Goal: Information Seeking & Learning: Compare options

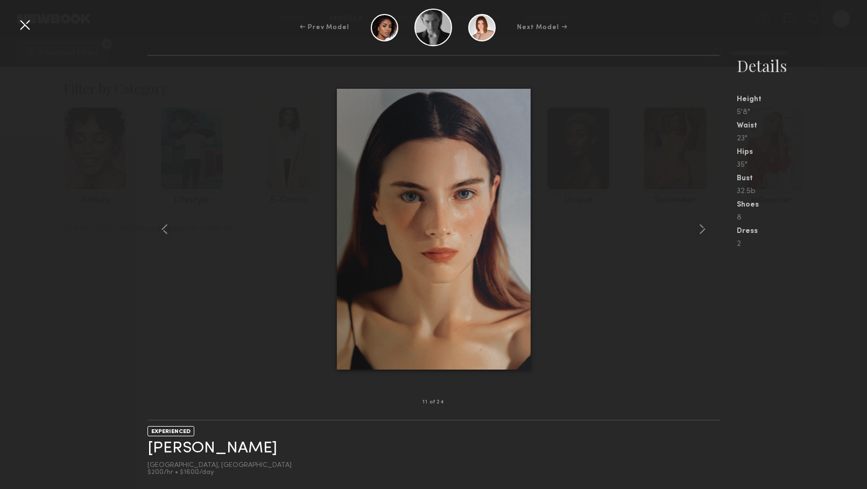
scroll to position [4413, 0]
click at [703, 222] on common-icon at bounding box center [702, 229] width 17 height 17
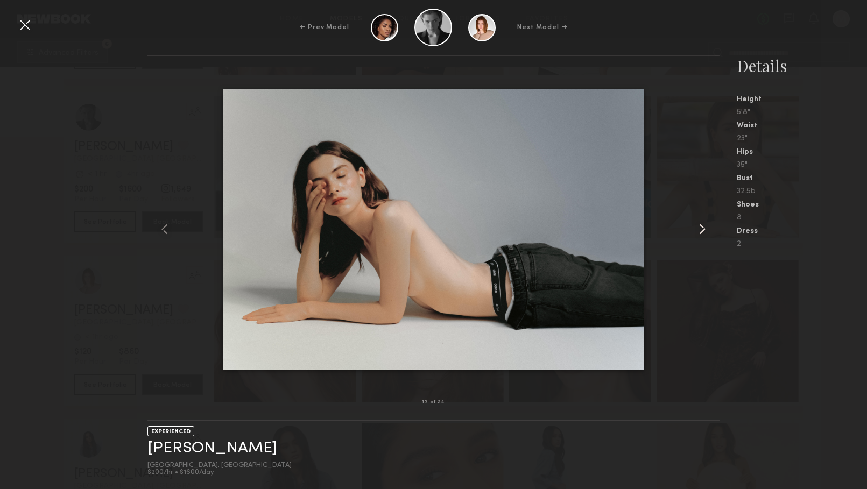
click at [703, 225] on common-icon at bounding box center [702, 229] width 17 height 17
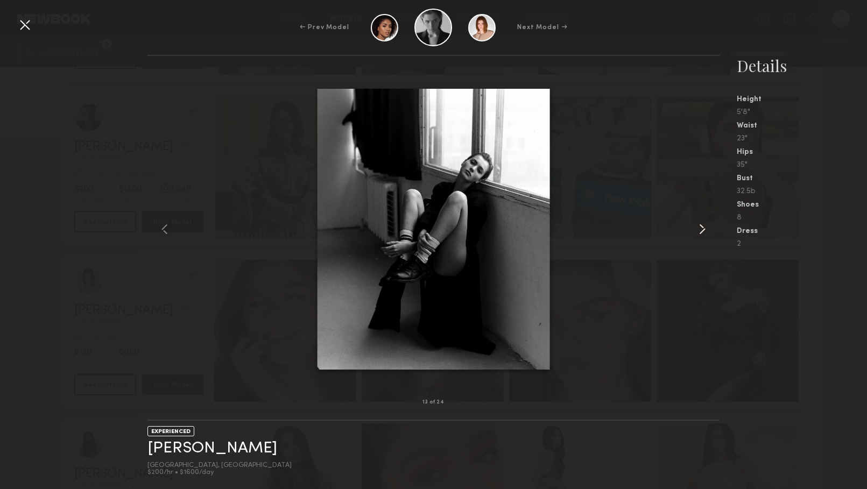
click at [703, 225] on common-icon at bounding box center [702, 229] width 17 height 17
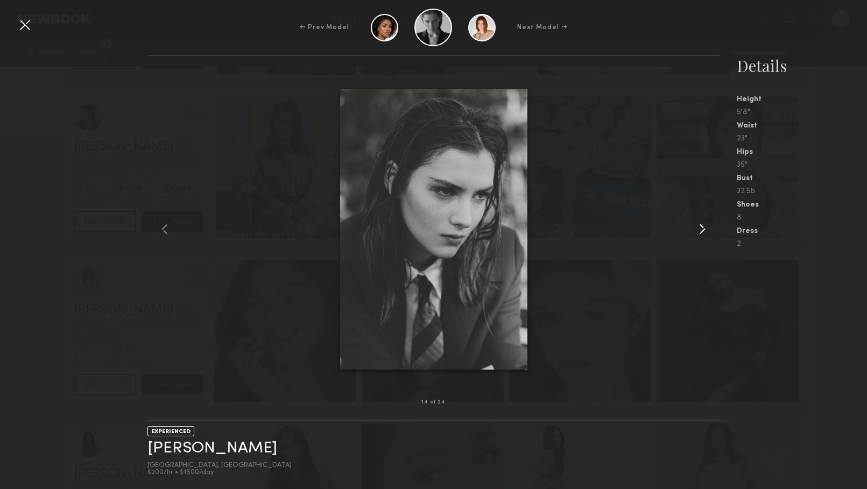
click at [703, 225] on common-icon at bounding box center [702, 229] width 17 height 17
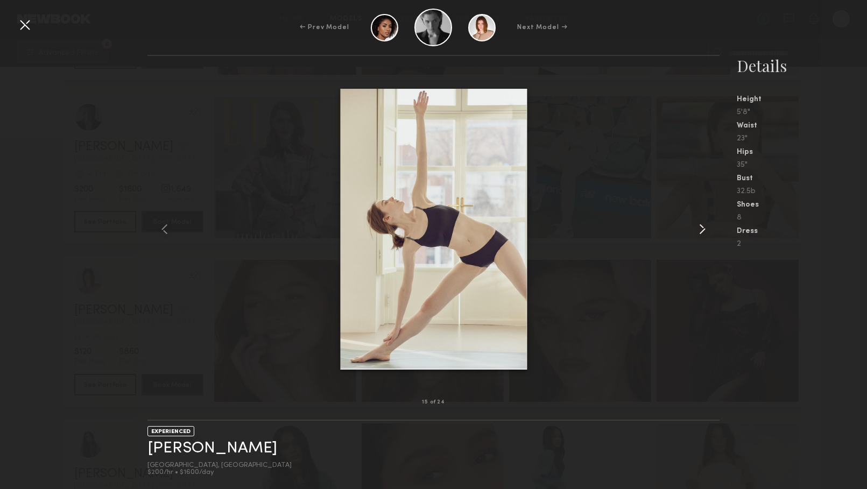
click at [703, 225] on common-icon at bounding box center [702, 229] width 17 height 17
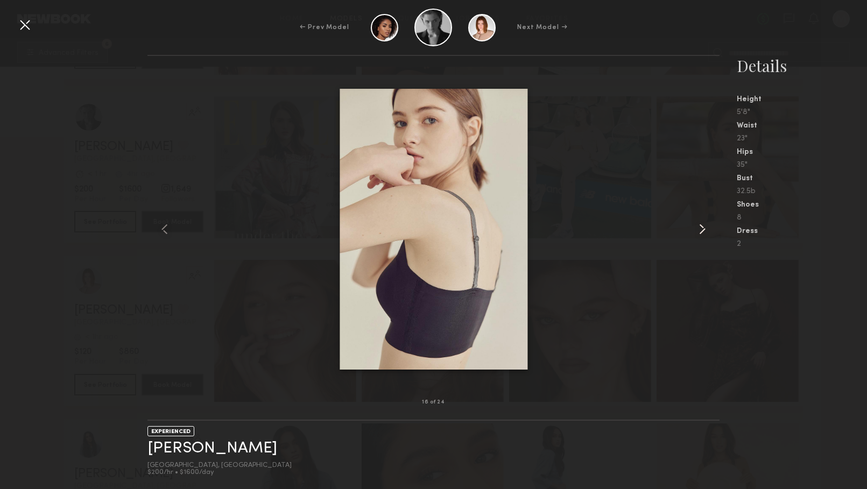
click at [703, 225] on common-icon at bounding box center [702, 229] width 17 height 17
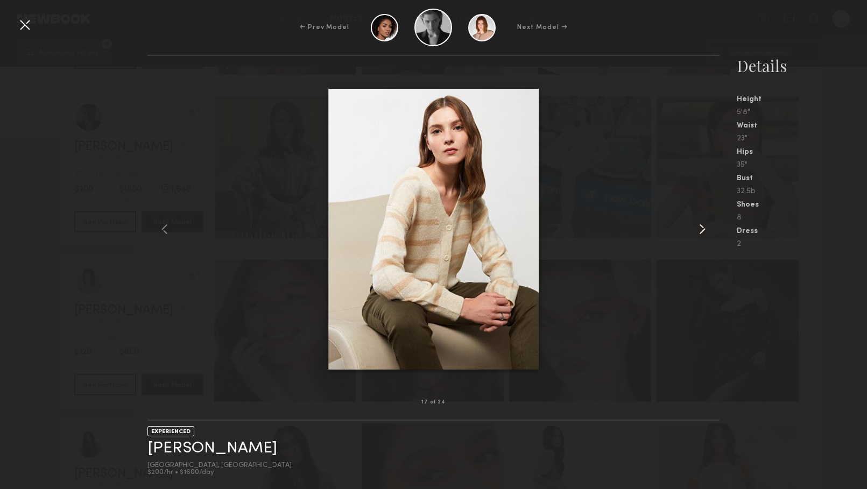
click at [703, 225] on common-icon at bounding box center [702, 229] width 17 height 17
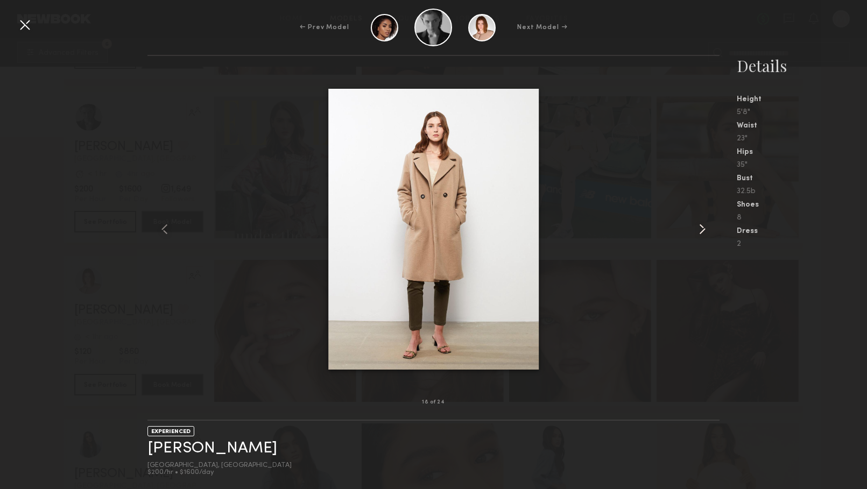
click at [703, 225] on common-icon at bounding box center [702, 229] width 17 height 17
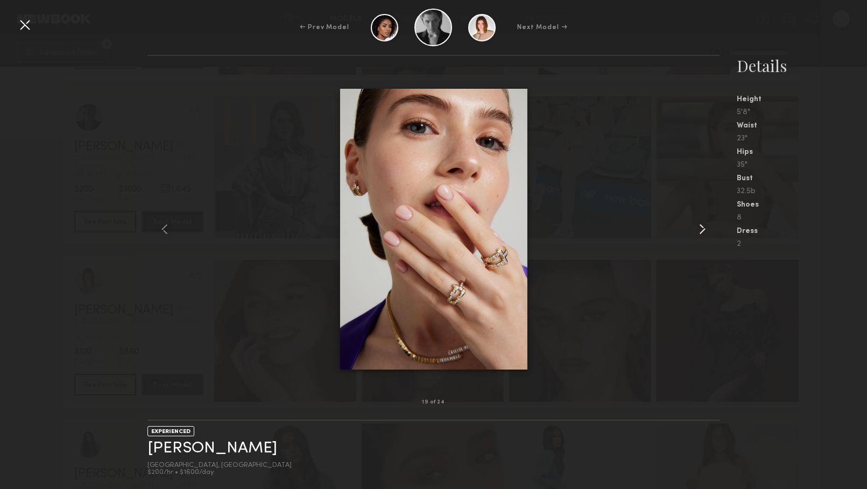
click at [703, 225] on common-icon at bounding box center [702, 229] width 17 height 17
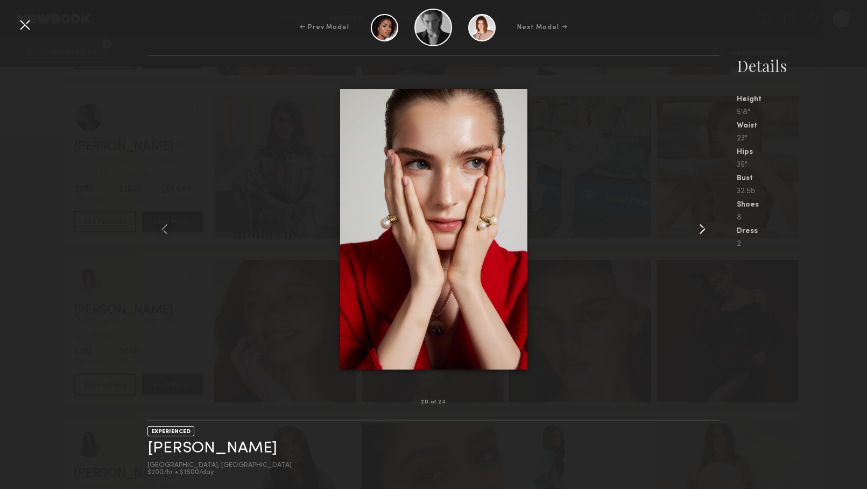
click at [703, 225] on common-icon at bounding box center [702, 229] width 17 height 17
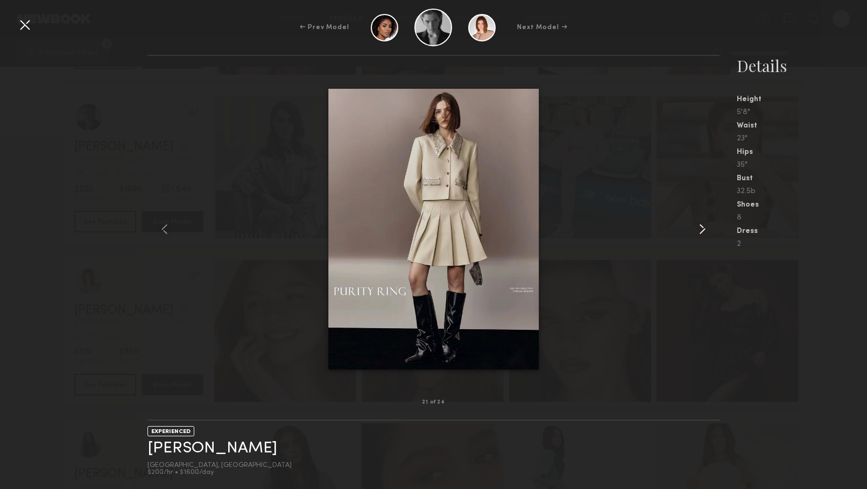
click at [703, 225] on common-icon at bounding box center [702, 229] width 17 height 17
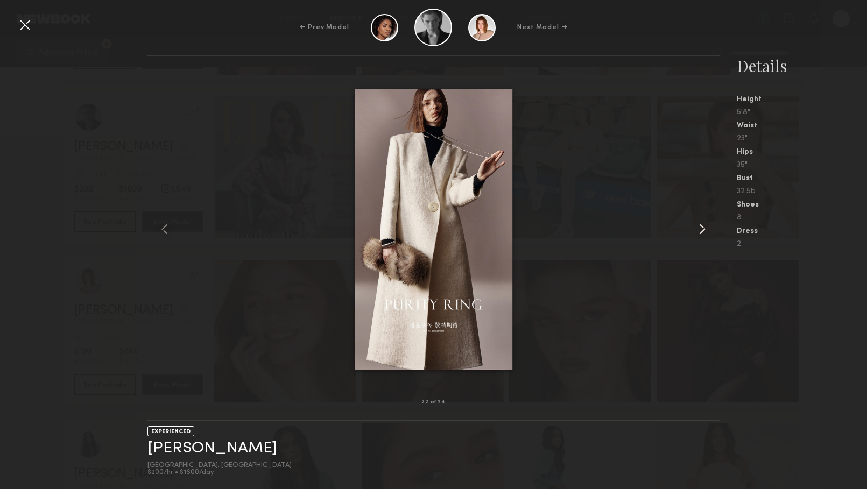
click at [703, 225] on common-icon at bounding box center [702, 229] width 17 height 17
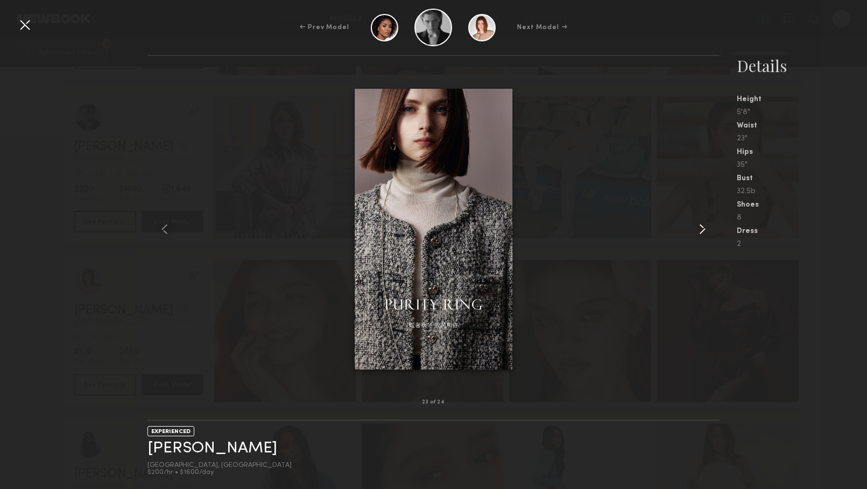
click at [703, 225] on common-icon at bounding box center [702, 229] width 17 height 17
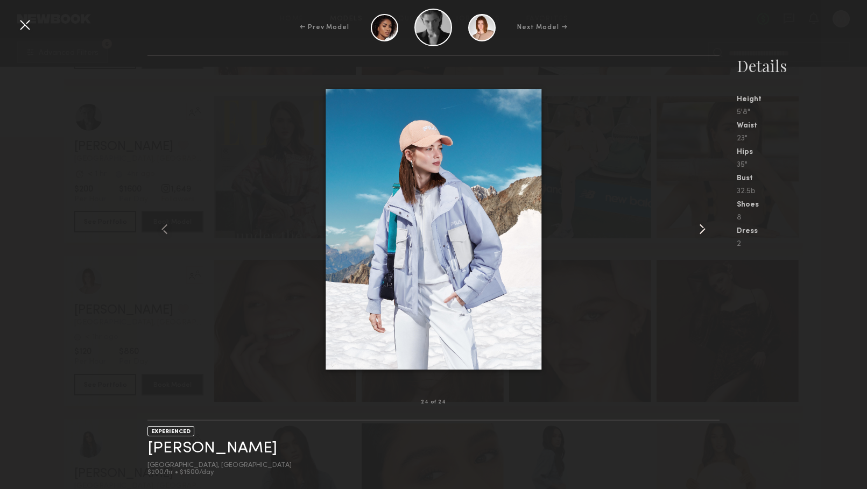
click at [703, 225] on common-icon at bounding box center [702, 229] width 17 height 17
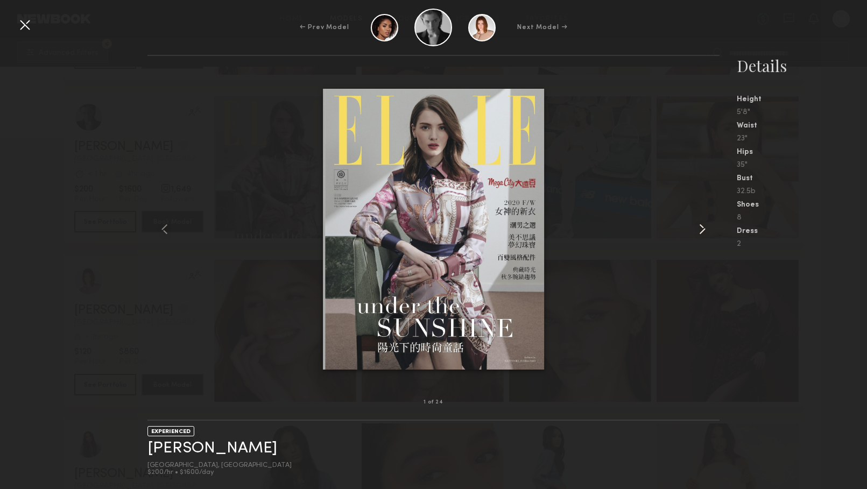
click at [701, 227] on common-icon at bounding box center [702, 229] width 17 height 17
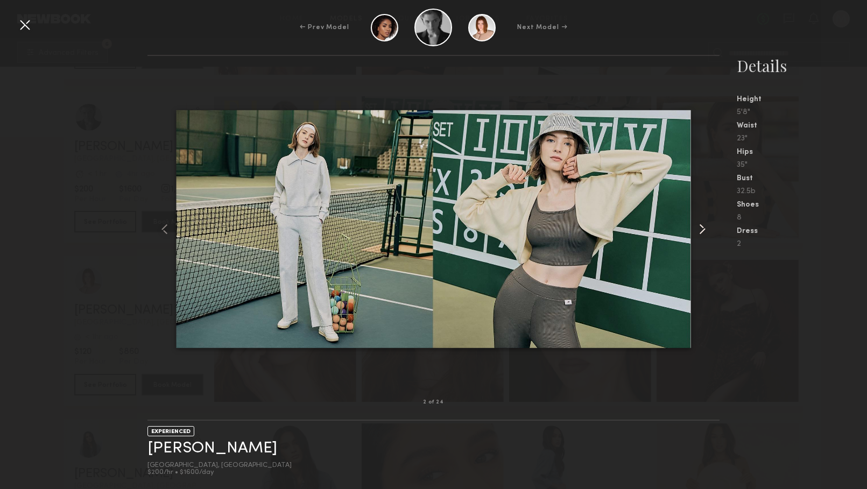
click at [699, 227] on common-icon at bounding box center [702, 229] width 17 height 17
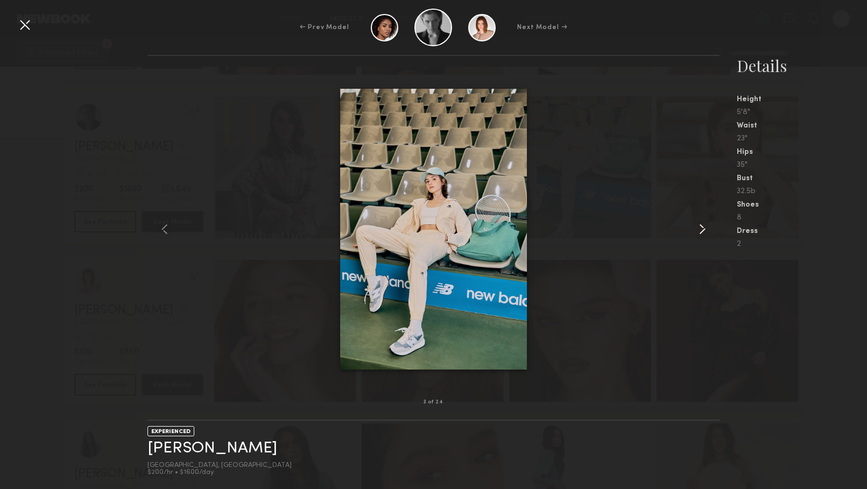
click at [699, 227] on common-icon at bounding box center [702, 229] width 17 height 17
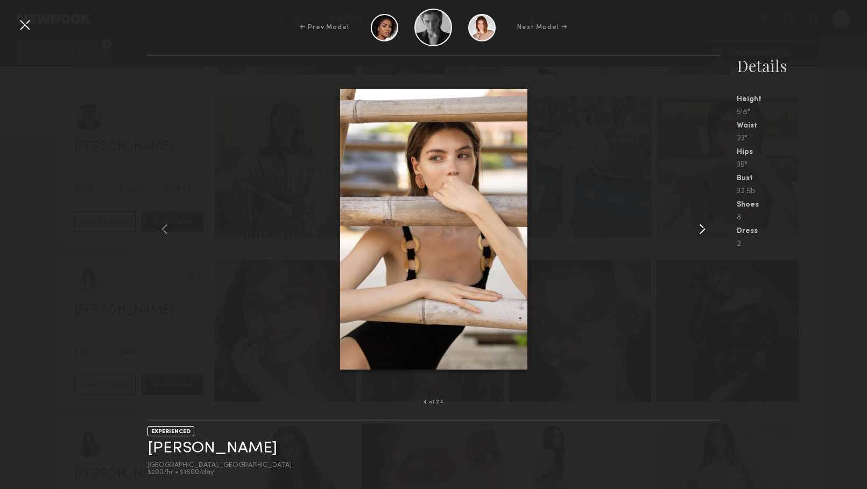
click at [700, 227] on common-icon at bounding box center [702, 229] width 17 height 17
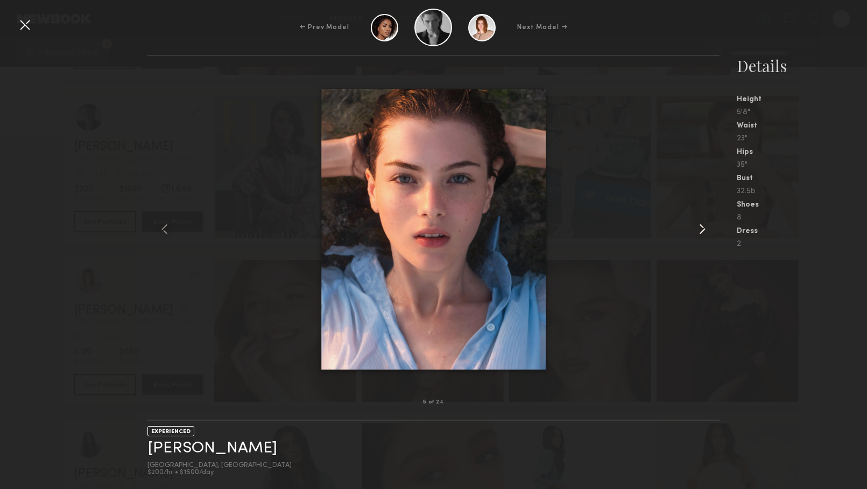
click at [700, 227] on common-icon at bounding box center [702, 229] width 17 height 17
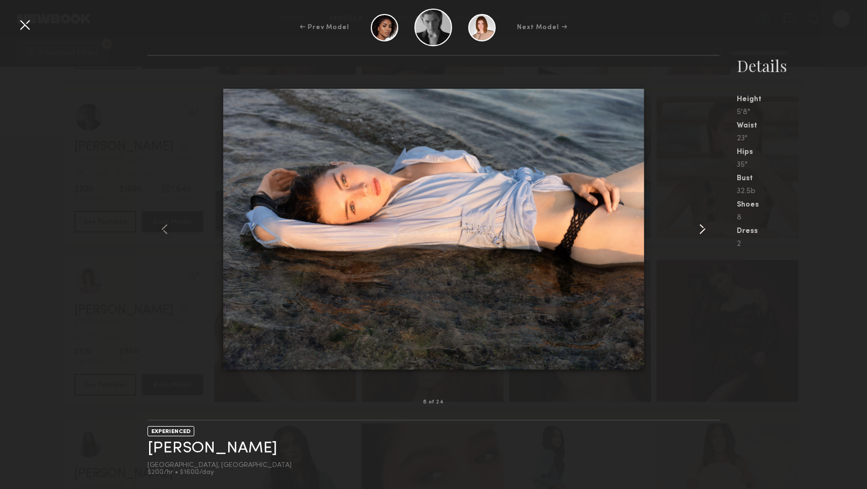
click at [700, 227] on common-icon at bounding box center [702, 229] width 17 height 17
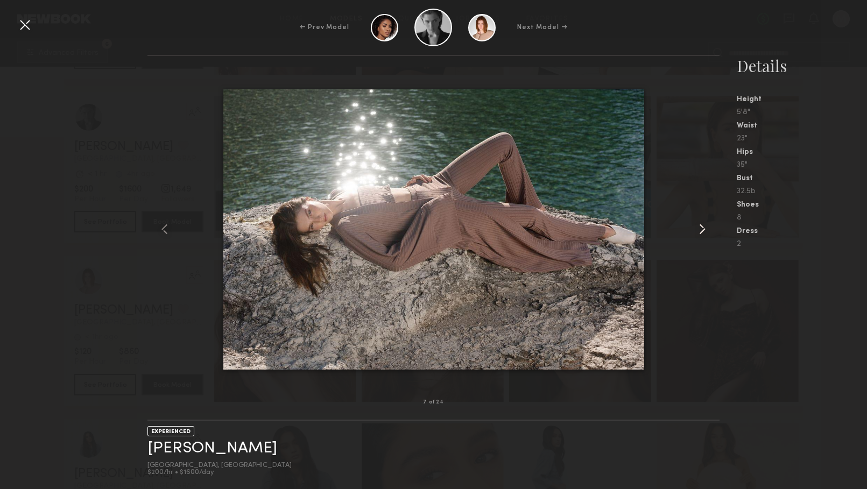
click at [700, 227] on common-icon at bounding box center [702, 229] width 17 height 17
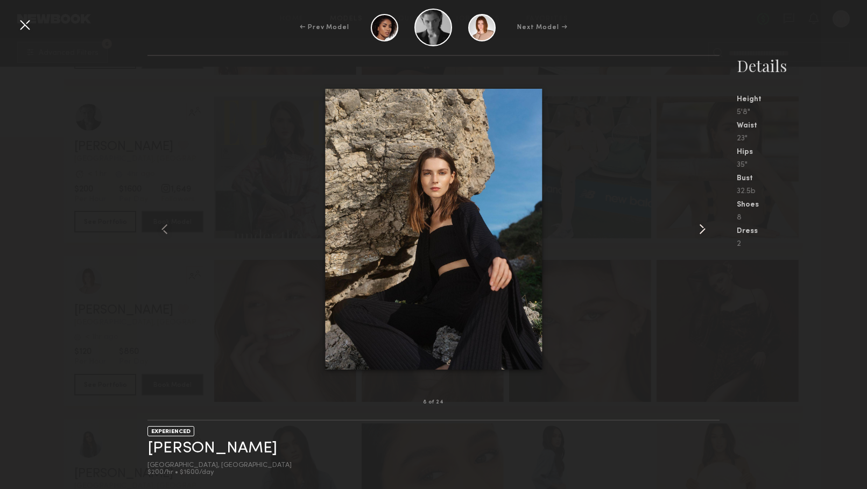
click at [700, 227] on common-icon at bounding box center [702, 229] width 17 height 17
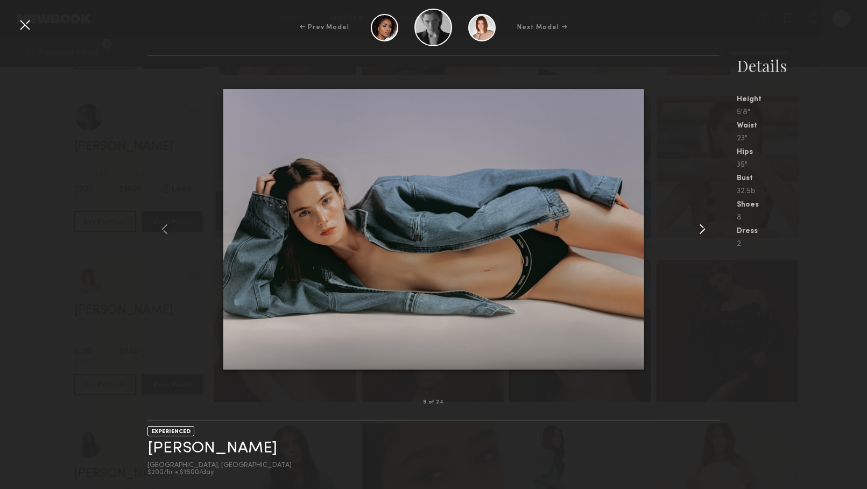
click at [700, 227] on common-icon at bounding box center [702, 229] width 17 height 17
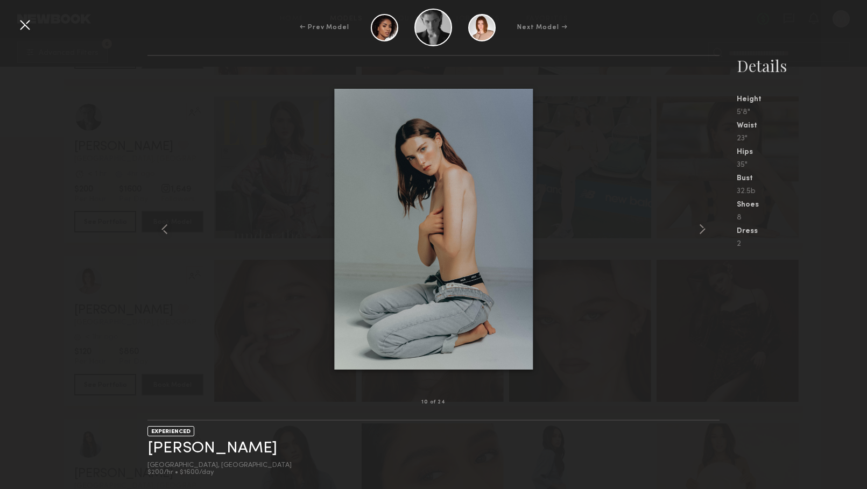
click at [25, 23] on div at bounding box center [24, 24] width 17 height 17
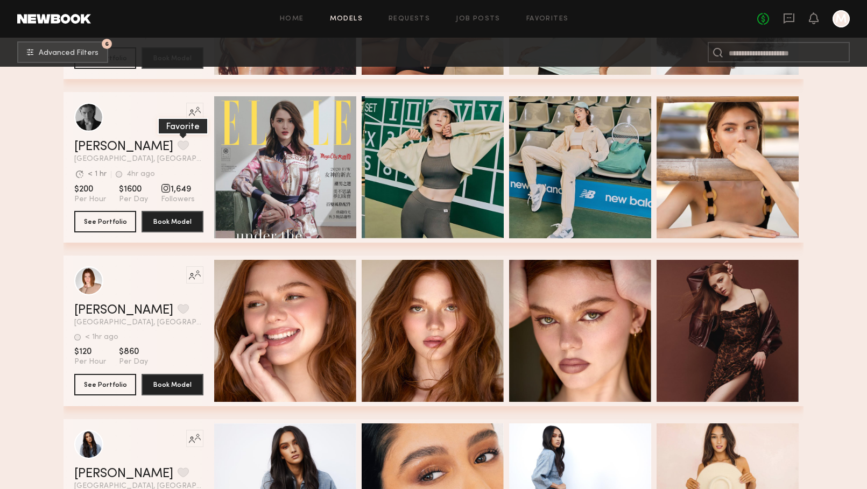
click at [178, 145] on button "grid" at bounding box center [183, 145] width 11 height 10
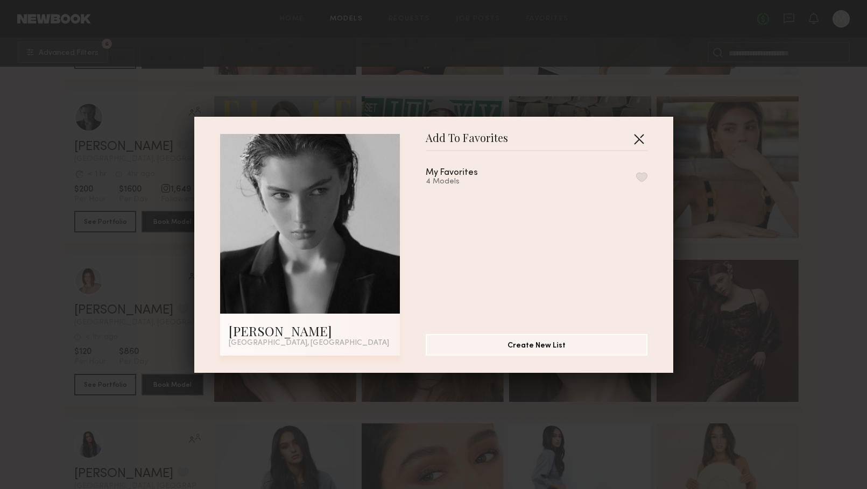
click at [640, 141] on button "button" at bounding box center [638, 138] width 17 height 17
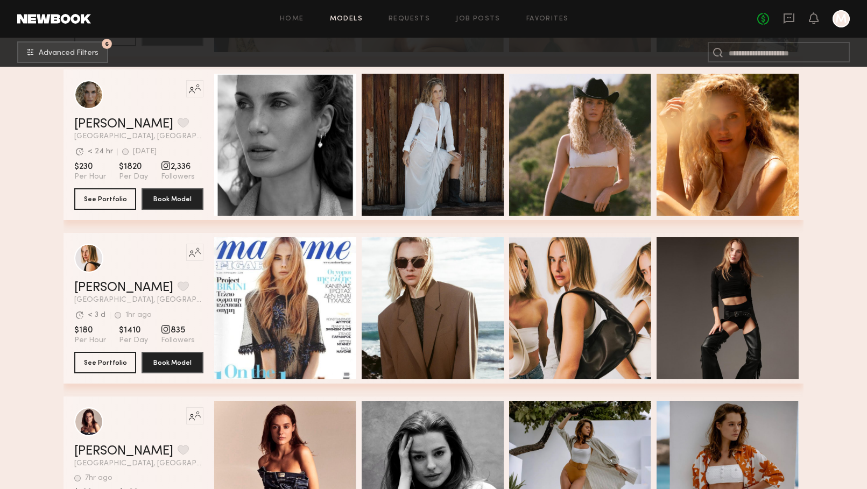
scroll to position [5099, 0]
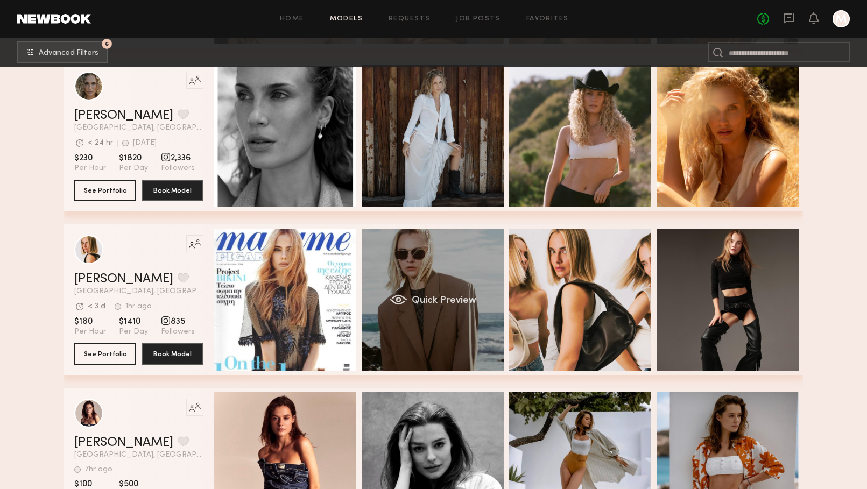
click at [430, 292] on div "Quick Preview" at bounding box center [433, 300] width 142 height 142
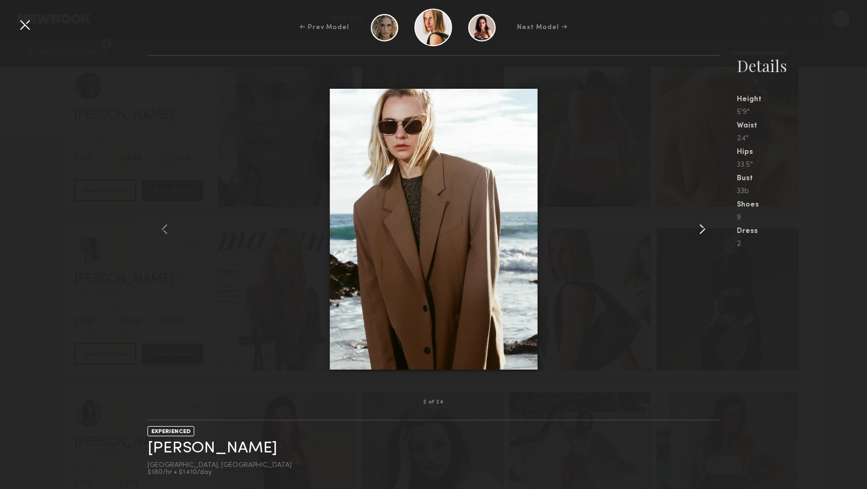
click at [706, 218] on div at bounding box center [708, 229] width 23 height 312
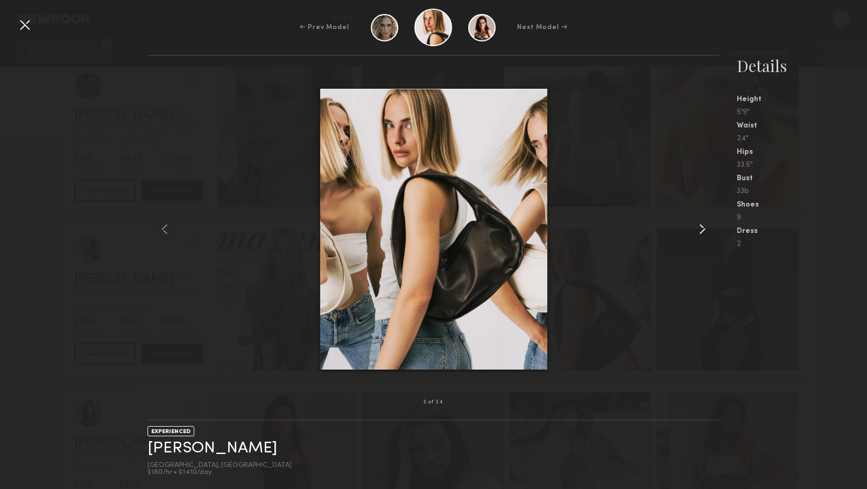
click at [705, 223] on common-icon at bounding box center [702, 229] width 17 height 17
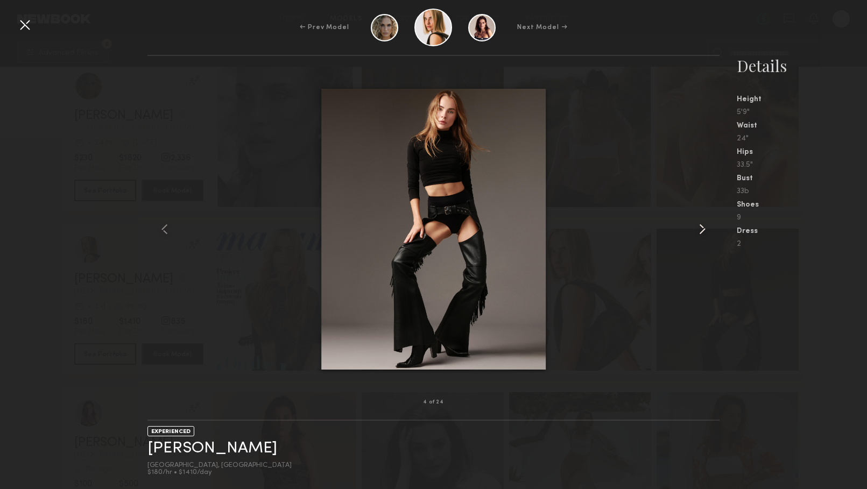
click at [705, 223] on common-icon at bounding box center [702, 229] width 17 height 17
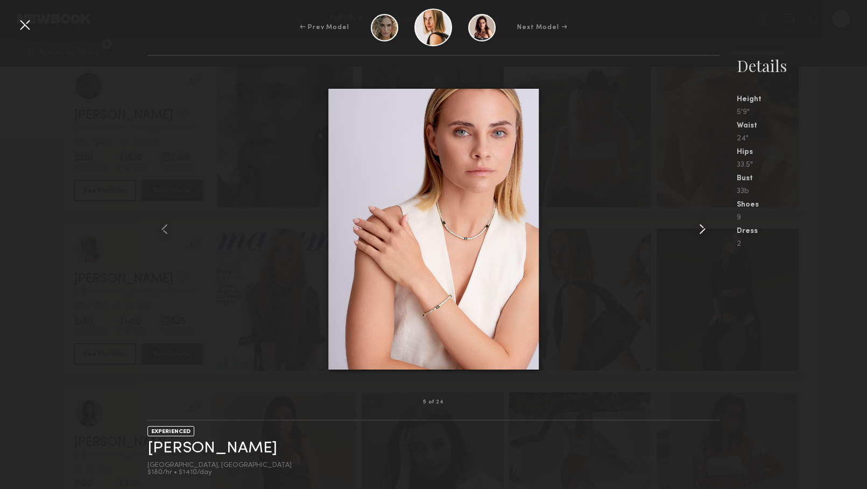
click at [705, 223] on common-icon at bounding box center [702, 229] width 17 height 17
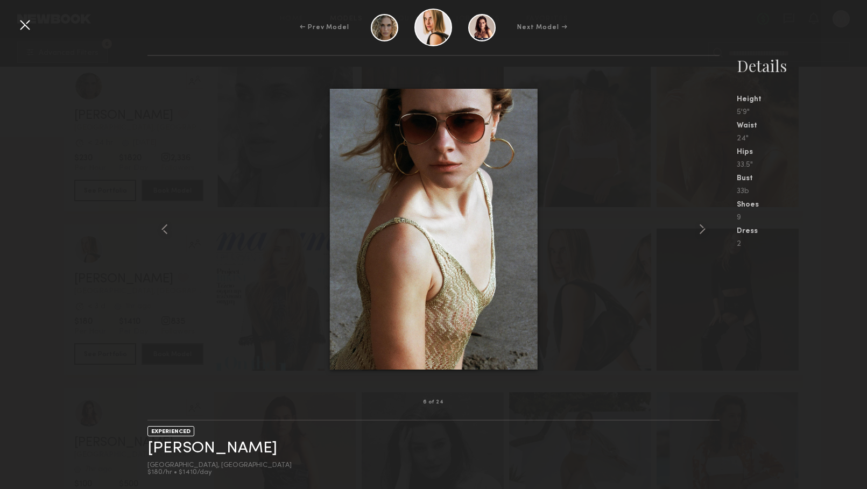
click at [22, 26] on div at bounding box center [24, 24] width 17 height 17
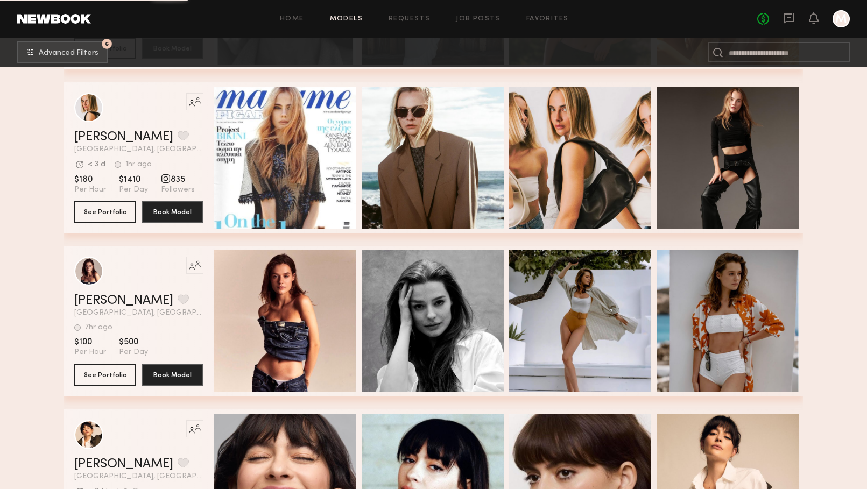
scroll to position [5241, 0]
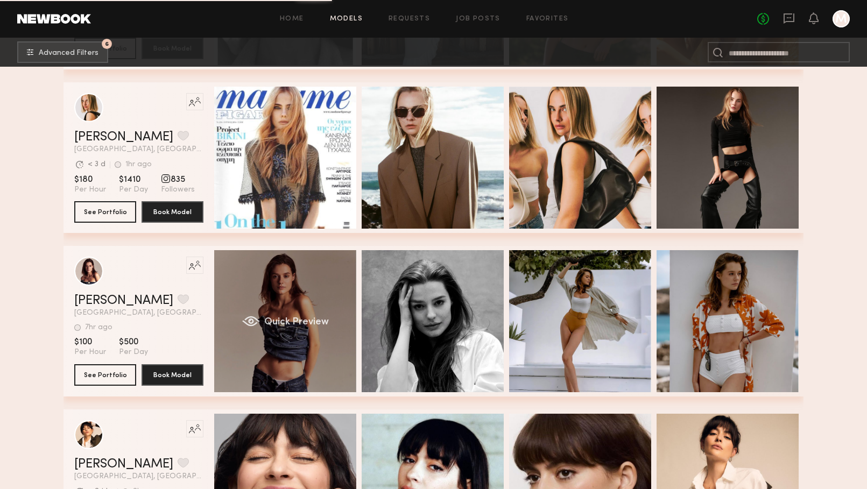
click at [256, 307] on div "Quick Preview" at bounding box center [285, 321] width 142 height 142
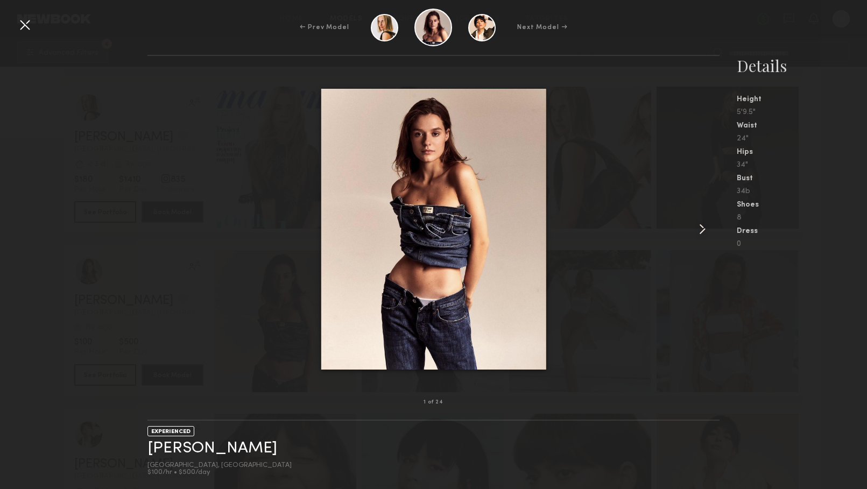
click at [702, 229] on common-icon at bounding box center [702, 229] width 17 height 17
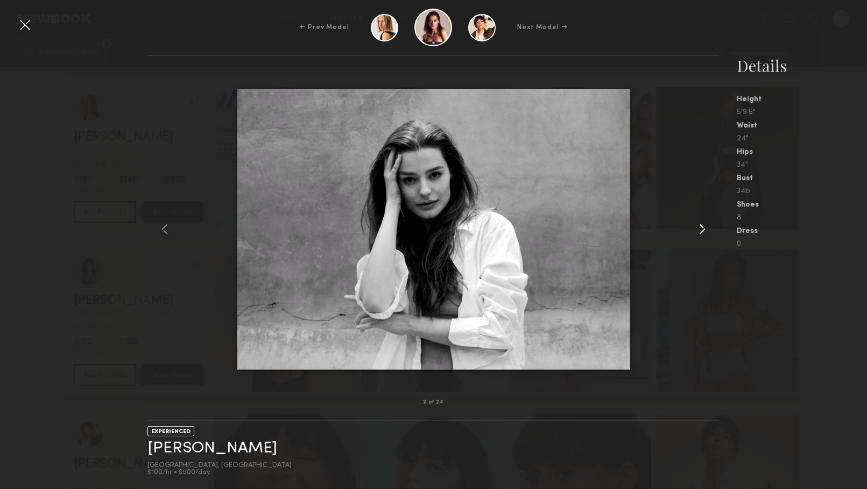
click at [702, 229] on common-icon at bounding box center [702, 229] width 17 height 17
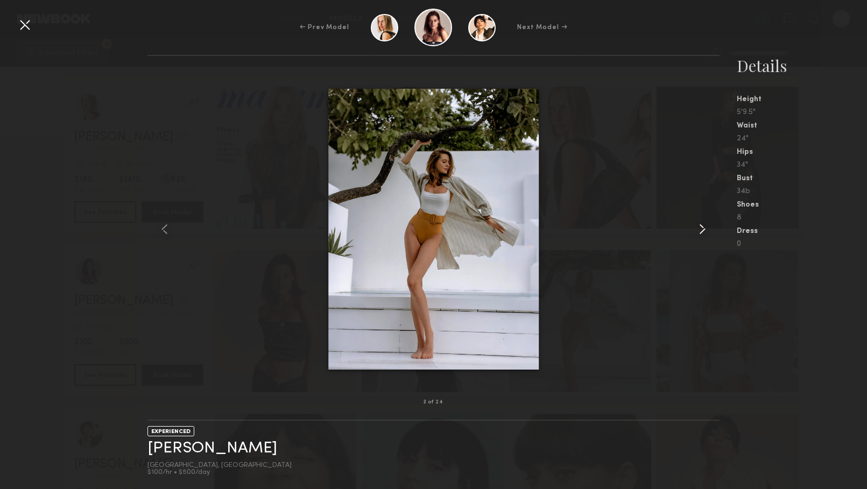
click at [702, 229] on common-icon at bounding box center [702, 229] width 17 height 17
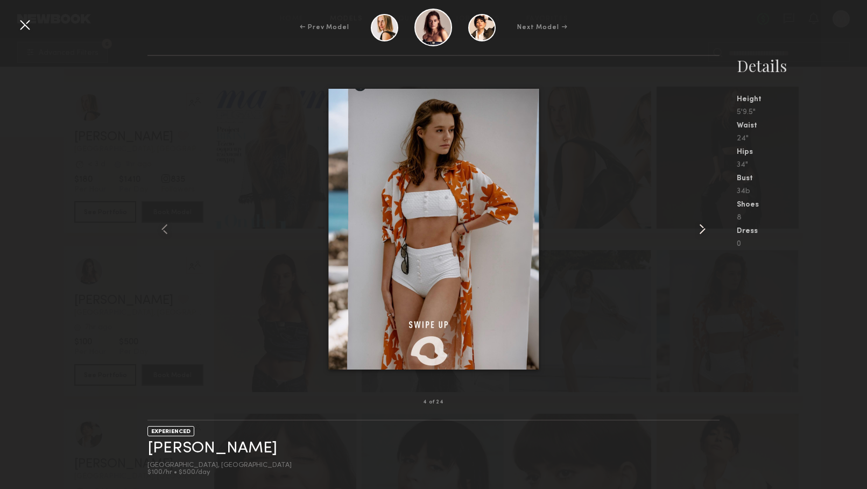
click at [702, 229] on common-icon at bounding box center [702, 229] width 17 height 17
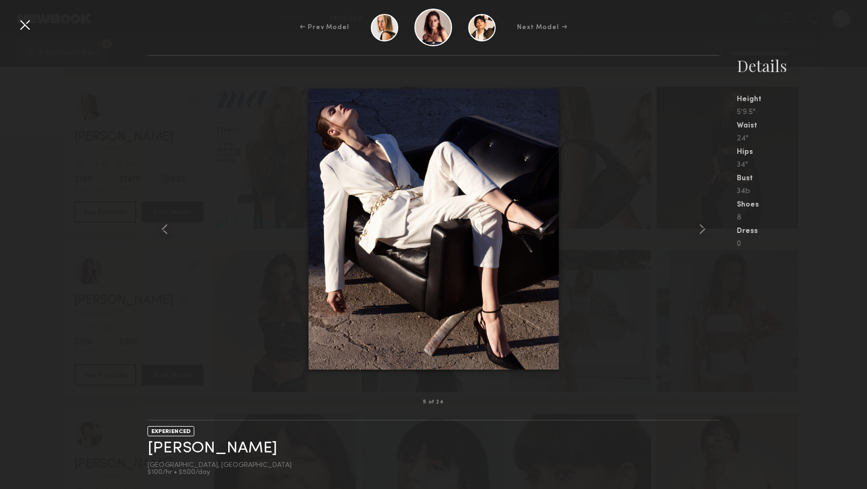
click at [40, 27] on div "← Prev Model Next Model →" at bounding box center [433, 28] width 867 height 38
click at [24, 27] on div at bounding box center [24, 24] width 17 height 17
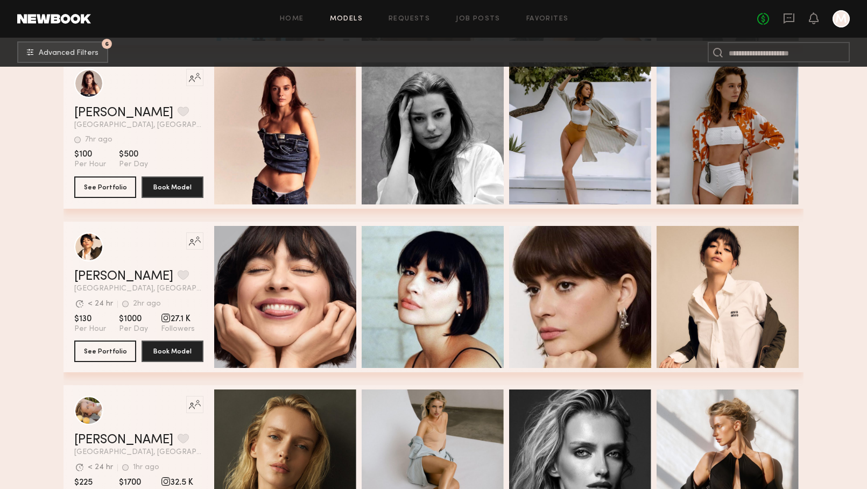
scroll to position [5430, 0]
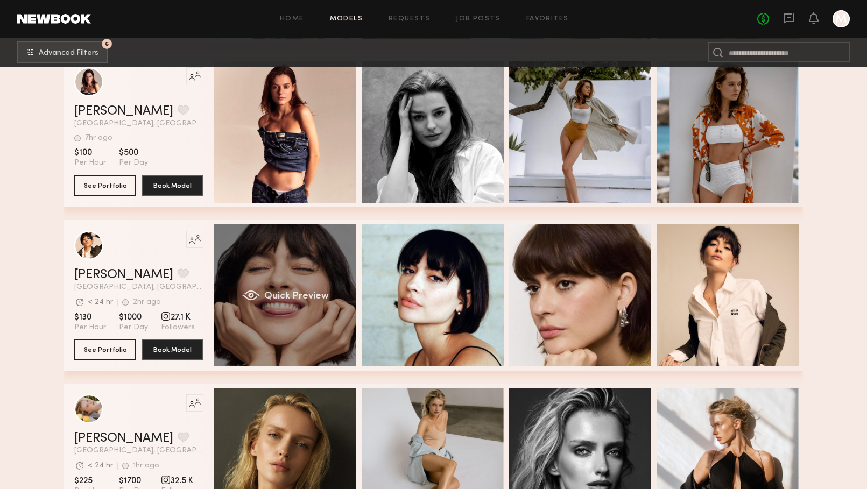
click at [313, 300] on span "Quick Preview" at bounding box center [296, 297] width 65 height 10
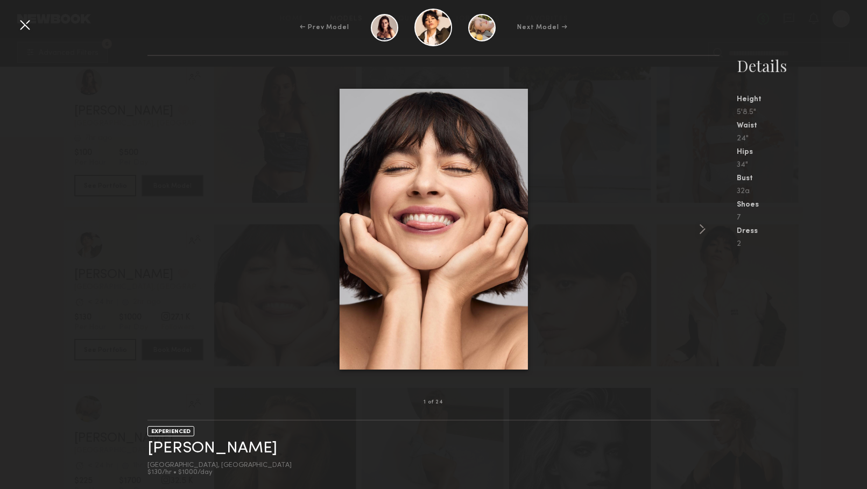
click at [688, 239] on div at bounding box center [433, 229] width 572 height 312
click at [695, 234] on common-icon at bounding box center [702, 229] width 17 height 17
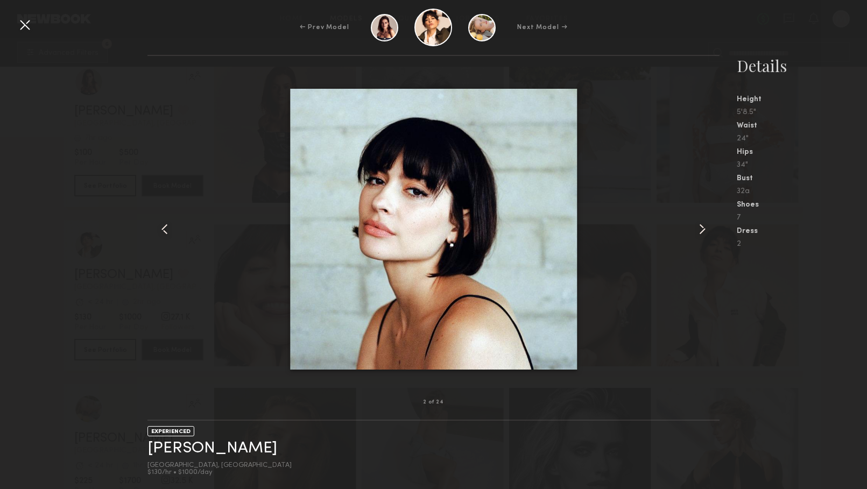
click at [695, 234] on common-icon at bounding box center [702, 229] width 17 height 17
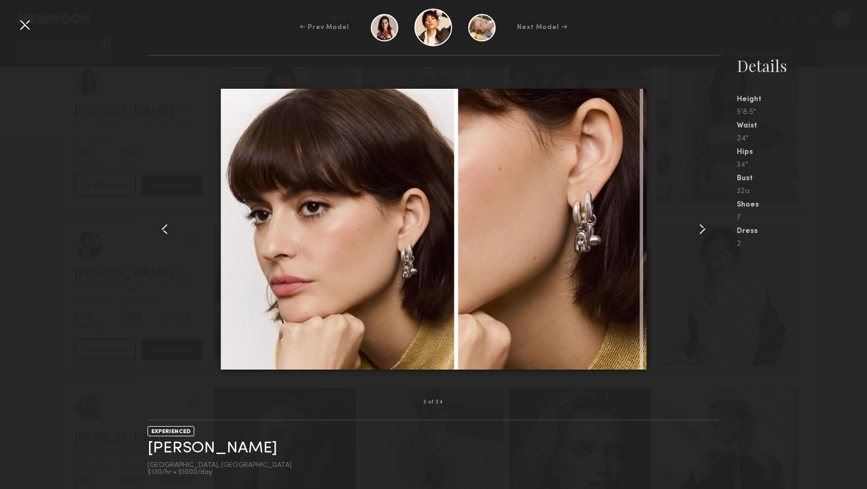
click at [695, 235] on common-icon at bounding box center [702, 229] width 17 height 17
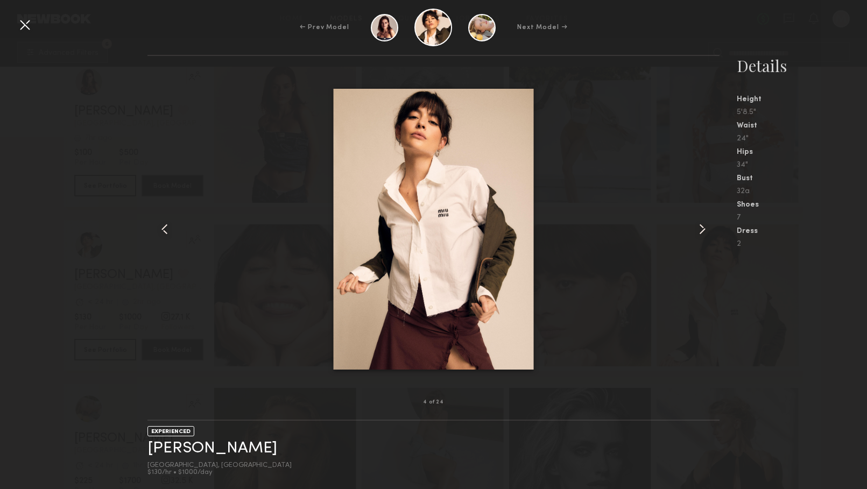
click at [695, 236] on common-icon at bounding box center [702, 229] width 17 height 17
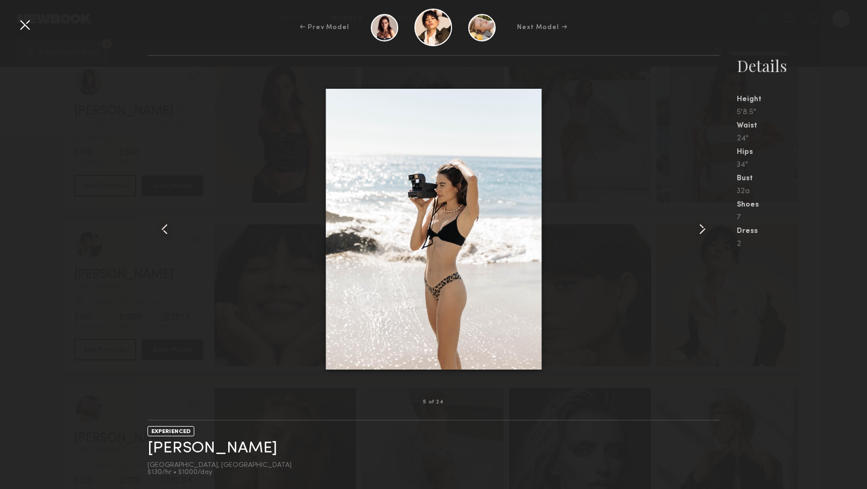
click at [695, 236] on common-icon at bounding box center [702, 229] width 17 height 17
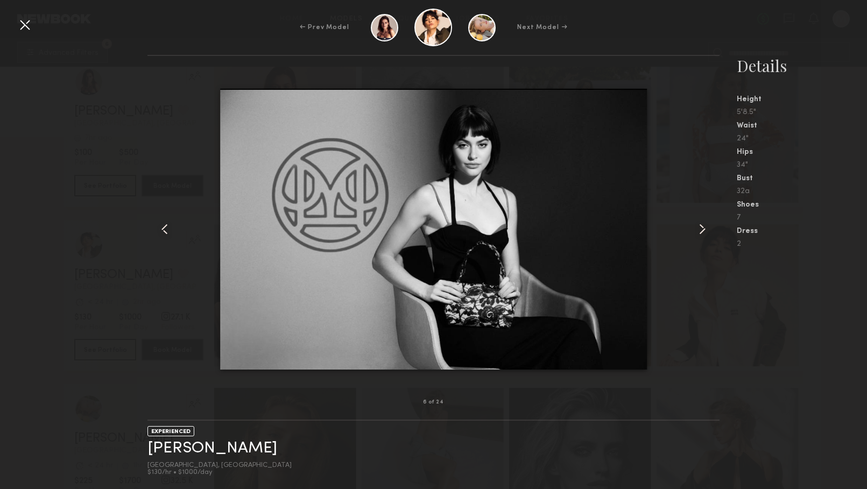
click at [695, 237] on common-icon at bounding box center [702, 229] width 17 height 17
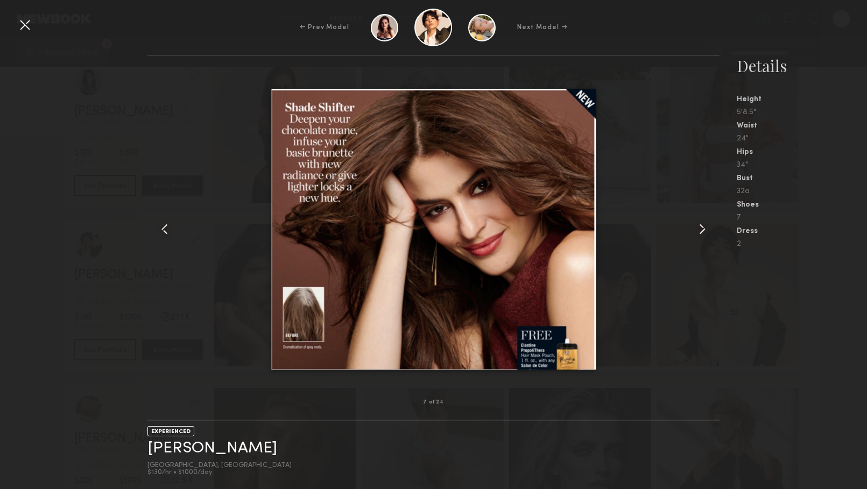
click at [695, 237] on common-icon at bounding box center [702, 229] width 17 height 17
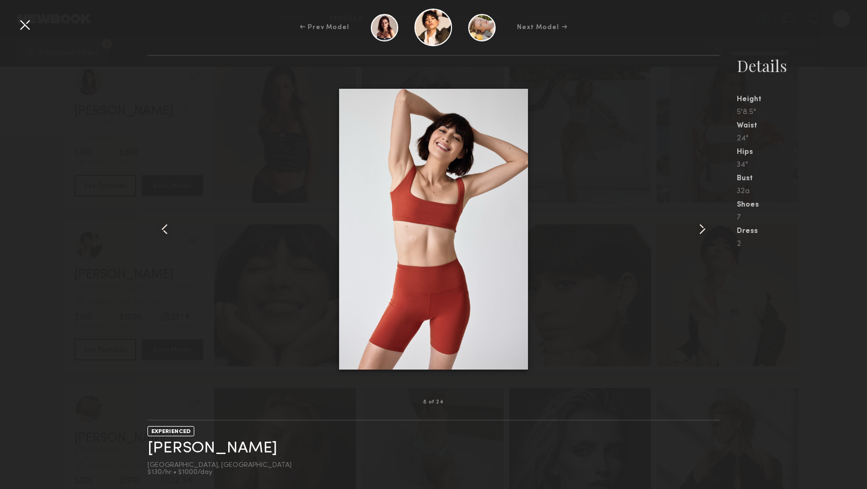
click at [695, 237] on common-icon at bounding box center [702, 229] width 17 height 17
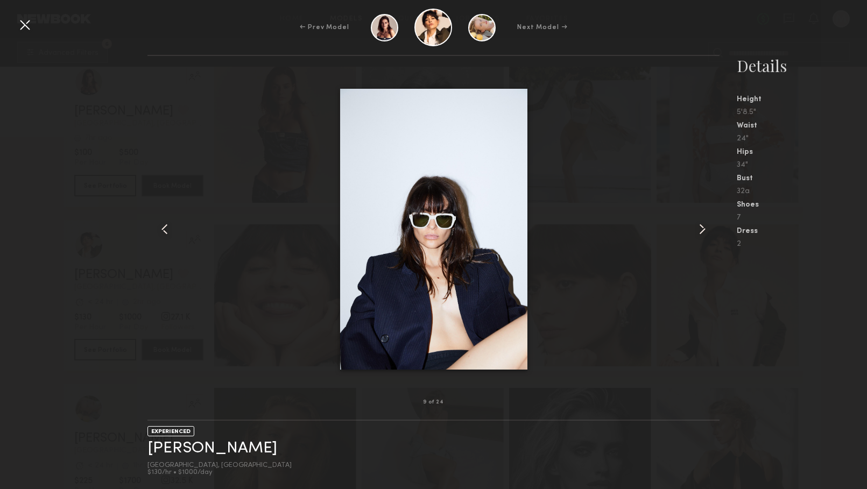
click at [695, 237] on common-icon at bounding box center [702, 229] width 17 height 17
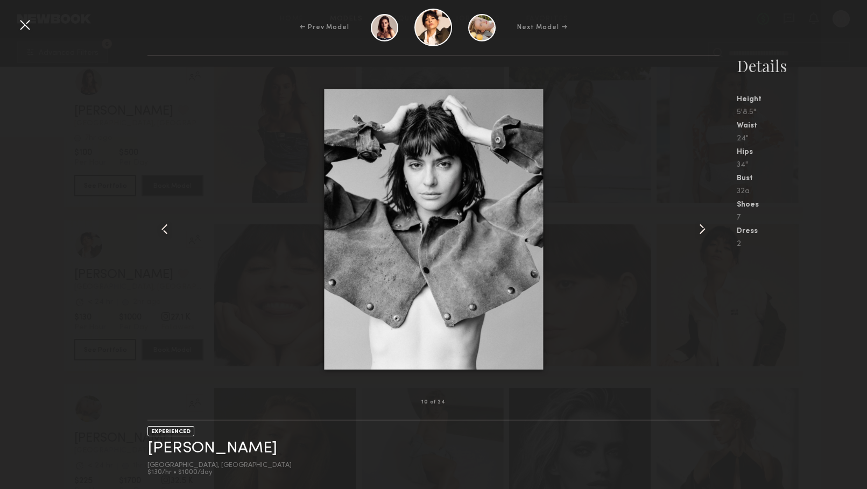
click at [695, 237] on common-icon at bounding box center [702, 229] width 17 height 17
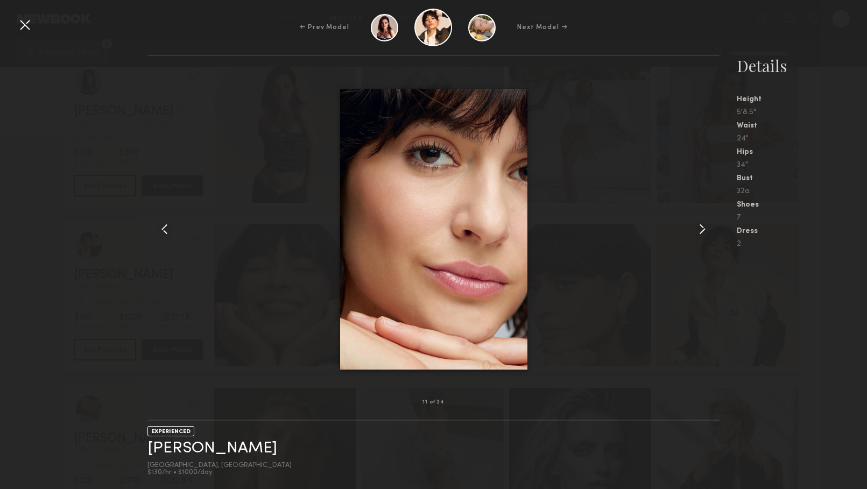
click at [695, 237] on common-icon at bounding box center [702, 229] width 17 height 17
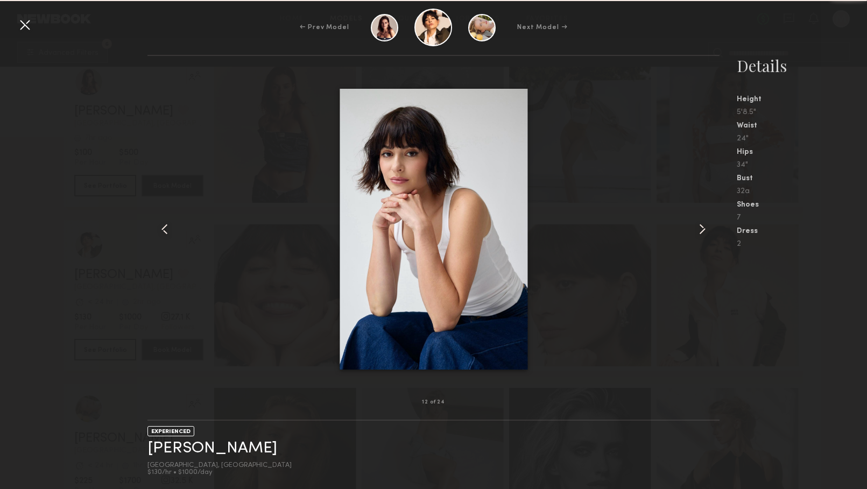
click at [695, 237] on common-icon at bounding box center [702, 229] width 17 height 17
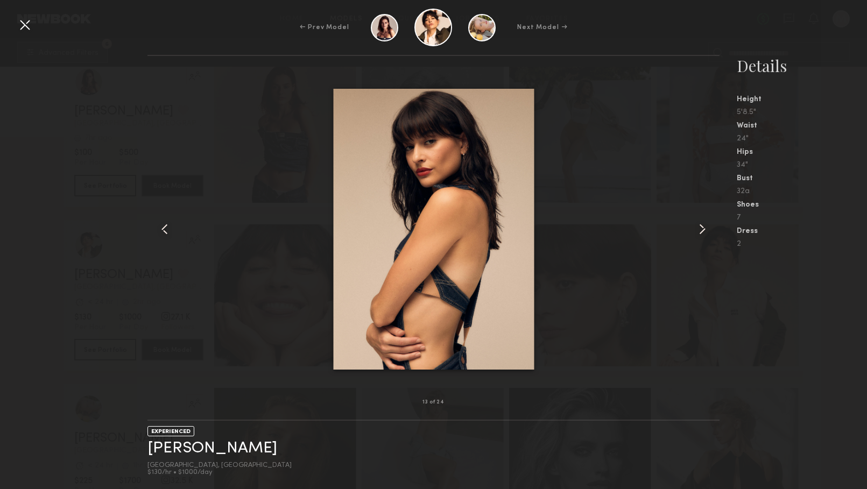
click at [25, 22] on div at bounding box center [24, 24] width 17 height 17
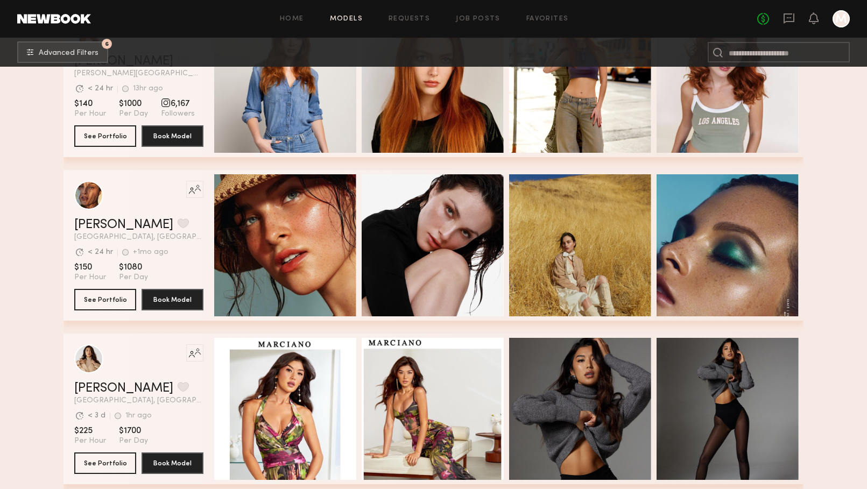
scroll to position [6142, 0]
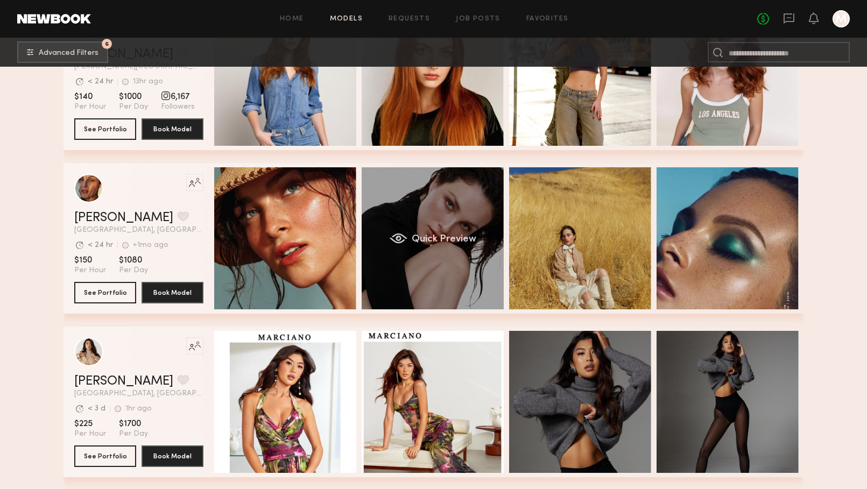
click at [427, 217] on div "Quick Preview" at bounding box center [433, 238] width 142 height 142
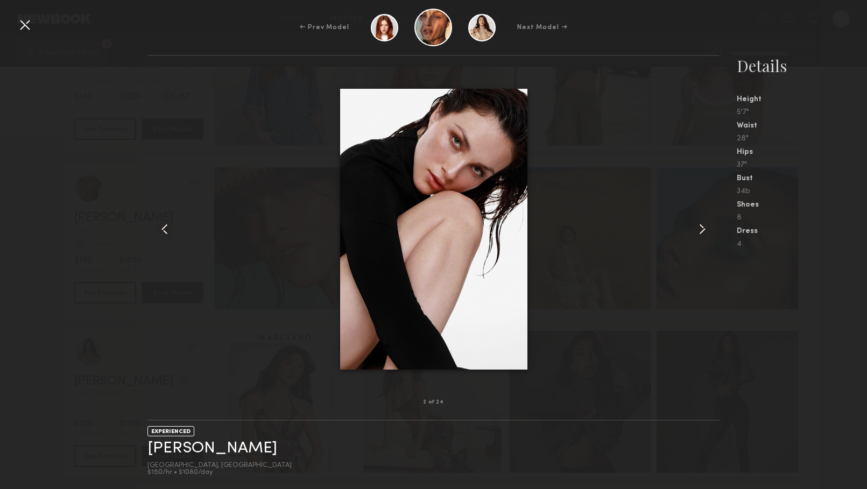
click at [25, 27] on div at bounding box center [24, 24] width 17 height 17
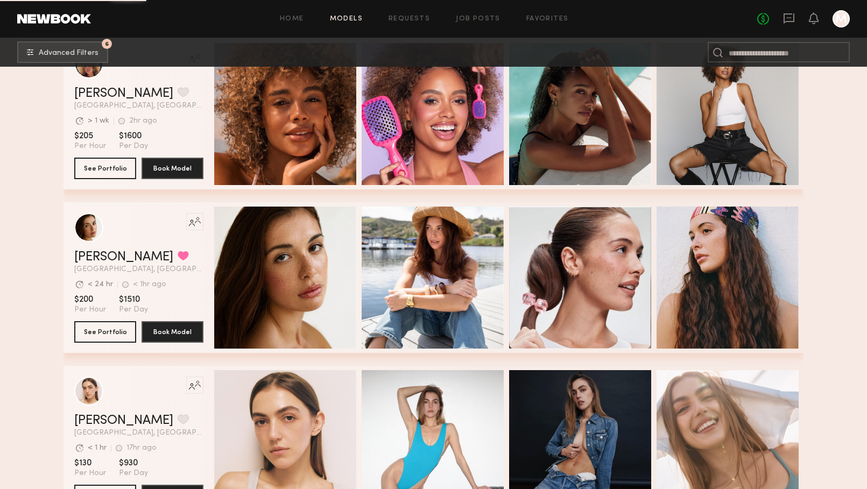
scroll to position [7248, 0]
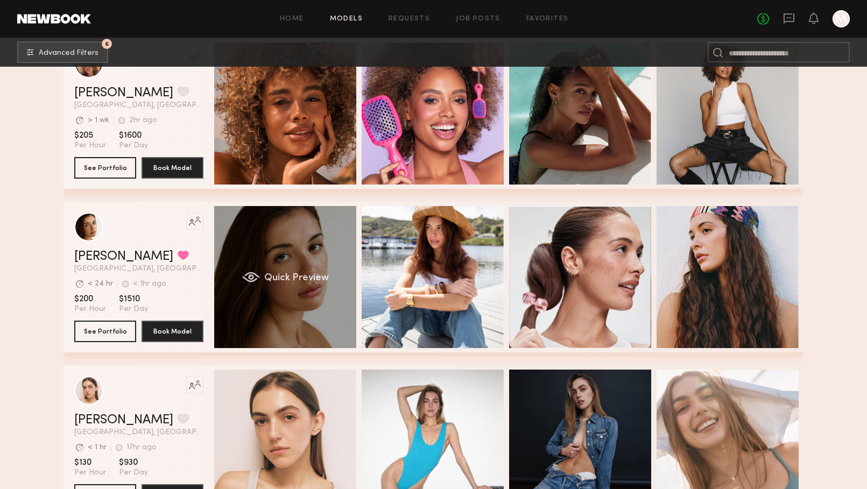
click at [302, 242] on div "Quick Preview" at bounding box center [285, 277] width 142 height 142
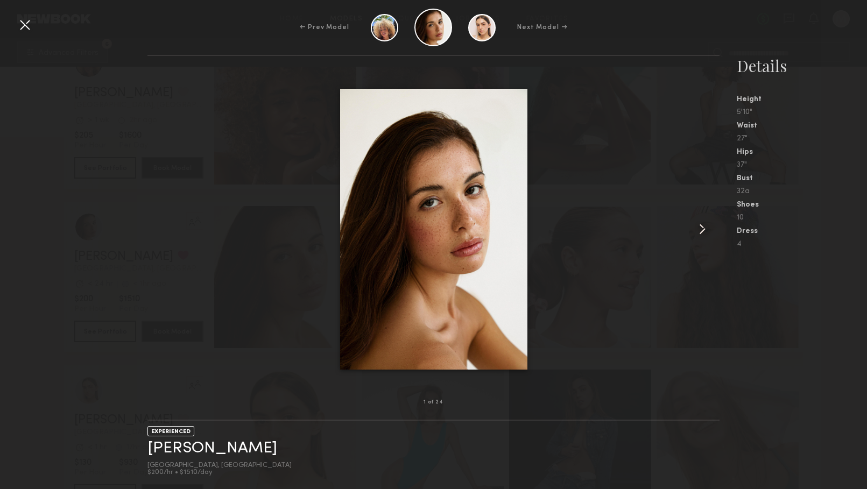
click at [700, 231] on common-icon at bounding box center [702, 229] width 17 height 17
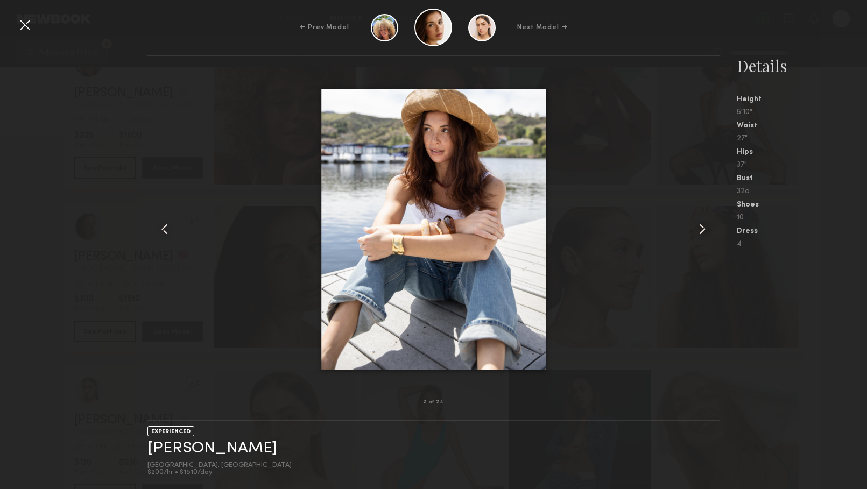
click at [700, 231] on common-icon at bounding box center [702, 229] width 17 height 17
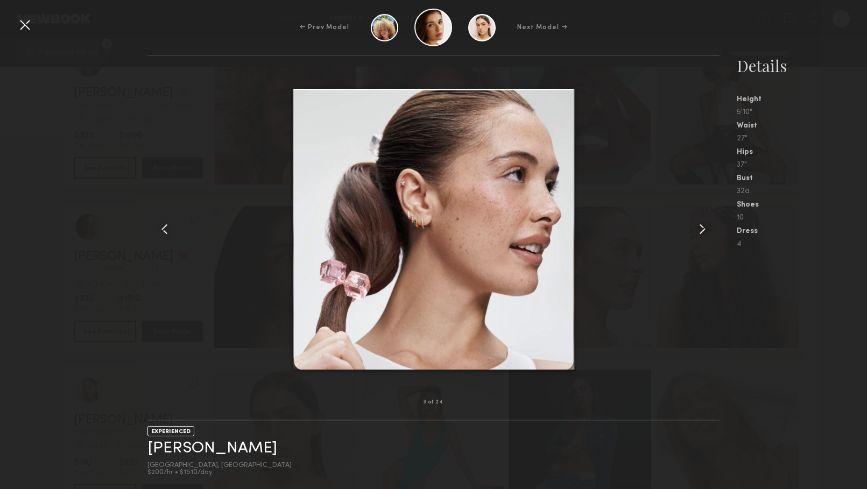
click at [700, 231] on common-icon at bounding box center [702, 229] width 17 height 17
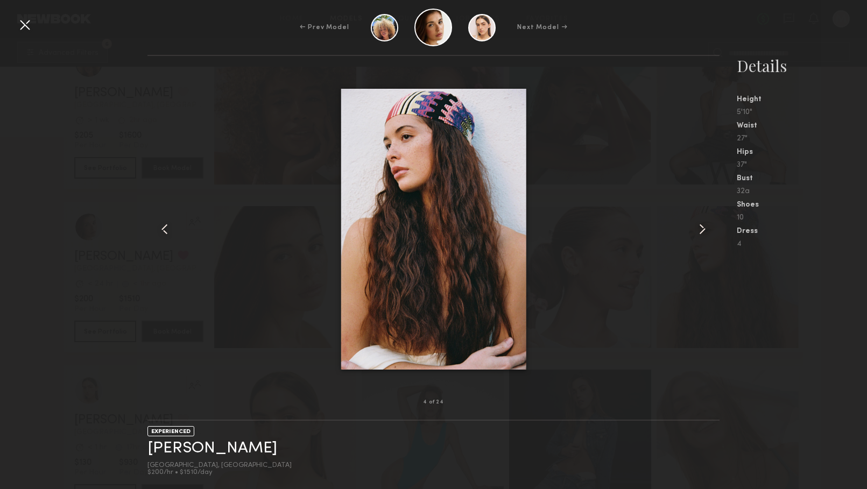
click at [700, 231] on common-icon at bounding box center [702, 229] width 17 height 17
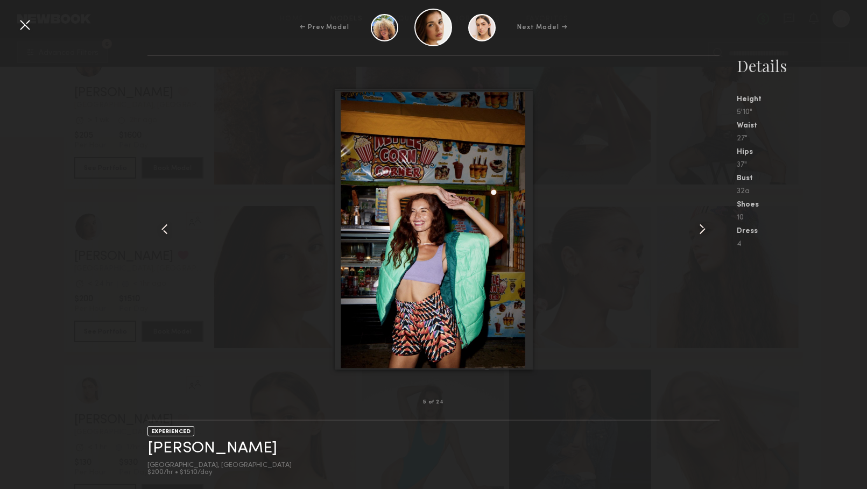
click at [700, 231] on common-icon at bounding box center [702, 229] width 17 height 17
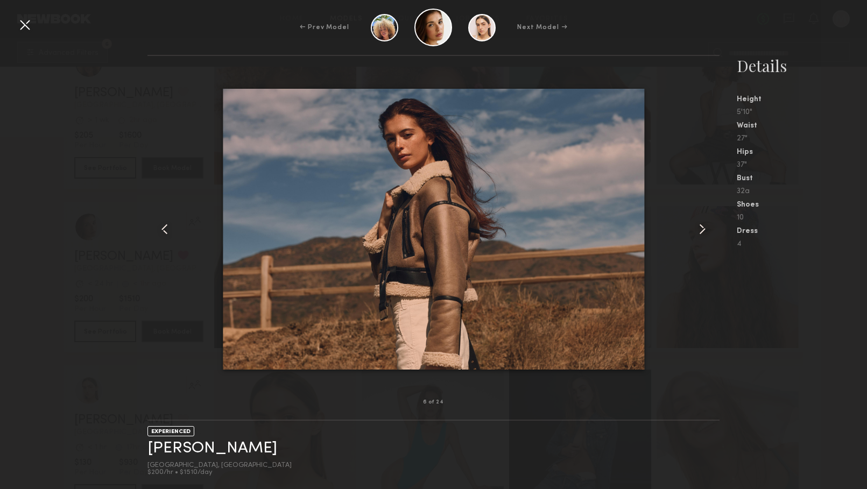
click at [700, 231] on common-icon at bounding box center [702, 229] width 17 height 17
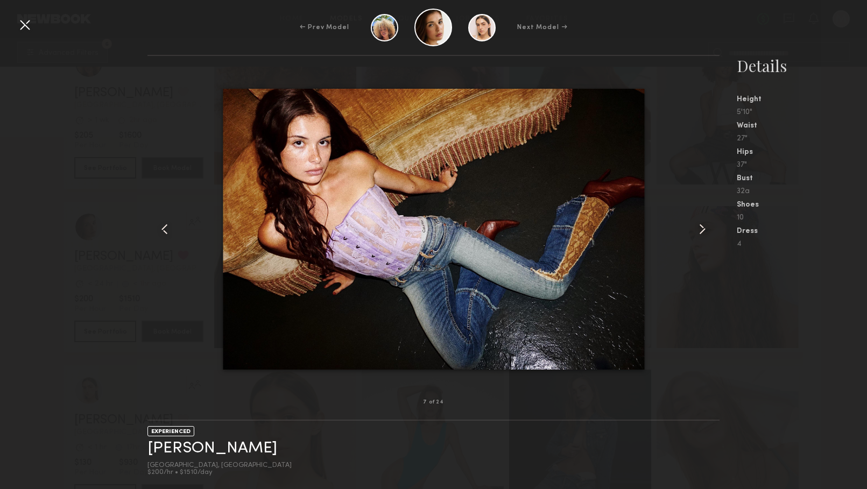
click at [700, 231] on common-icon at bounding box center [702, 229] width 17 height 17
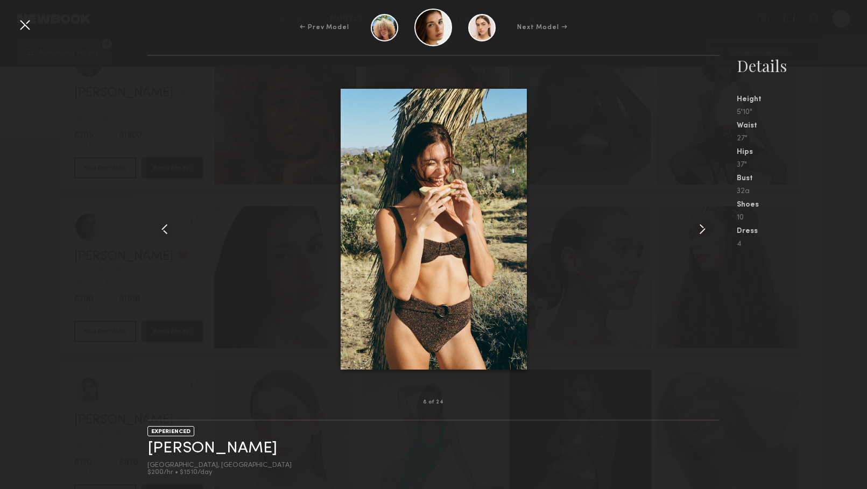
click at [700, 231] on common-icon at bounding box center [702, 229] width 17 height 17
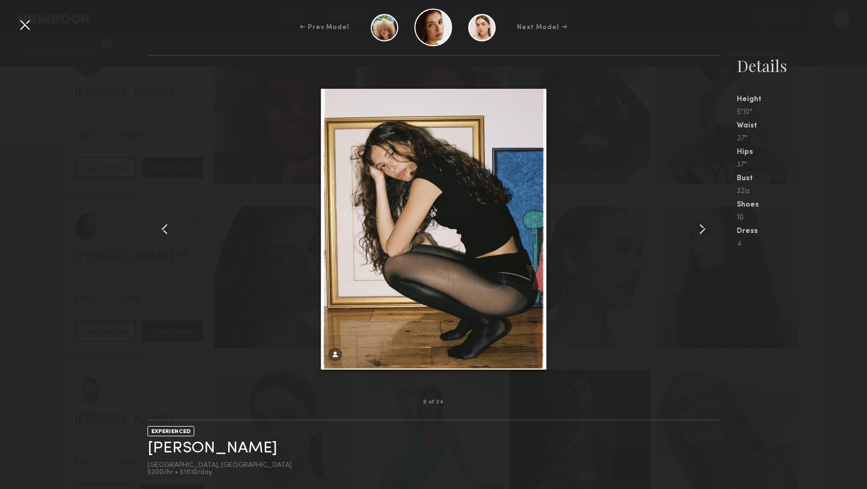
click at [700, 231] on common-icon at bounding box center [702, 229] width 17 height 17
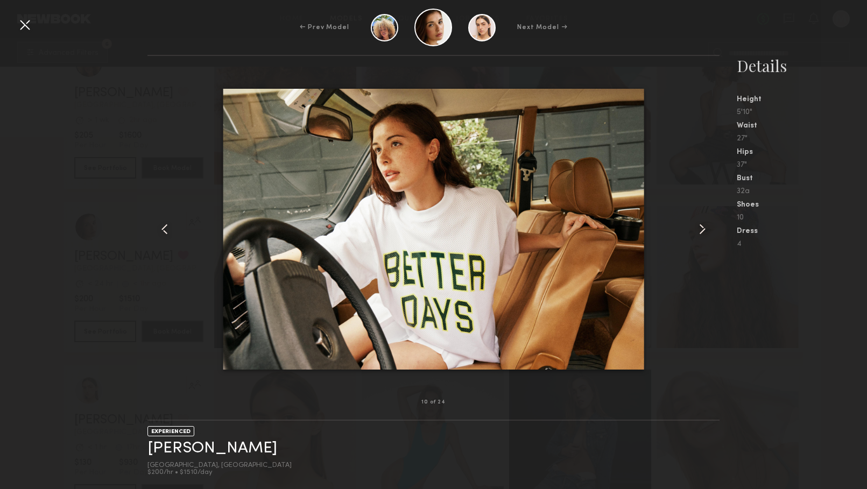
click at [700, 231] on common-icon at bounding box center [702, 229] width 17 height 17
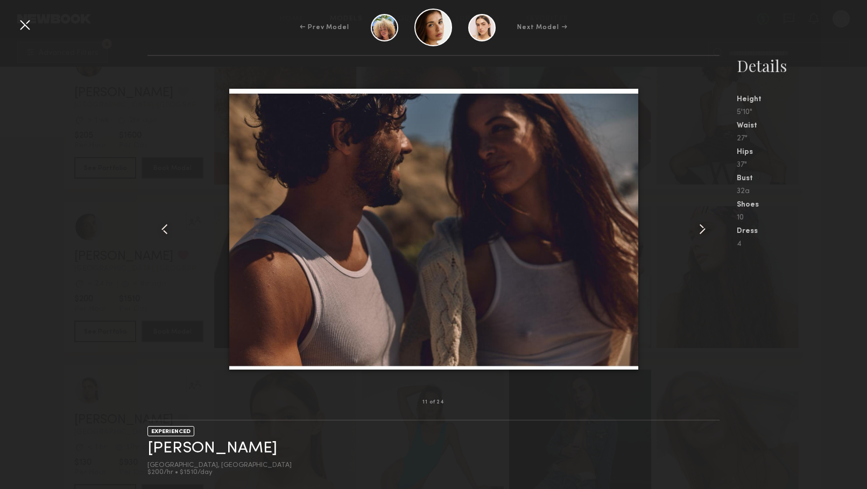
click at [700, 231] on common-icon at bounding box center [702, 229] width 17 height 17
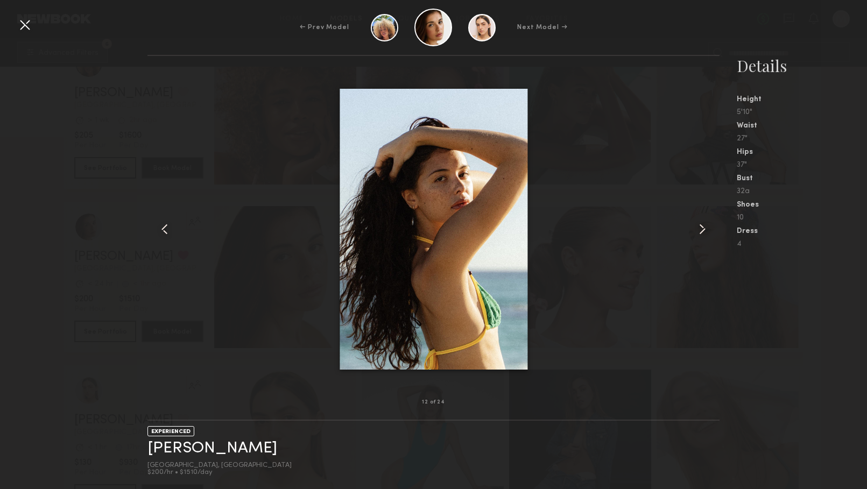
click at [700, 231] on common-icon at bounding box center [702, 229] width 17 height 17
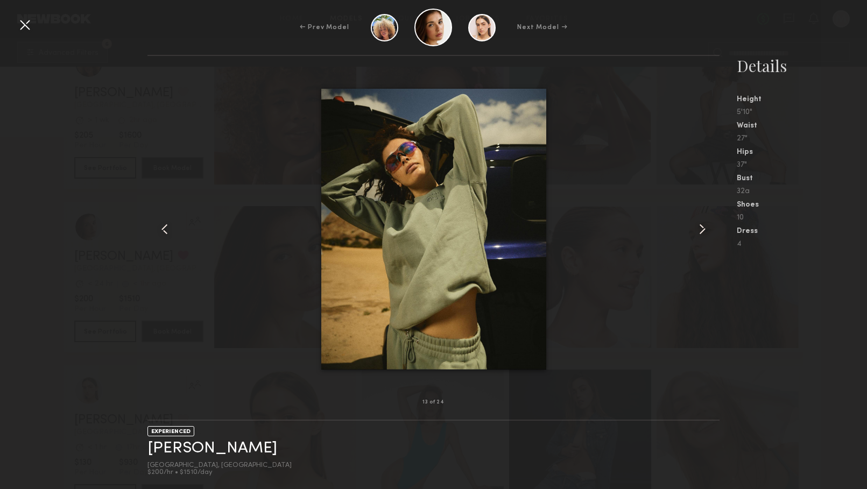
click at [700, 231] on common-icon at bounding box center [702, 229] width 17 height 17
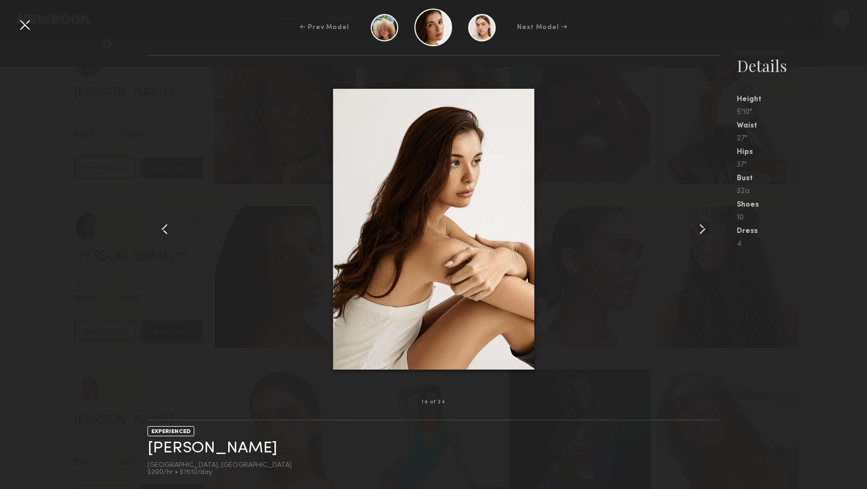
click at [700, 231] on common-icon at bounding box center [702, 229] width 17 height 17
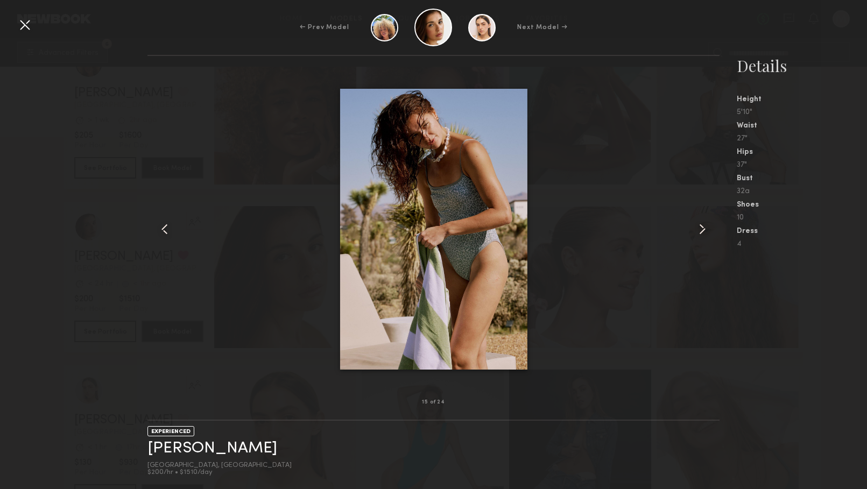
click at [700, 230] on common-icon at bounding box center [702, 229] width 17 height 17
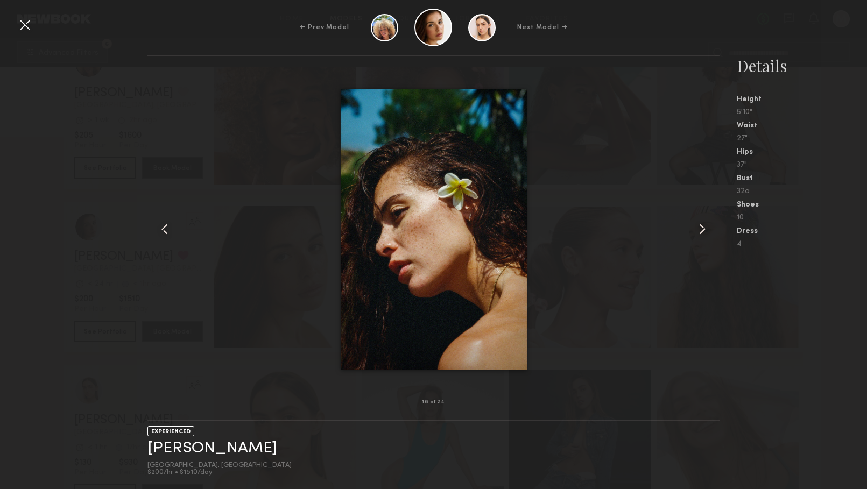
click at [700, 230] on common-icon at bounding box center [702, 229] width 17 height 17
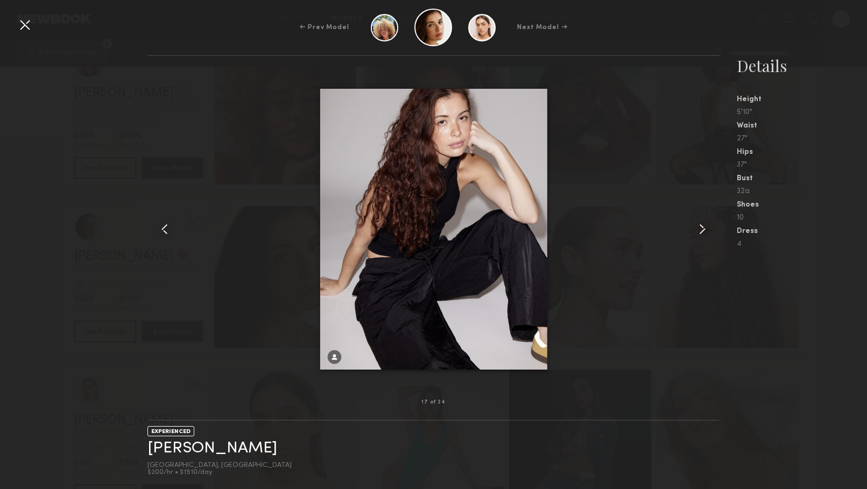
click at [269, 128] on div at bounding box center [433, 229] width 572 height 312
click at [685, 231] on div at bounding box center [433, 229] width 572 height 312
click at [699, 232] on common-icon at bounding box center [702, 229] width 17 height 17
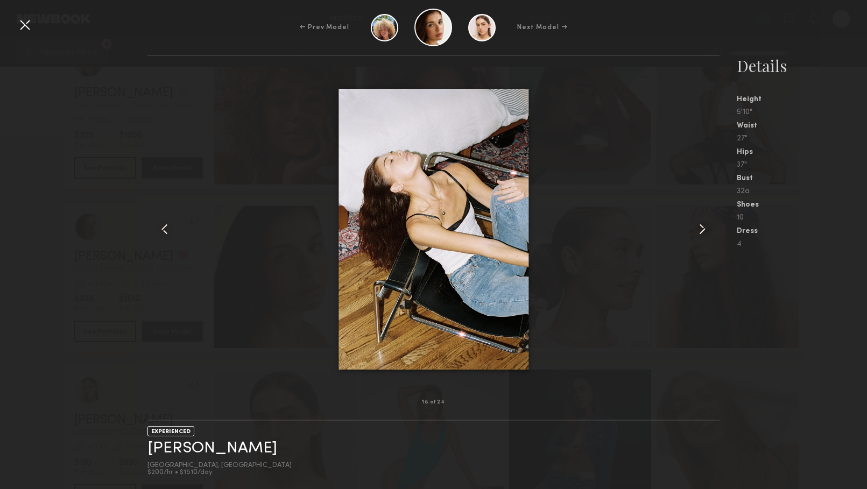
click at [699, 232] on common-icon at bounding box center [702, 229] width 17 height 17
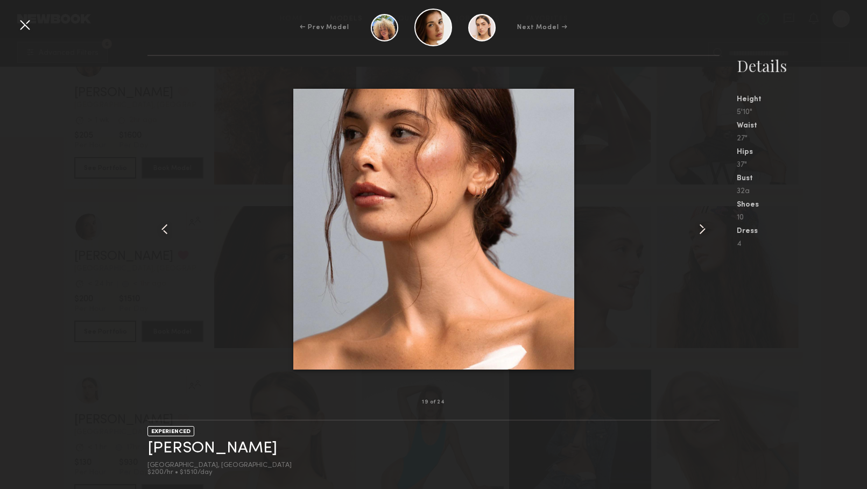
click at [699, 232] on common-icon at bounding box center [702, 229] width 17 height 17
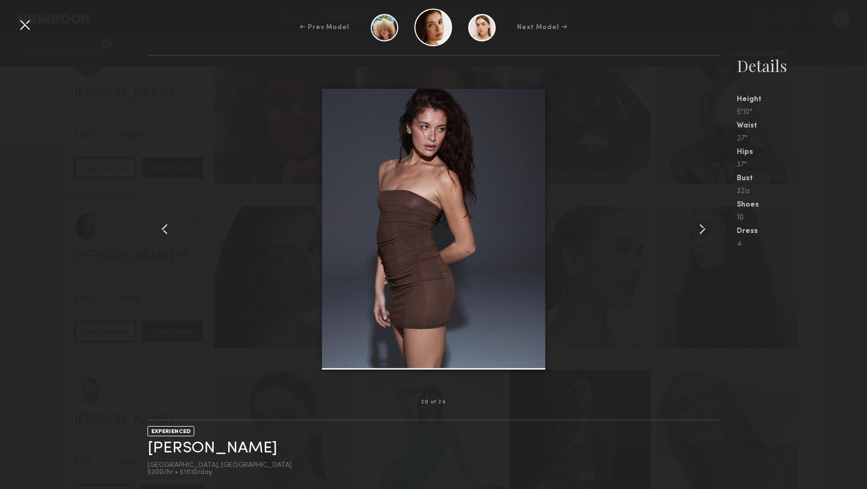
click at [699, 232] on common-icon at bounding box center [702, 229] width 17 height 17
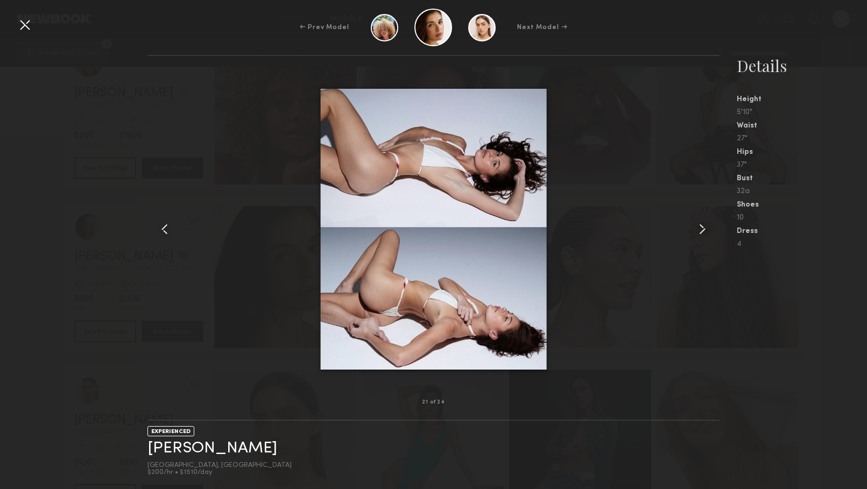
click at [699, 232] on common-icon at bounding box center [702, 229] width 17 height 17
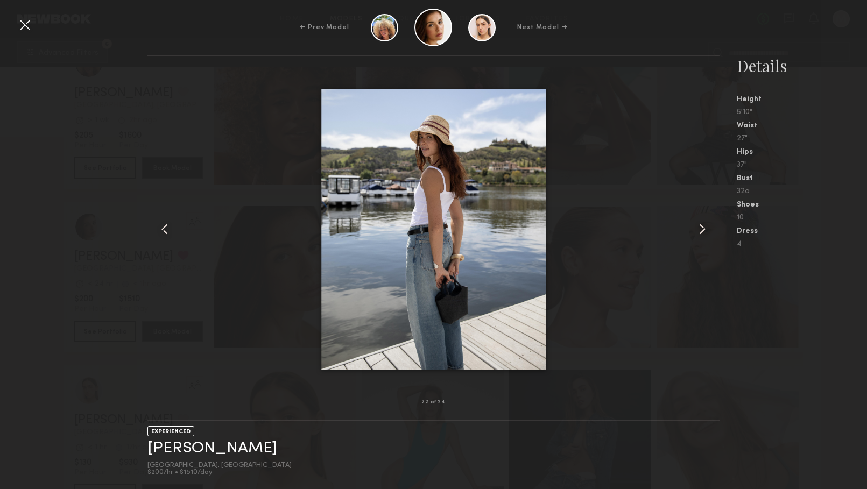
click at [699, 232] on common-icon at bounding box center [702, 229] width 17 height 17
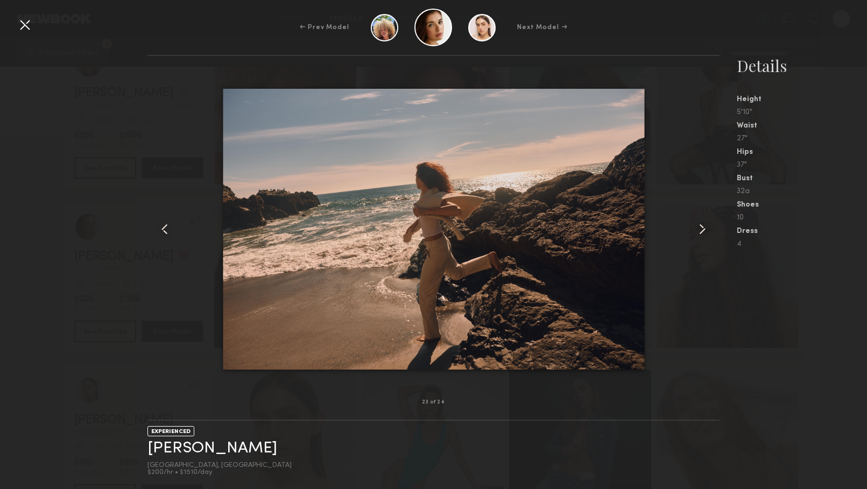
click at [699, 232] on common-icon at bounding box center [702, 229] width 17 height 17
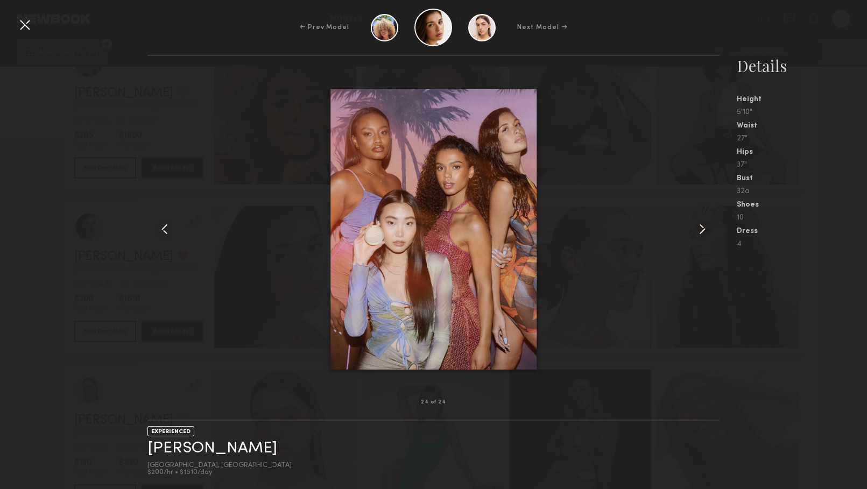
click at [699, 232] on common-icon at bounding box center [702, 229] width 17 height 17
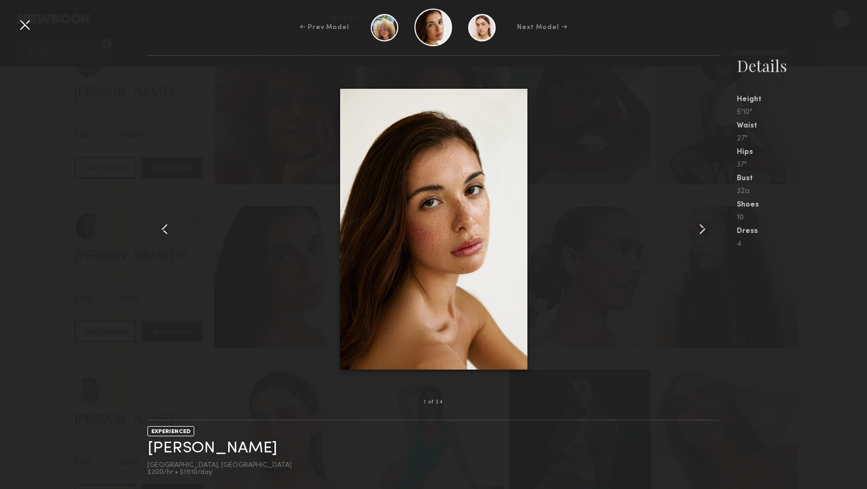
click at [699, 232] on common-icon at bounding box center [702, 229] width 17 height 17
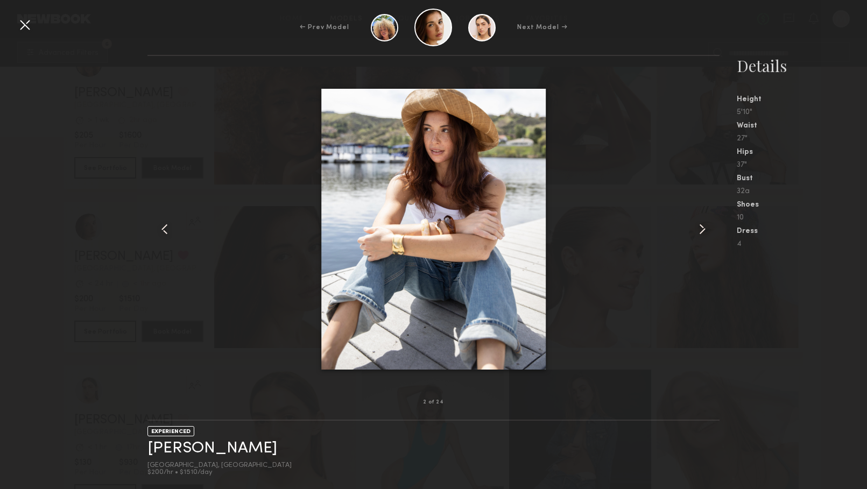
click at [23, 20] on div at bounding box center [24, 24] width 17 height 17
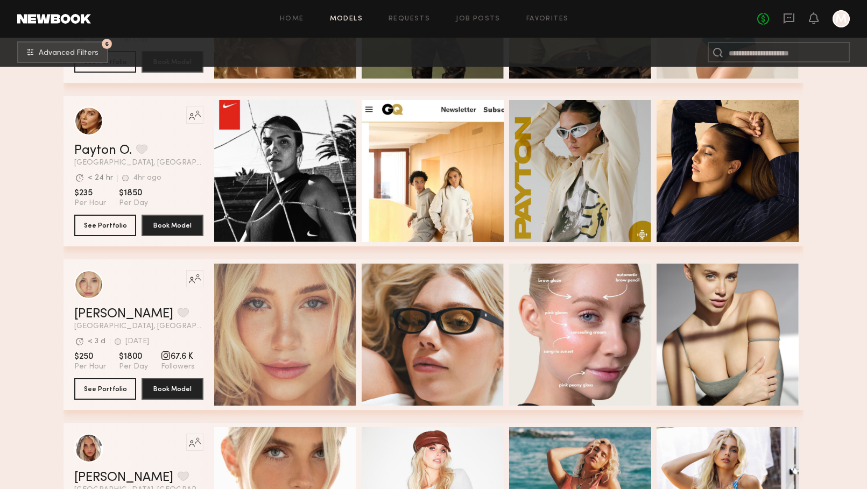
scroll to position [8669, 0]
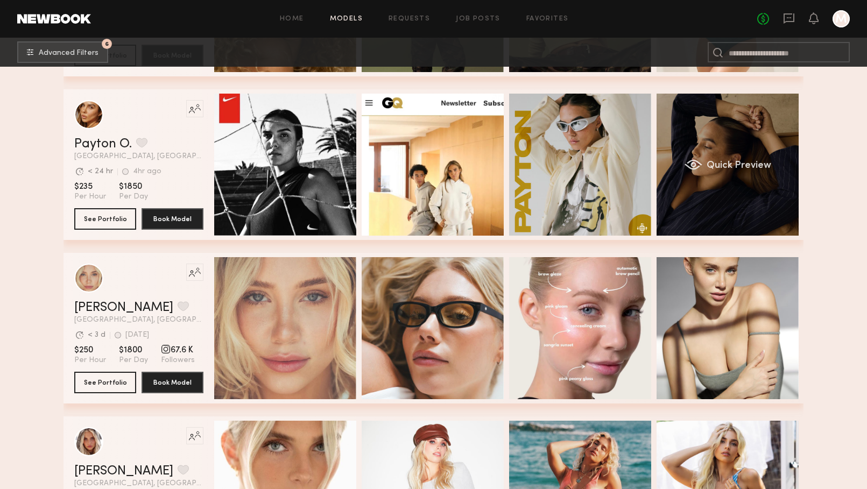
click at [690, 170] on div "grid" at bounding box center [694, 164] width 18 height 11
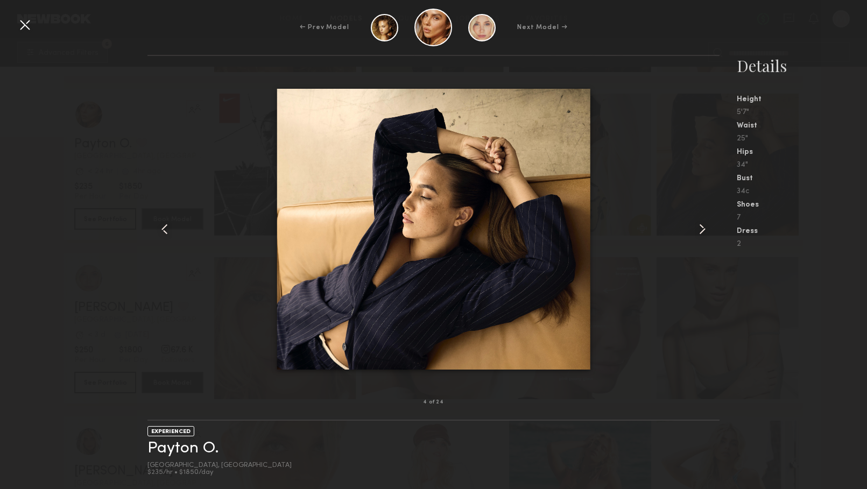
click at [702, 226] on common-icon at bounding box center [702, 229] width 17 height 17
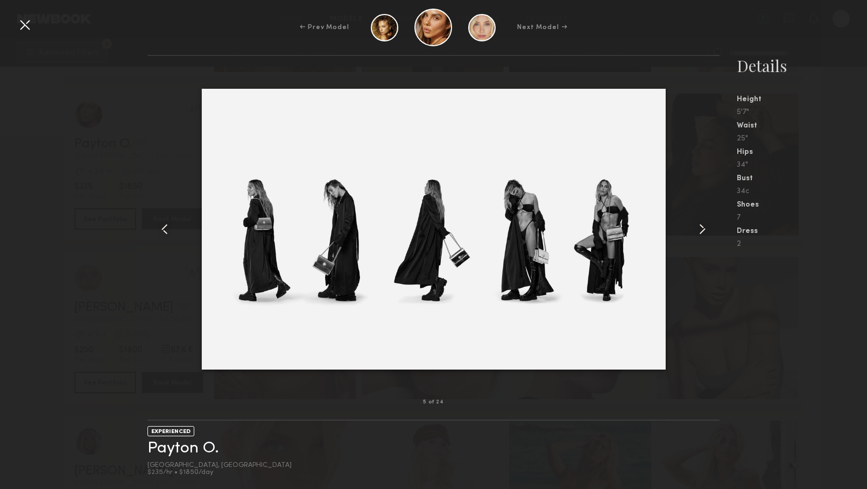
click at [702, 226] on common-icon at bounding box center [702, 229] width 17 height 17
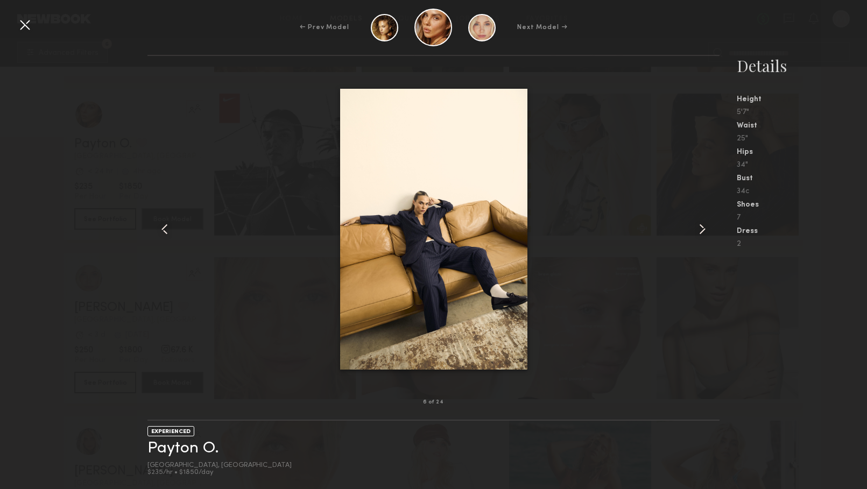
click at [702, 227] on common-icon at bounding box center [702, 229] width 17 height 17
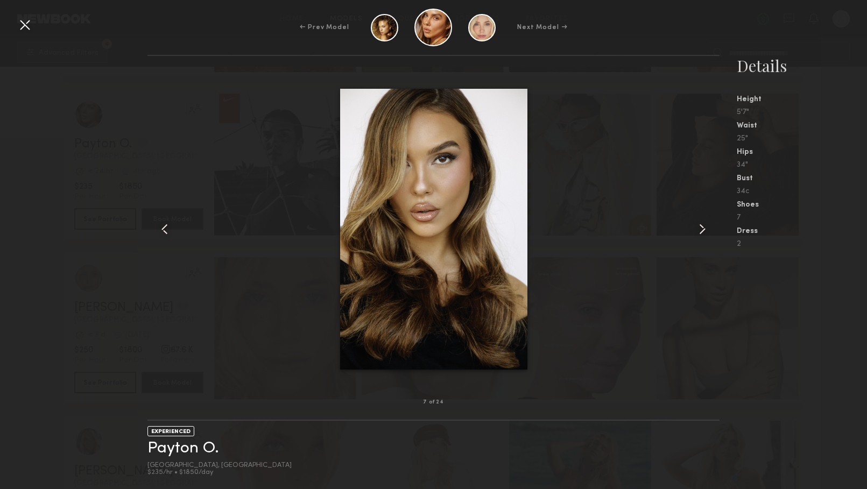
click at [702, 227] on common-icon at bounding box center [702, 229] width 17 height 17
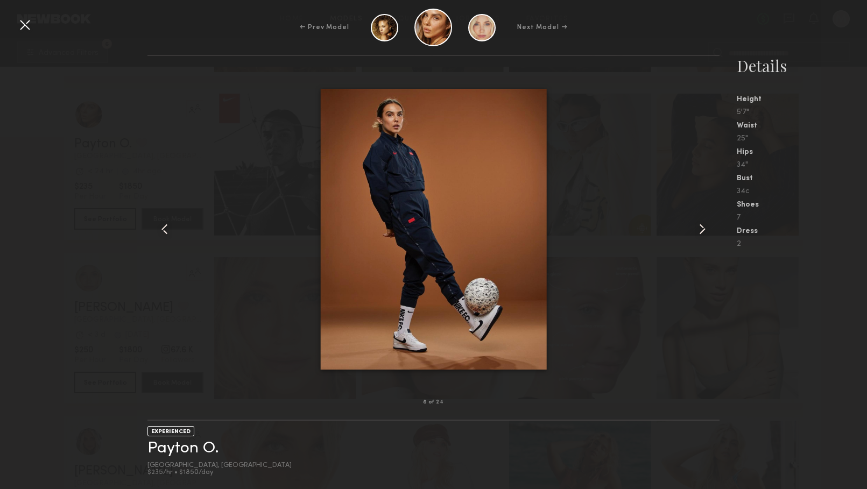
click at [702, 227] on common-icon at bounding box center [702, 229] width 17 height 17
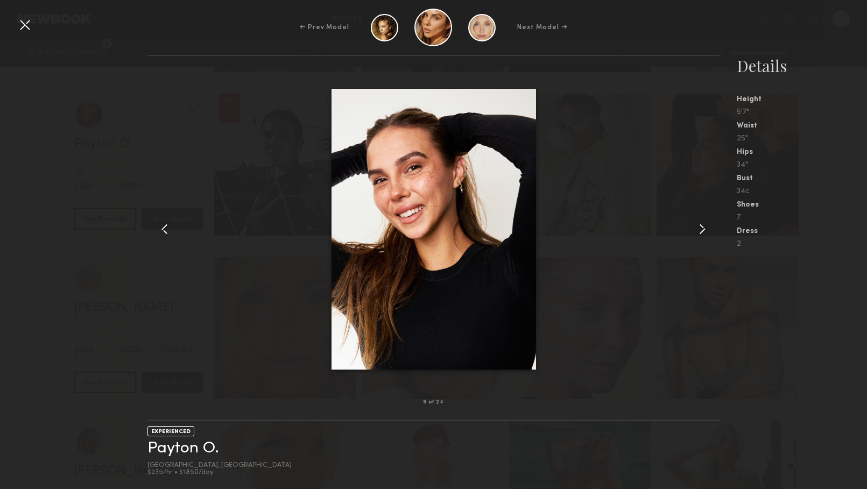
click at [702, 227] on common-icon at bounding box center [702, 229] width 17 height 17
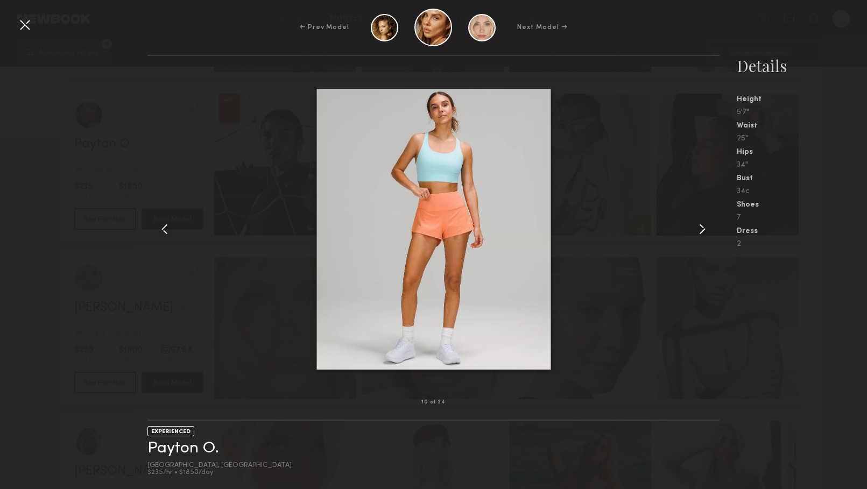
click at [22, 34] on div "← Prev Model Next Model →" at bounding box center [433, 28] width 867 height 38
click at [24, 18] on div at bounding box center [24, 24] width 17 height 17
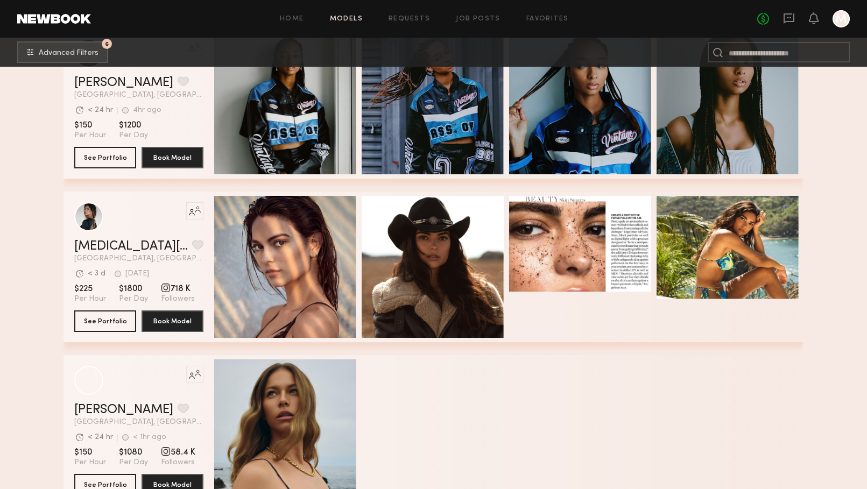
scroll to position [9879, 0]
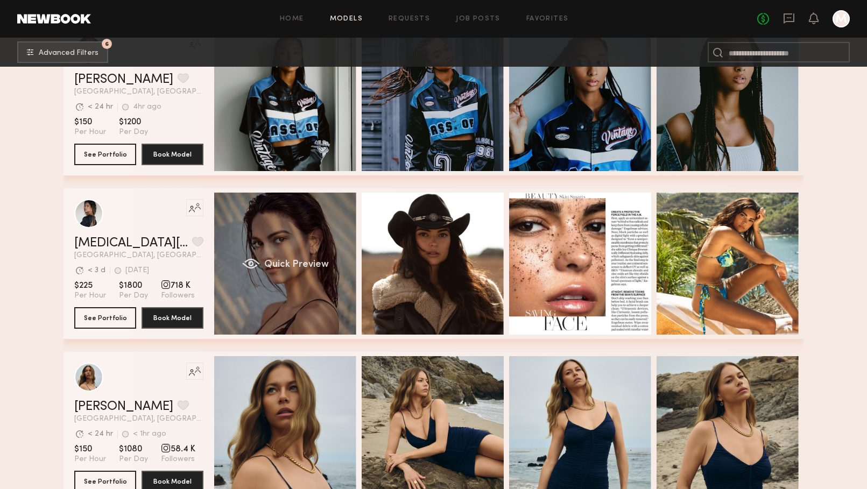
click at [292, 251] on div "Quick Preview" at bounding box center [285, 264] width 142 height 142
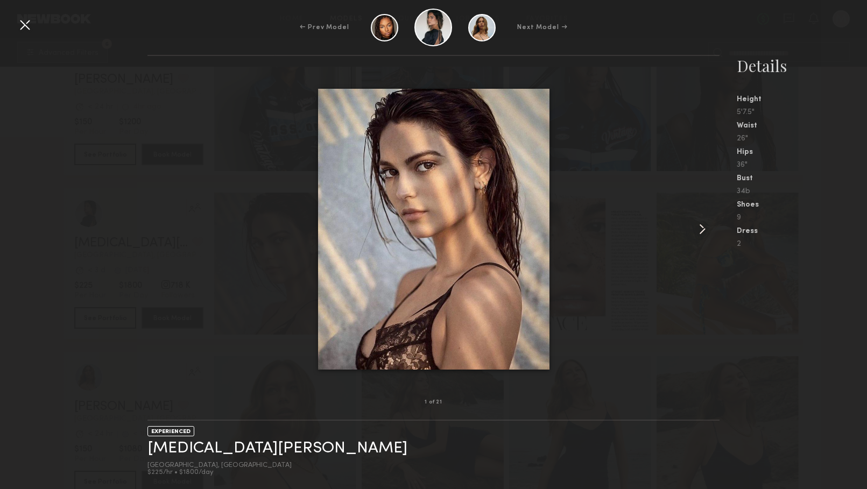
click at [697, 228] on common-icon at bounding box center [702, 229] width 17 height 17
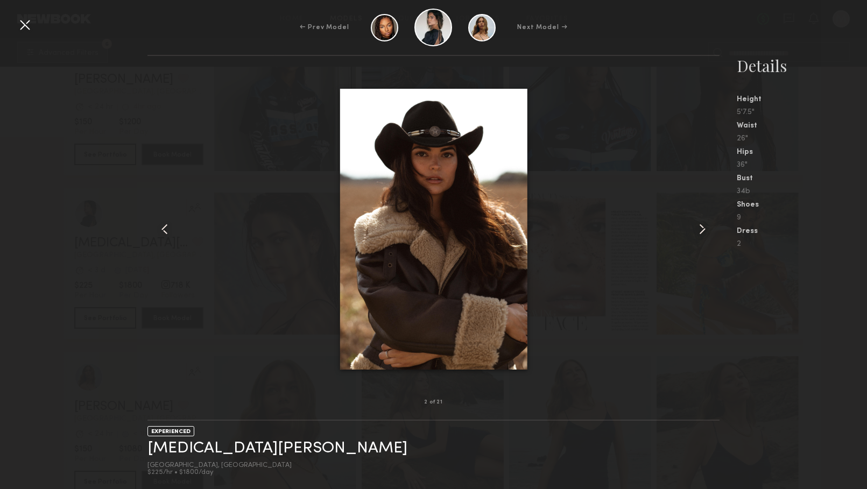
click at [697, 228] on common-icon at bounding box center [702, 229] width 17 height 17
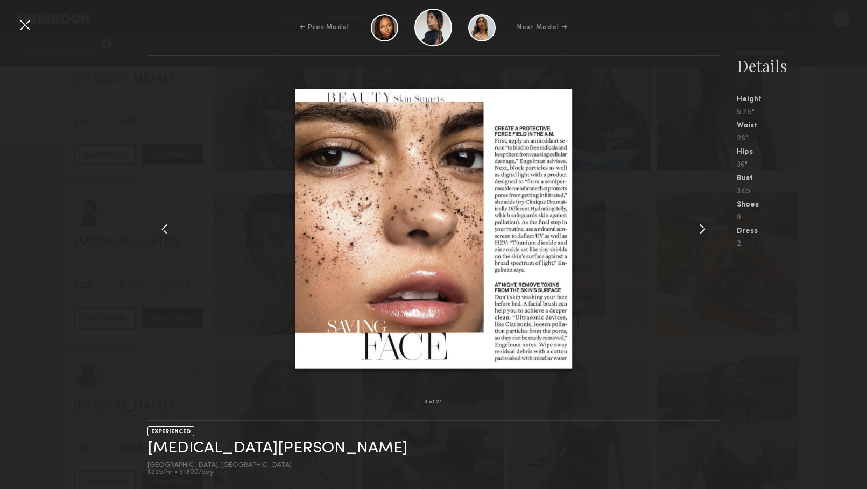
click at [696, 228] on common-icon at bounding box center [702, 229] width 17 height 17
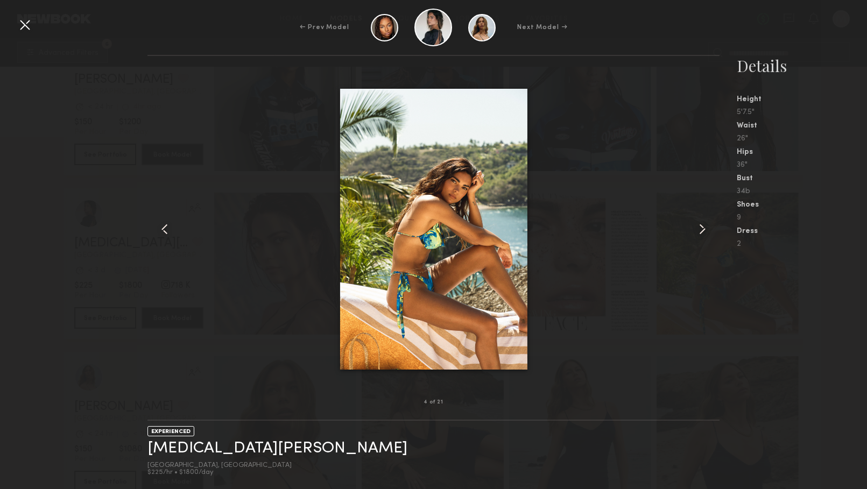
click at [696, 228] on common-icon at bounding box center [702, 229] width 17 height 17
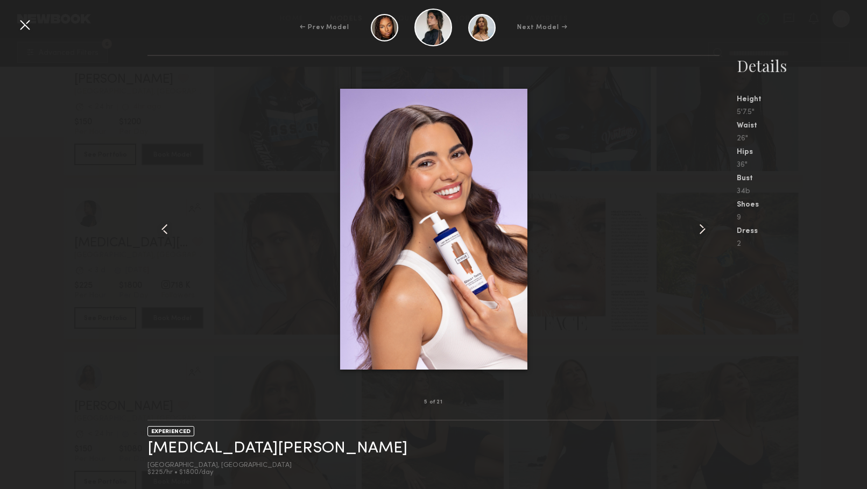
click at [696, 228] on common-icon at bounding box center [702, 229] width 17 height 17
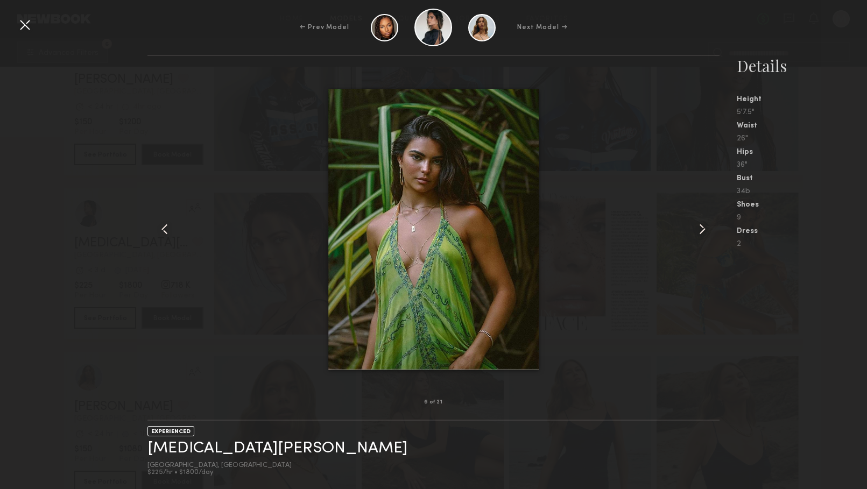
click at [696, 228] on common-icon at bounding box center [702, 229] width 17 height 17
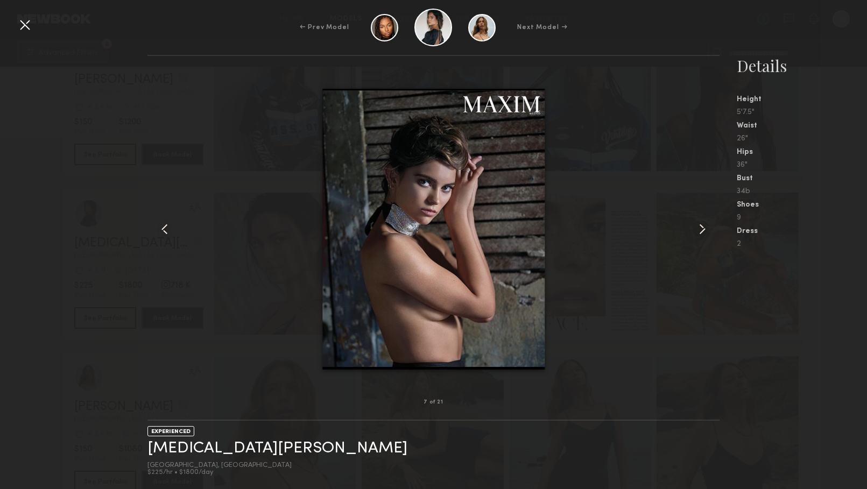
click at [696, 229] on common-icon at bounding box center [702, 229] width 17 height 17
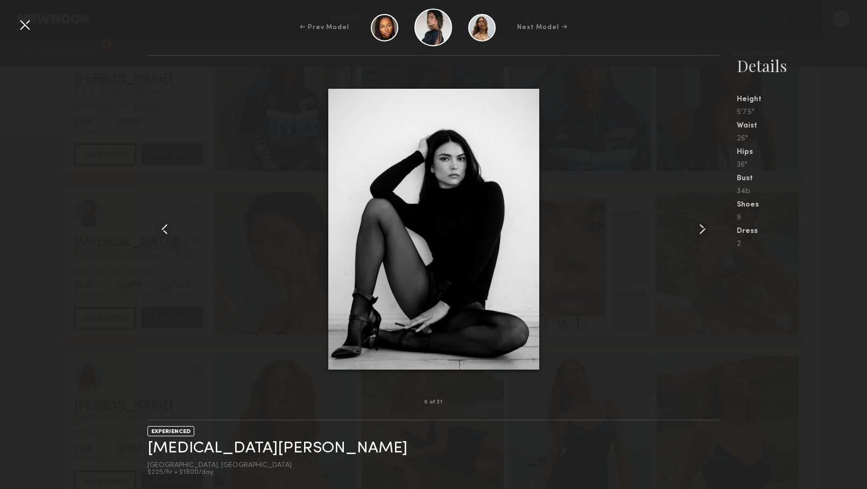
click at [20, 24] on div at bounding box center [24, 24] width 17 height 17
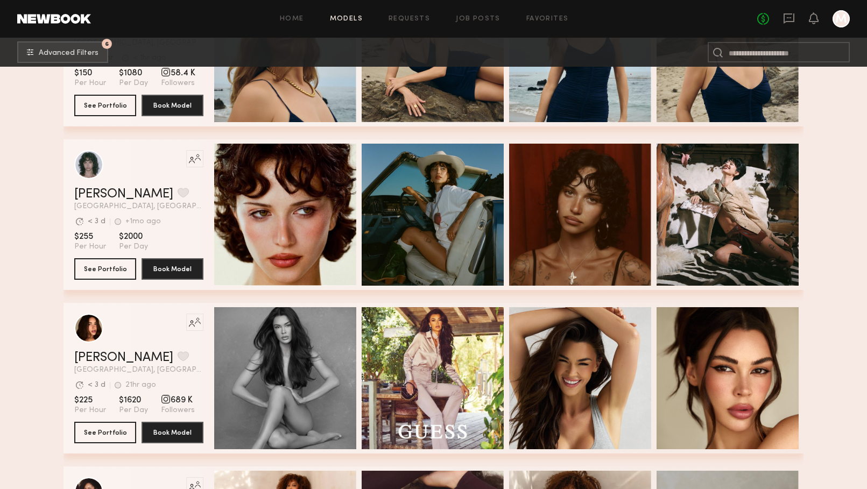
scroll to position [10266, 0]
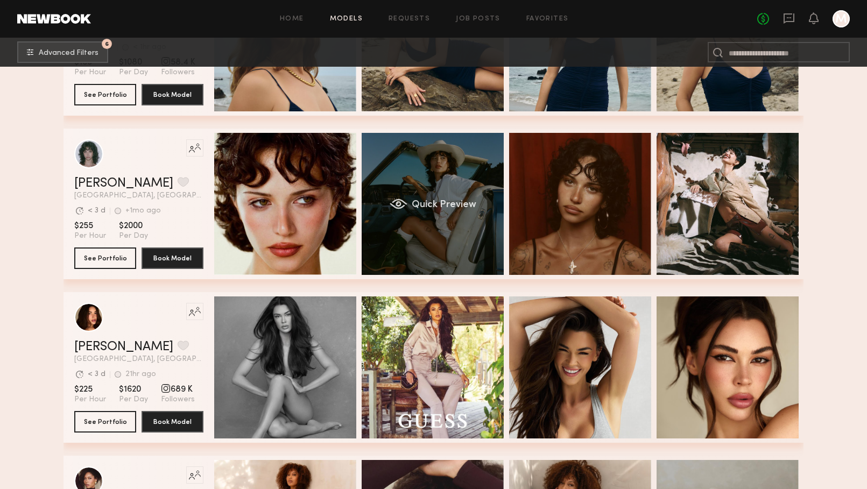
click at [437, 231] on div "Quick Preview" at bounding box center [433, 204] width 142 height 142
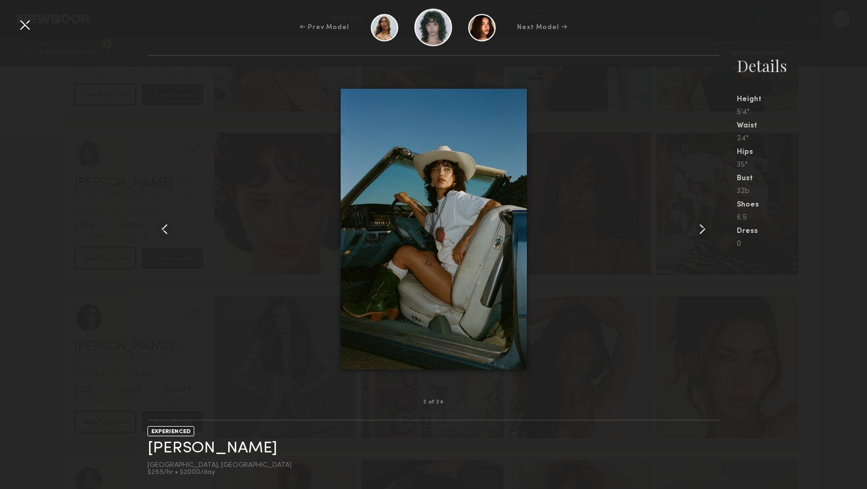
click at [692, 232] on div at bounding box center [433, 229] width 572 height 312
click at [697, 231] on common-icon at bounding box center [702, 229] width 17 height 17
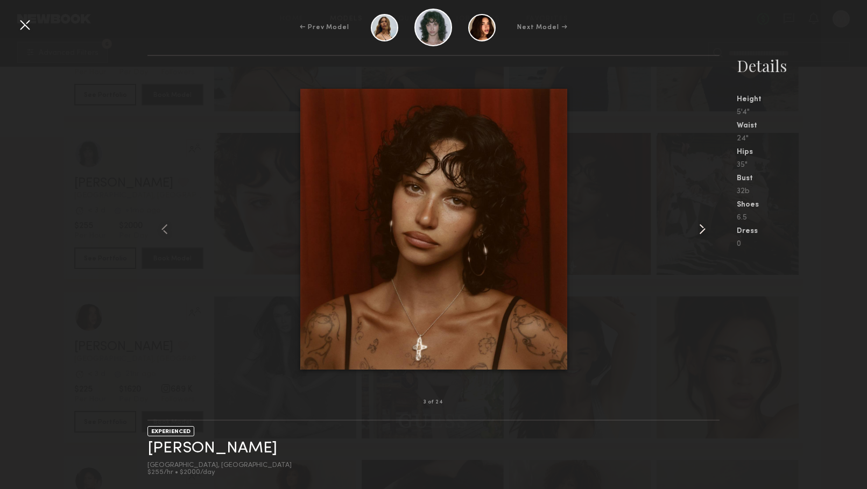
click at [697, 236] on common-icon at bounding box center [702, 229] width 17 height 17
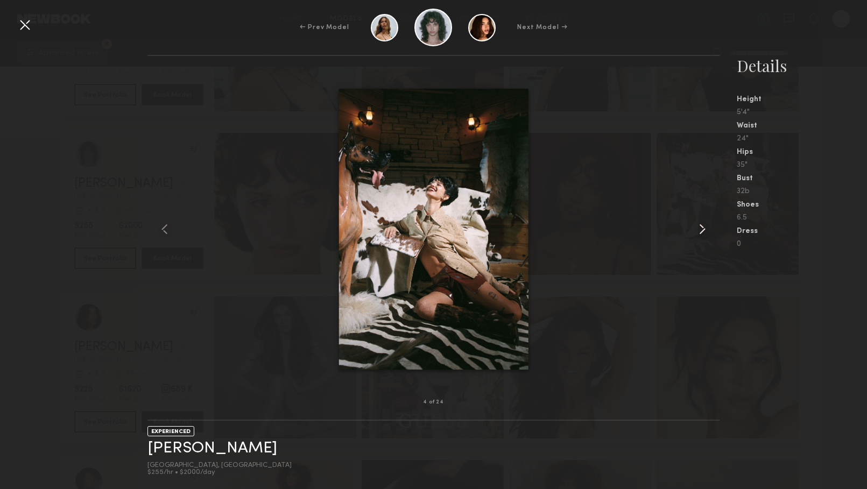
click at [697, 236] on common-icon at bounding box center [702, 229] width 17 height 17
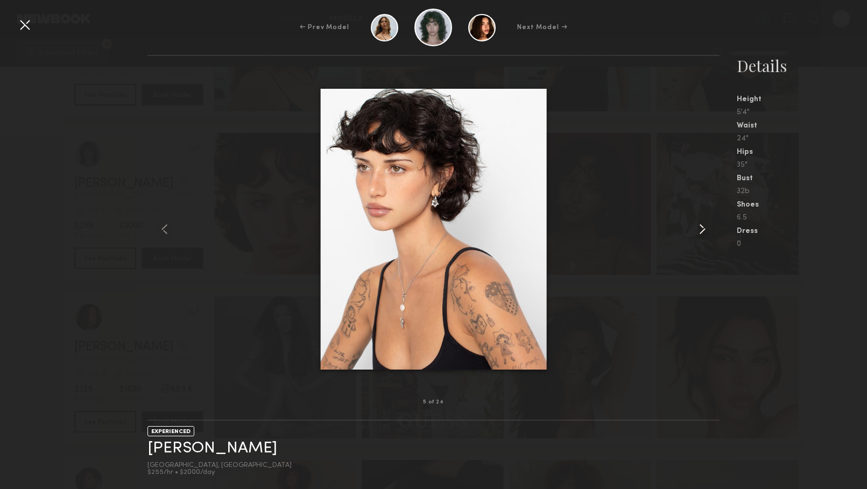
click at [697, 236] on common-icon at bounding box center [702, 229] width 17 height 17
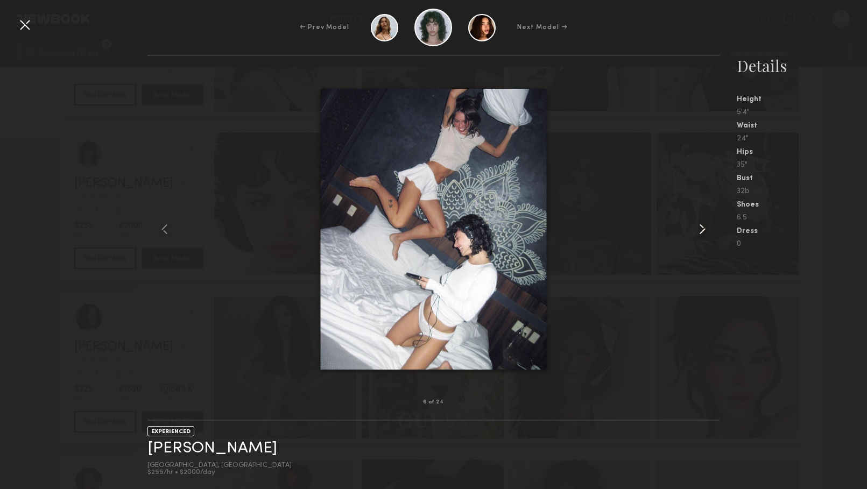
click at [697, 236] on common-icon at bounding box center [702, 229] width 17 height 17
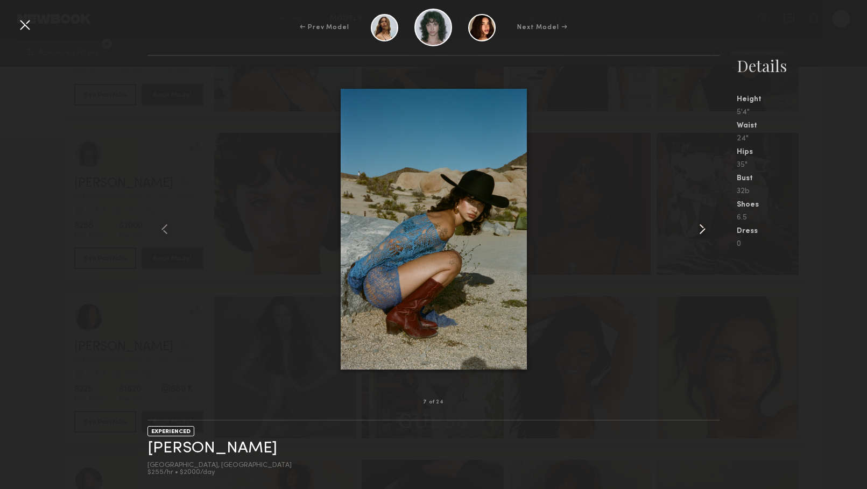
click at [697, 237] on common-icon at bounding box center [702, 229] width 17 height 17
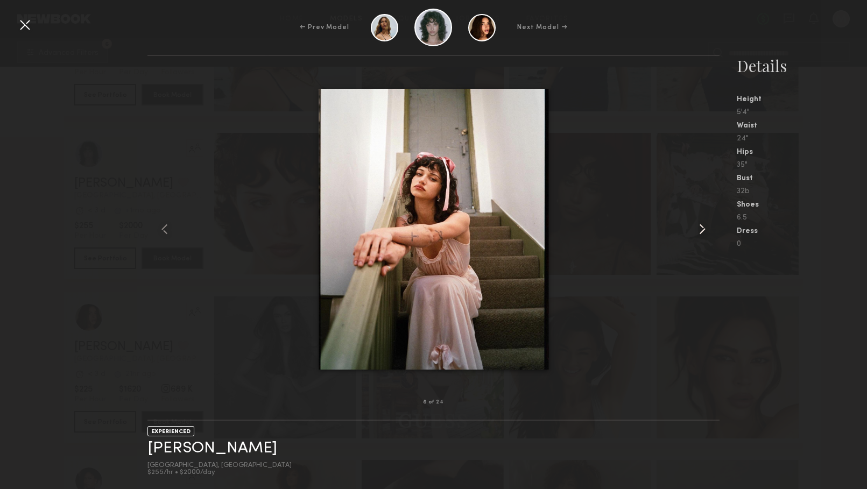
click at [697, 237] on common-icon at bounding box center [702, 229] width 17 height 17
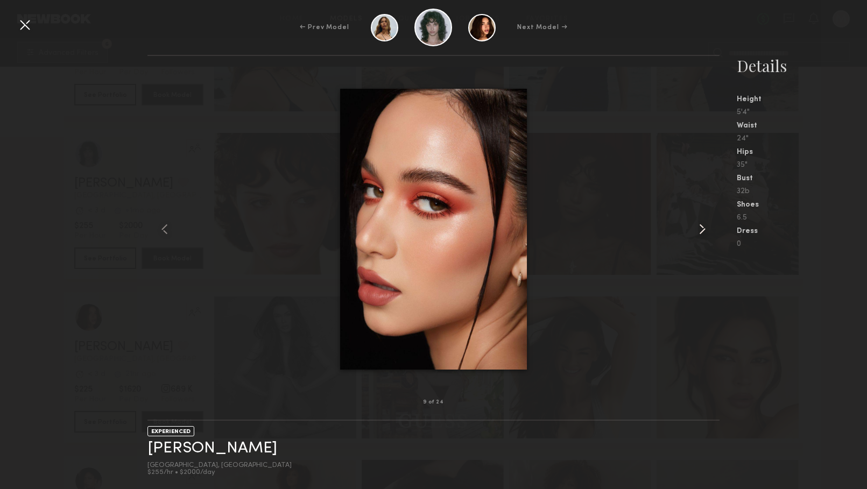
click at [697, 237] on common-icon at bounding box center [702, 229] width 17 height 17
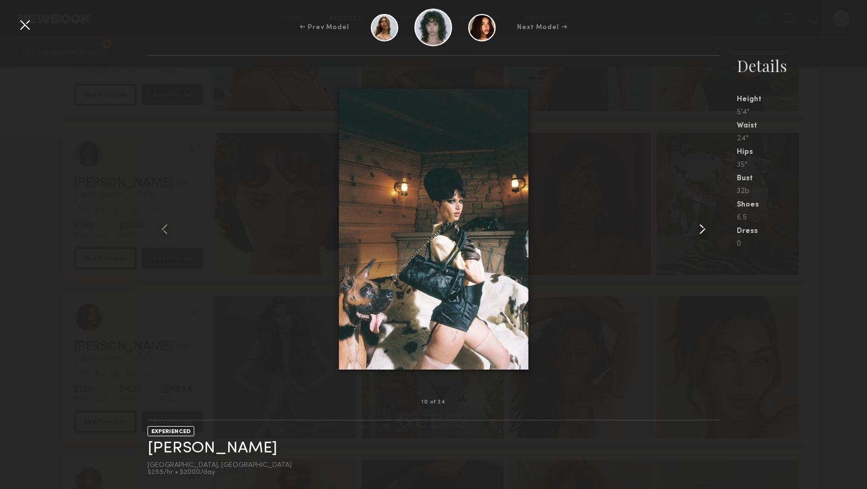
click at [697, 237] on common-icon at bounding box center [702, 229] width 17 height 17
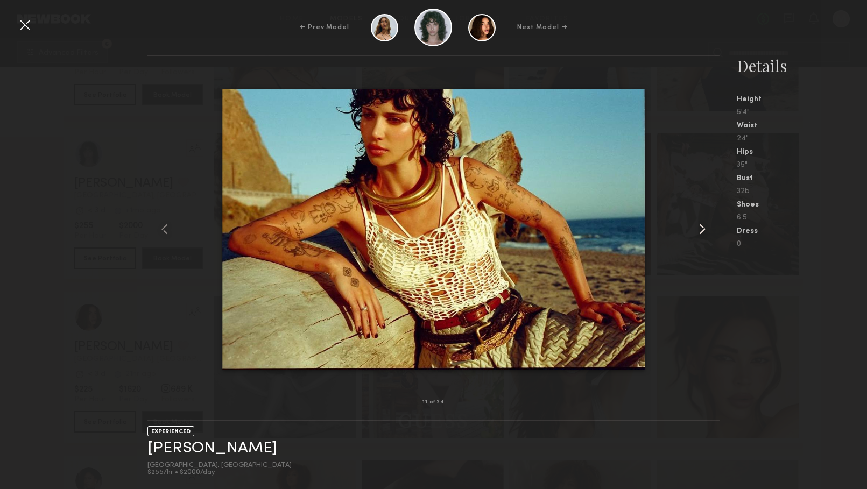
click at [697, 237] on common-icon at bounding box center [702, 229] width 17 height 17
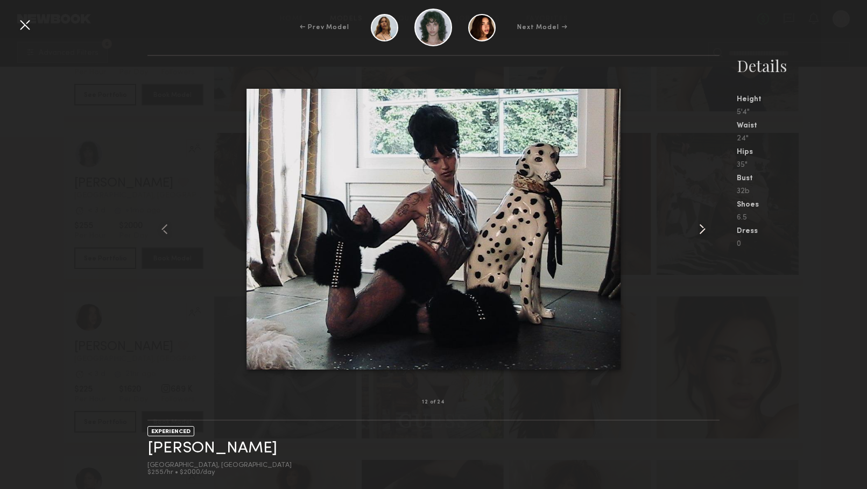
click at [697, 237] on common-icon at bounding box center [702, 229] width 17 height 17
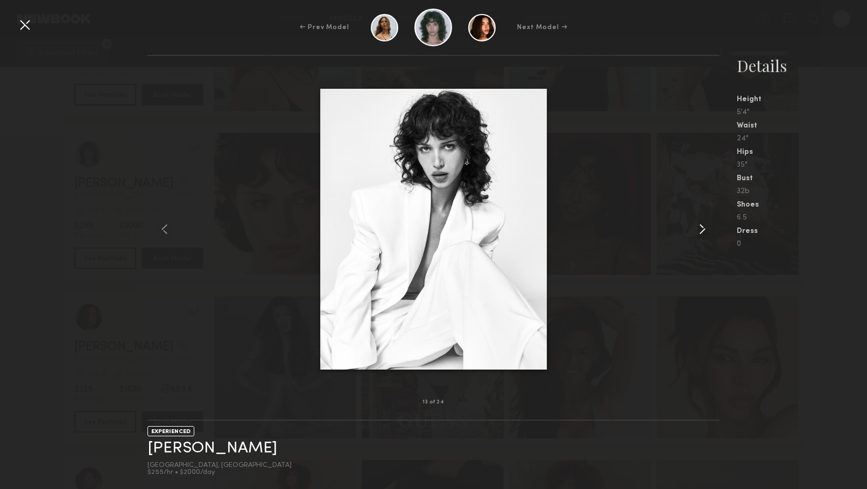
click at [697, 237] on common-icon at bounding box center [702, 229] width 17 height 17
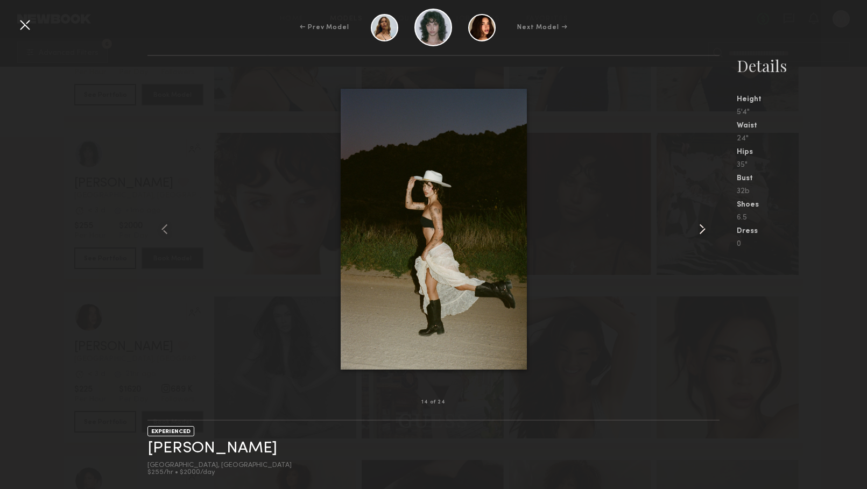
click at [697, 237] on common-icon at bounding box center [702, 229] width 17 height 17
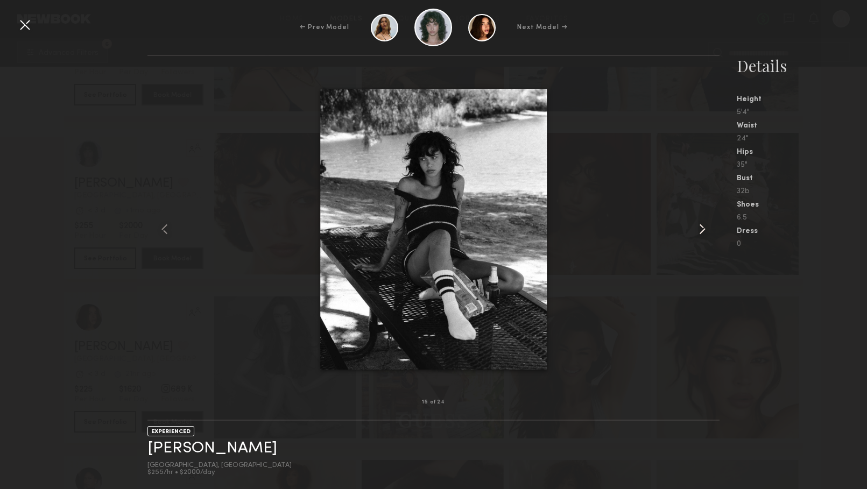
click at [697, 238] on div at bounding box center [708, 229] width 23 height 312
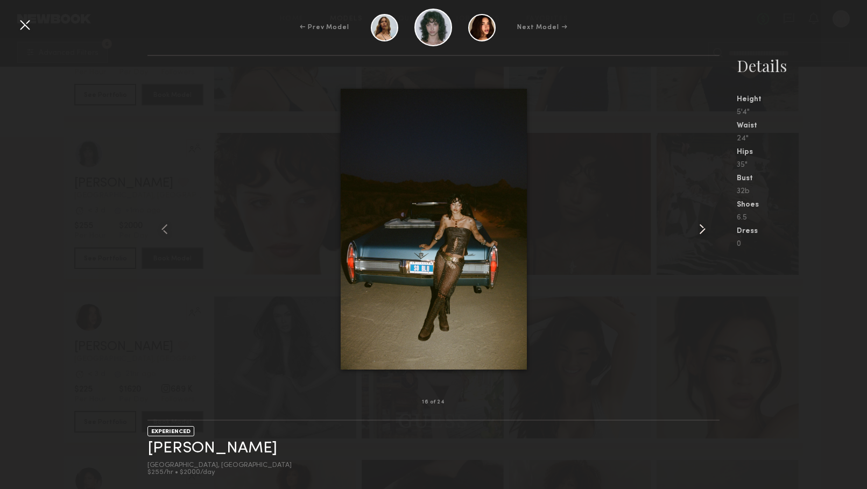
click at [697, 238] on div at bounding box center [708, 229] width 23 height 312
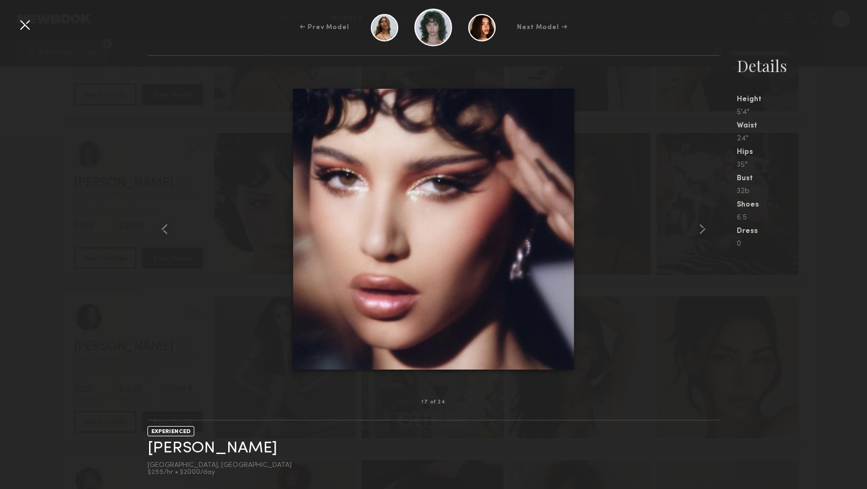
click at [23, 26] on div at bounding box center [24, 24] width 17 height 17
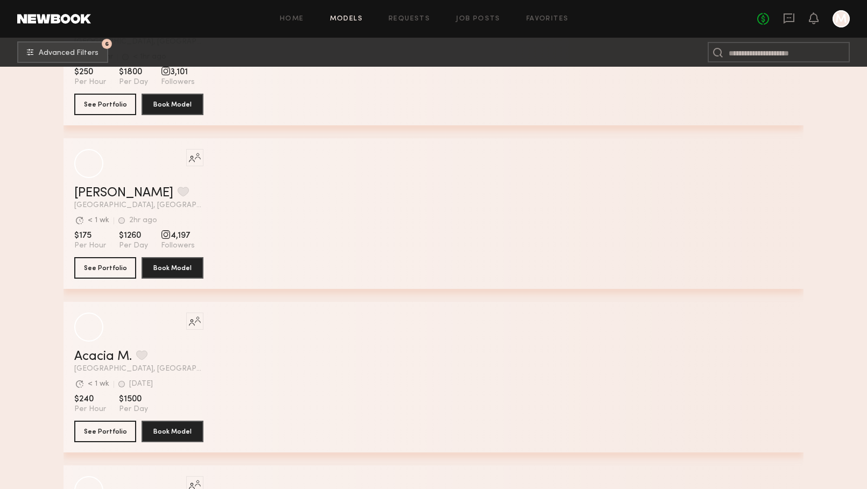
scroll to position [12882, 0]
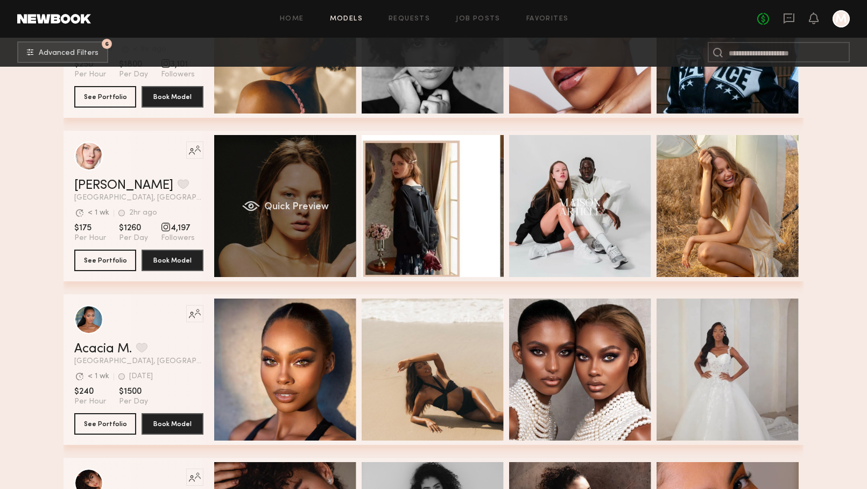
click at [304, 234] on div "Quick Preview" at bounding box center [285, 206] width 142 height 142
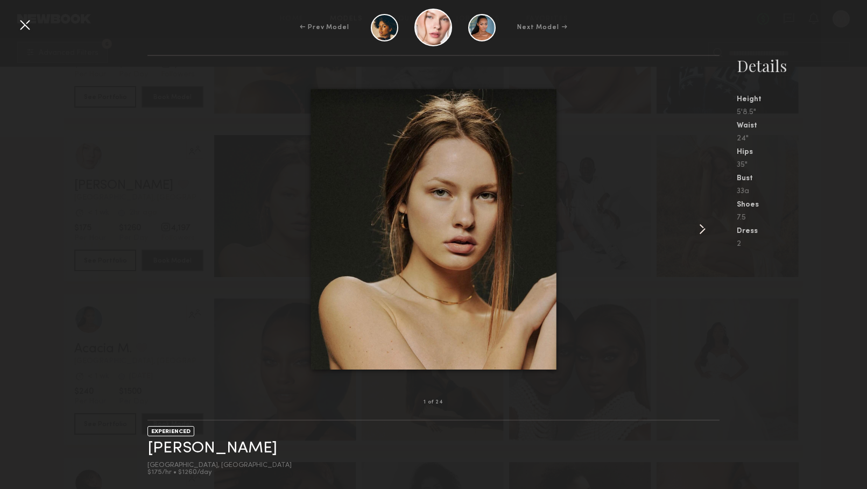
click at [702, 227] on common-icon at bounding box center [702, 229] width 17 height 17
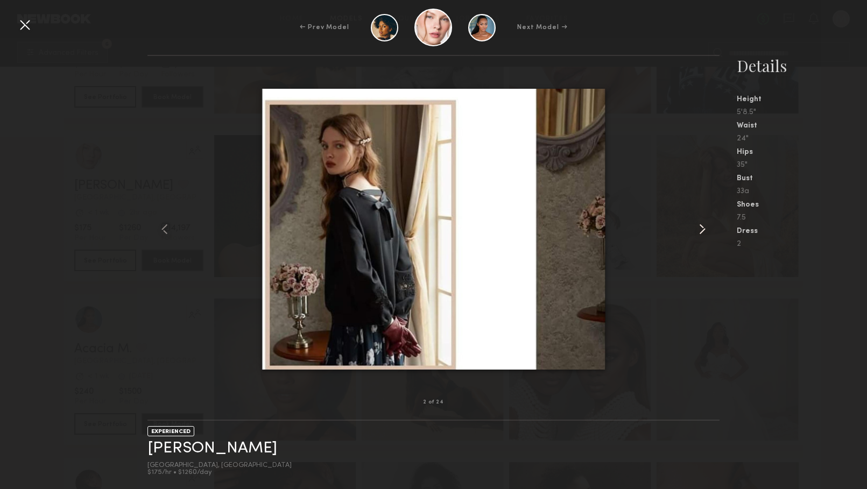
click at [702, 227] on common-icon at bounding box center [702, 229] width 17 height 17
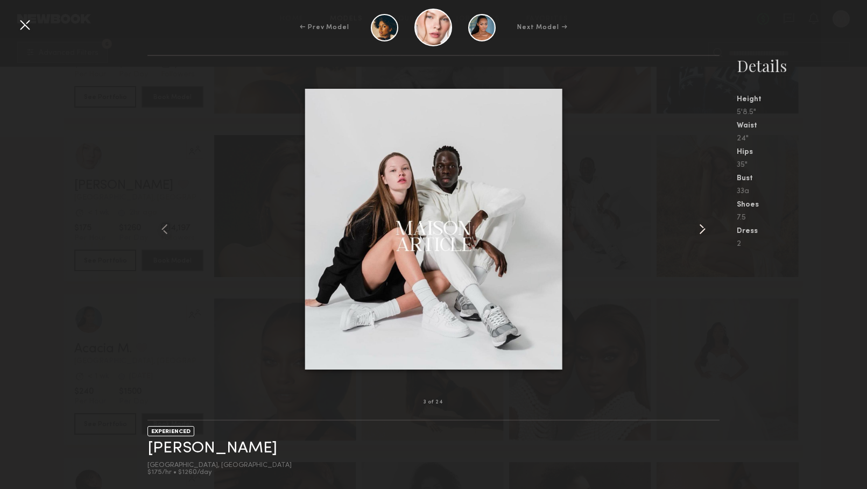
click at [702, 227] on common-icon at bounding box center [702, 229] width 17 height 17
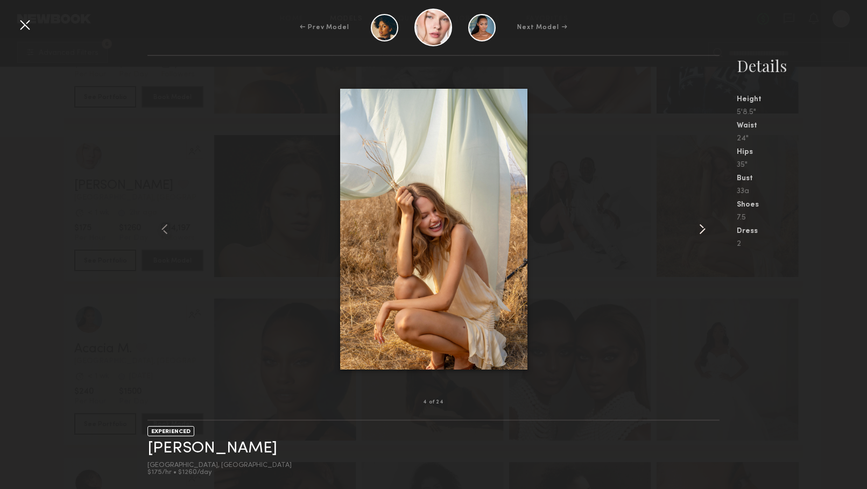
click at [702, 227] on common-icon at bounding box center [702, 229] width 17 height 17
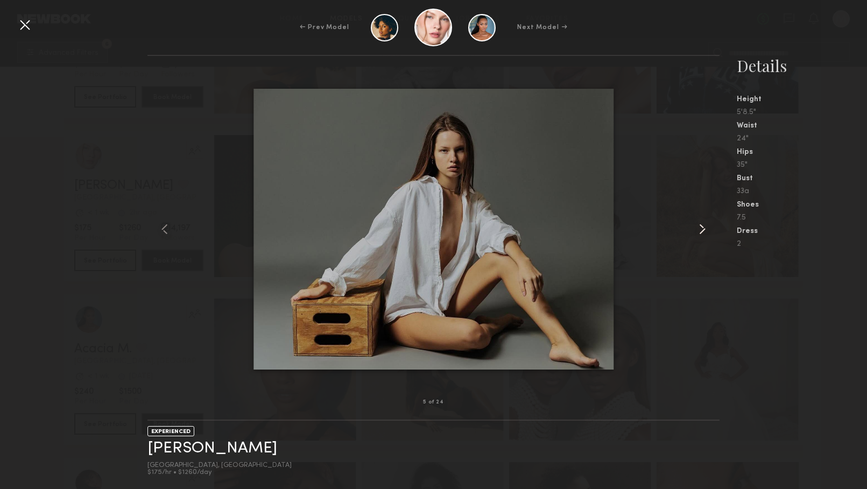
click at [702, 227] on common-icon at bounding box center [702, 229] width 17 height 17
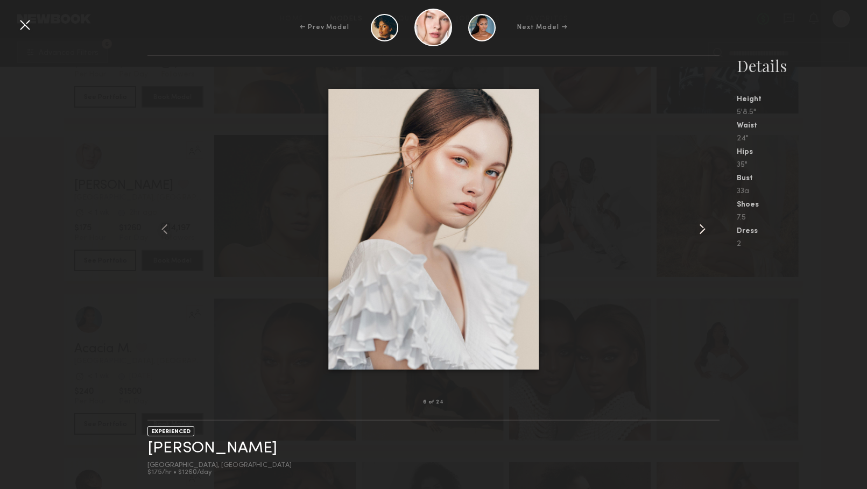
click at [702, 227] on common-icon at bounding box center [702, 229] width 17 height 17
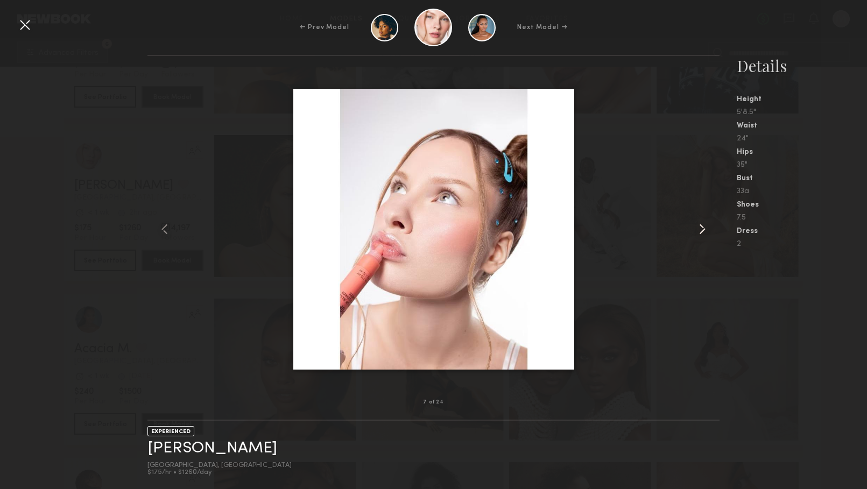
click at [702, 227] on common-icon at bounding box center [702, 229] width 17 height 17
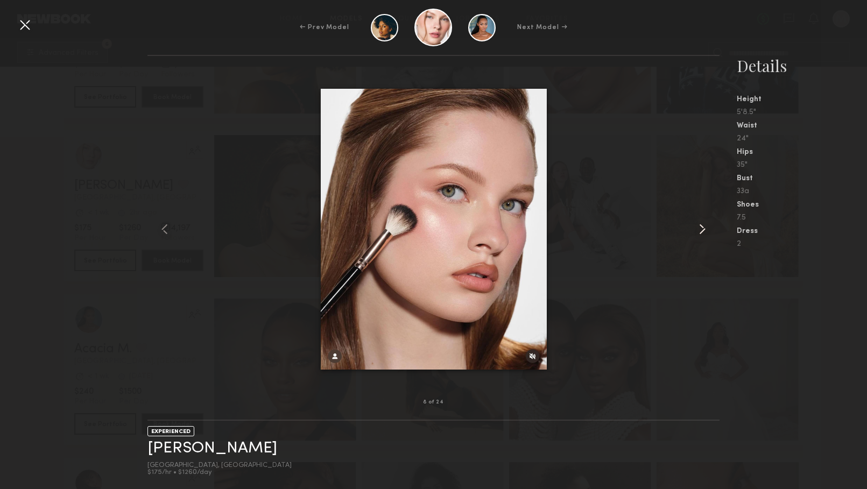
click at [702, 227] on common-icon at bounding box center [702, 229] width 17 height 17
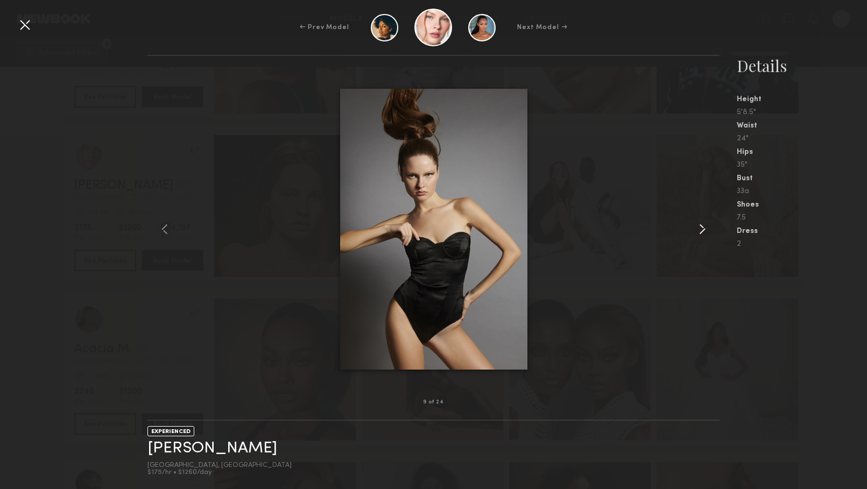
click at [702, 227] on common-icon at bounding box center [702, 229] width 17 height 17
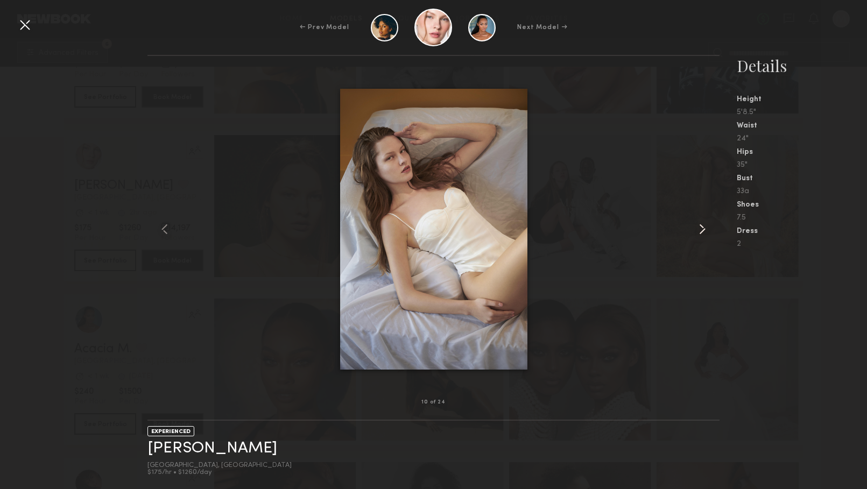
click at [702, 227] on common-icon at bounding box center [702, 229] width 17 height 17
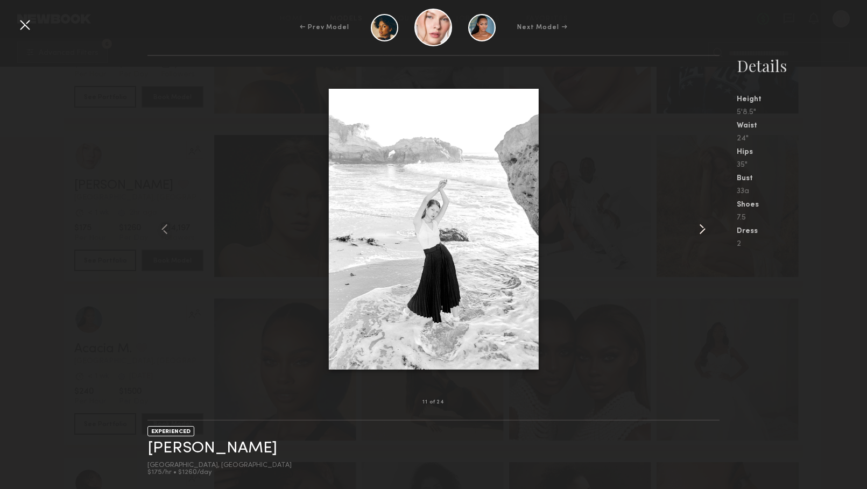
click at [702, 227] on common-icon at bounding box center [702, 229] width 17 height 17
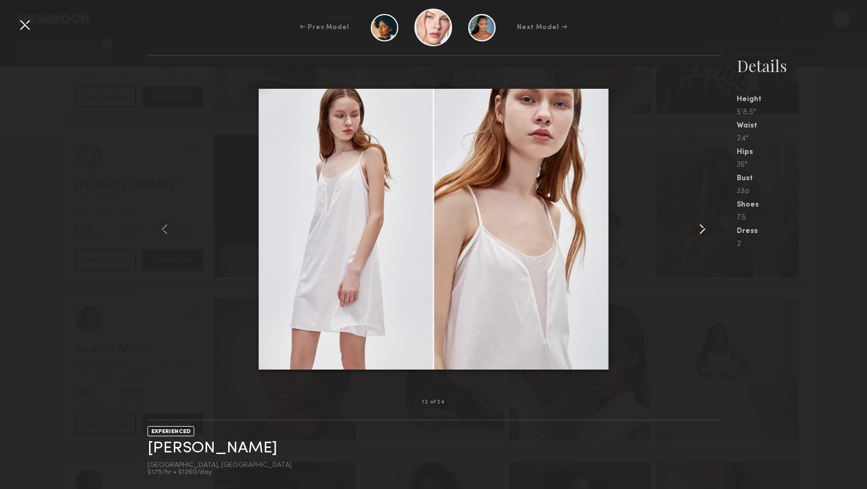
click at [702, 227] on common-icon at bounding box center [702, 229] width 17 height 17
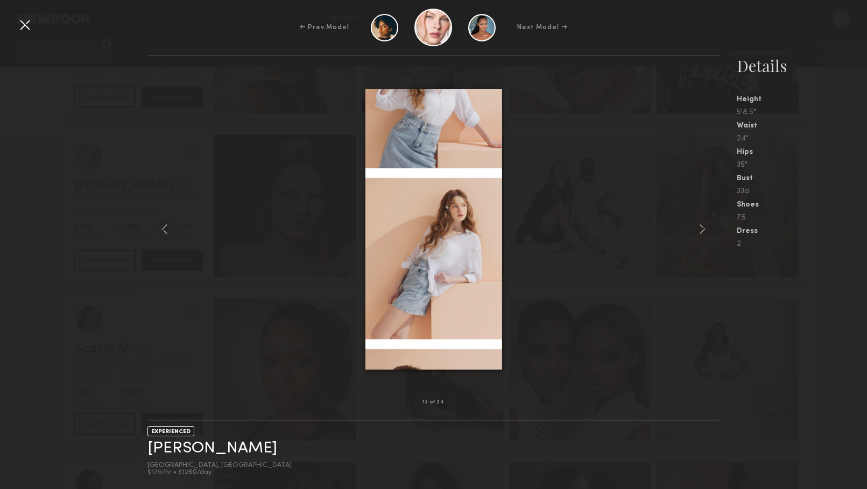
click at [29, 23] on div at bounding box center [24, 24] width 17 height 17
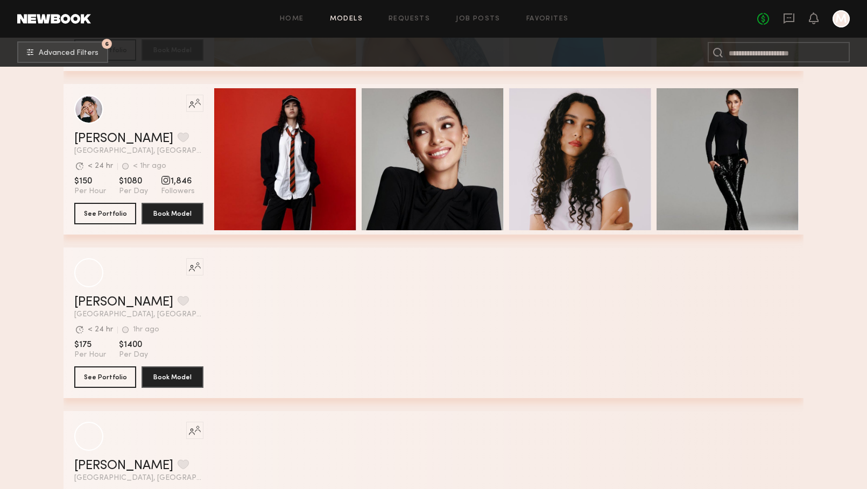
scroll to position [13747, 0]
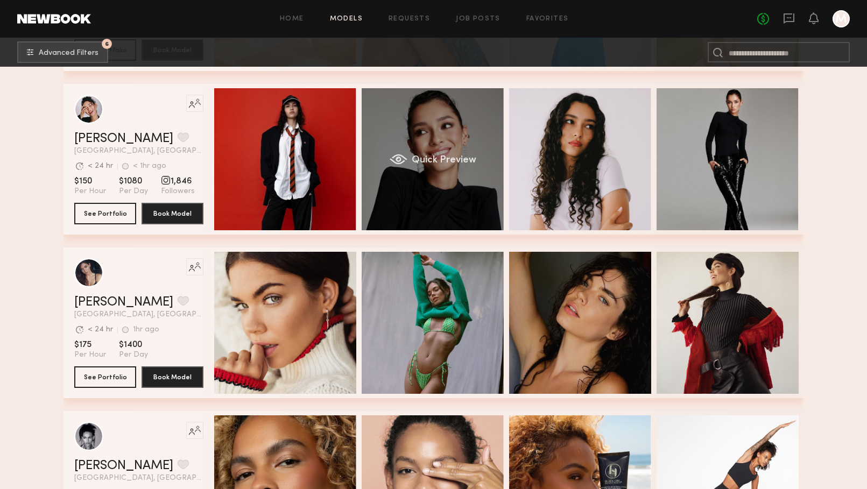
click at [449, 142] on div "Quick Preview" at bounding box center [433, 159] width 142 height 142
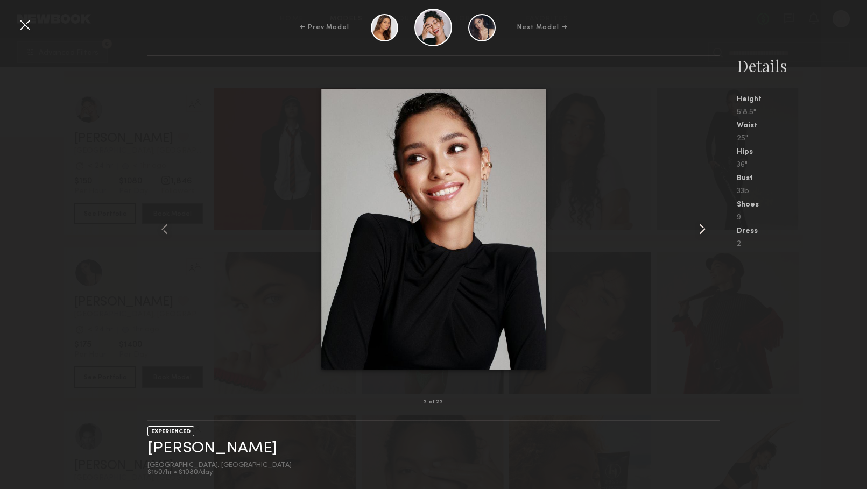
click at [695, 232] on common-icon at bounding box center [702, 229] width 17 height 17
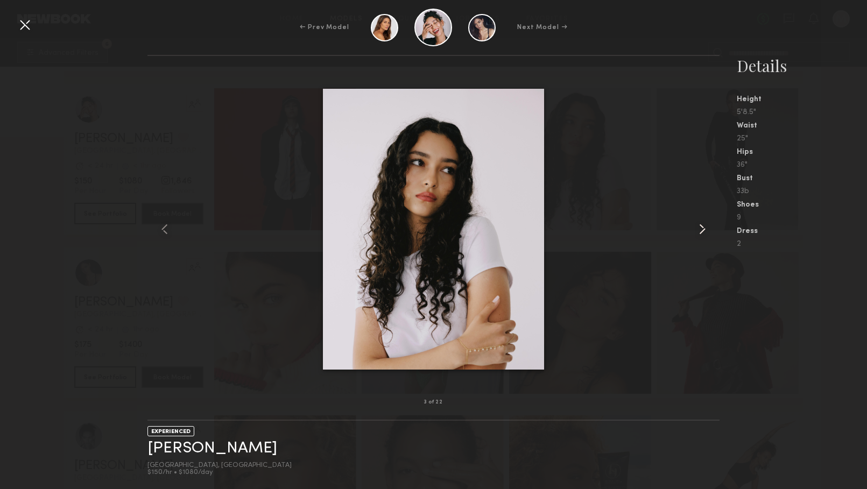
click at [695, 232] on common-icon at bounding box center [702, 229] width 17 height 17
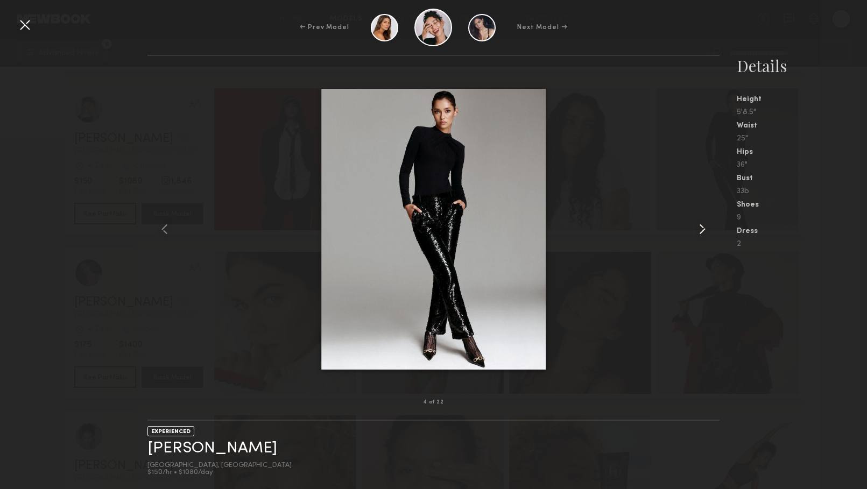
click at [695, 234] on common-icon at bounding box center [702, 229] width 17 height 17
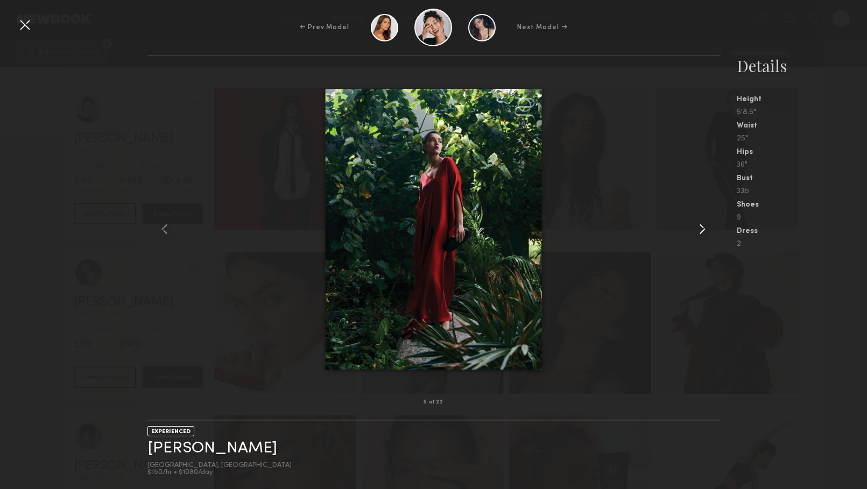
click at [695, 234] on common-icon at bounding box center [702, 229] width 17 height 17
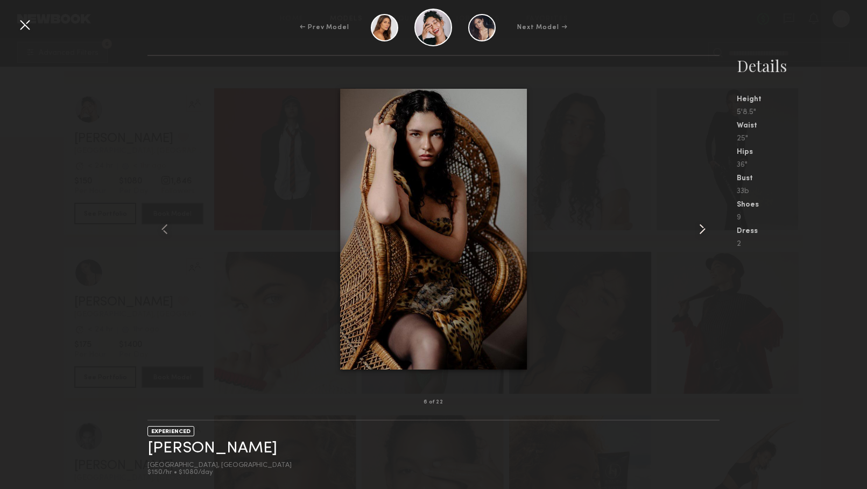
click at [695, 234] on common-icon at bounding box center [702, 229] width 17 height 17
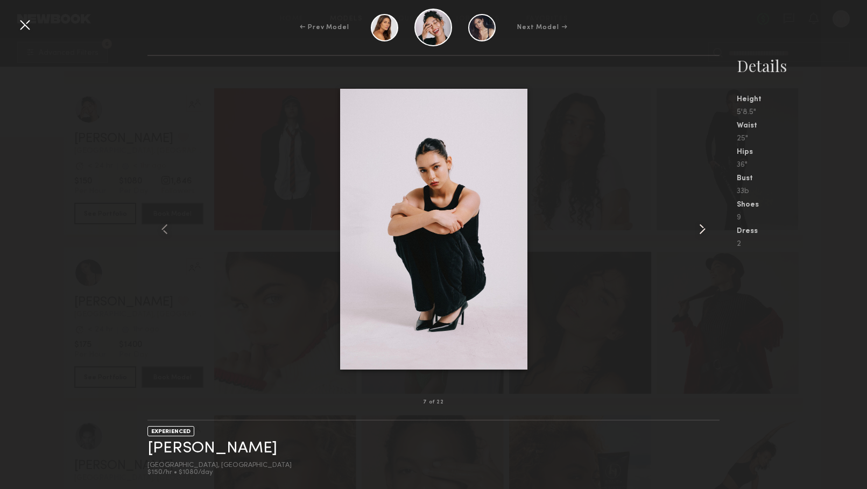
click at [695, 234] on common-icon at bounding box center [702, 229] width 17 height 17
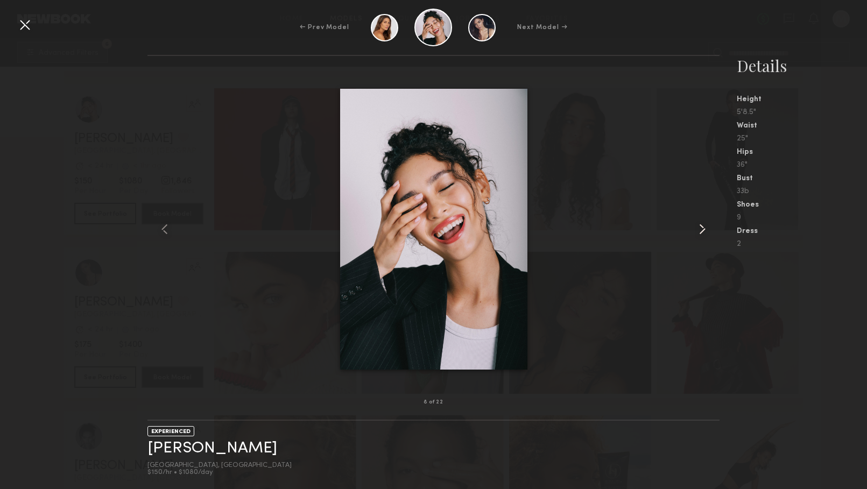
click at [695, 234] on common-icon at bounding box center [702, 229] width 17 height 17
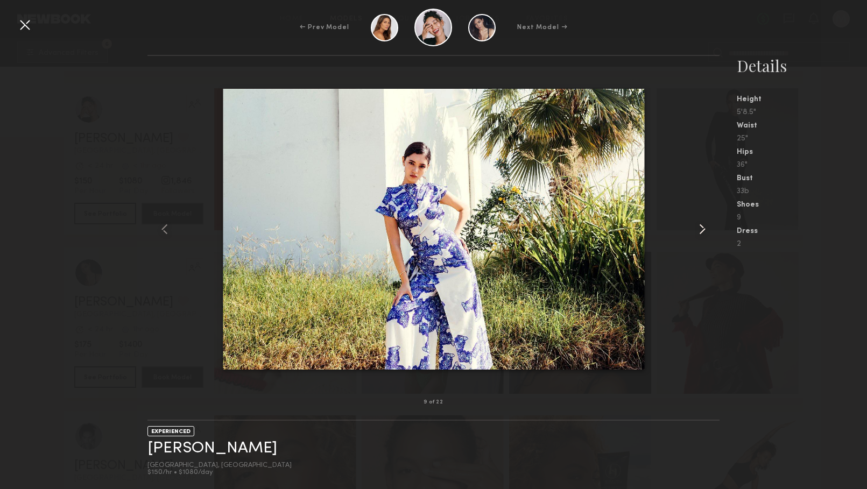
click at [695, 234] on common-icon at bounding box center [702, 229] width 17 height 17
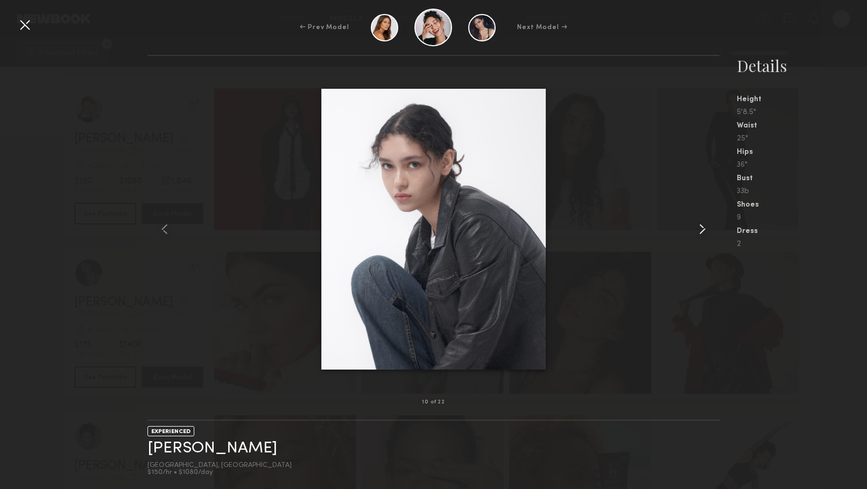
click at [695, 234] on common-icon at bounding box center [702, 229] width 17 height 17
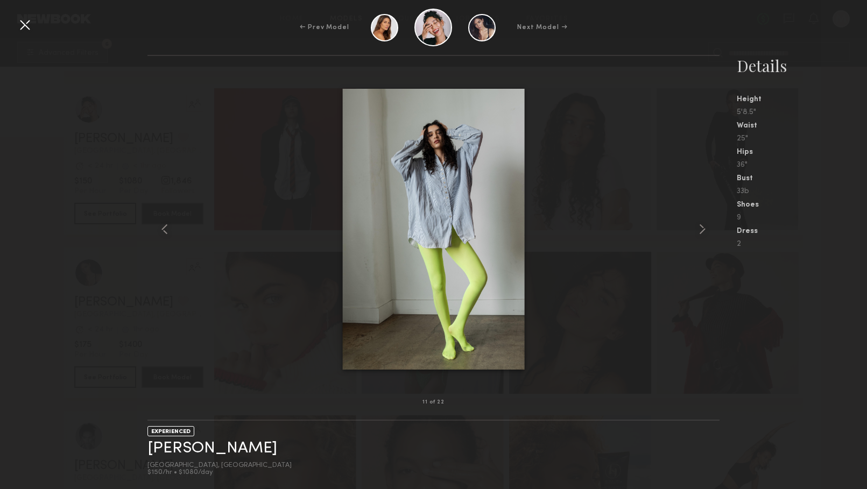
click at [18, 24] on div at bounding box center [24, 24] width 17 height 17
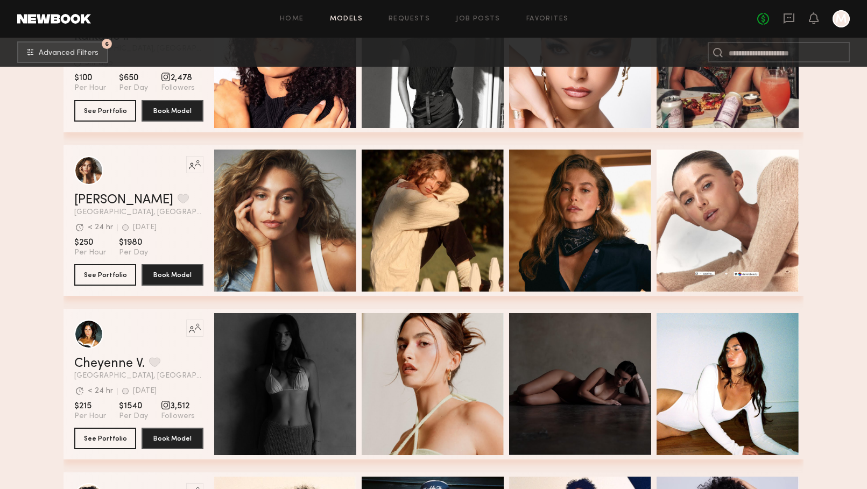
scroll to position [14832, 0]
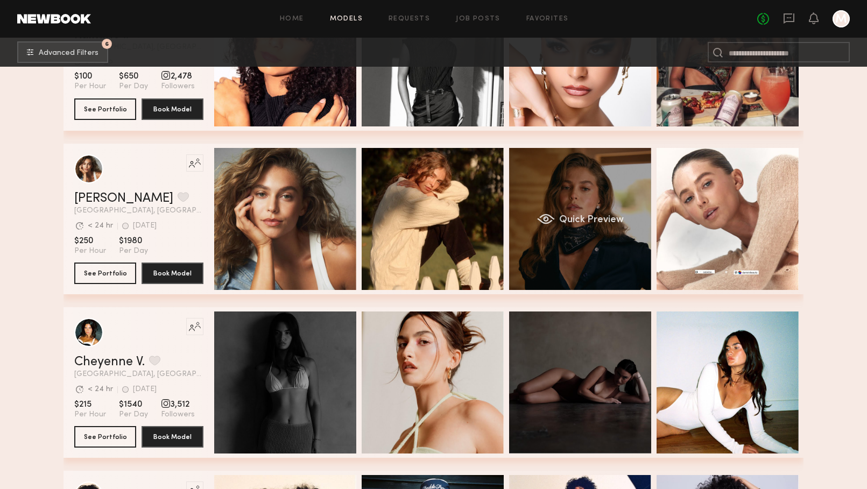
click at [562, 260] on div "Quick Preview" at bounding box center [580, 219] width 142 height 142
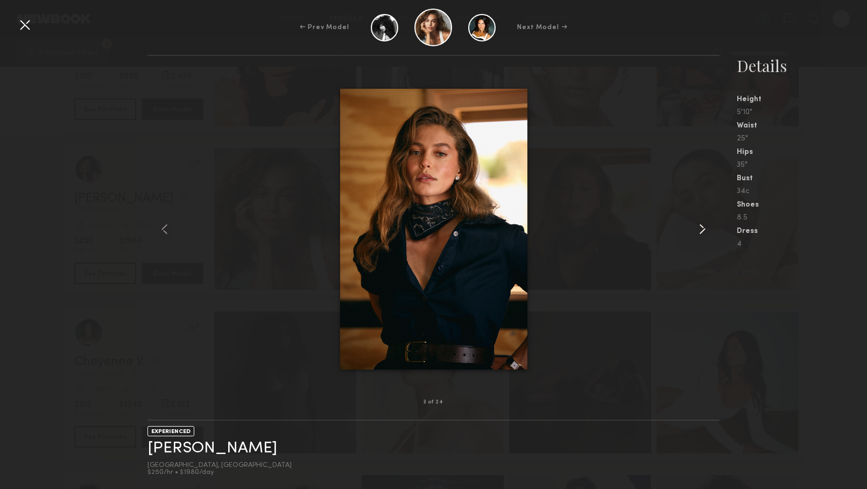
click at [698, 231] on common-icon at bounding box center [702, 229] width 17 height 17
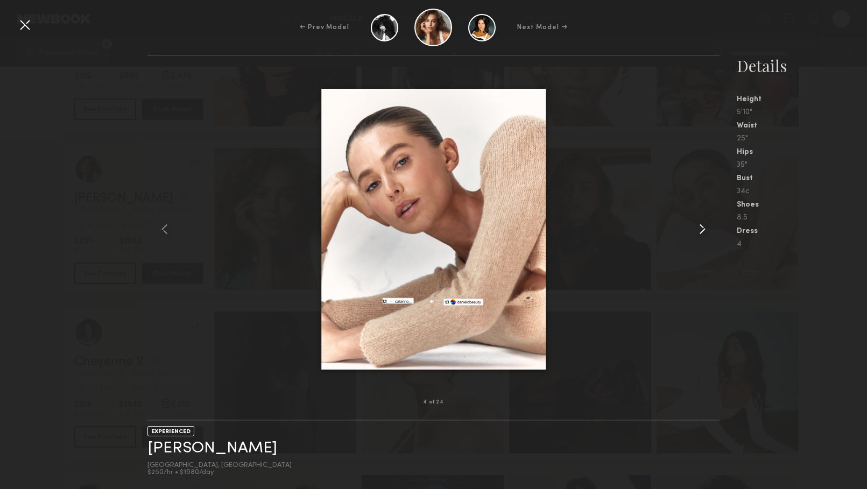
click at [698, 231] on common-icon at bounding box center [702, 229] width 17 height 17
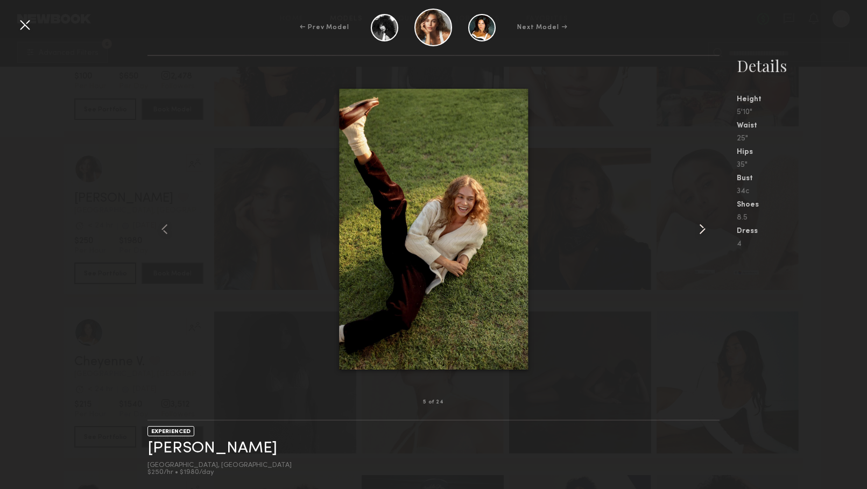
click at [698, 231] on common-icon at bounding box center [702, 229] width 17 height 17
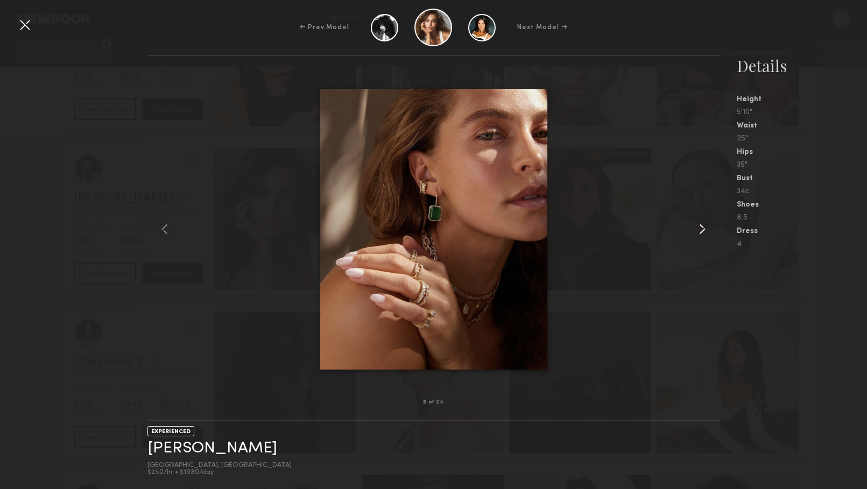
click at [696, 225] on common-icon at bounding box center [702, 229] width 17 height 17
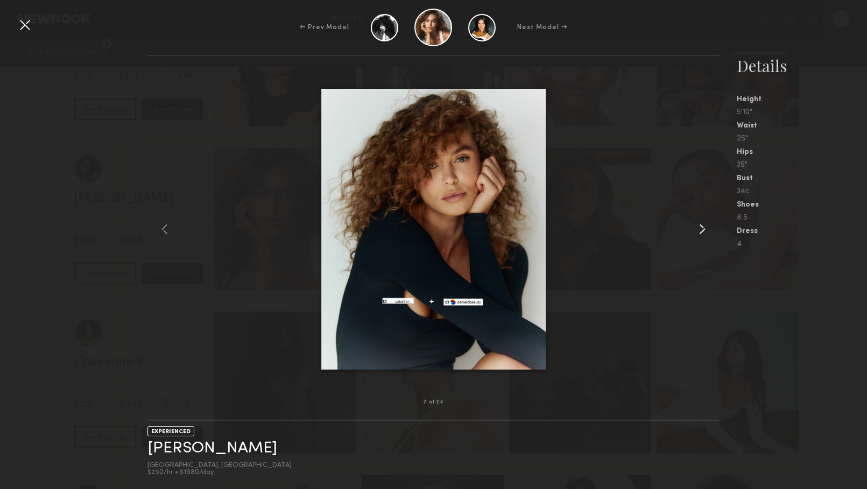
click at [696, 225] on common-icon at bounding box center [702, 229] width 17 height 17
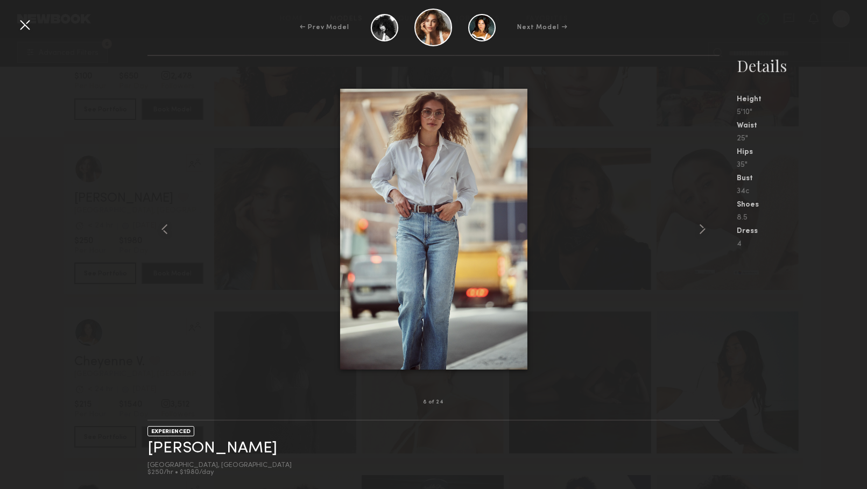
click at [26, 27] on div at bounding box center [24, 24] width 17 height 17
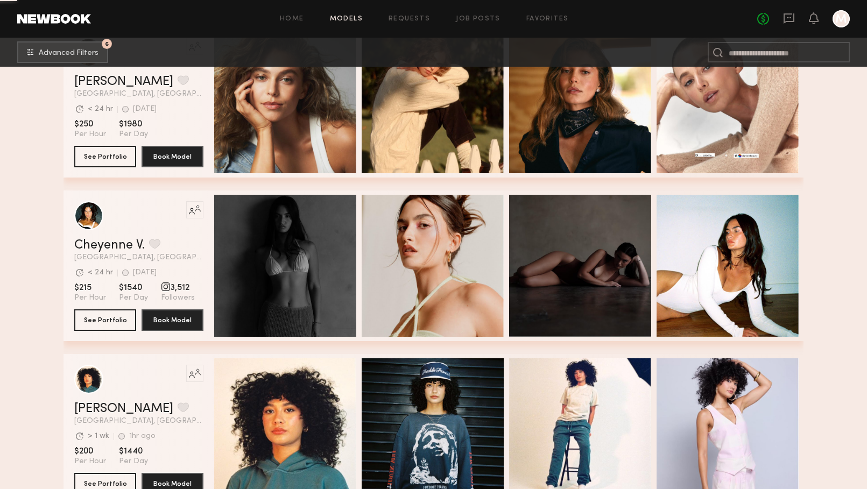
scroll to position [14957, 0]
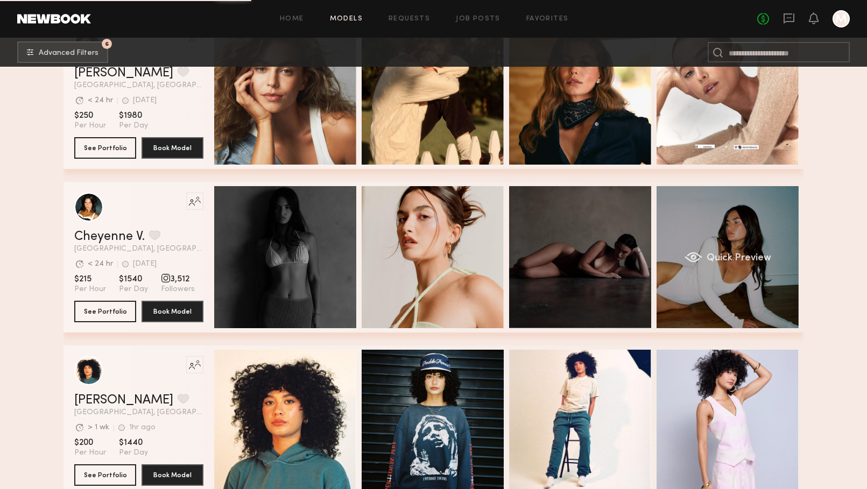
click at [716, 276] on div "Quick Preview" at bounding box center [728, 257] width 142 height 142
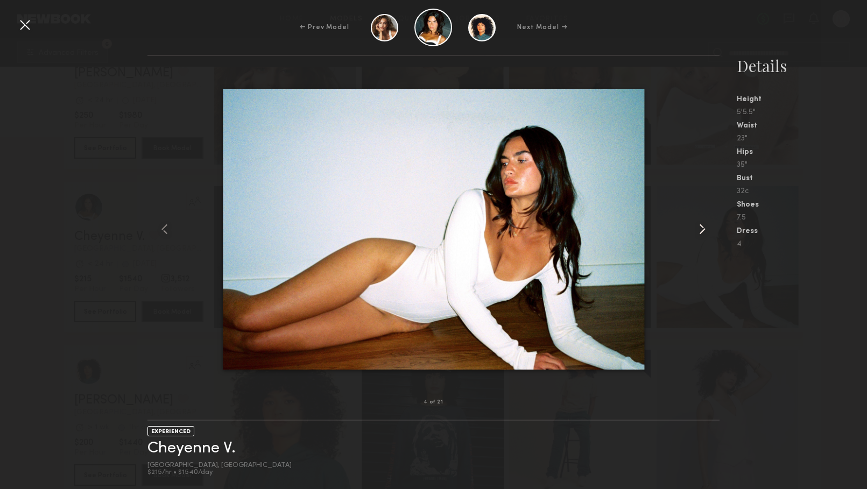
click at [697, 231] on common-icon at bounding box center [702, 229] width 17 height 17
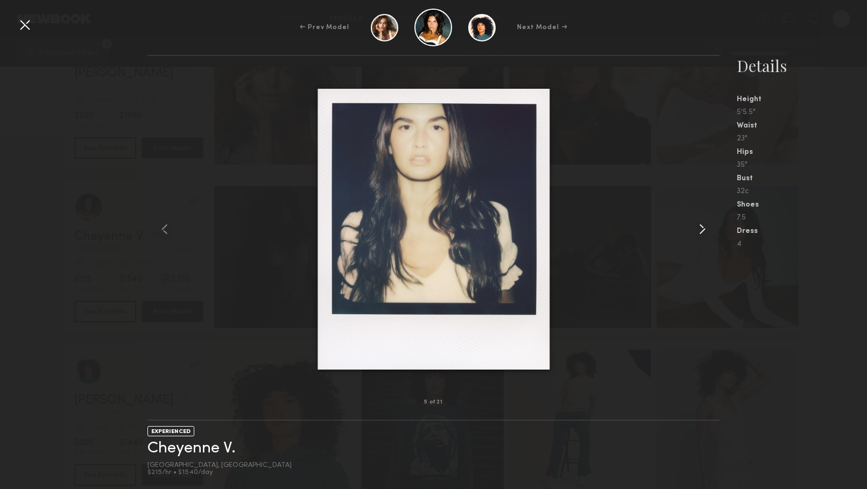
click at [697, 231] on common-icon at bounding box center [702, 229] width 17 height 17
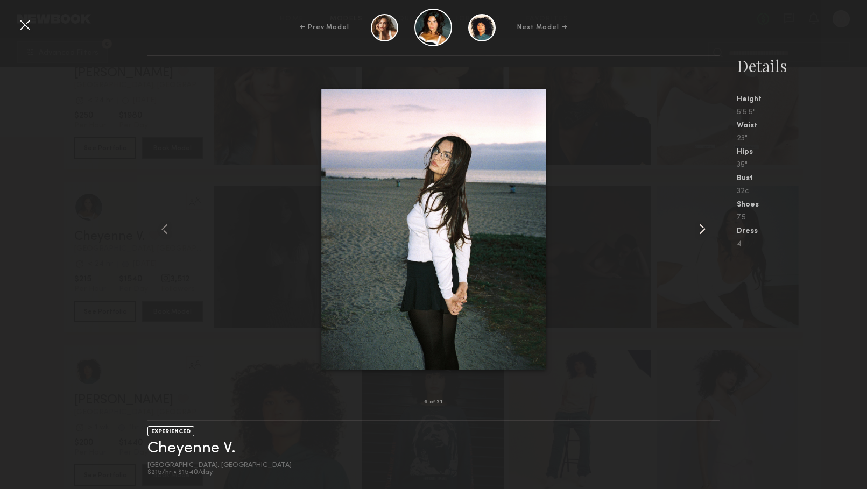
click at [697, 231] on common-icon at bounding box center [702, 229] width 17 height 17
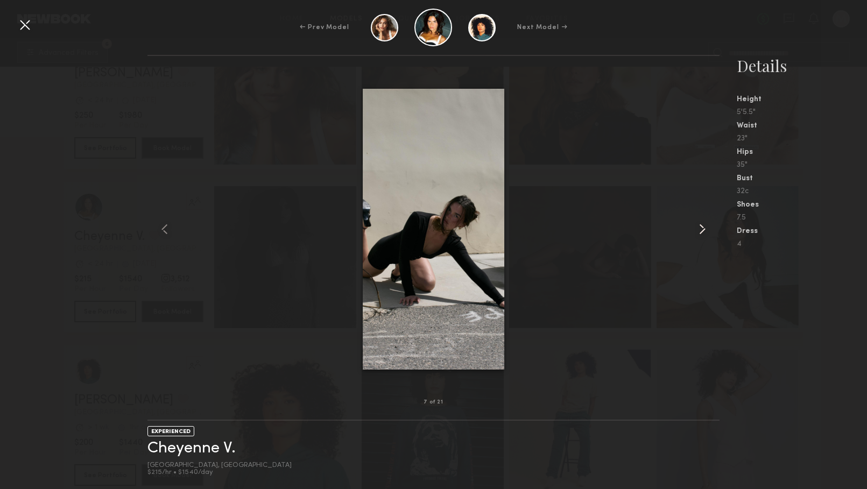
click at [697, 231] on common-icon at bounding box center [702, 229] width 17 height 17
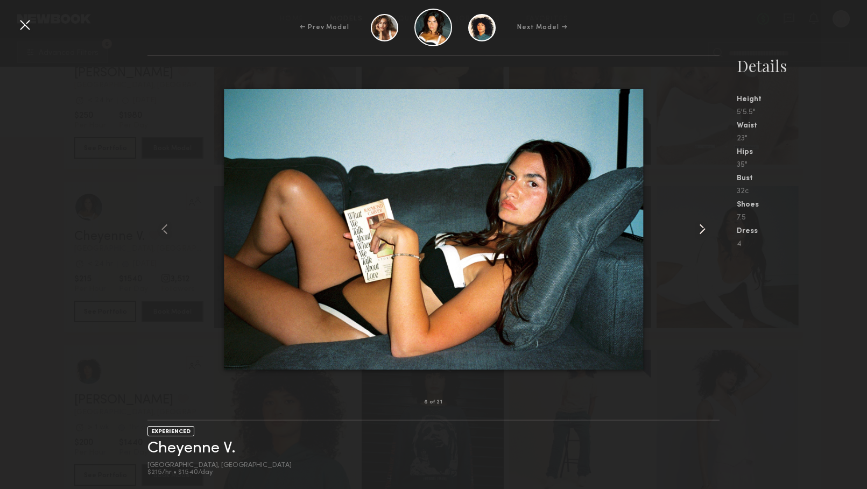
click at [697, 231] on common-icon at bounding box center [702, 229] width 17 height 17
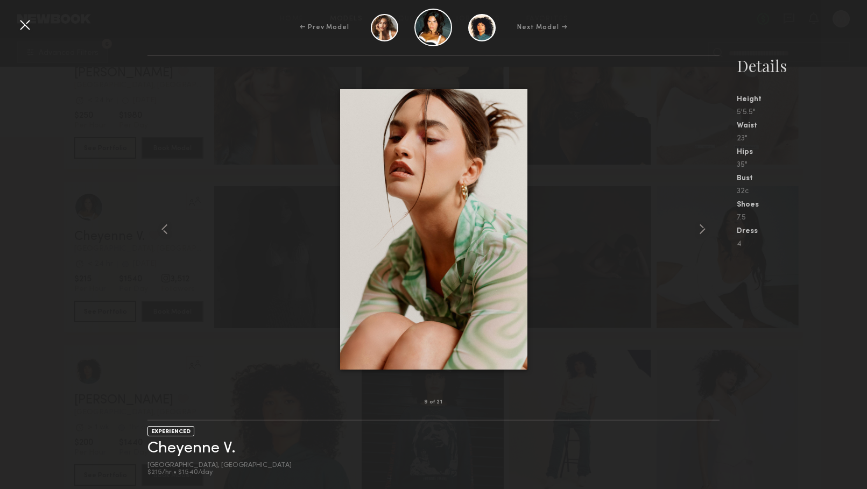
click at [16, 23] on div at bounding box center [24, 24] width 17 height 17
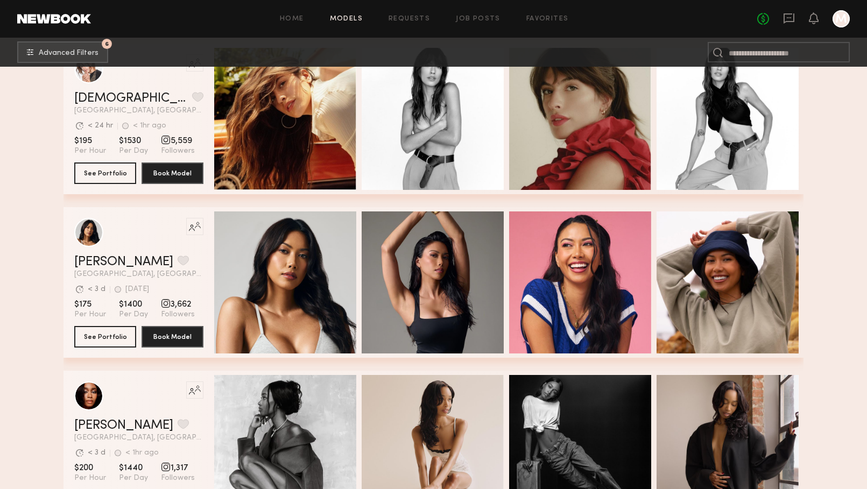
scroll to position [16053, 0]
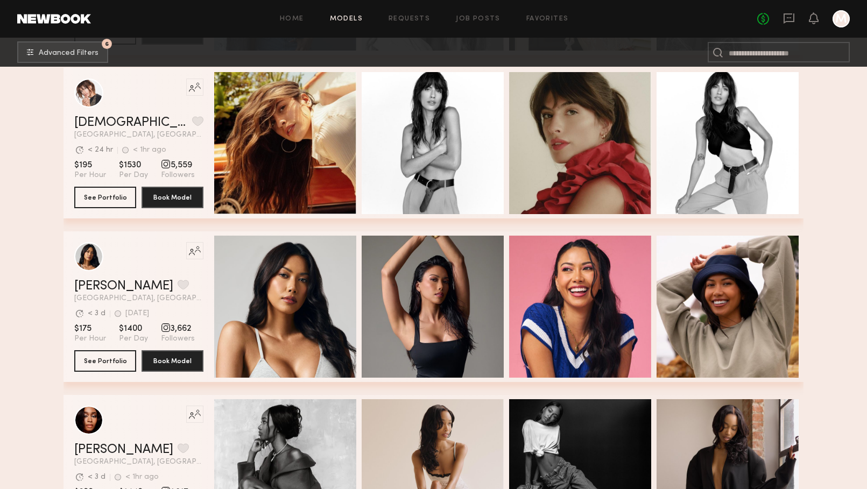
click at [168, 165] on span "5,559" at bounding box center [178, 165] width 34 height 11
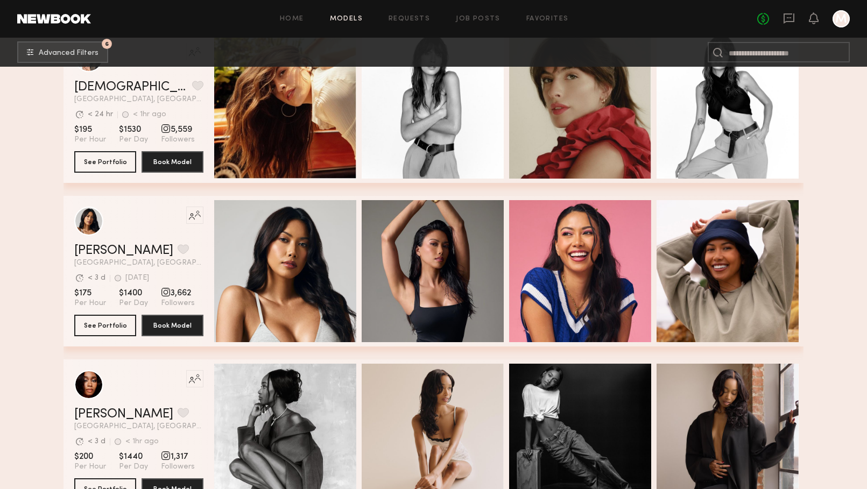
scroll to position [16088, 0]
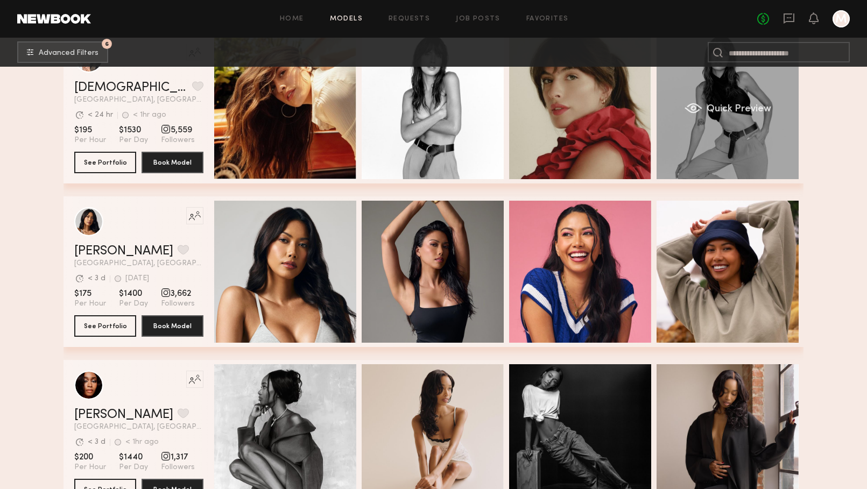
click at [717, 131] on div "Quick Preview" at bounding box center [728, 108] width 142 height 142
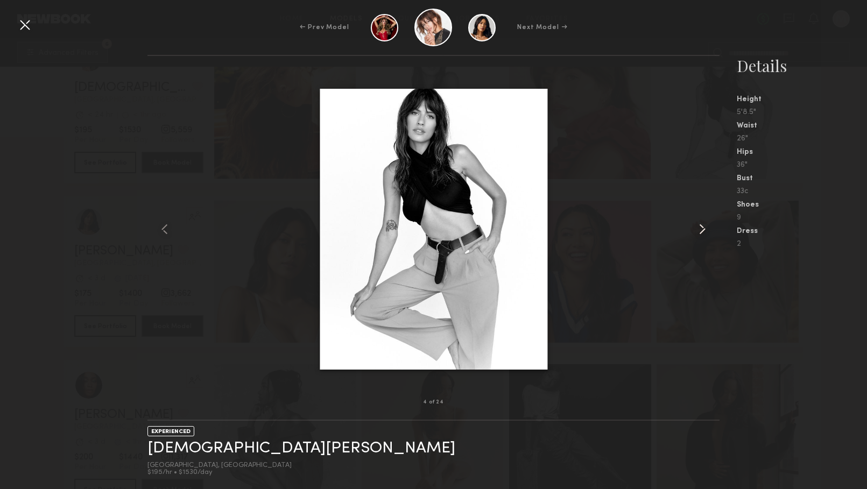
click at [708, 229] on common-icon at bounding box center [702, 229] width 17 height 17
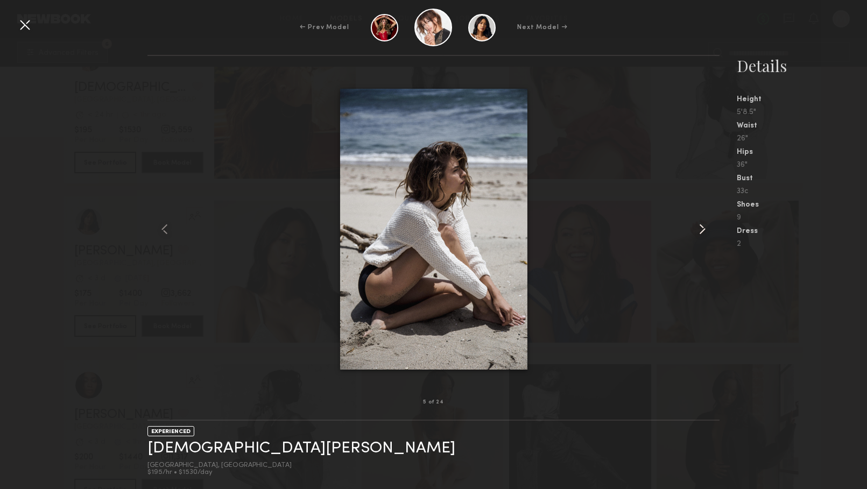
click at [708, 229] on common-icon at bounding box center [702, 229] width 17 height 17
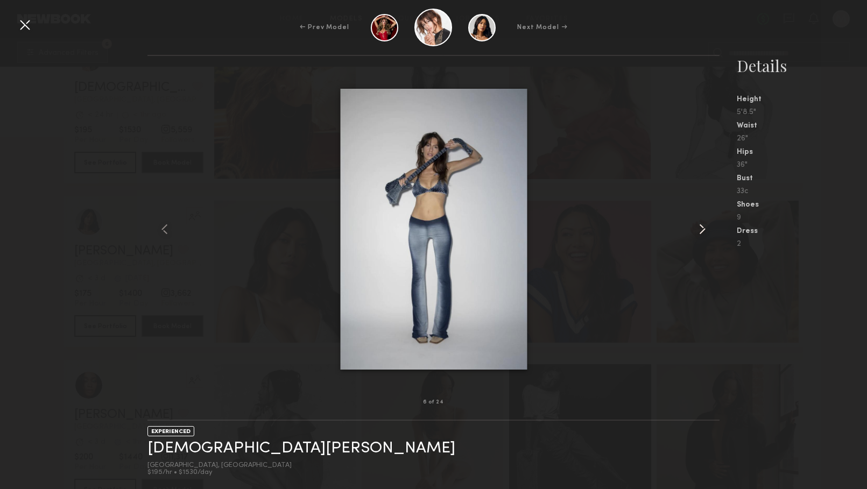
click at [708, 229] on common-icon at bounding box center [702, 229] width 17 height 17
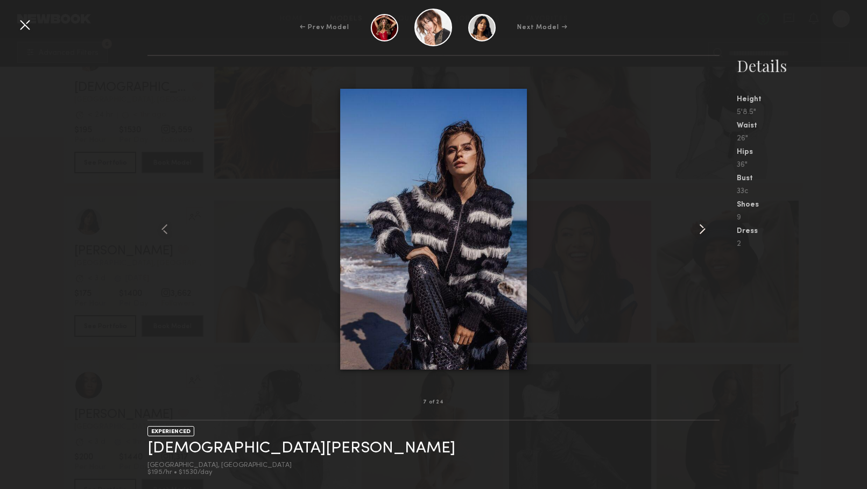
click at [708, 229] on common-icon at bounding box center [702, 229] width 17 height 17
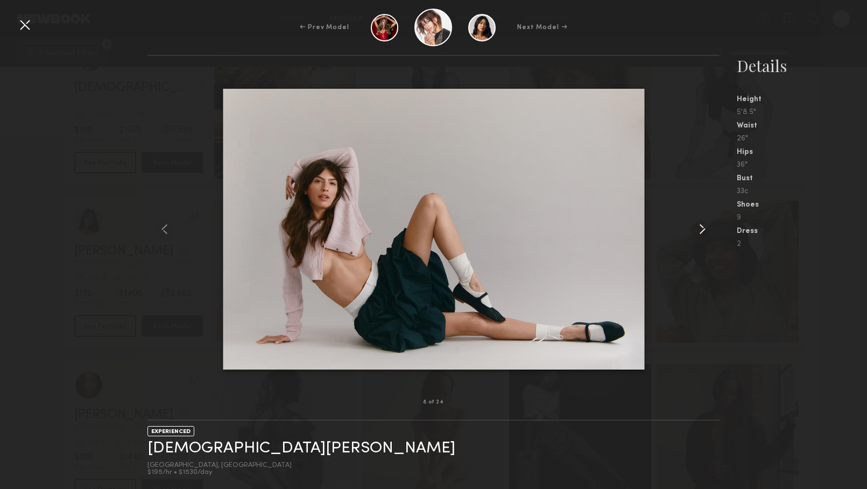
click at [708, 229] on common-icon at bounding box center [702, 229] width 17 height 17
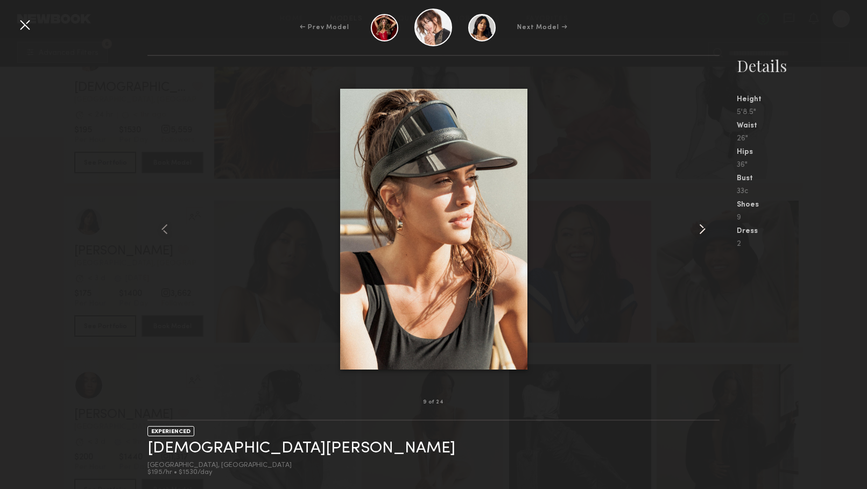
click at [708, 229] on common-icon at bounding box center [702, 229] width 17 height 17
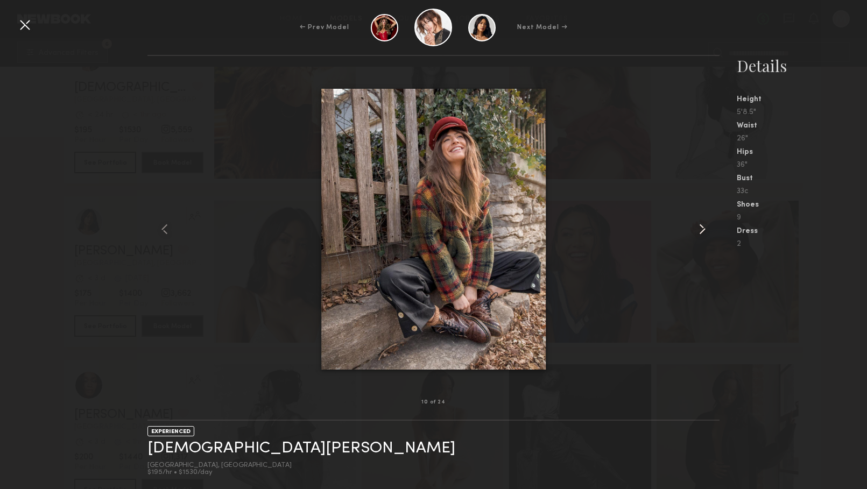
click at [708, 229] on common-icon at bounding box center [702, 229] width 17 height 17
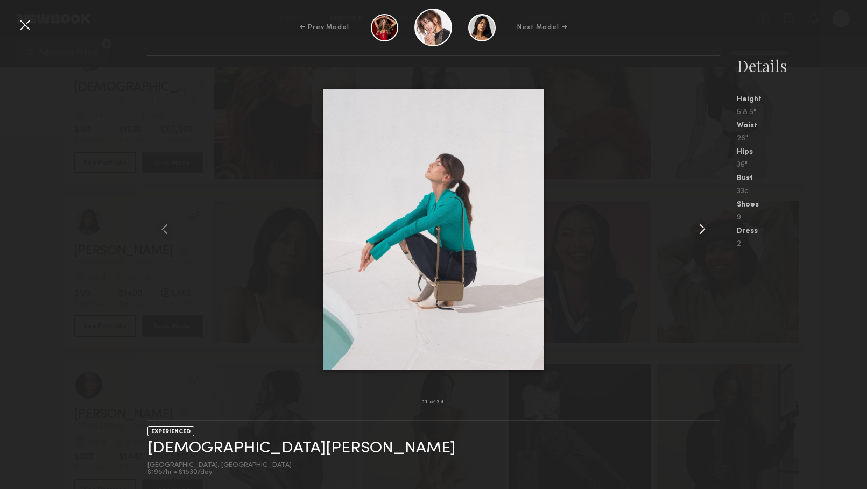
click at [708, 229] on common-icon at bounding box center [702, 229] width 17 height 17
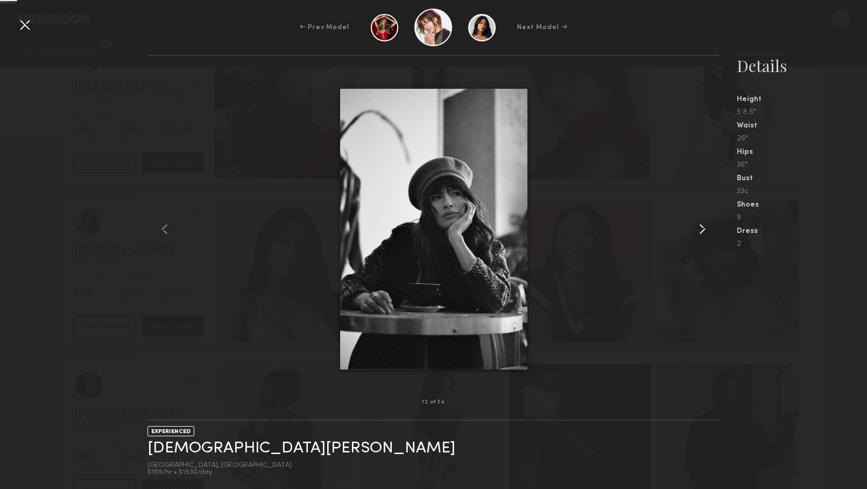
click at [708, 229] on common-icon at bounding box center [702, 229] width 17 height 17
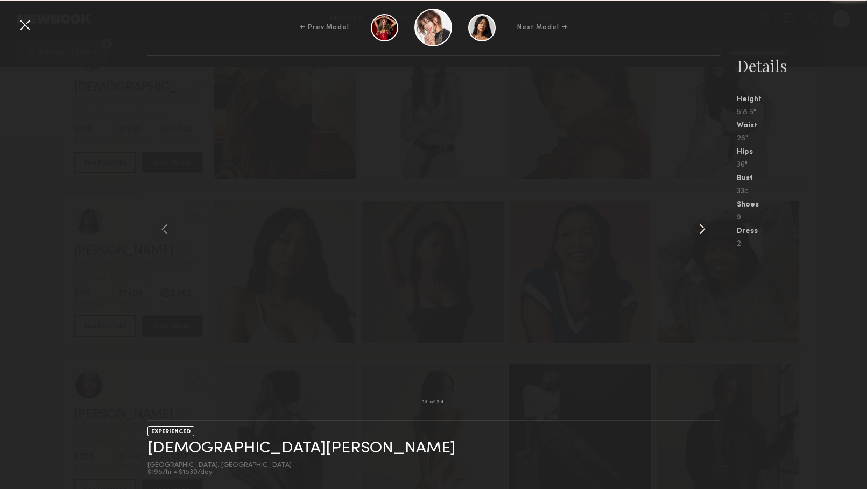
click at [708, 229] on common-icon at bounding box center [702, 229] width 17 height 17
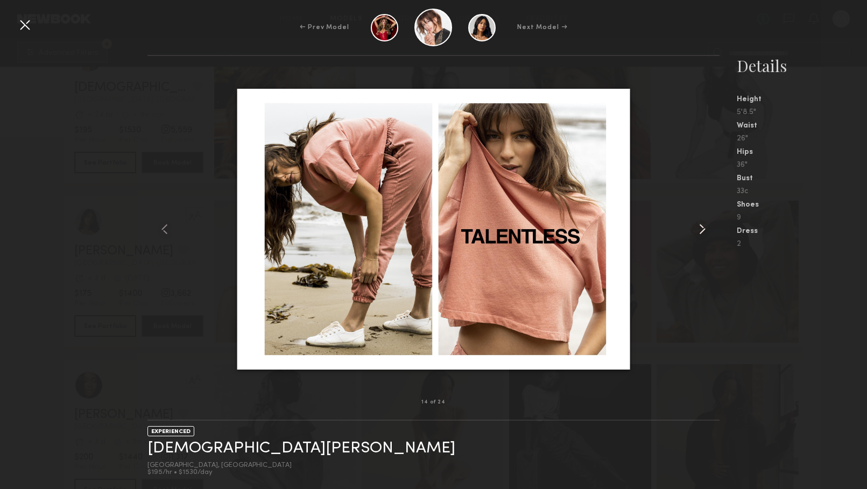
click at [708, 229] on common-icon at bounding box center [702, 229] width 17 height 17
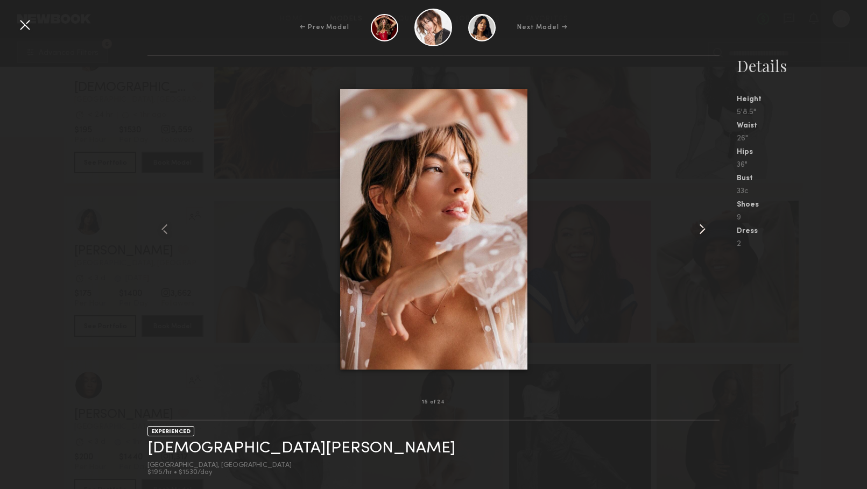
click at [708, 229] on common-icon at bounding box center [702, 229] width 17 height 17
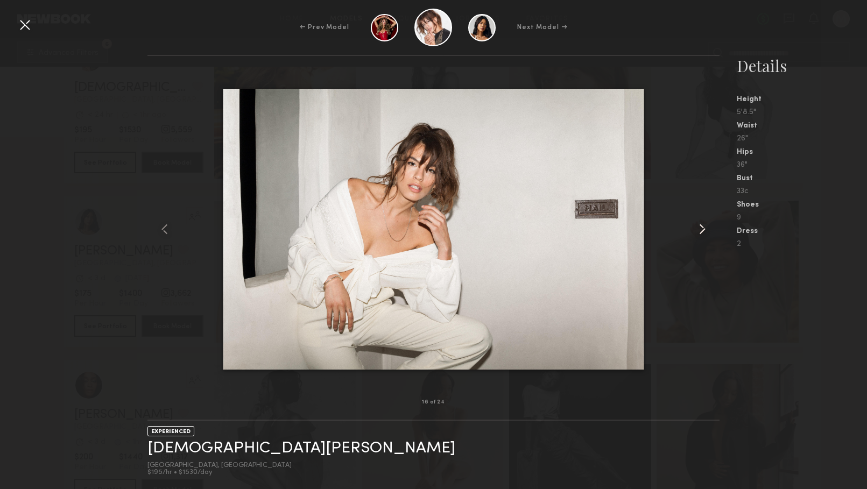
click at [708, 229] on common-icon at bounding box center [702, 229] width 17 height 17
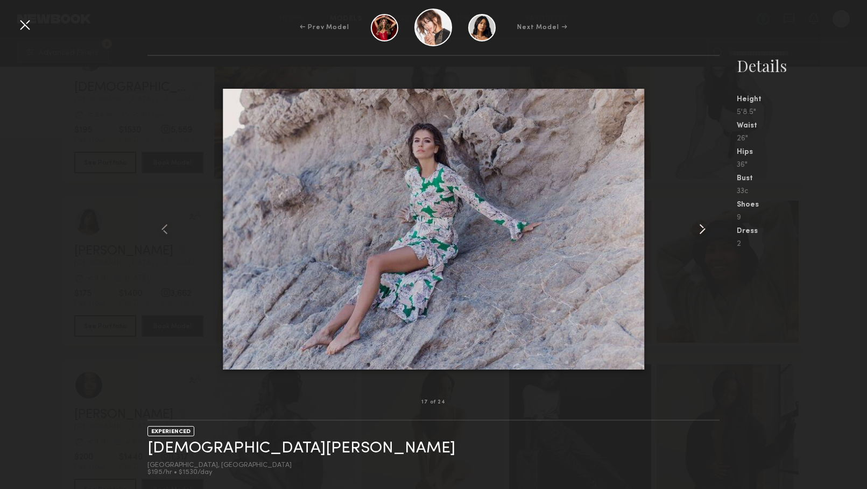
click at [708, 229] on common-icon at bounding box center [702, 229] width 17 height 17
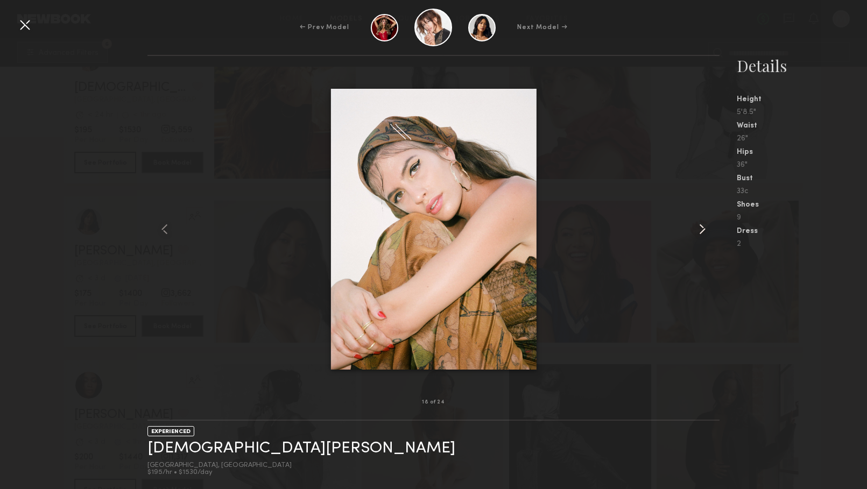
click at [708, 229] on common-icon at bounding box center [702, 229] width 17 height 17
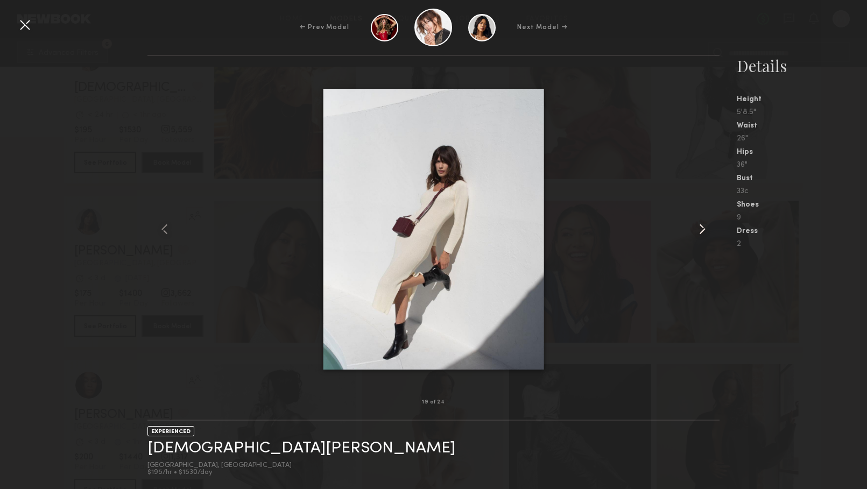
click at [708, 229] on common-icon at bounding box center [702, 229] width 17 height 17
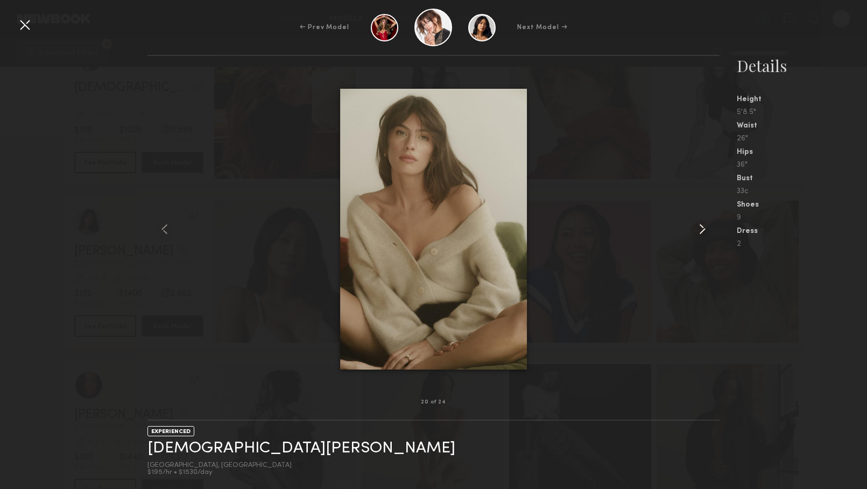
click at [708, 229] on common-icon at bounding box center [702, 229] width 17 height 17
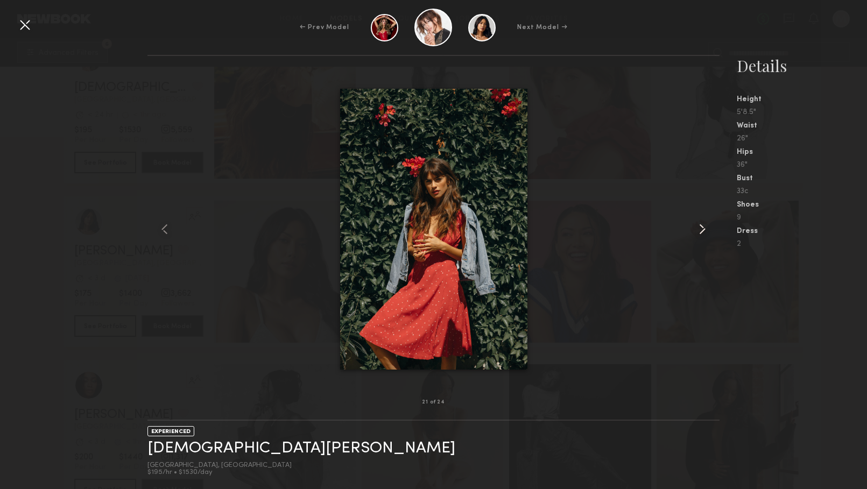
click at [708, 229] on common-icon at bounding box center [702, 229] width 17 height 17
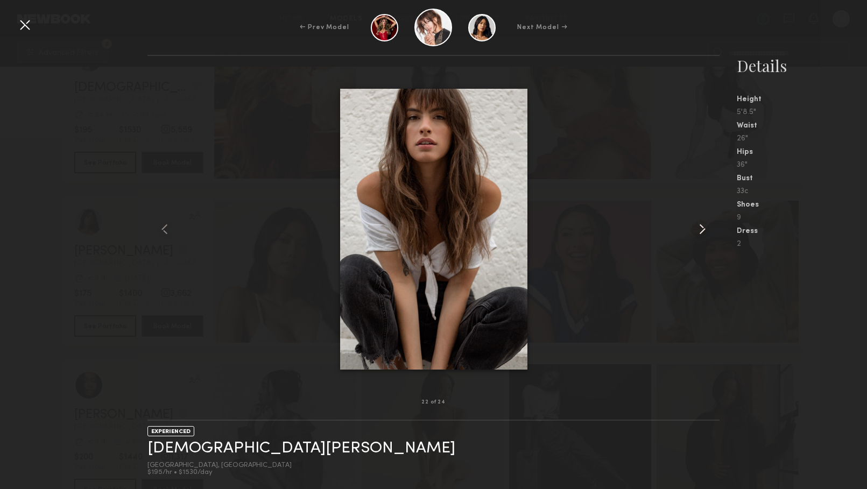
click at [708, 229] on common-icon at bounding box center [702, 229] width 17 height 17
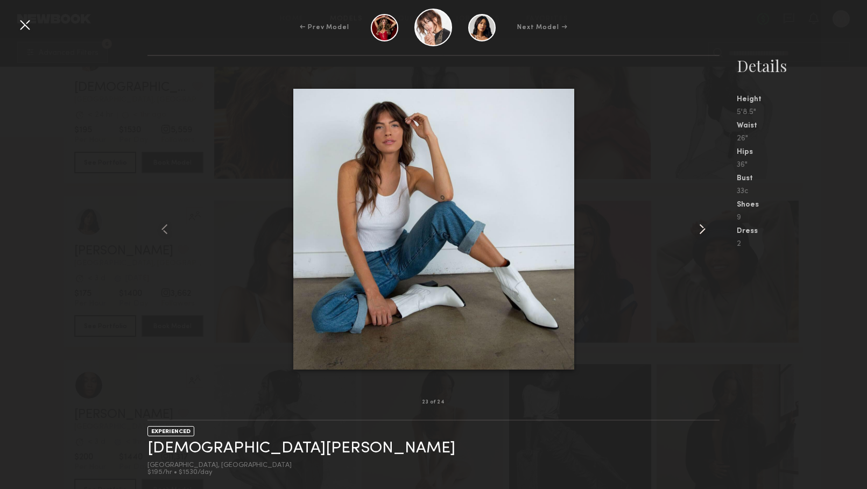
click at [708, 229] on common-icon at bounding box center [702, 229] width 17 height 17
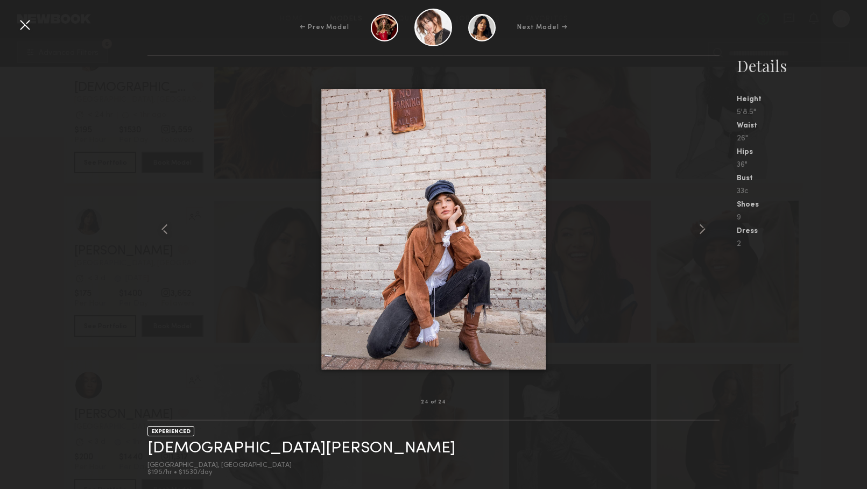
click at [27, 33] on div at bounding box center [24, 24] width 17 height 17
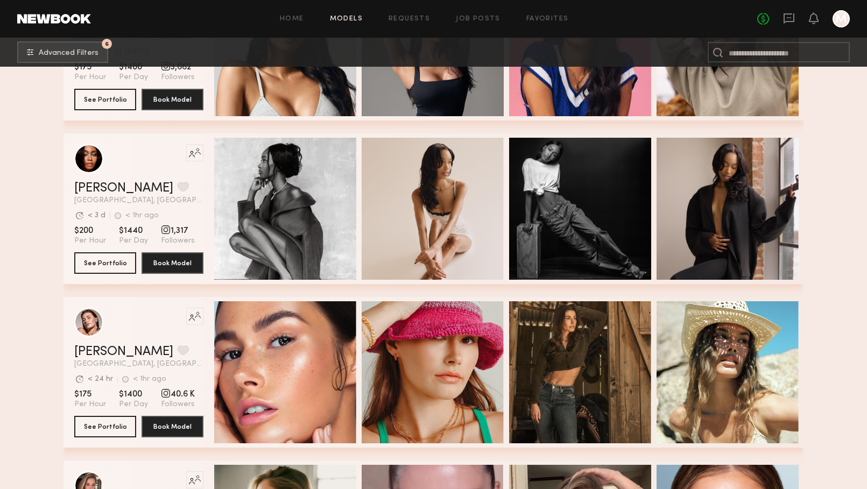
scroll to position [16315, 0]
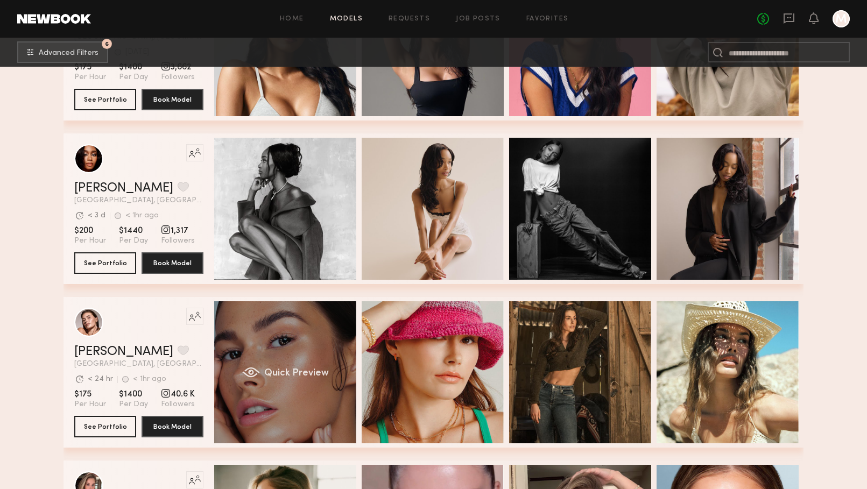
click at [332, 368] on div "Quick Preview" at bounding box center [285, 372] width 142 height 142
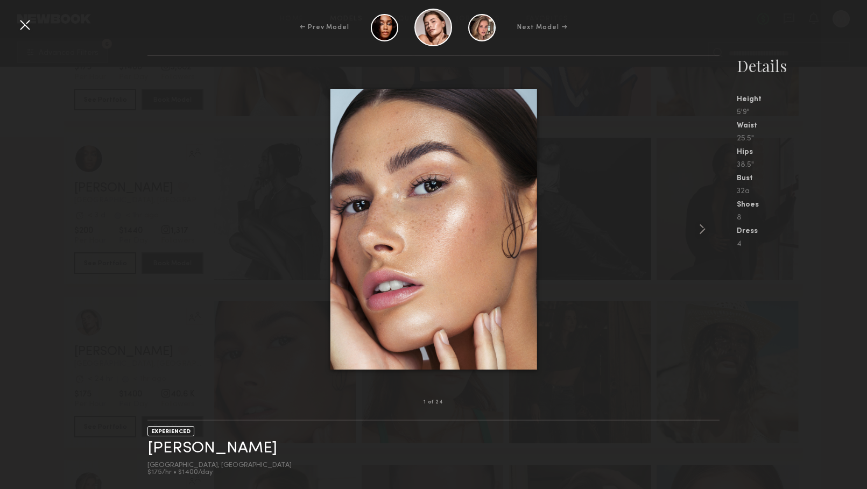
click at [691, 230] on div at bounding box center [433, 229] width 572 height 312
click at [704, 234] on common-icon at bounding box center [702, 229] width 17 height 17
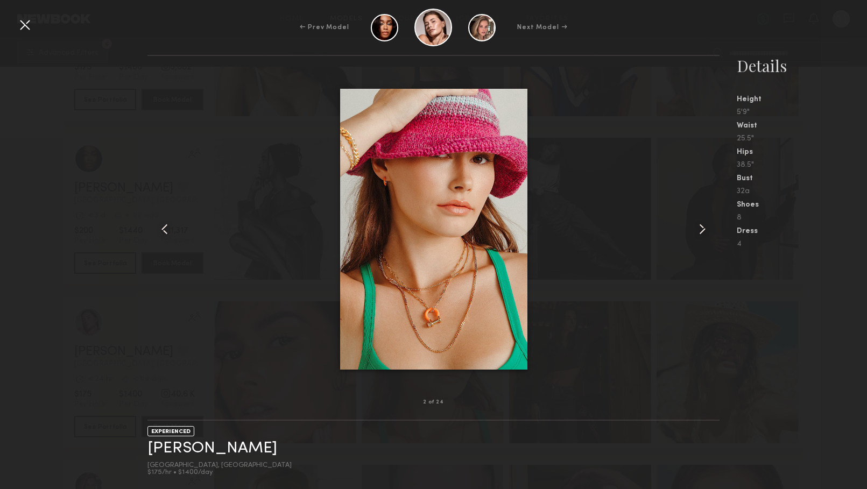
click at [702, 230] on common-icon at bounding box center [702, 229] width 17 height 17
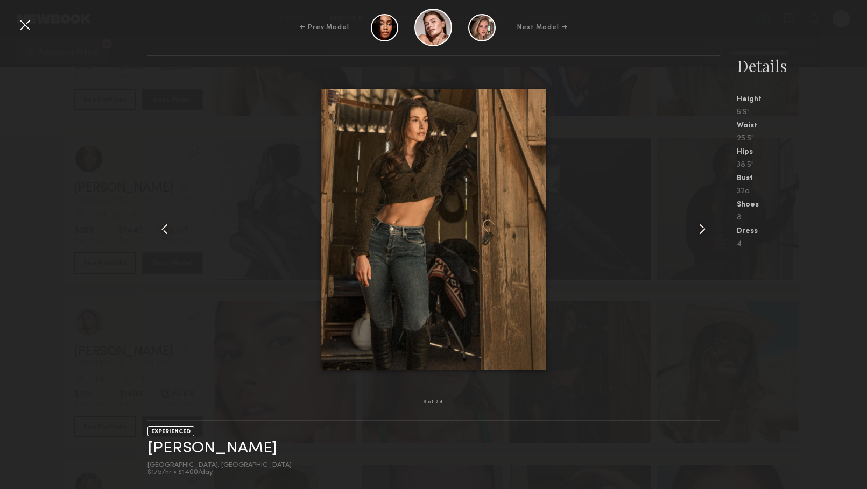
click at [702, 230] on common-icon at bounding box center [702, 229] width 17 height 17
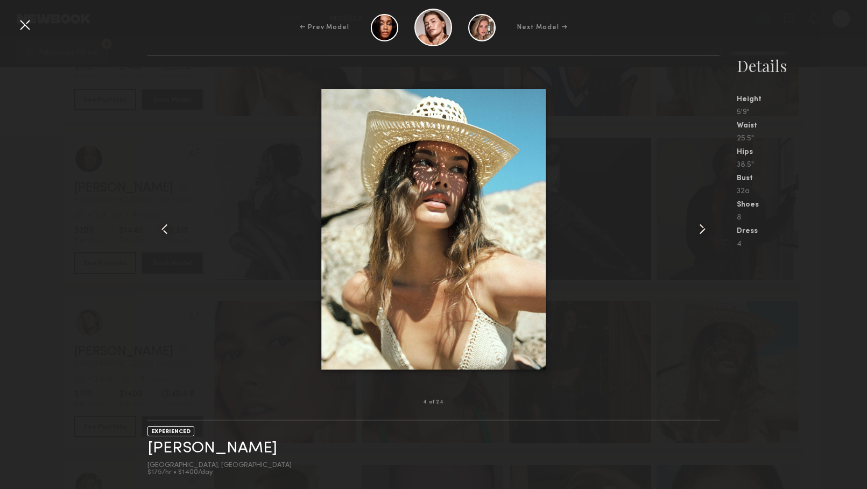
click at [702, 230] on common-icon at bounding box center [702, 229] width 17 height 17
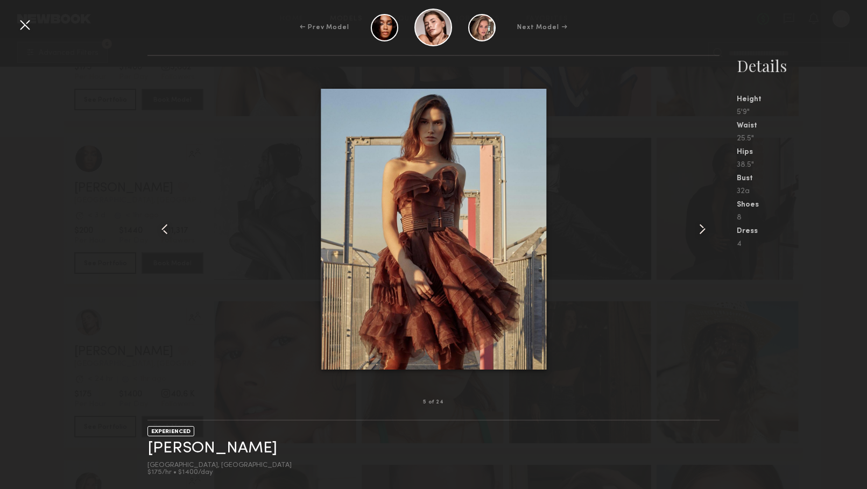
click at [702, 230] on common-icon at bounding box center [702, 229] width 17 height 17
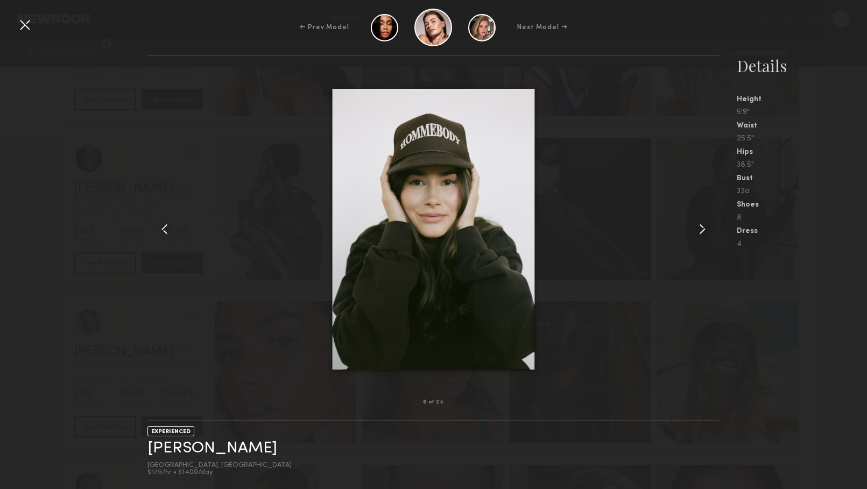
click at [702, 231] on common-icon at bounding box center [702, 229] width 17 height 17
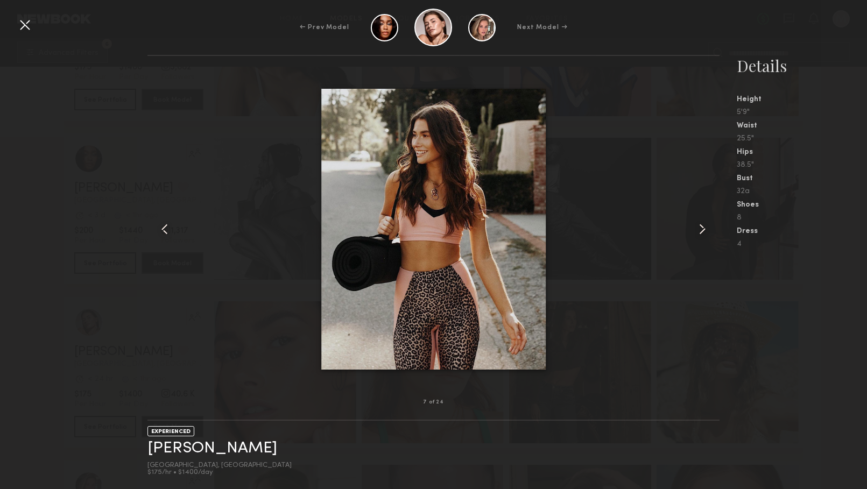
click at [702, 231] on common-icon at bounding box center [702, 229] width 17 height 17
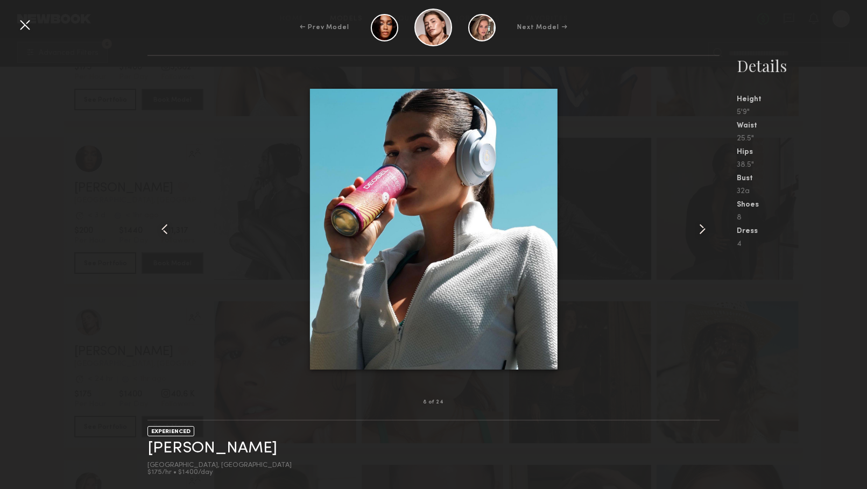
click at [702, 231] on common-icon at bounding box center [702, 229] width 17 height 17
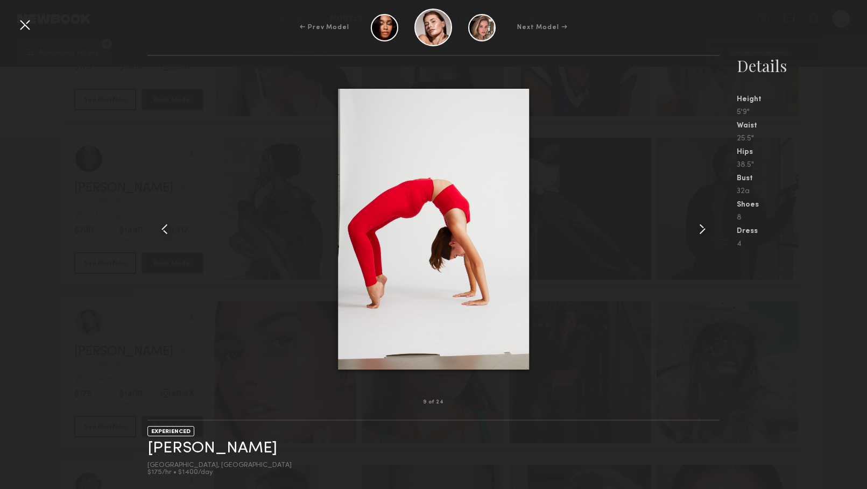
click at [702, 231] on common-icon at bounding box center [702, 229] width 17 height 17
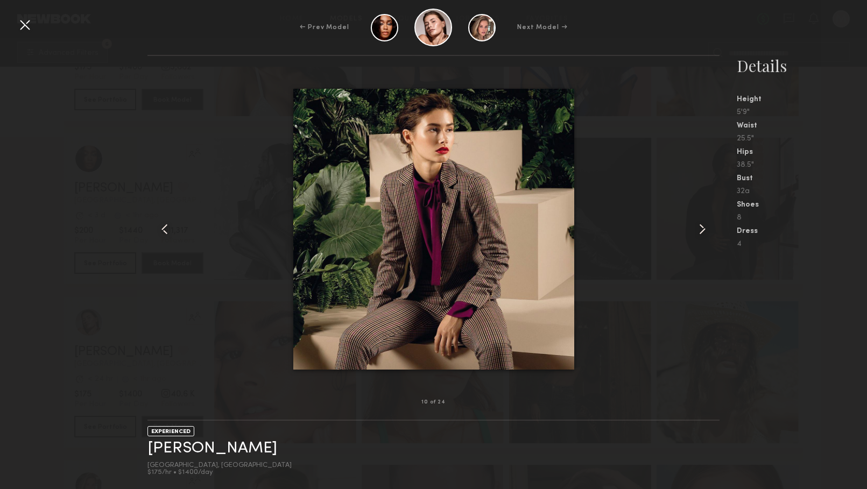
click at [702, 231] on common-icon at bounding box center [702, 229] width 17 height 17
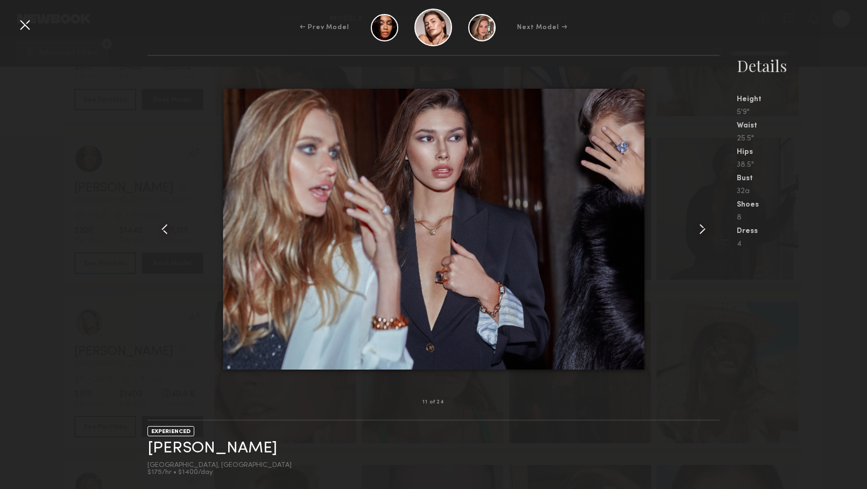
click at [25, 21] on div at bounding box center [24, 24] width 17 height 17
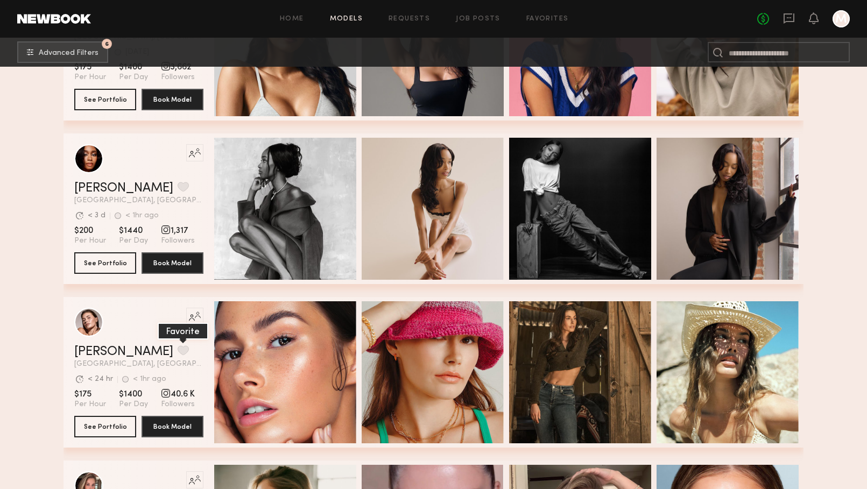
click at [178, 347] on button "grid" at bounding box center [183, 351] width 11 height 10
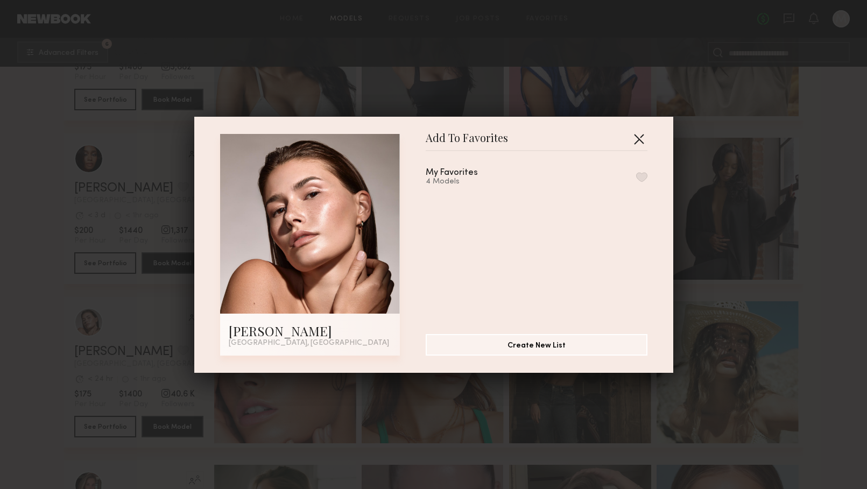
click at [643, 138] on button "button" at bounding box center [638, 138] width 17 height 17
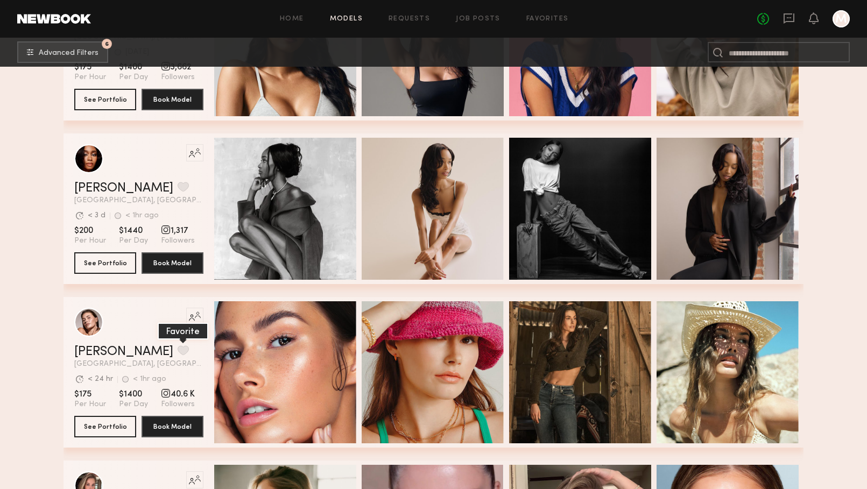
click at [178, 349] on button "grid" at bounding box center [183, 351] width 11 height 10
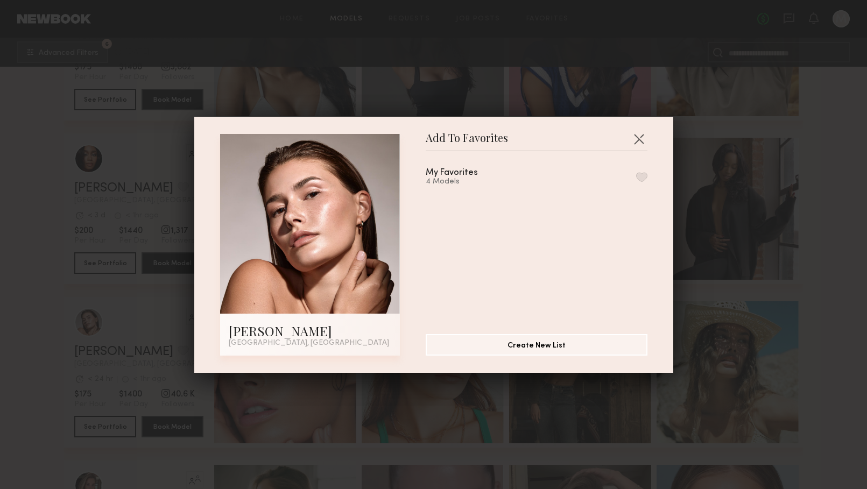
click at [601, 178] on div "My Favorites 4 Models" at bounding box center [537, 177] width 222 height 18
click at [649, 173] on div "My Favorites 4 Models" at bounding box center [542, 238] width 232 height 157
click at [640, 180] on button "button" at bounding box center [641, 177] width 11 height 10
click at [637, 136] on button "button" at bounding box center [638, 138] width 17 height 17
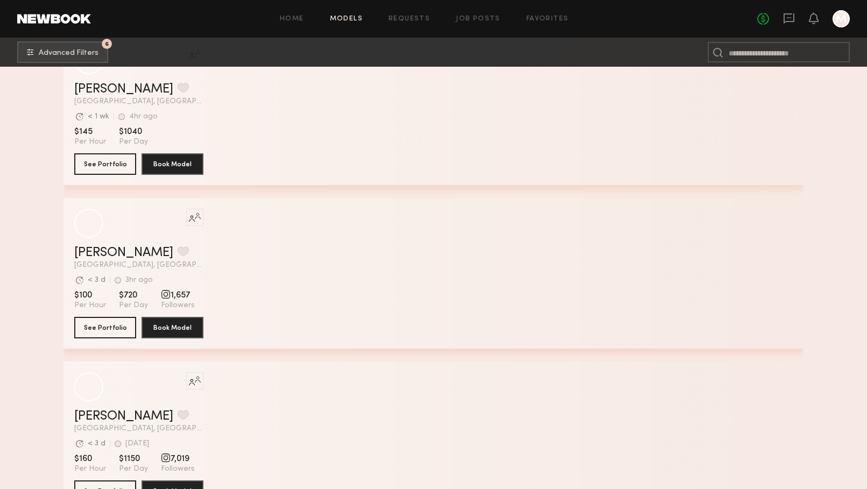
scroll to position [20188, 0]
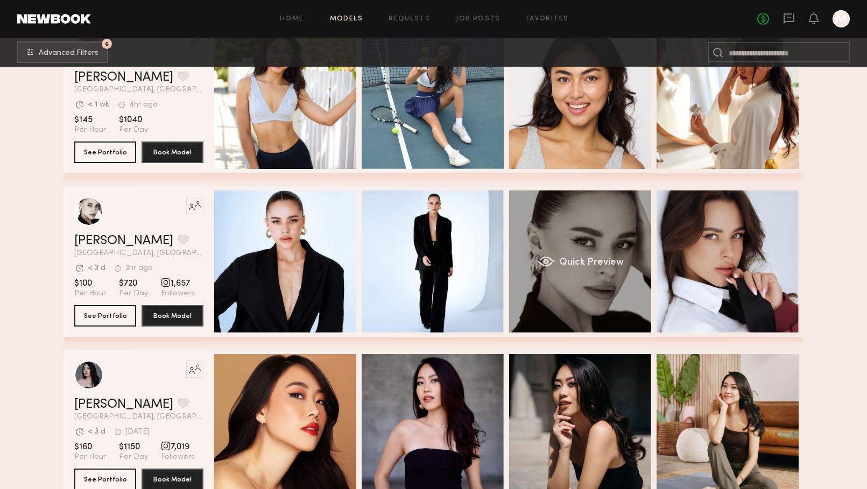
click at [577, 283] on div "Quick Preview" at bounding box center [580, 262] width 142 height 142
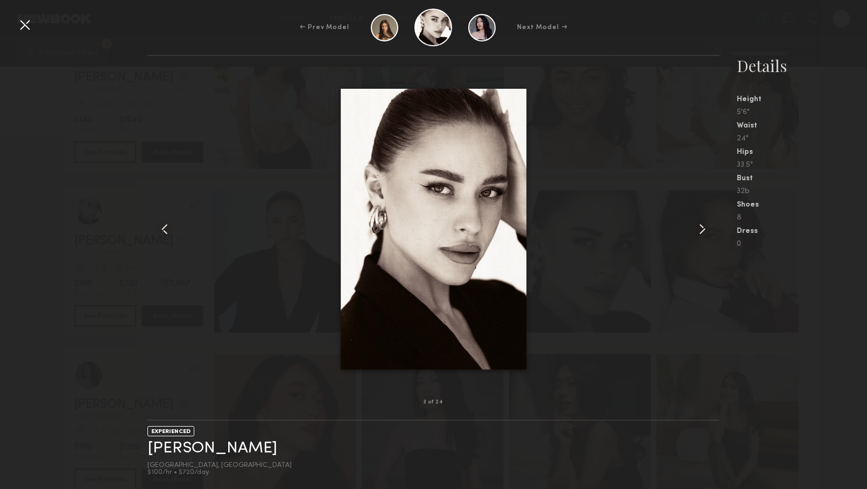
click at [703, 234] on common-icon at bounding box center [702, 229] width 17 height 17
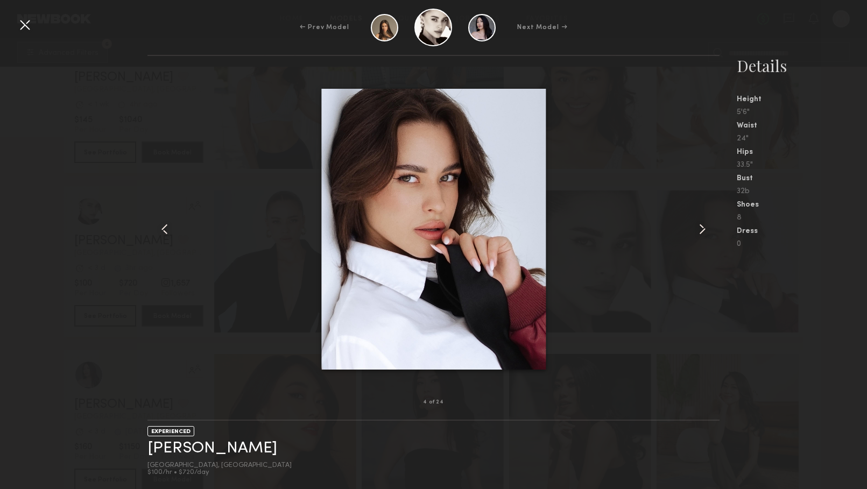
click at [703, 234] on common-icon at bounding box center [702, 229] width 17 height 17
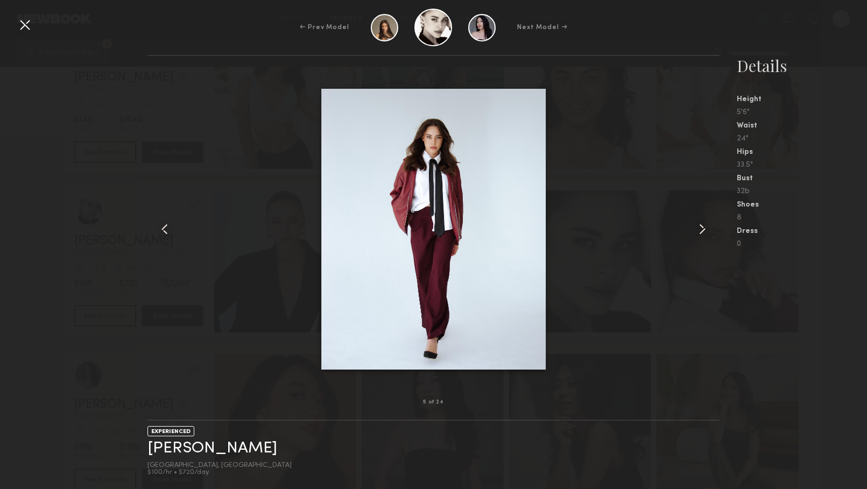
click at [703, 234] on common-icon at bounding box center [702, 229] width 17 height 17
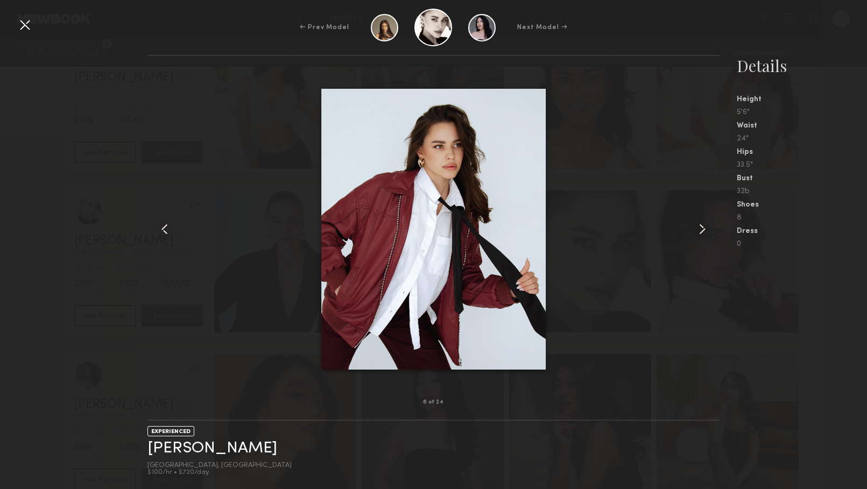
click at [703, 234] on common-icon at bounding box center [702, 229] width 17 height 17
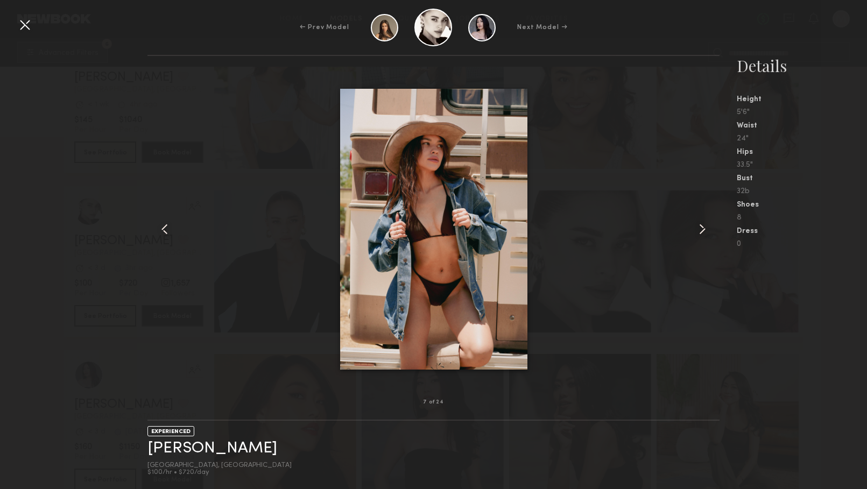
click at [703, 234] on common-icon at bounding box center [702, 229] width 17 height 17
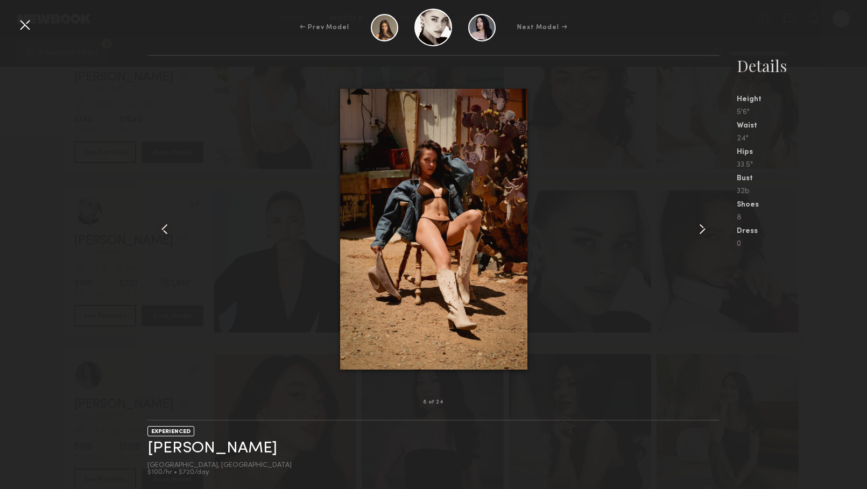
click at [703, 234] on common-icon at bounding box center [702, 229] width 17 height 17
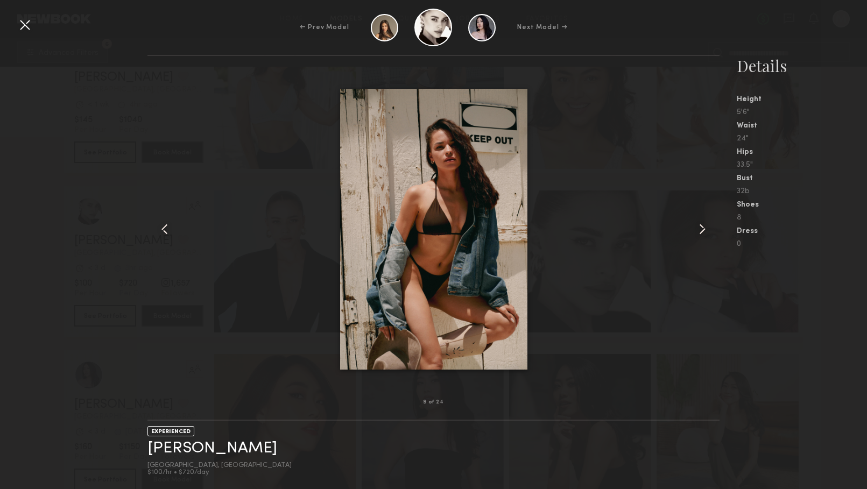
click at [703, 234] on common-icon at bounding box center [702, 229] width 17 height 17
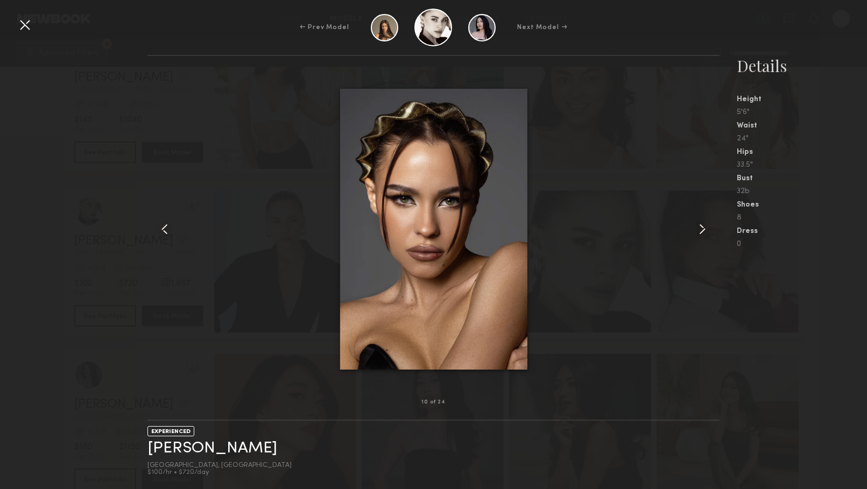
click at [703, 234] on common-icon at bounding box center [702, 229] width 17 height 17
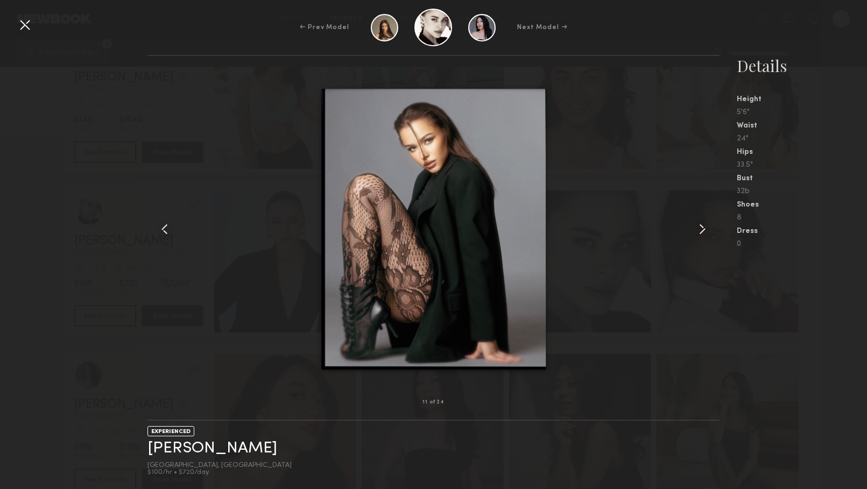
click at [703, 234] on common-icon at bounding box center [702, 229] width 17 height 17
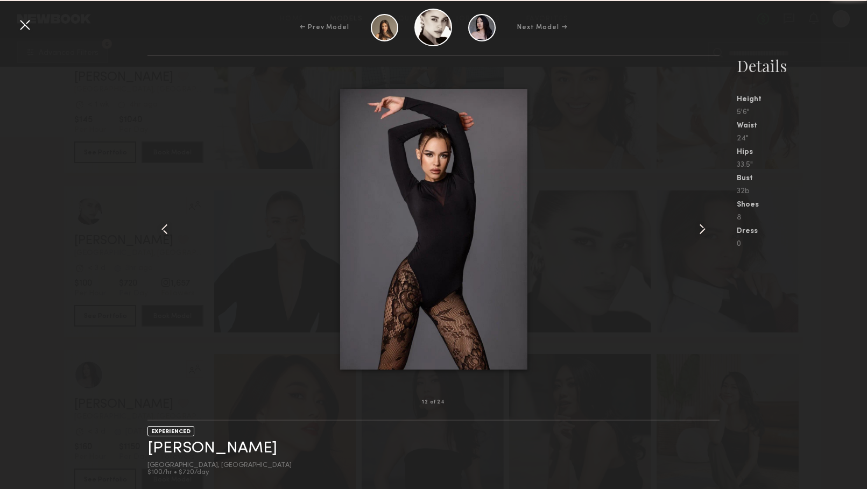
click at [703, 234] on common-icon at bounding box center [702, 229] width 17 height 17
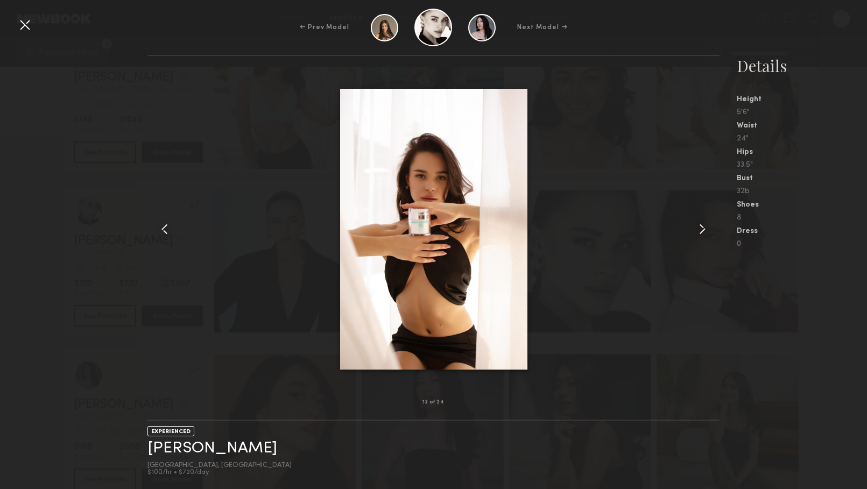
click at [703, 234] on common-icon at bounding box center [702, 229] width 17 height 17
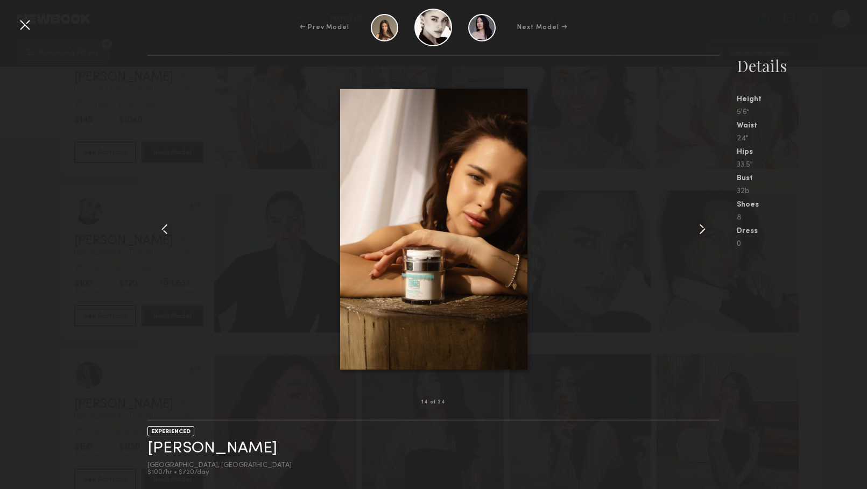
click at [26, 24] on div at bounding box center [24, 24] width 17 height 17
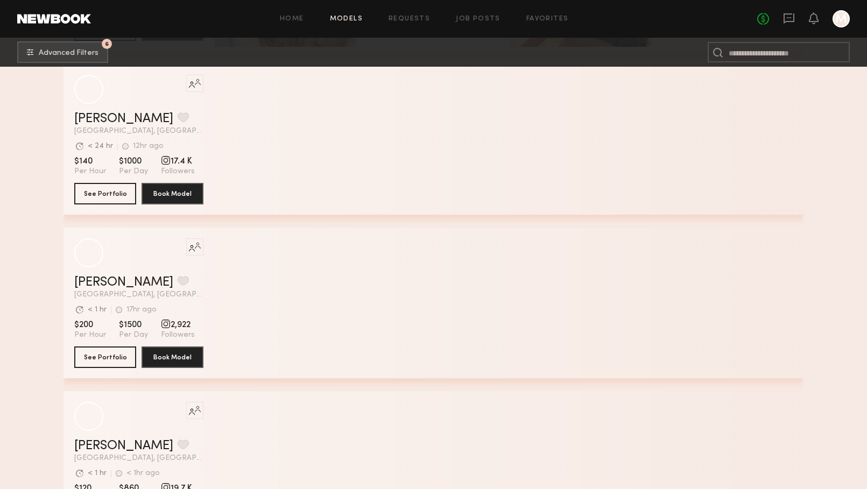
scroll to position [23270, 0]
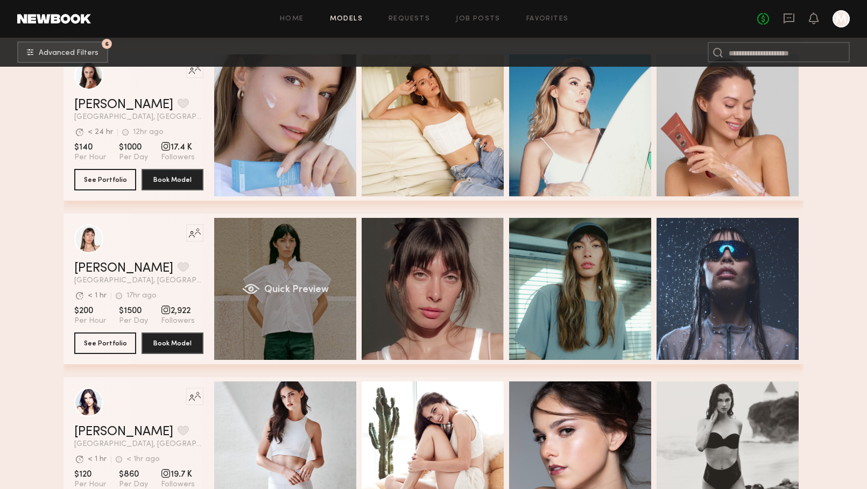
click at [300, 279] on div "Quick Preview" at bounding box center [285, 289] width 142 height 142
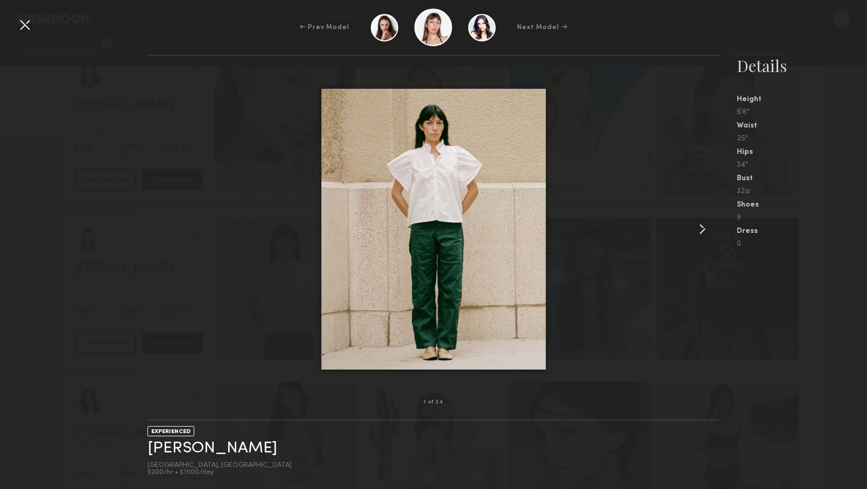
click at [696, 230] on common-icon at bounding box center [702, 229] width 17 height 17
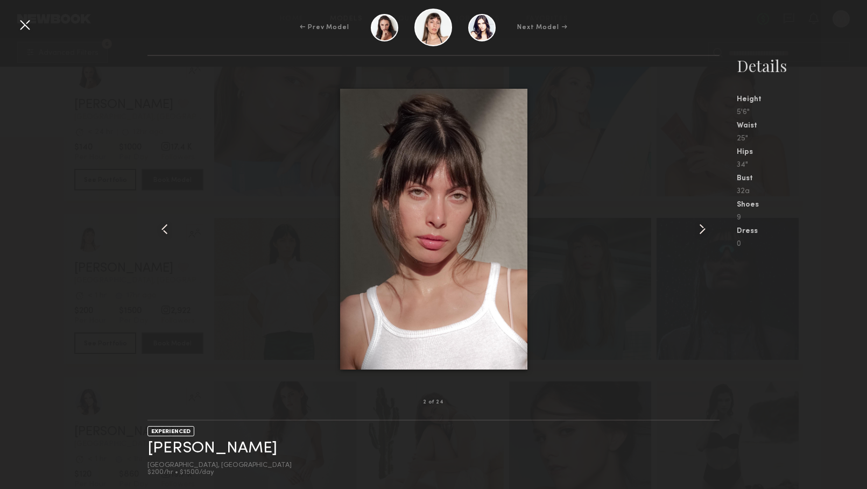
click at [697, 230] on common-icon at bounding box center [702, 229] width 17 height 17
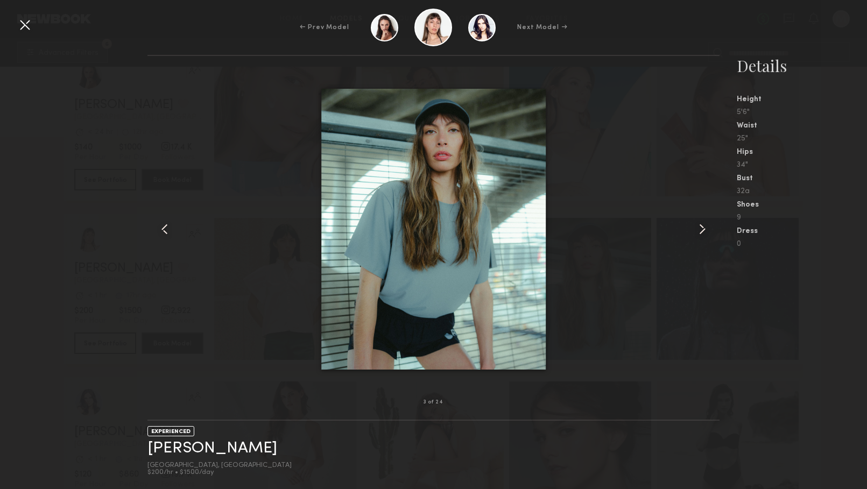
click at [697, 230] on common-icon at bounding box center [702, 229] width 17 height 17
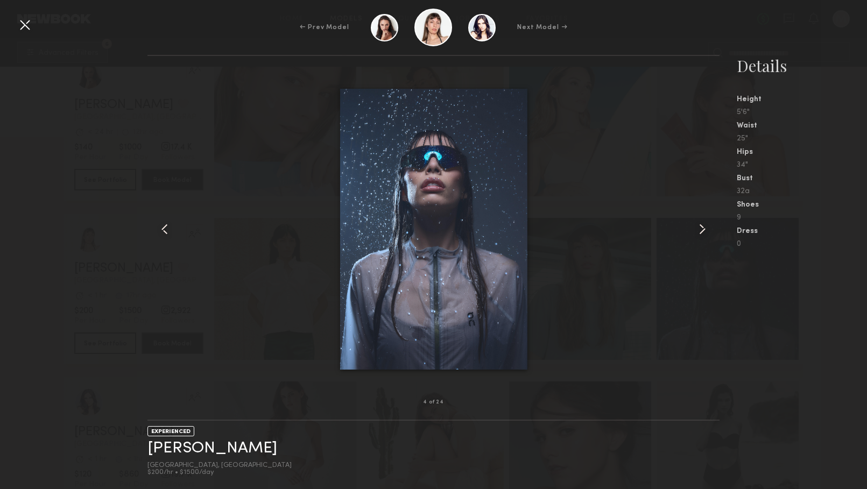
click at [697, 230] on common-icon at bounding box center [702, 229] width 17 height 17
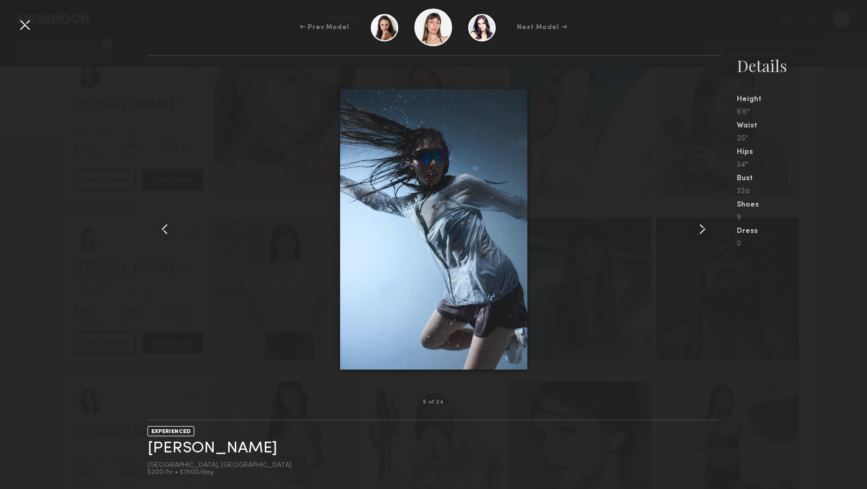
click at [697, 230] on common-icon at bounding box center [702, 229] width 17 height 17
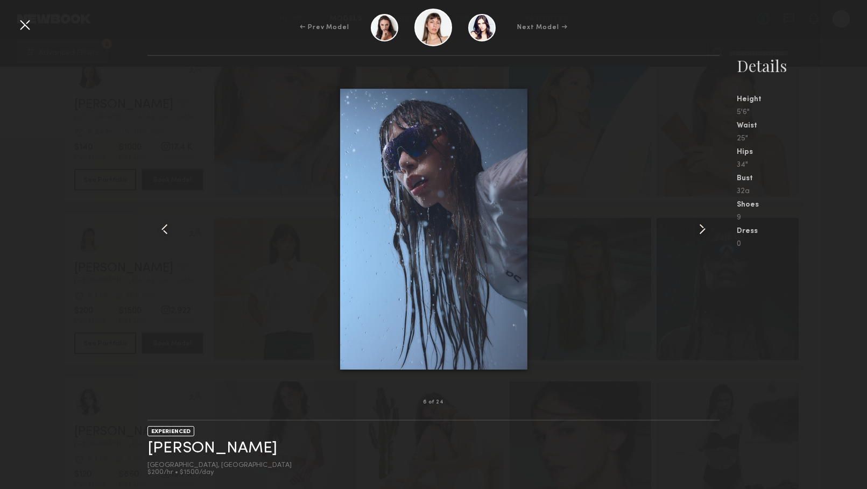
click at [697, 230] on common-icon at bounding box center [702, 229] width 17 height 17
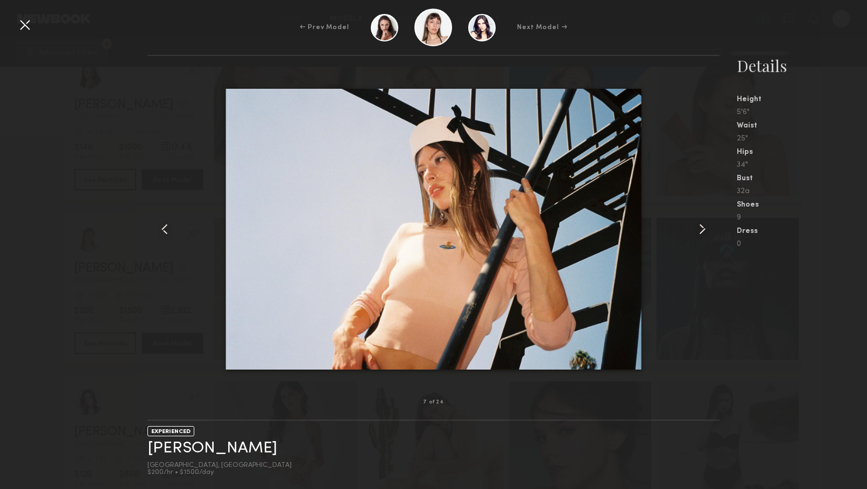
click at [697, 230] on common-icon at bounding box center [702, 229] width 17 height 17
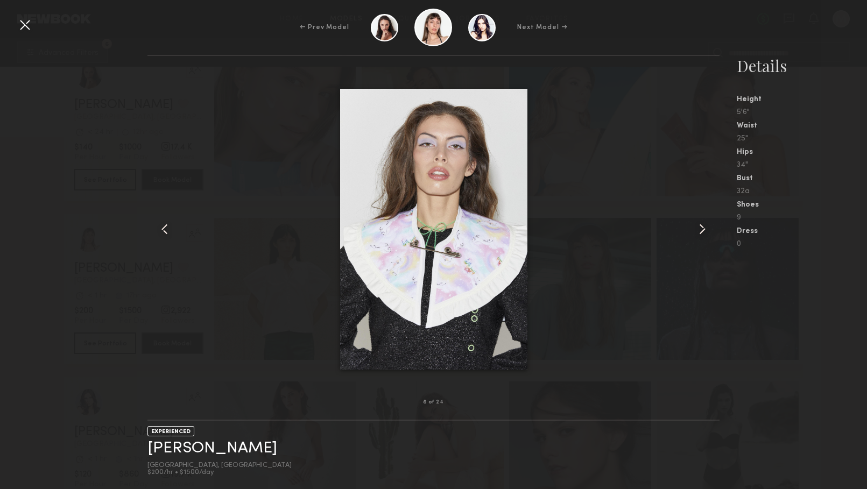
click at [697, 230] on common-icon at bounding box center [702, 229] width 17 height 17
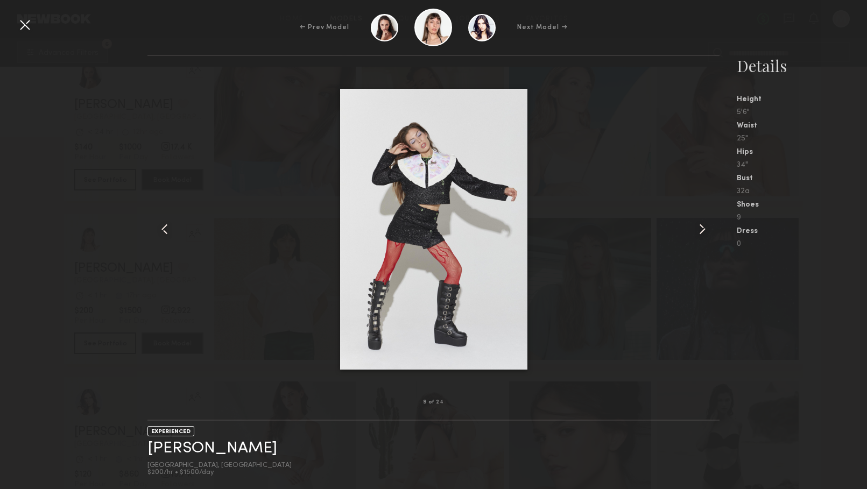
click at [697, 230] on common-icon at bounding box center [702, 229] width 17 height 17
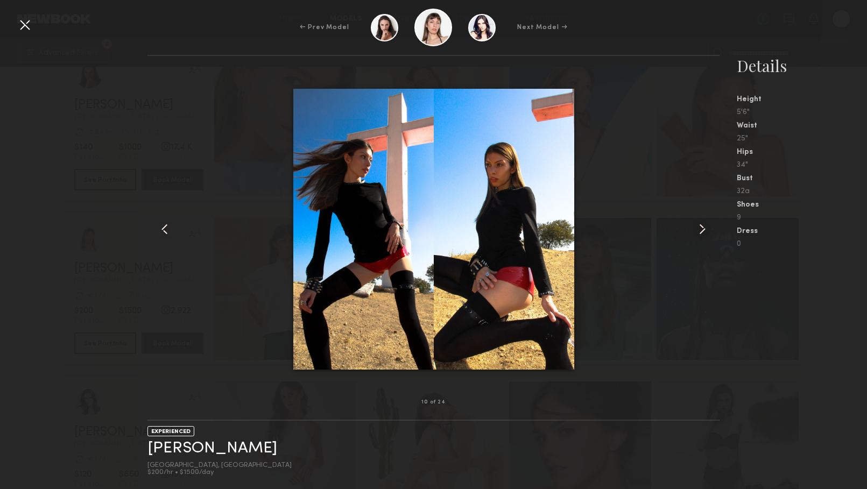
click at [697, 230] on common-icon at bounding box center [702, 229] width 17 height 17
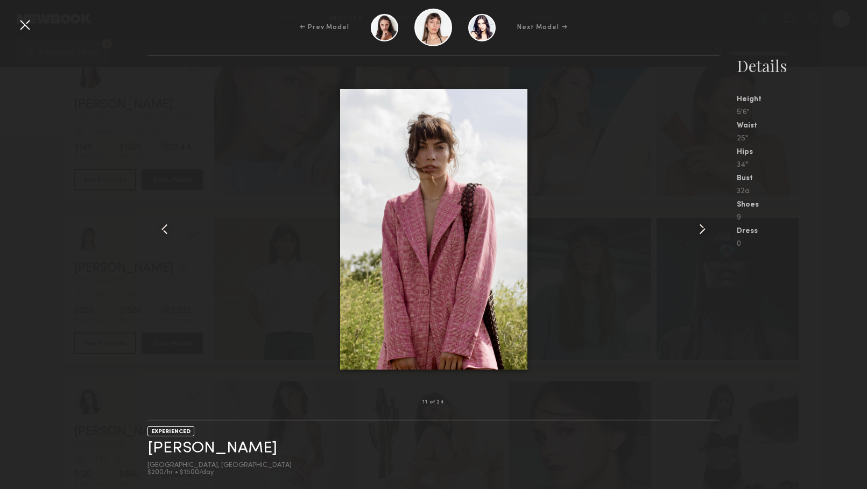
click at [697, 230] on common-icon at bounding box center [702, 229] width 17 height 17
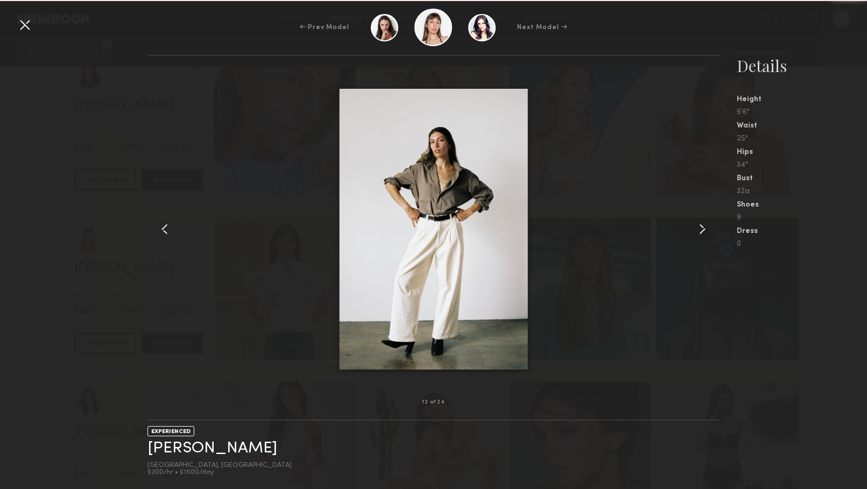
click at [697, 230] on common-icon at bounding box center [702, 229] width 17 height 17
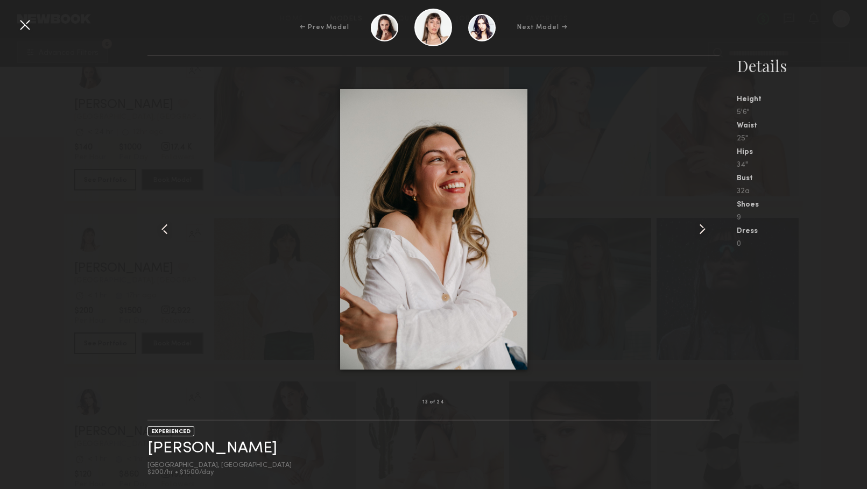
click at [697, 230] on common-icon at bounding box center [702, 229] width 17 height 17
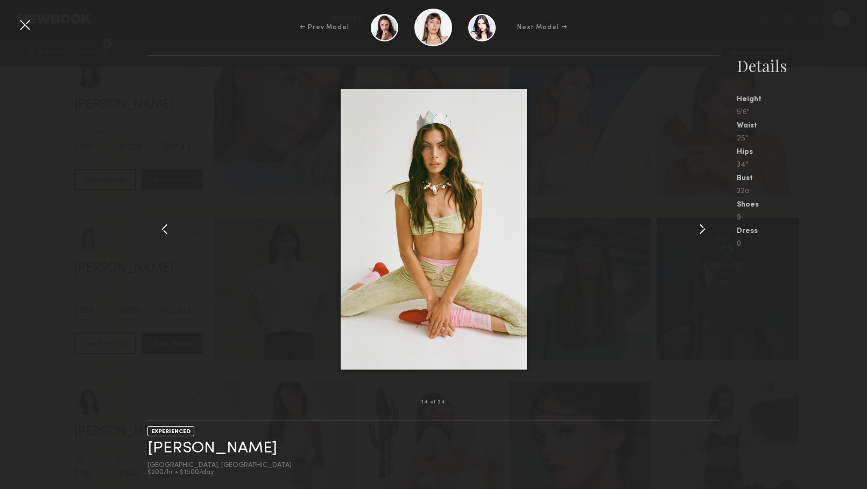
click at [697, 230] on common-icon at bounding box center [702, 229] width 17 height 17
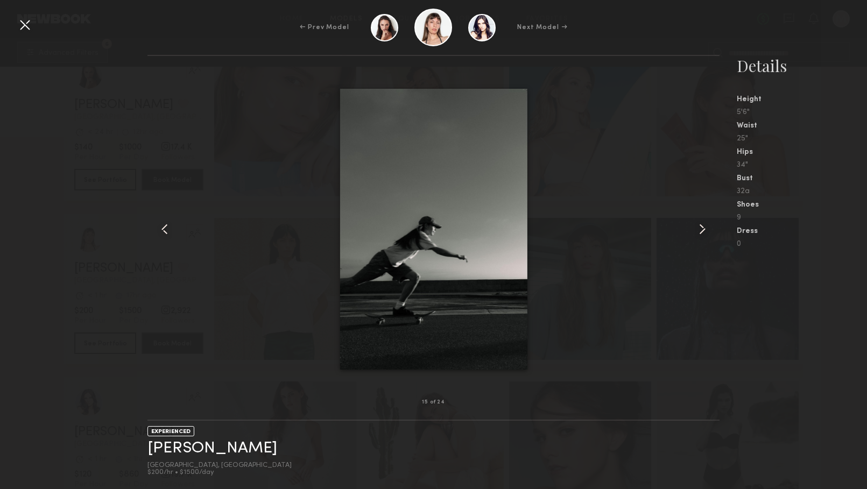
click at [697, 230] on common-icon at bounding box center [702, 229] width 17 height 17
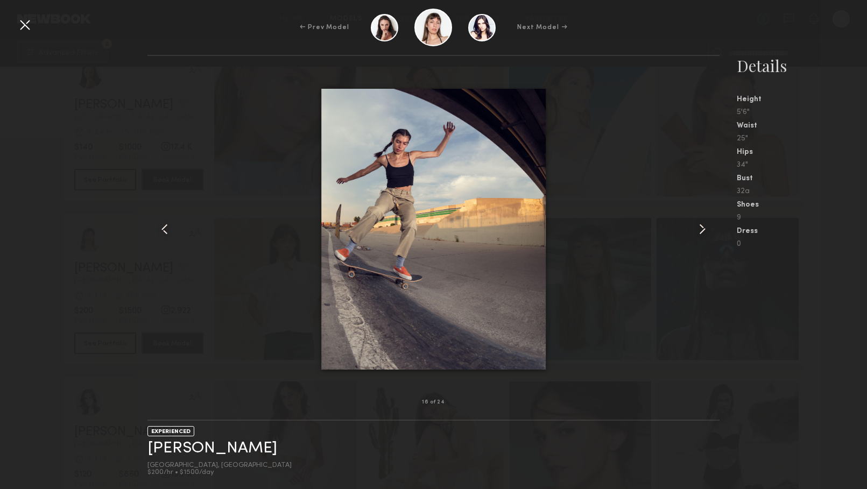
click at [24, 34] on div "← Prev Model Next Model →" at bounding box center [433, 28] width 867 height 38
click at [26, 25] on div at bounding box center [24, 24] width 17 height 17
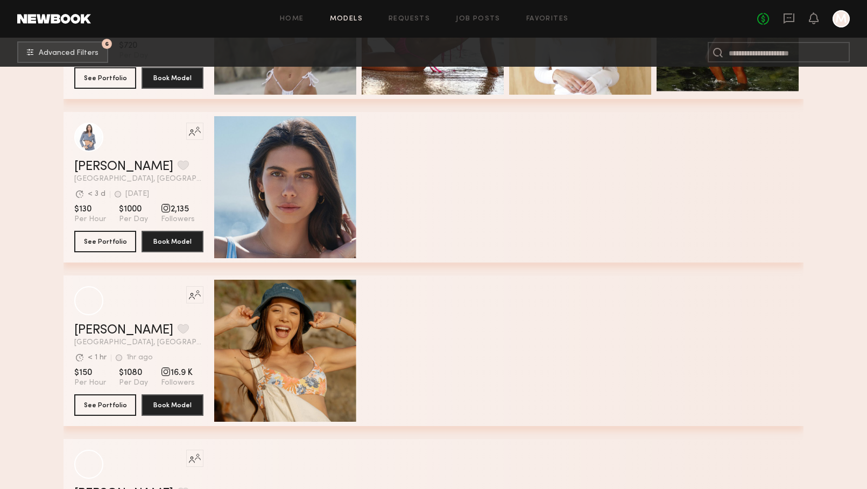
scroll to position [32208, 0]
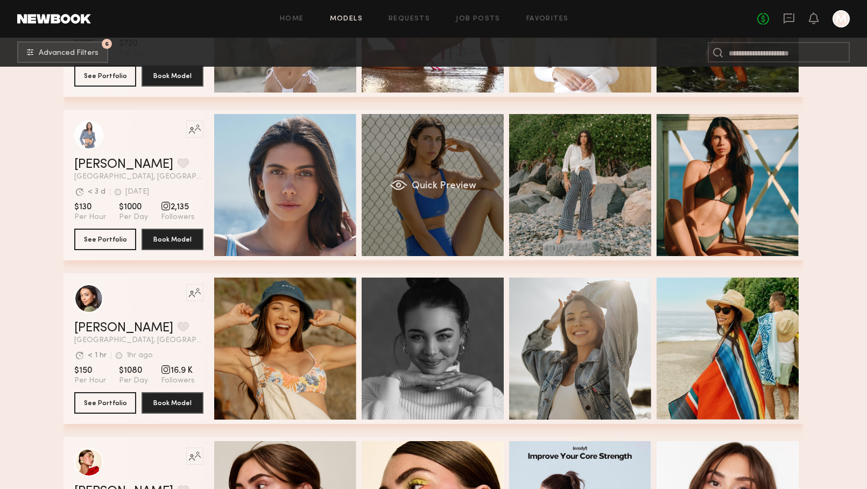
click at [398, 175] on div "Quick Preview" at bounding box center [433, 185] width 142 height 142
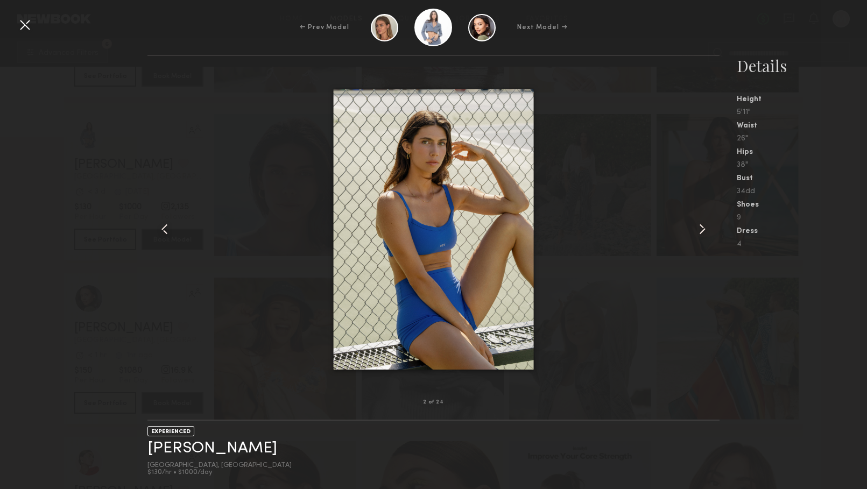
click at [698, 232] on common-icon at bounding box center [702, 229] width 17 height 17
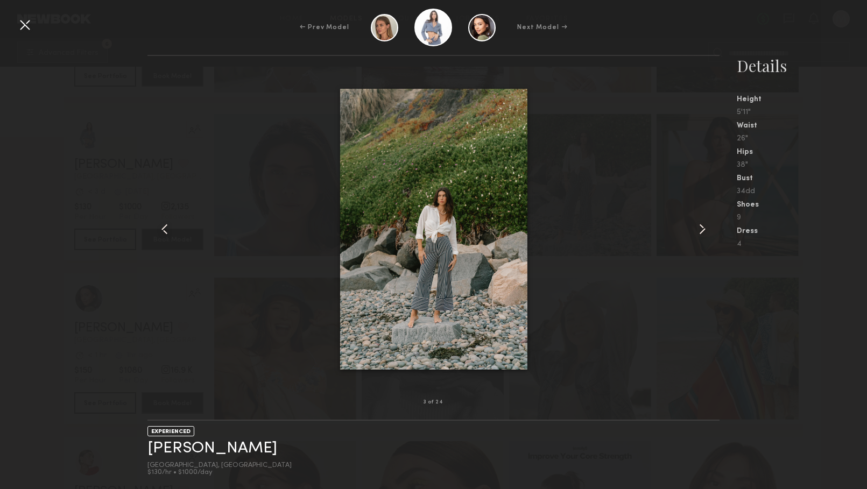
click at [698, 234] on common-icon at bounding box center [702, 229] width 17 height 17
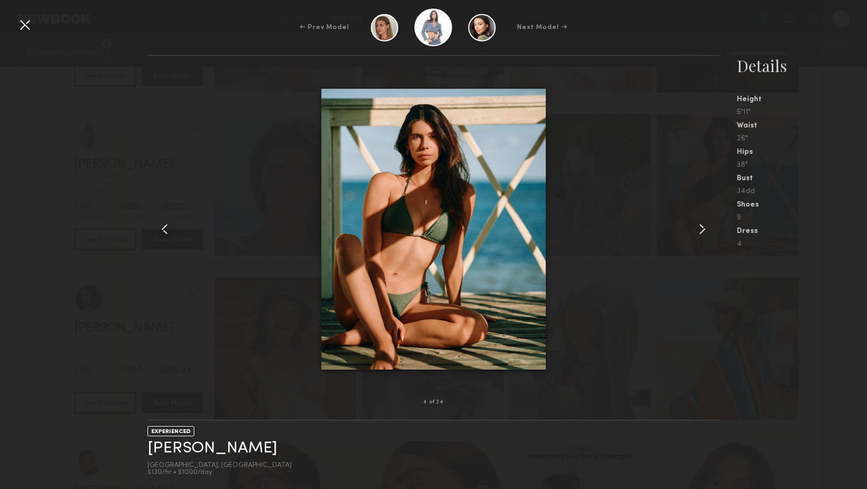
click at [698, 234] on common-icon at bounding box center [702, 229] width 17 height 17
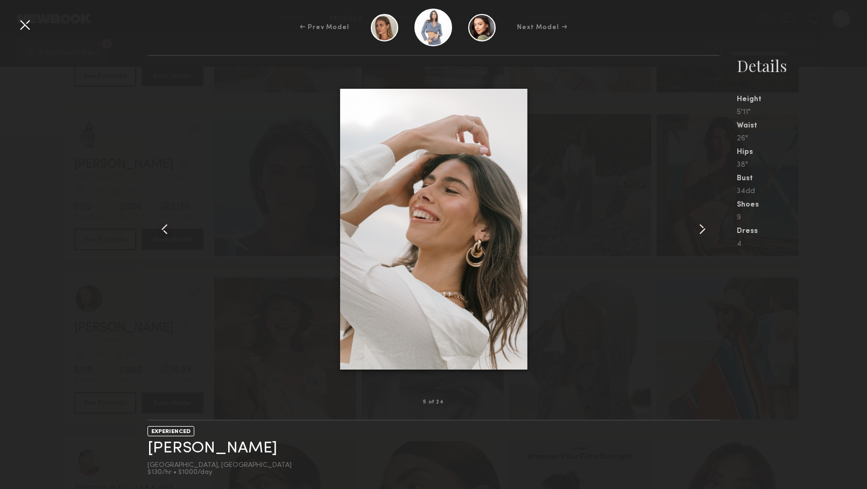
click at [690, 242] on div at bounding box center [433, 229] width 572 height 312
click at [23, 22] on div at bounding box center [24, 24] width 17 height 17
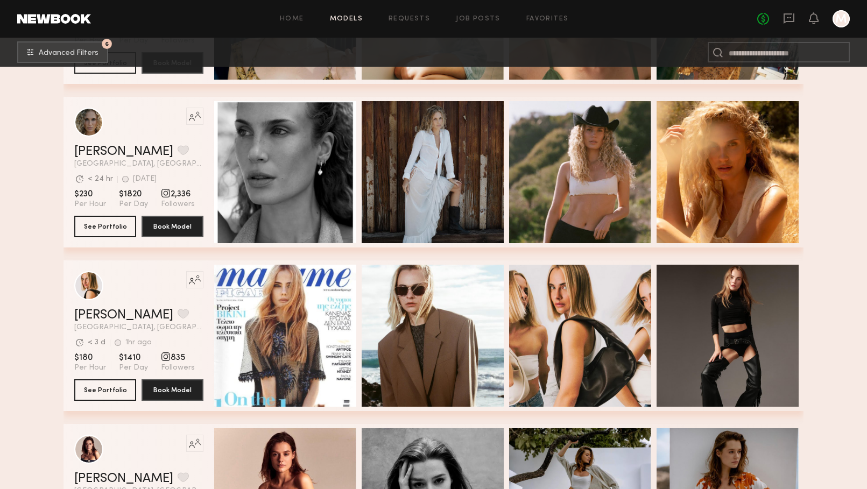
scroll to position [4736, 0]
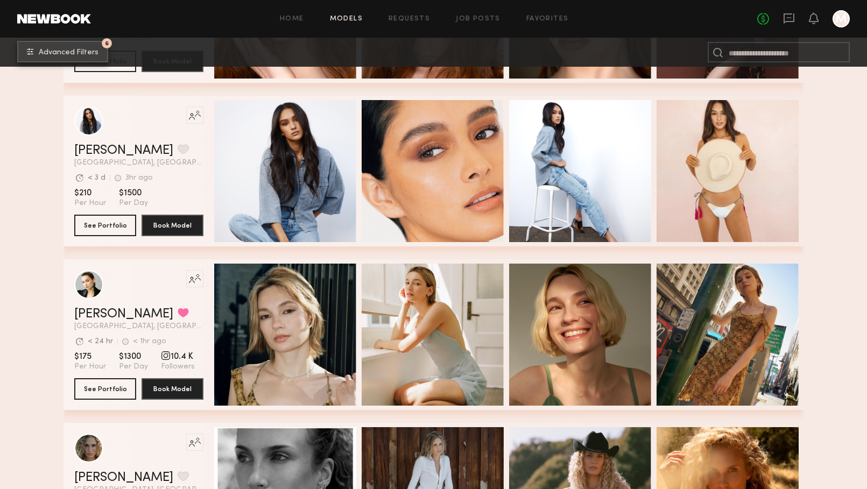
click at [74, 45] on button "6 Advanced Filters" at bounding box center [62, 52] width 91 height 22
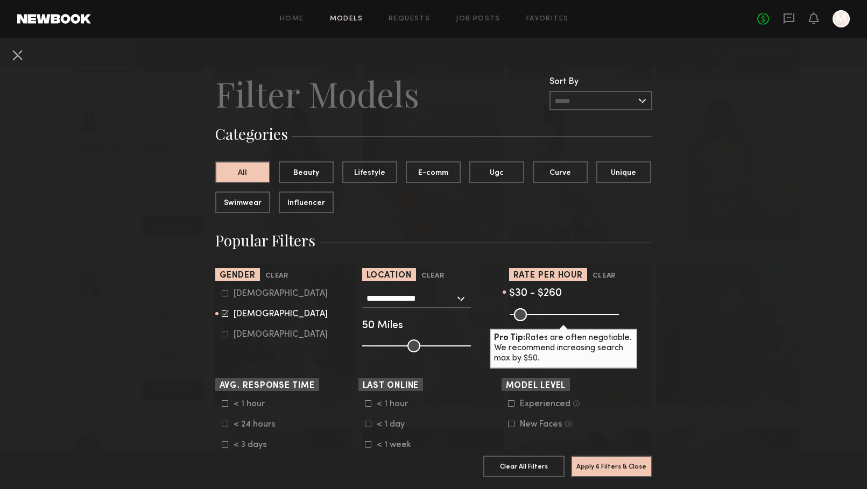
click at [432, 302] on input "**********" at bounding box center [410, 298] width 88 height 18
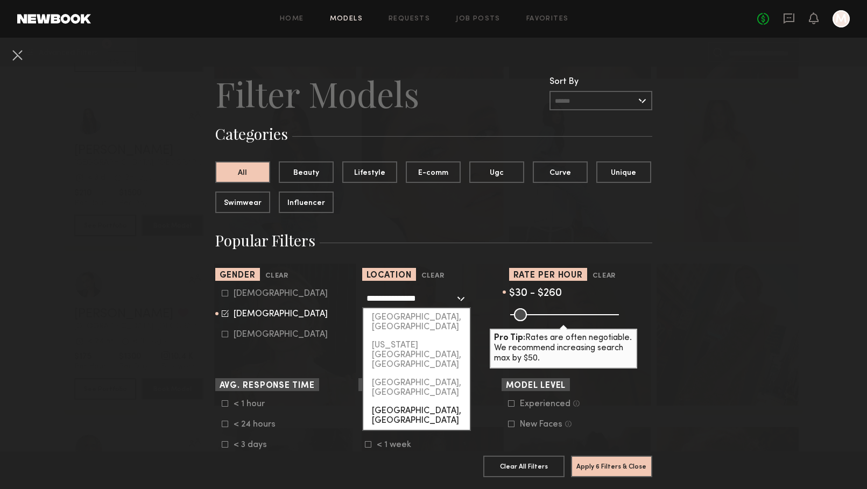
scroll to position [28, 0]
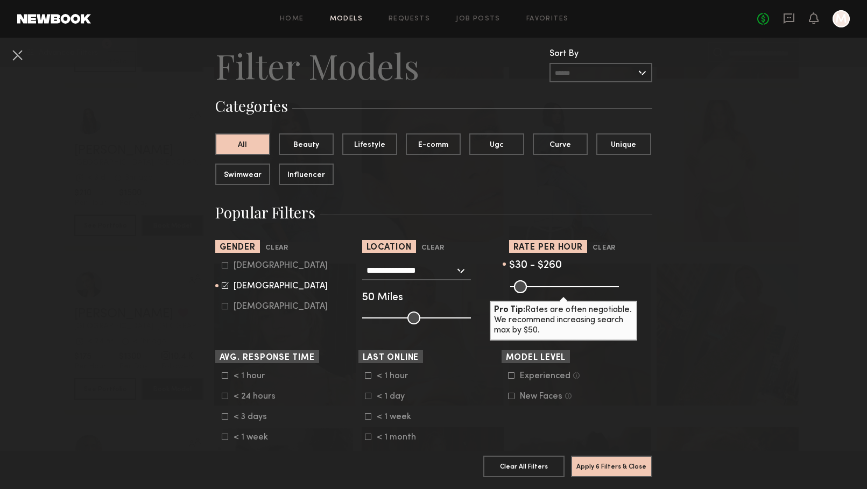
click at [446, 241] on header "Location Clear" at bounding box center [433, 246] width 143 height 12
click at [443, 280] on div "**********" at bounding box center [433, 293] width 143 height 64
click at [446, 265] on input "**********" at bounding box center [410, 270] width 88 height 18
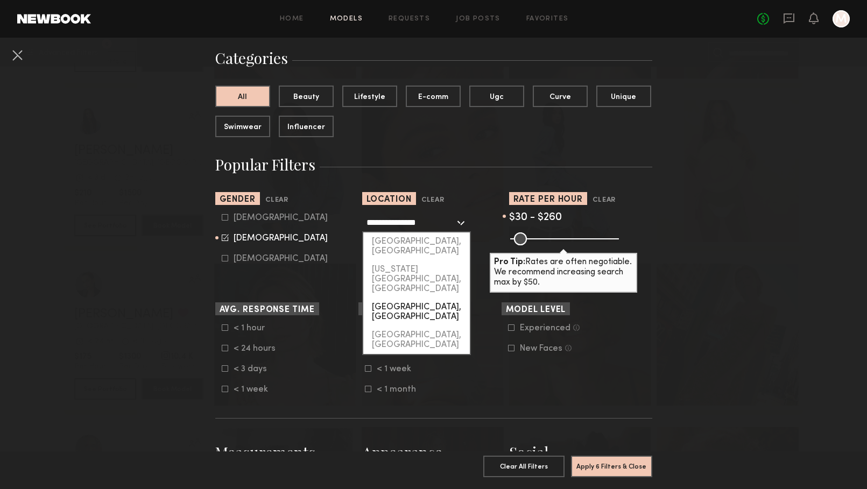
scroll to position [69, 0]
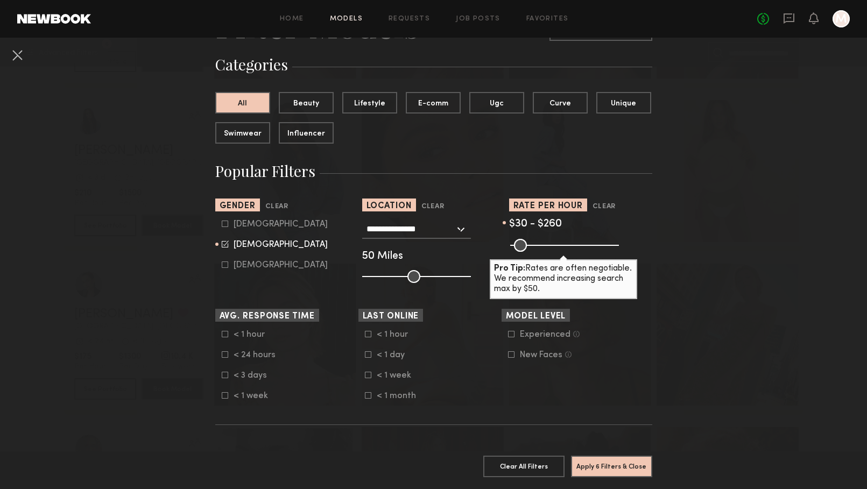
click at [471, 210] on header "Location Clear" at bounding box center [433, 205] width 143 height 12
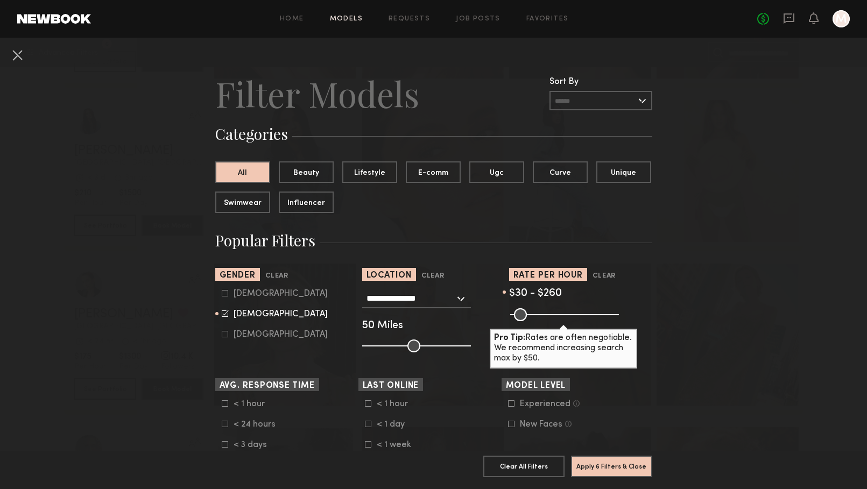
scroll to position [0, 0]
click at [13, 54] on button at bounding box center [17, 54] width 17 height 17
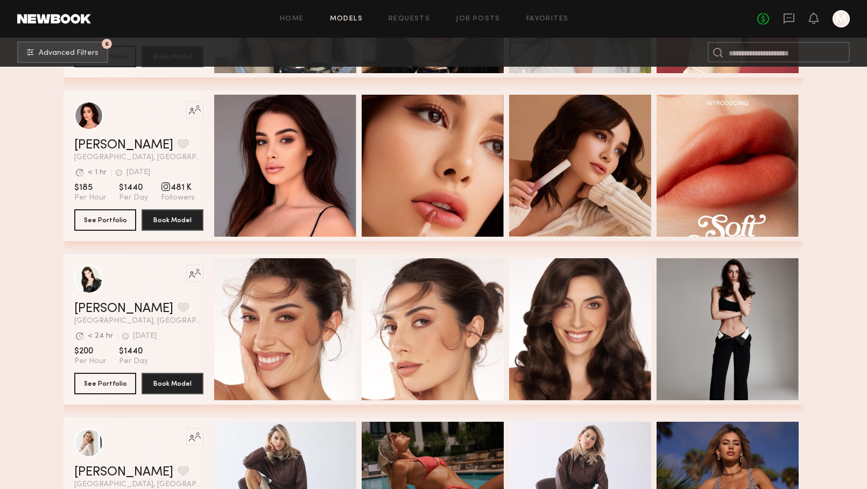
scroll to position [42371, 0]
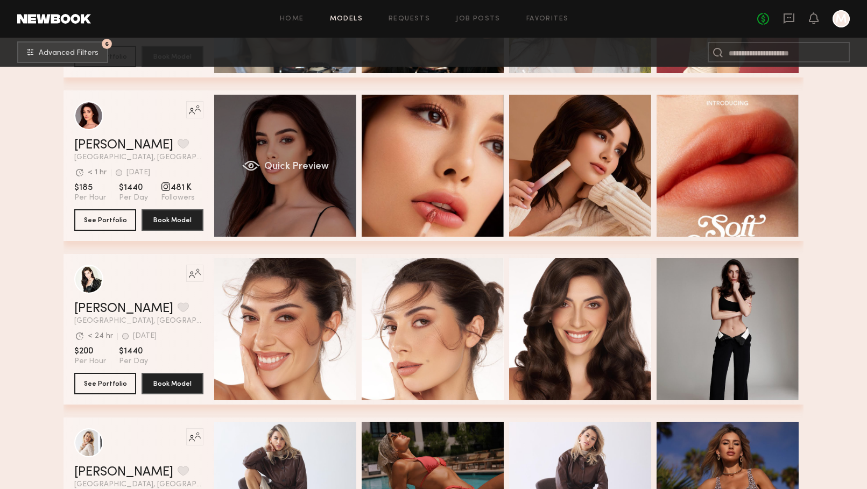
click at [300, 142] on div "Quick Preview" at bounding box center [285, 166] width 142 height 142
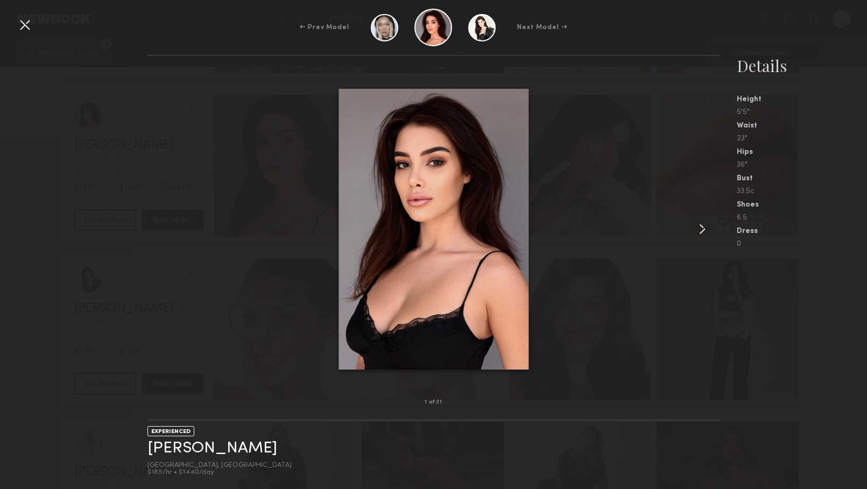
click at [705, 229] on common-icon at bounding box center [702, 229] width 17 height 17
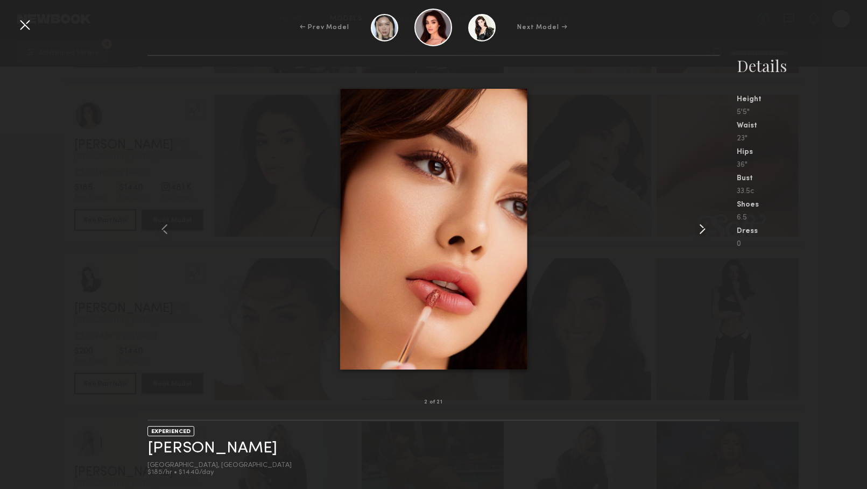
click at [703, 228] on common-icon at bounding box center [702, 229] width 17 height 17
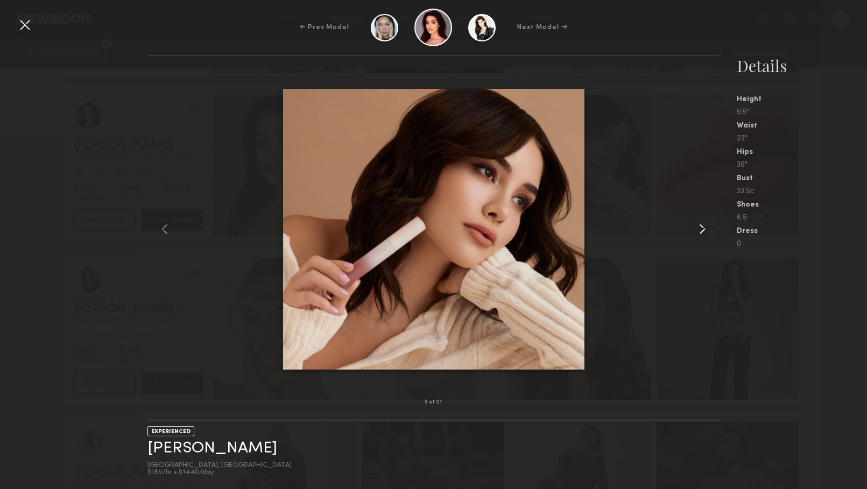
click at [703, 228] on common-icon at bounding box center [702, 229] width 17 height 17
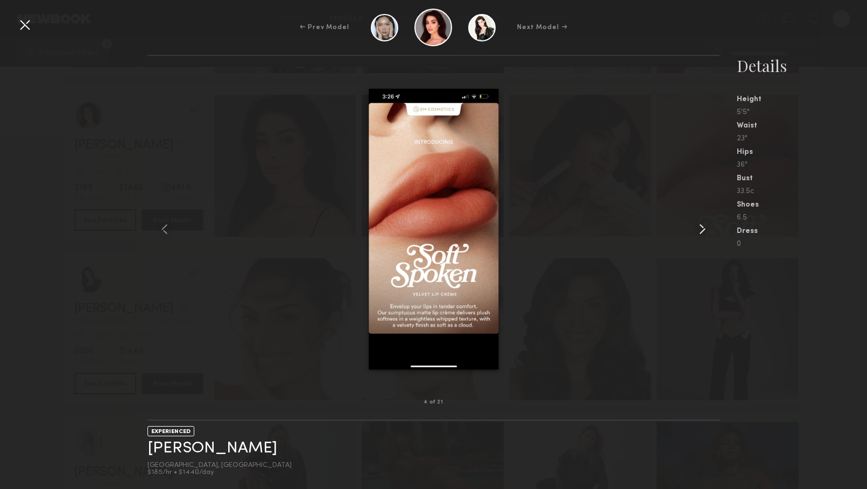
click at [703, 228] on common-icon at bounding box center [702, 229] width 17 height 17
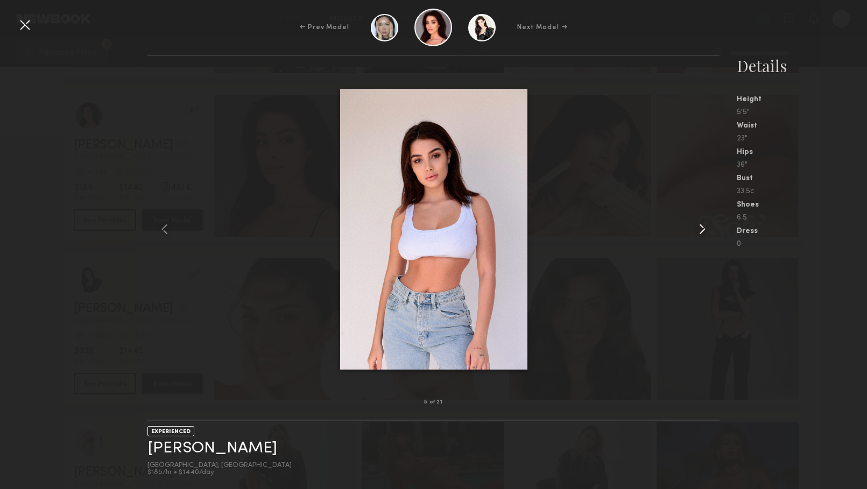
click at [703, 228] on common-icon at bounding box center [702, 229] width 17 height 17
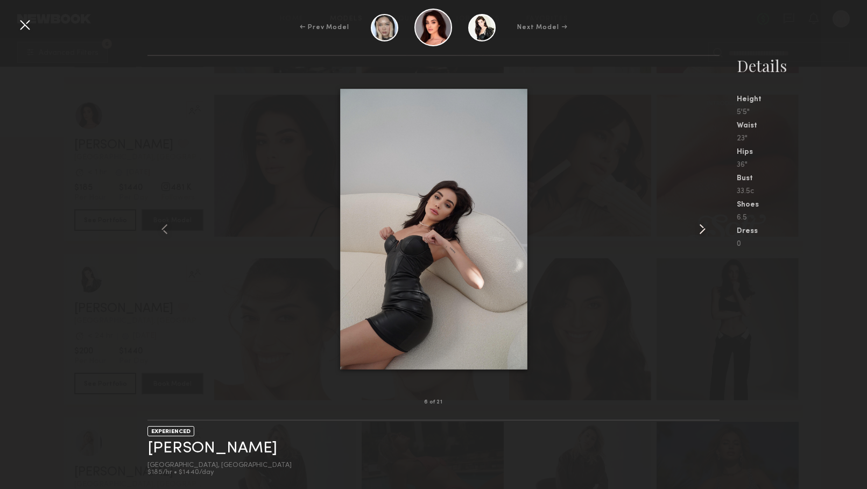
click at [703, 228] on common-icon at bounding box center [702, 229] width 17 height 17
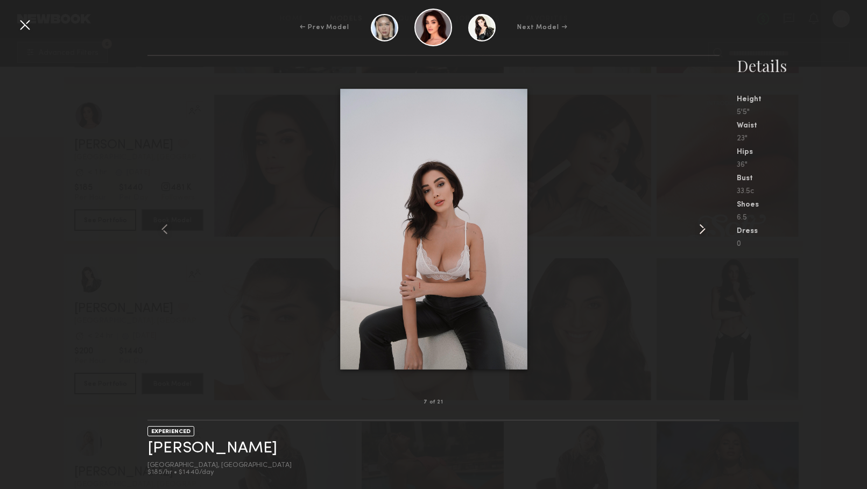
click at [703, 228] on common-icon at bounding box center [702, 229] width 17 height 17
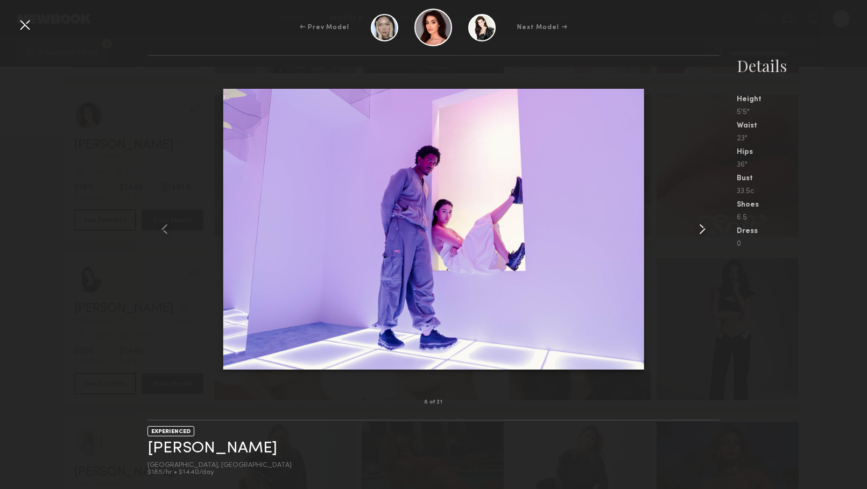
click at [703, 228] on common-icon at bounding box center [702, 229] width 17 height 17
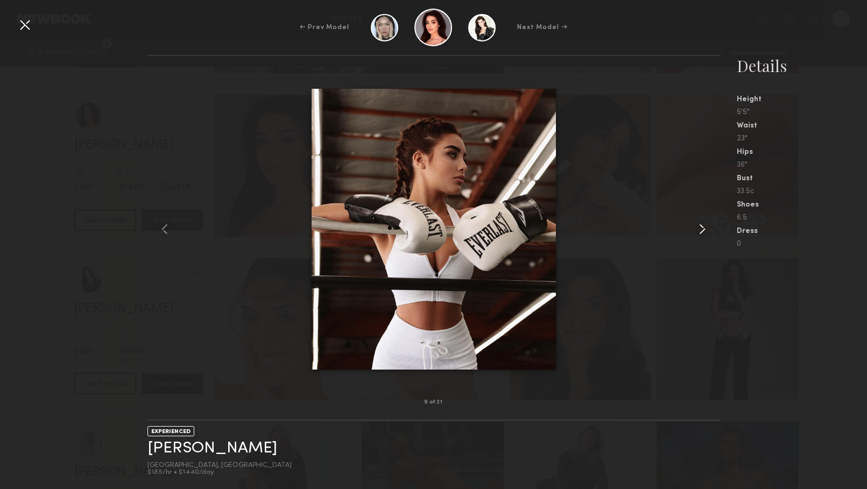
click at [703, 228] on common-icon at bounding box center [702, 229] width 17 height 17
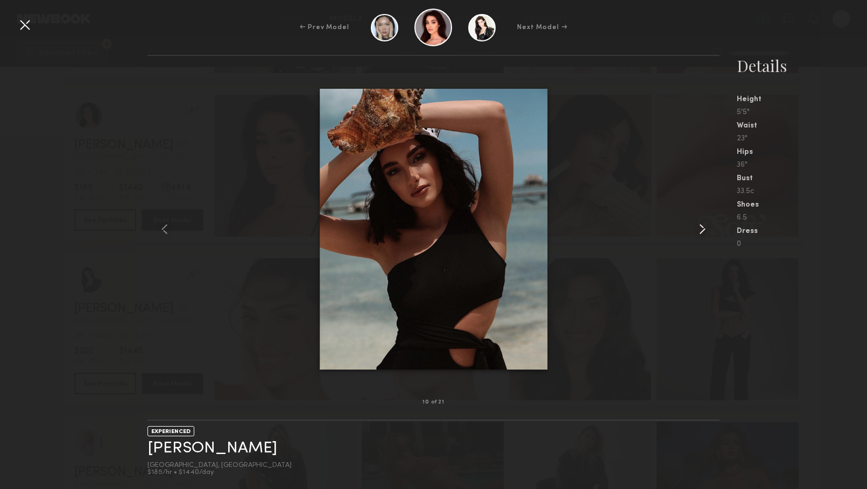
click at [703, 228] on common-icon at bounding box center [702, 229] width 17 height 17
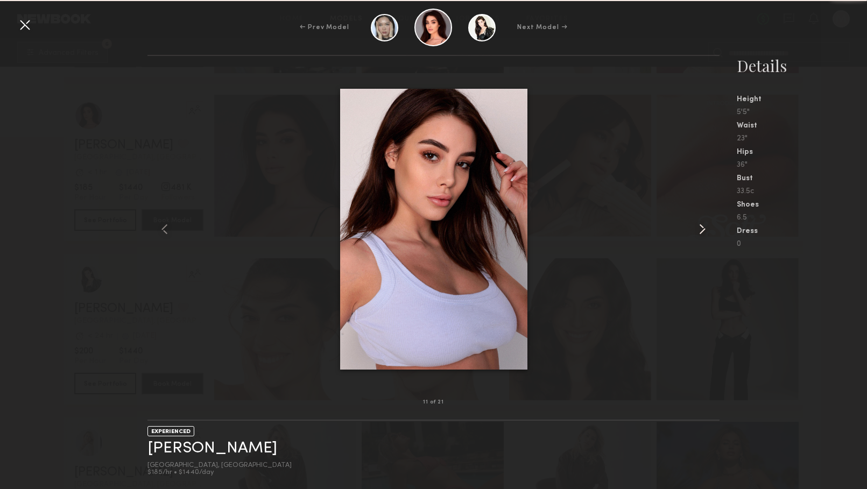
click at [703, 227] on common-icon at bounding box center [702, 229] width 17 height 17
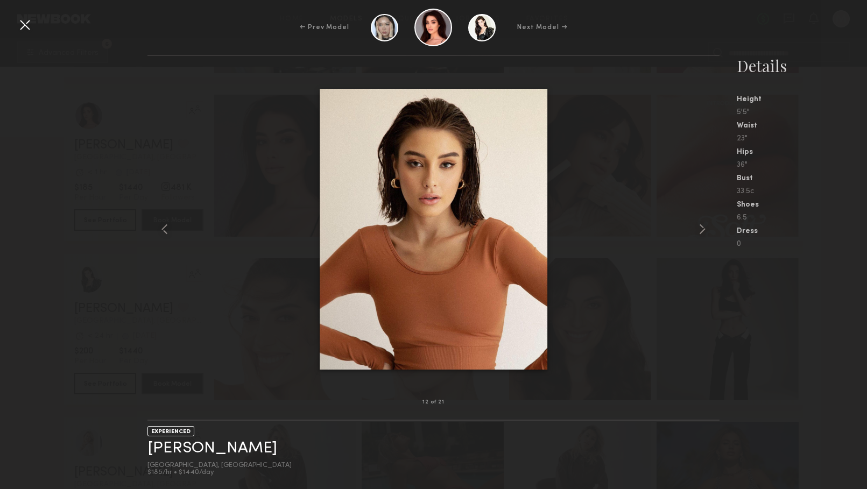
click at [15, 20] on div "← Prev Model Next Model →" at bounding box center [433, 28] width 867 height 38
click at [24, 26] on div at bounding box center [24, 24] width 17 height 17
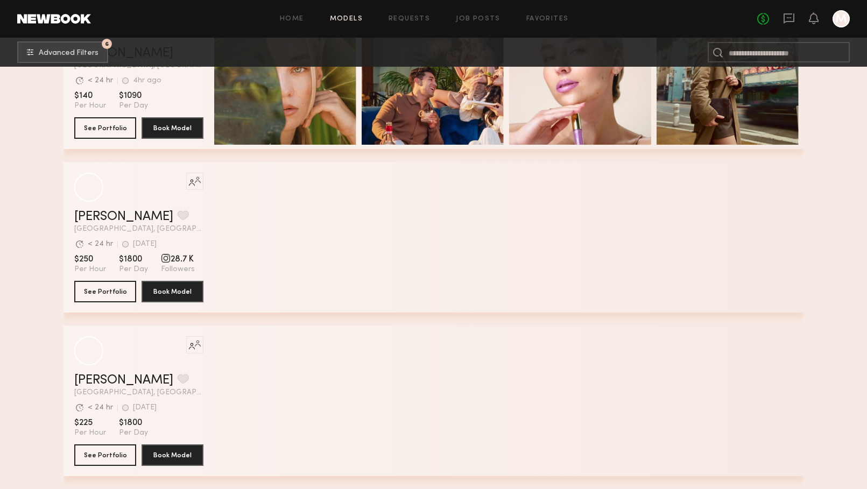
scroll to position [43455, 0]
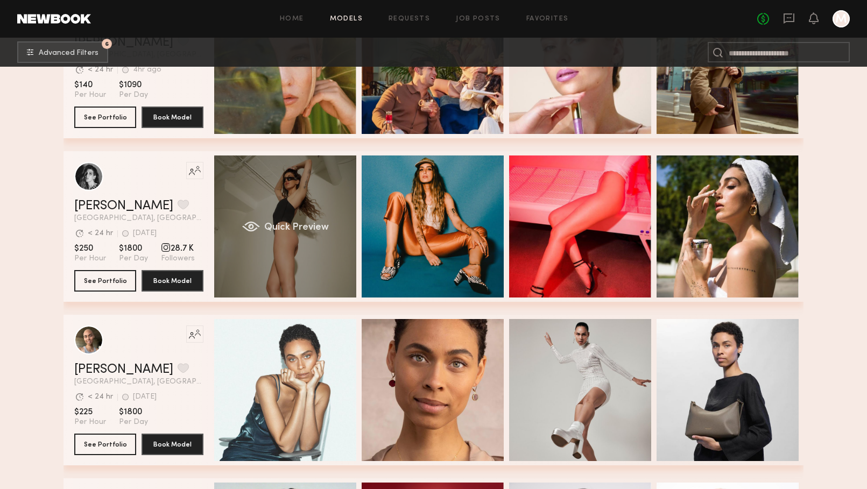
click at [306, 199] on div "Quick Preview" at bounding box center [285, 227] width 142 height 142
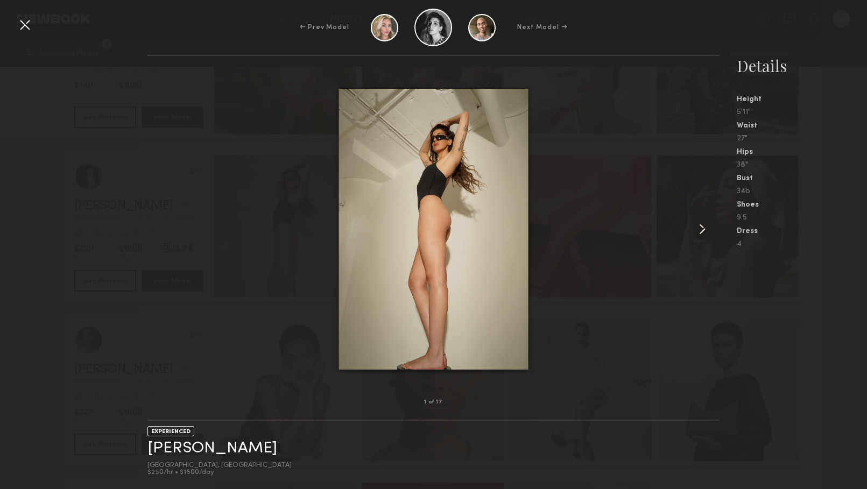
click at [697, 236] on common-icon at bounding box center [702, 229] width 17 height 17
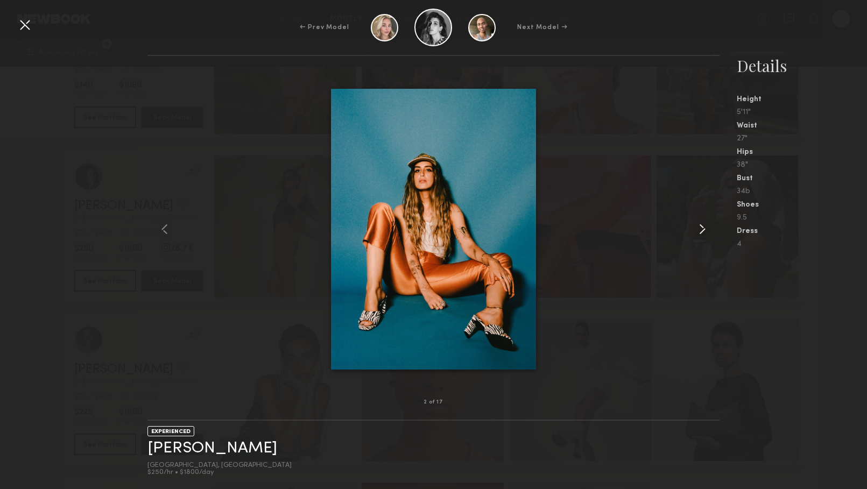
click at [696, 235] on common-icon at bounding box center [702, 229] width 17 height 17
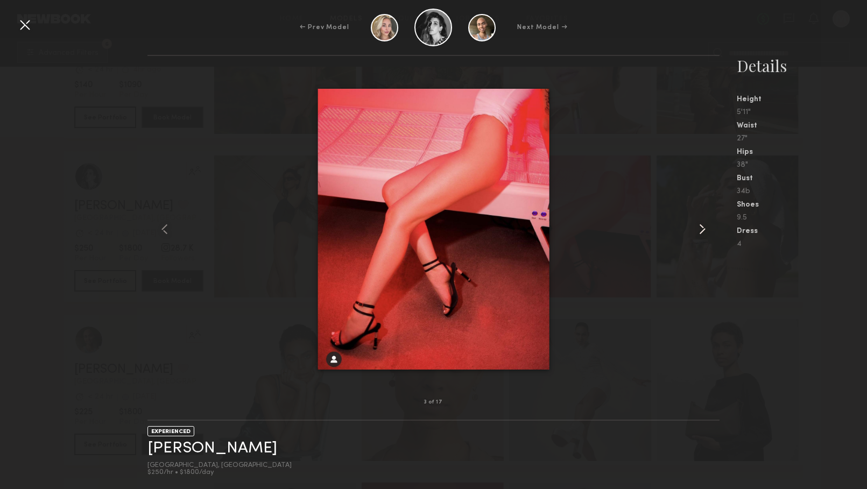
click at [696, 235] on common-icon at bounding box center [702, 229] width 17 height 17
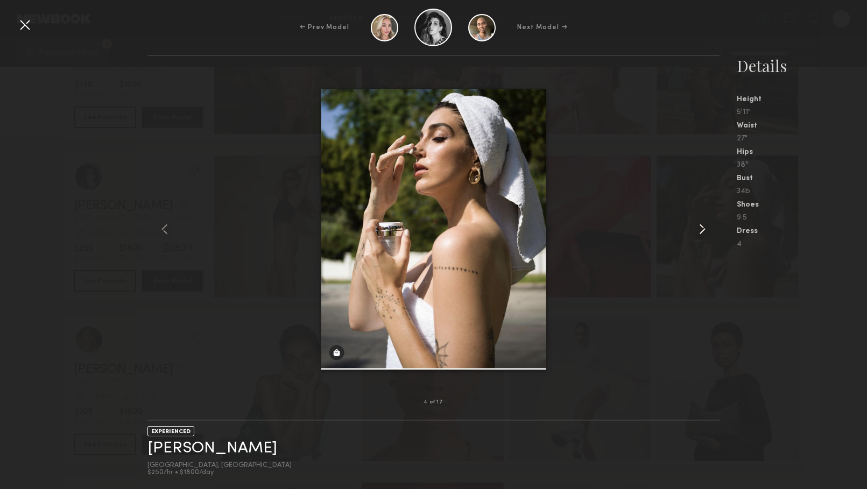
click at [696, 235] on common-icon at bounding box center [702, 229] width 17 height 17
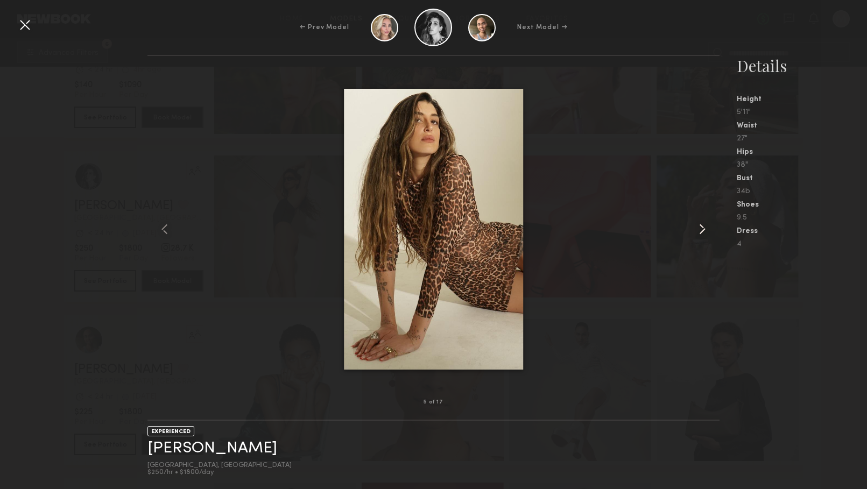
click at [696, 235] on common-icon at bounding box center [702, 229] width 17 height 17
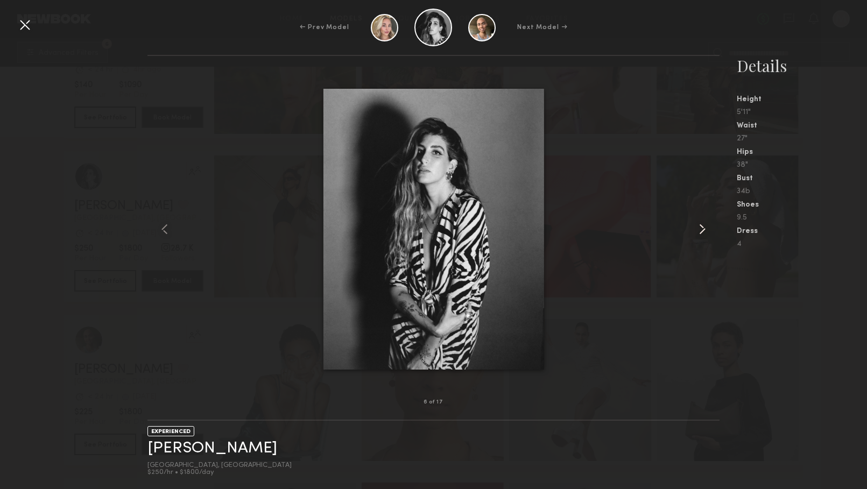
click at [696, 235] on common-icon at bounding box center [702, 229] width 17 height 17
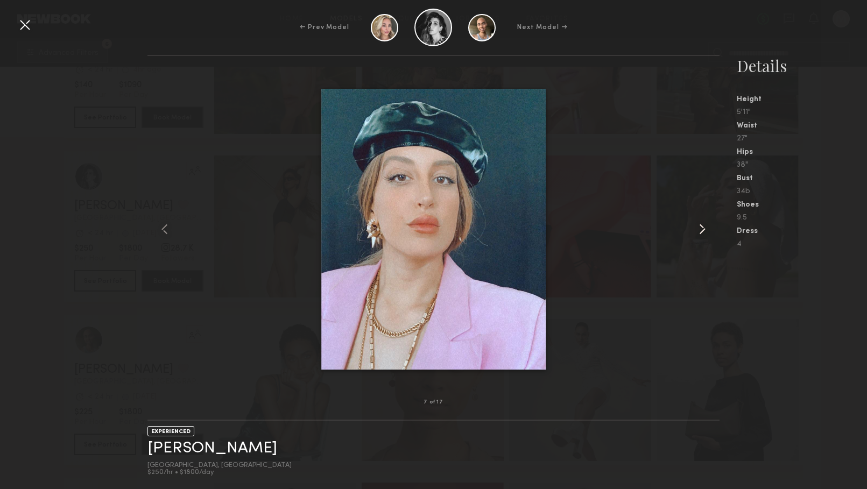
click at [696, 232] on common-icon at bounding box center [702, 229] width 17 height 17
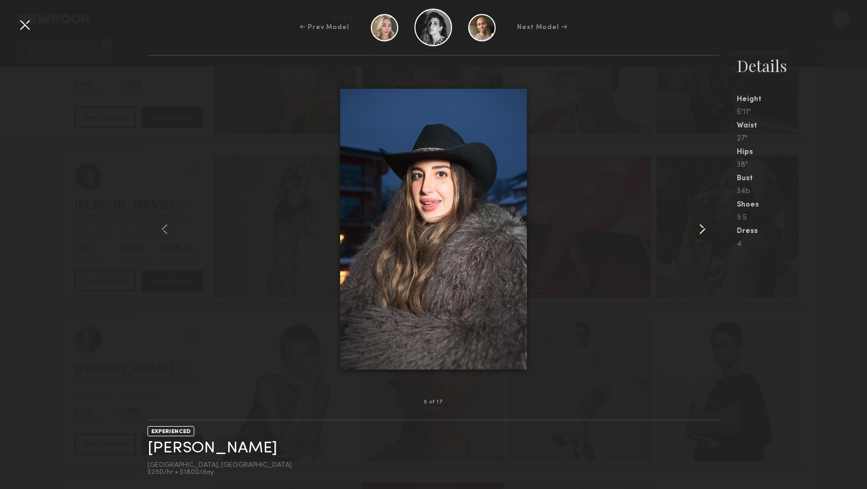
click at [696, 232] on common-icon at bounding box center [702, 229] width 17 height 17
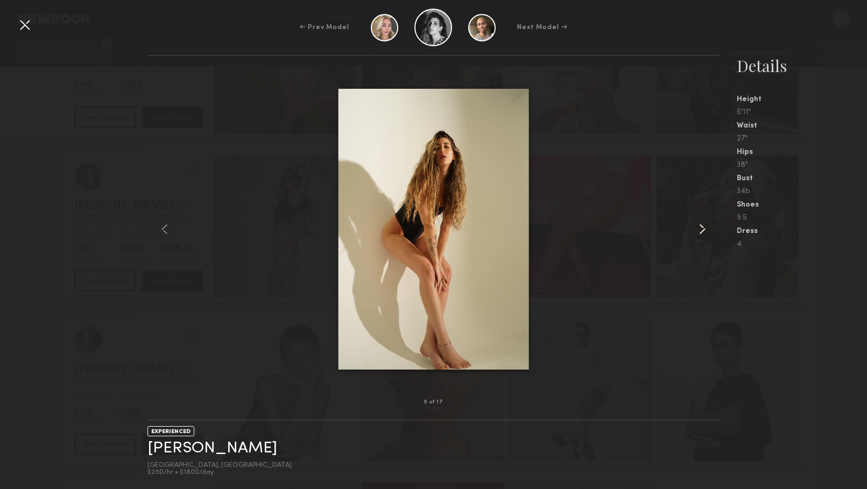
click at [696, 232] on common-icon at bounding box center [702, 229] width 17 height 17
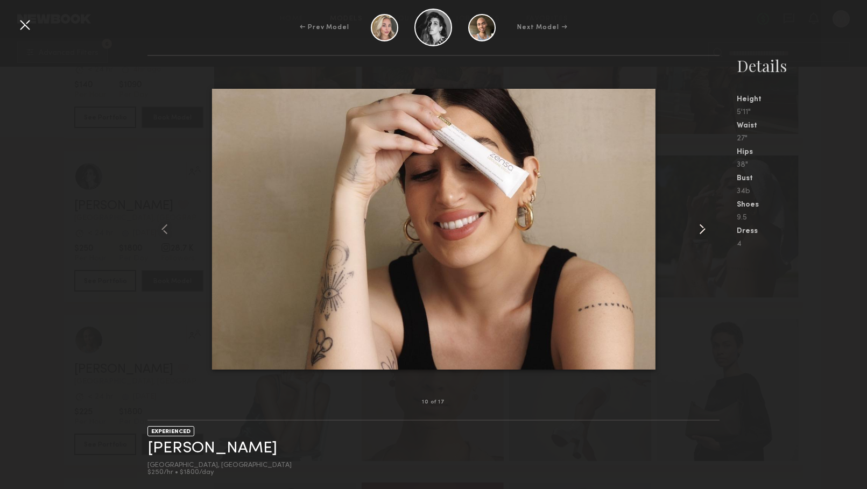
click at [696, 232] on common-icon at bounding box center [702, 229] width 17 height 17
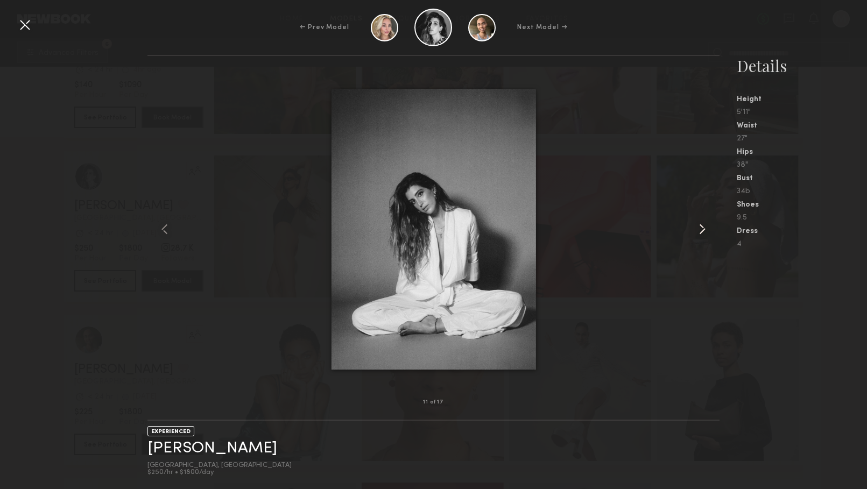
click at [696, 232] on common-icon at bounding box center [702, 229] width 17 height 17
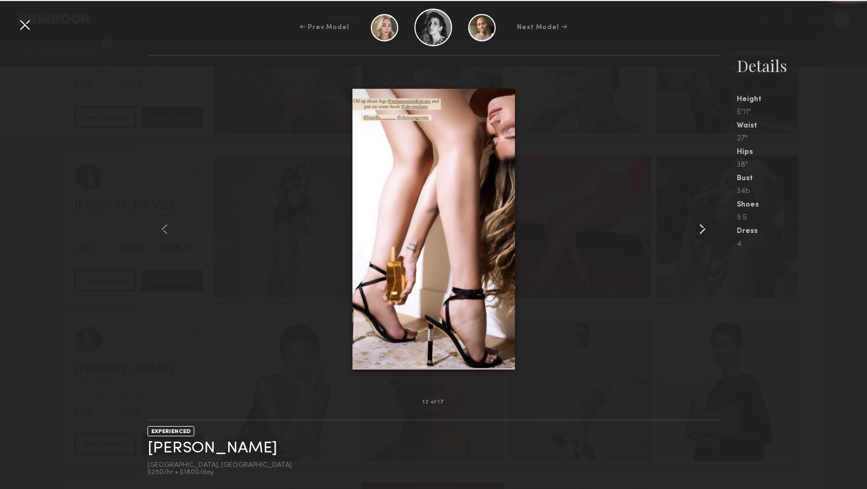
click at [696, 232] on common-icon at bounding box center [702, 229] width 17 height 17
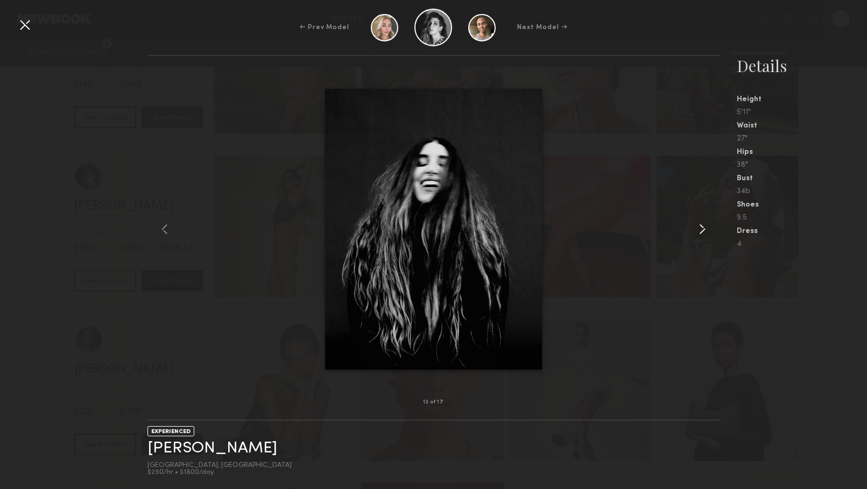
click at [696, 232] on common-icon at bounding box center [702, 229] width 17 height 17
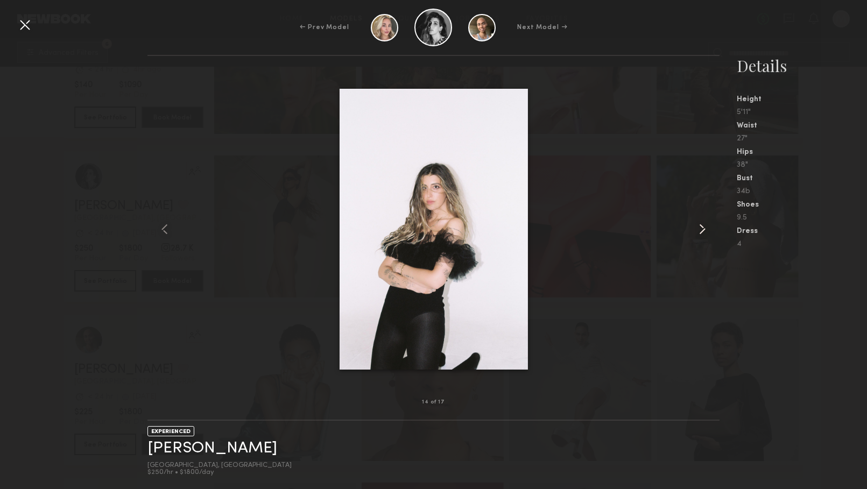
click at [696, 233] on common-icon at bounding box center [702, 229] width 17 height 17
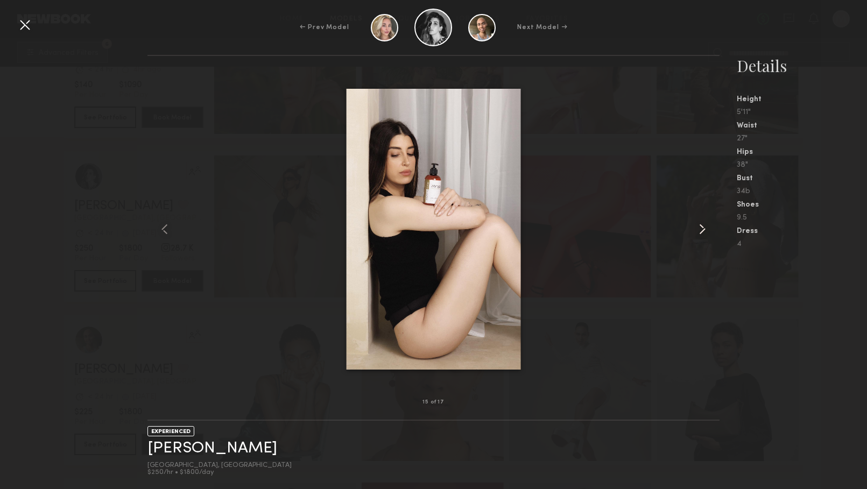
click at [697, 234] on common-icon at bounding box center [702, 229] width 17 height 17
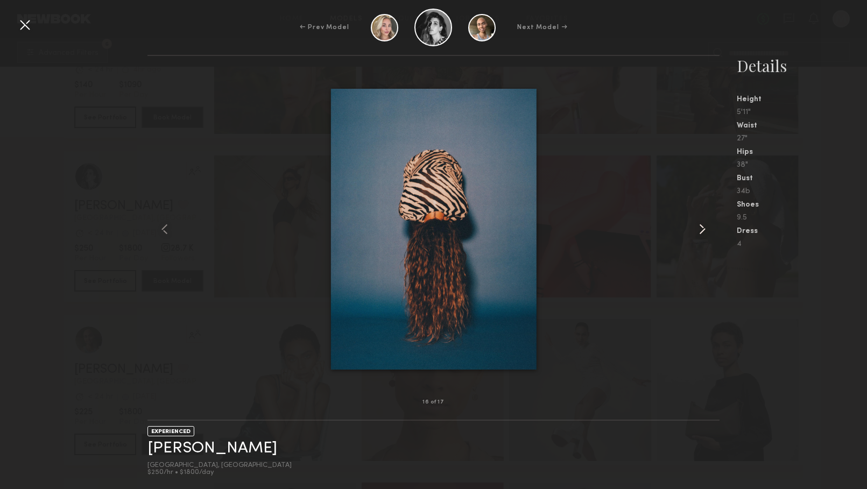
click at [697, 234] on common-icon at bounding box center [702, 229] width 17 height 17
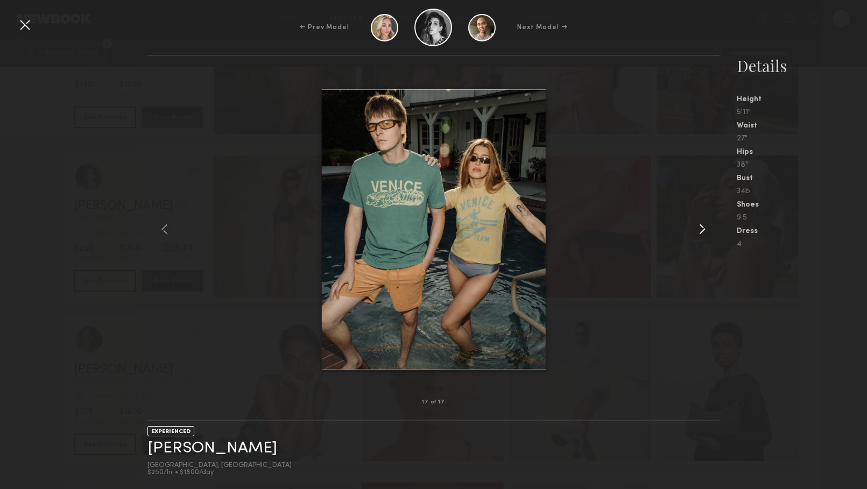
click at [697, 234] on common-icon at bounding box center [702, 229] width 17 height 17
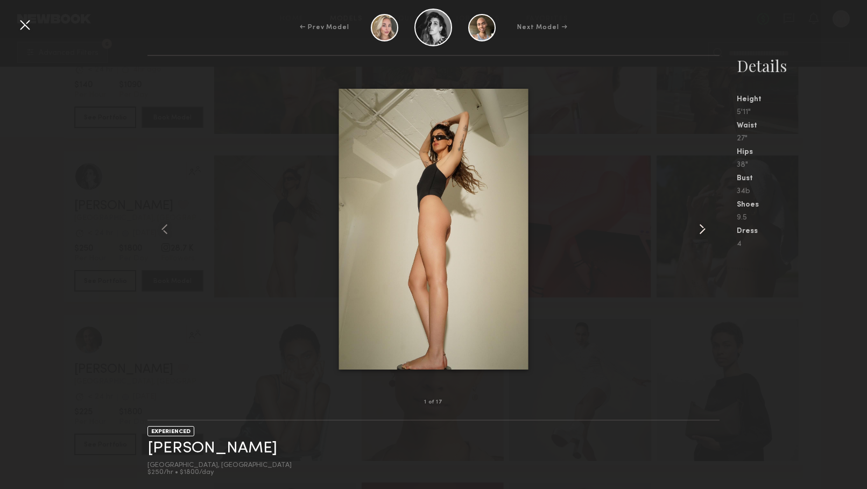
click at [697, 234] on common-icon at bounding box center [702, 229] width 17 height 17
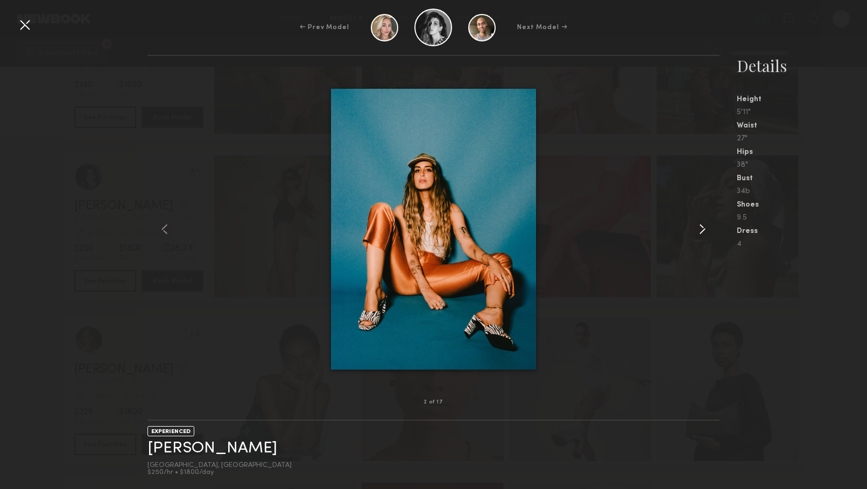
click at [697, 234] on common-icon at bounding box center [702, 229] width 17 height 17
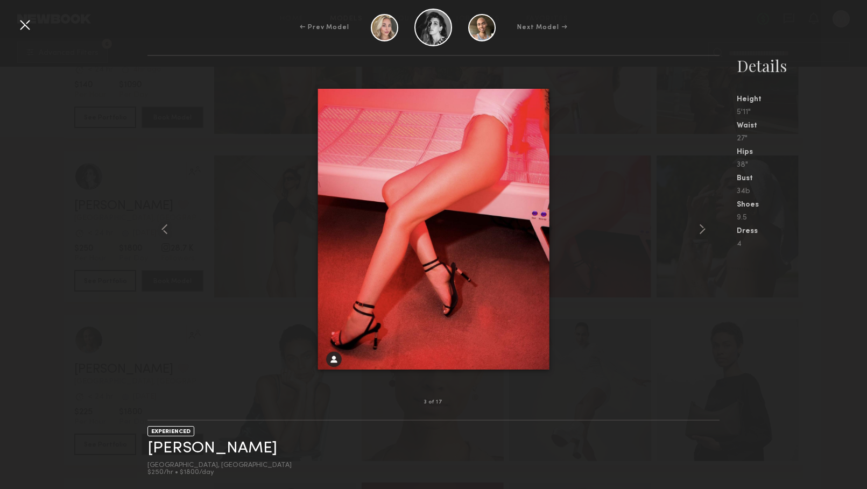
click at [20, 30] on div at bounding box center [24, 24] width 17 height 17
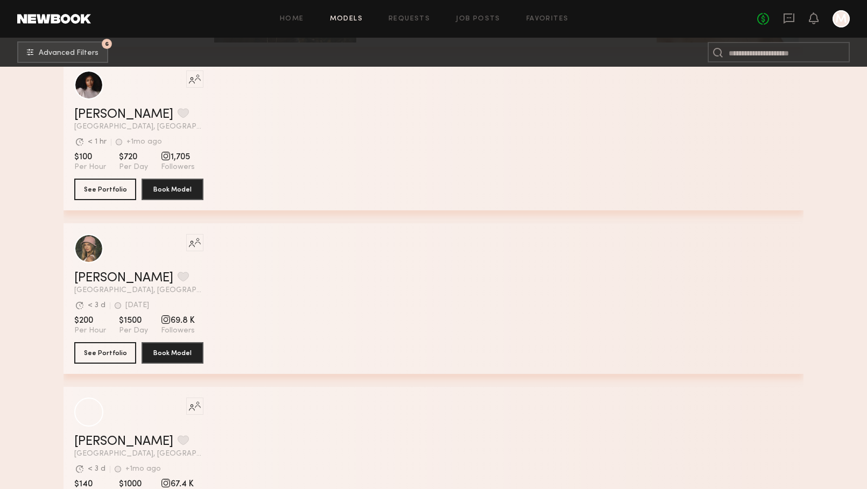
scroll to position [55334, 0]
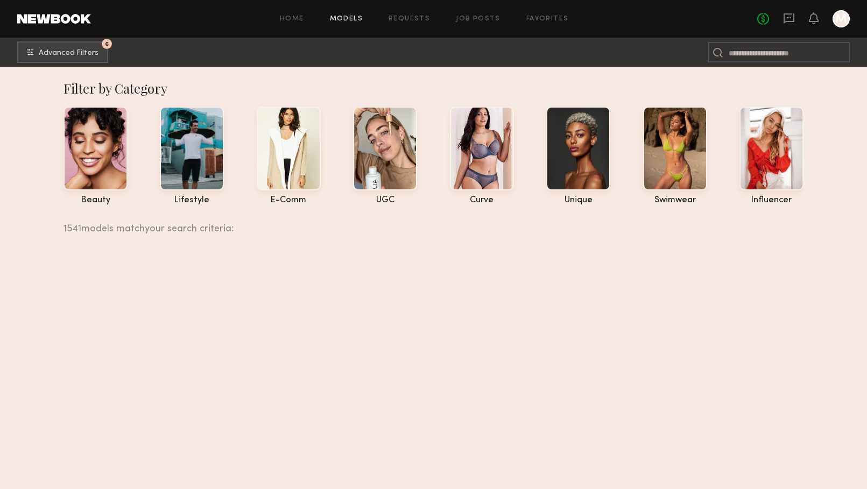
scroll to position [55336, 0]
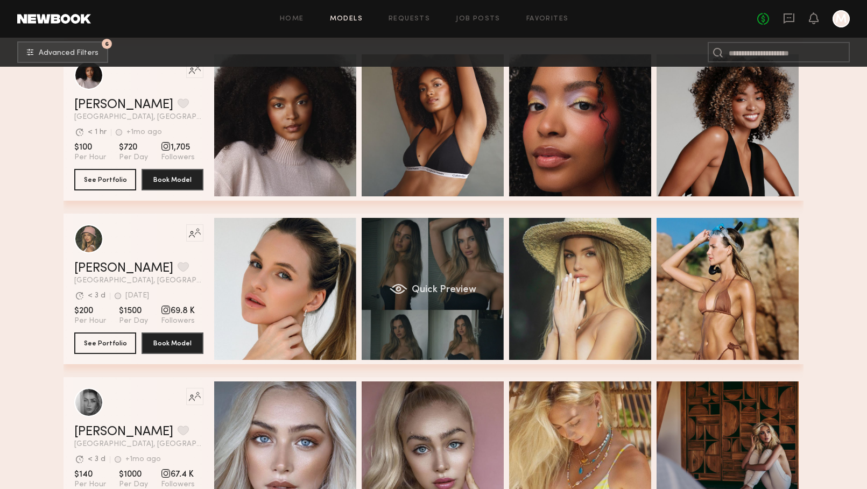
click at [480, 330] on div "Quick Preview" at bounding box center [433, 289] width 142 height 142
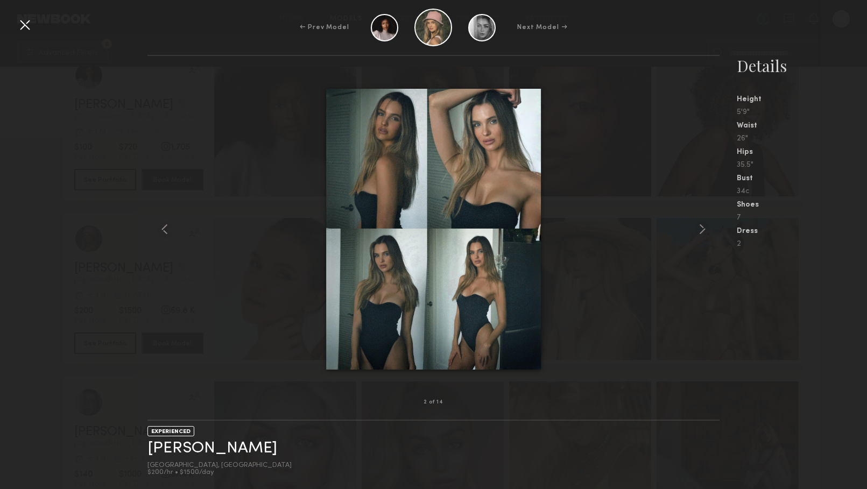
click at [689, 229] on div at bounding box center [433, 229] width 572 height 312
click at [695, 231] on common-icon at bounding box center [702, 229] width 17 height 17
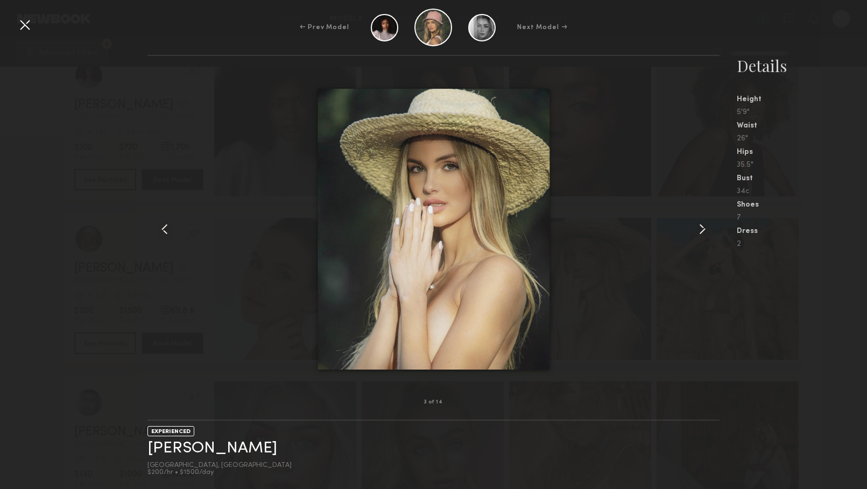
click at [699, 232] on common-icon at bounding box center [702, 229] width 17 height 17
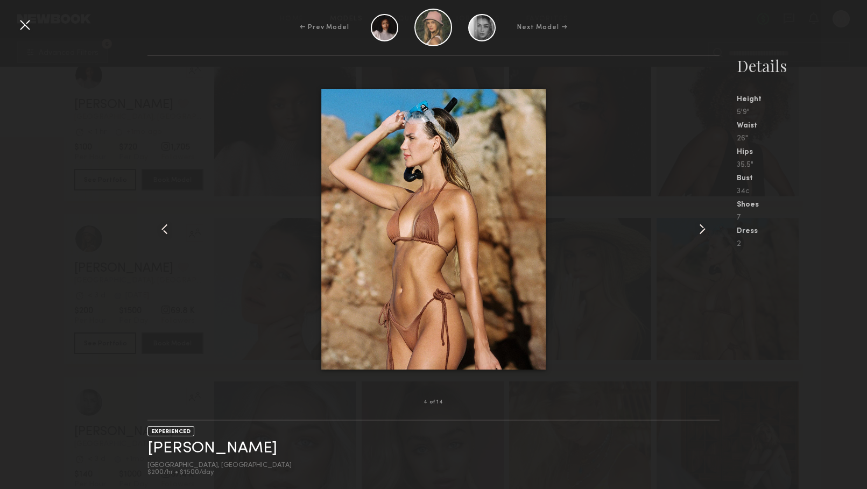
click at [699, 232] on common-icon at bounding box center [702, 229] width 17 height 17
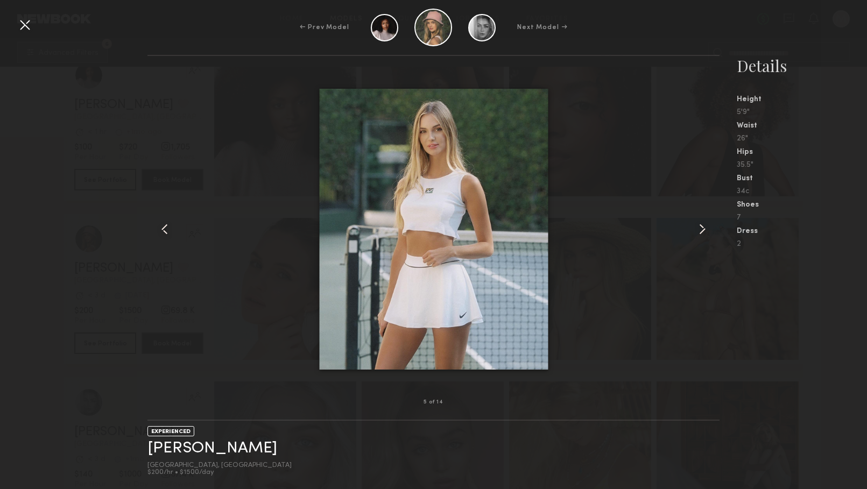
click at [698, 233] on common-icon at bounding box center [702, 229] width 17 height 17
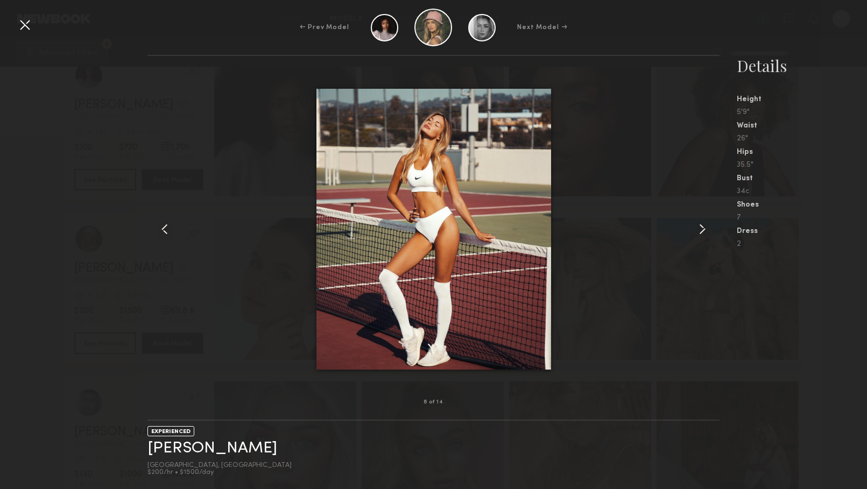
click at [698, 233] on common-icon at bounding box center [702, 229] width 17 height 17
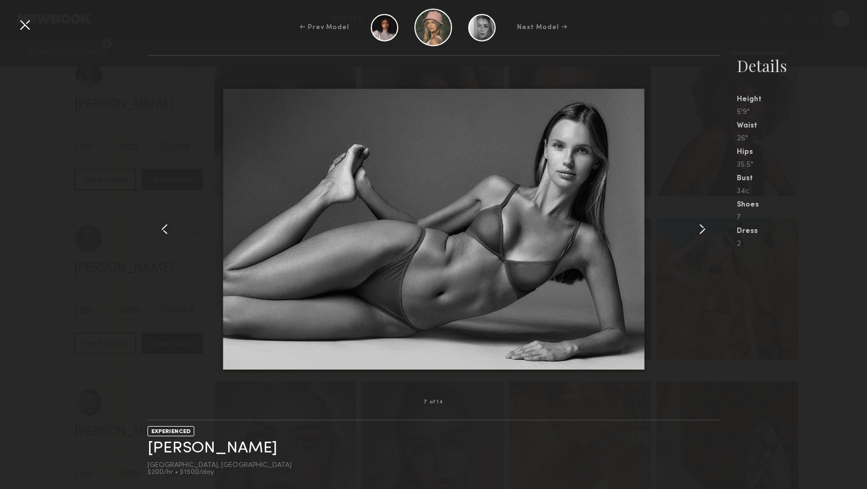
click at [22, 26] on div at bounding box center [24, 24] width 17 height 17
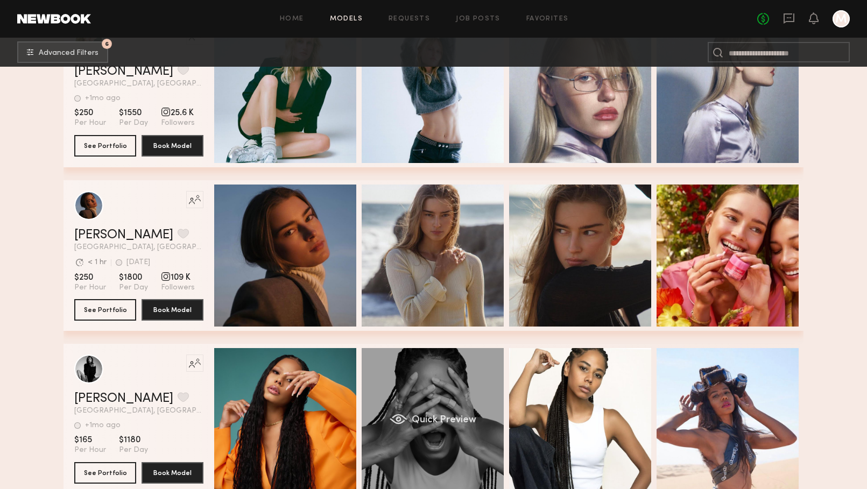
scroll to position [57496, 0]
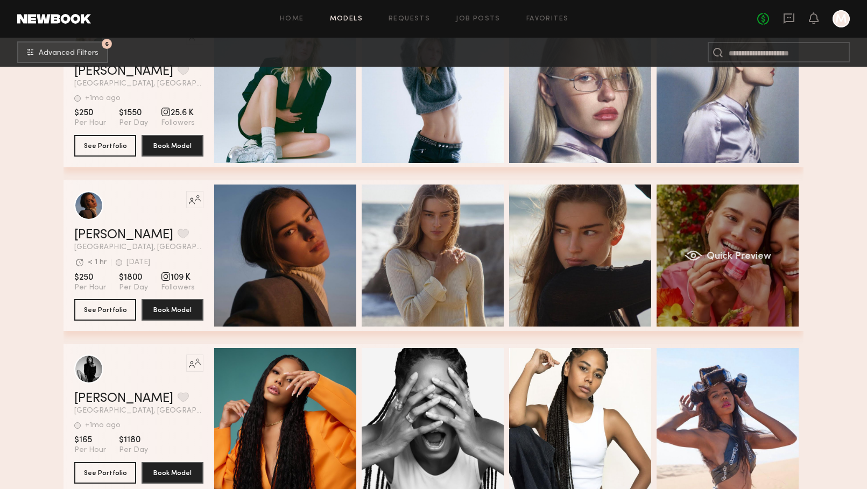
click at [701, 281] on div "Quick Preview" at bounding box center [728, 256] width 142 height 142
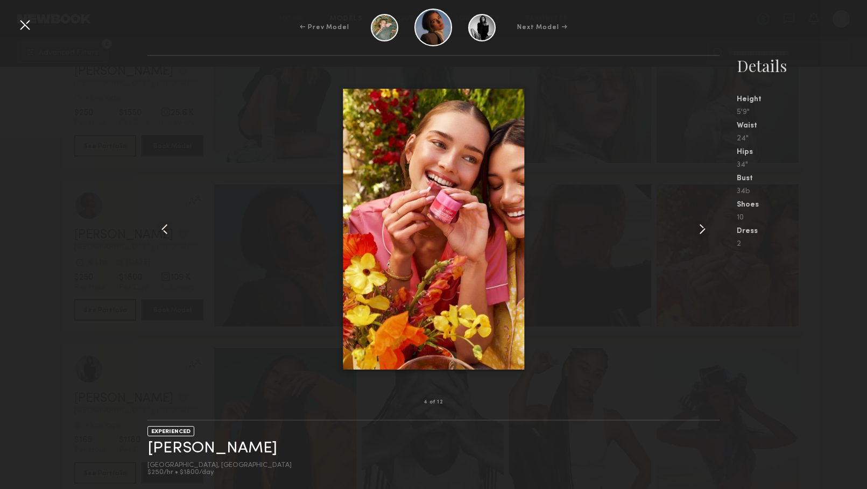
click at [699, 231] on common-icon at bounding box center [702, 229] width 17 height 17
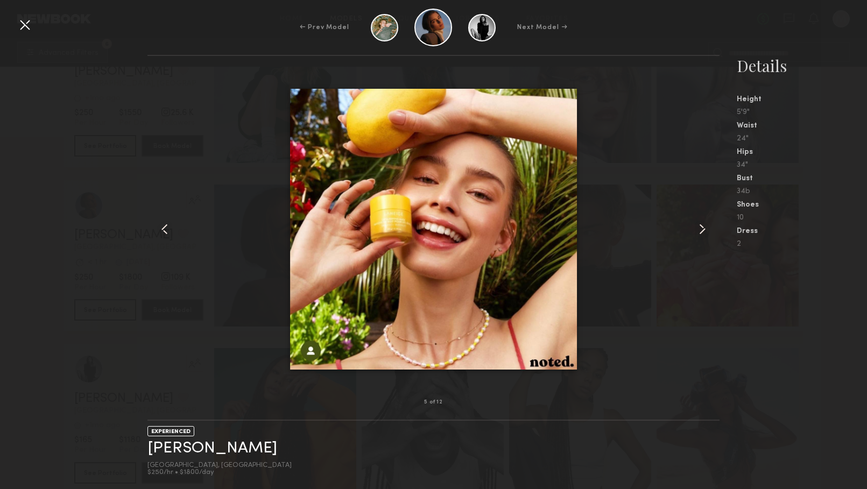
click at [699, 232] on common-icon at bounding box center [702, 229] width 17 height 17
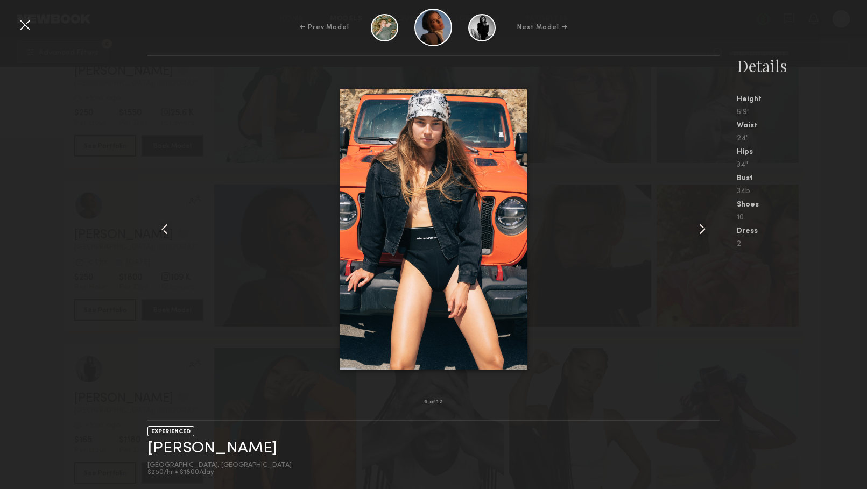
click at [700, 232] on common-icon at bounding box center [702, 229] width 17 height 17
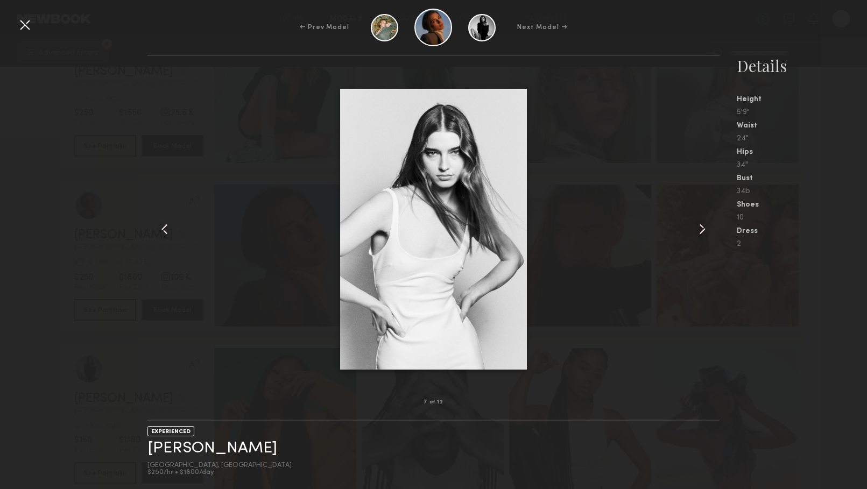
click at [700, 232] on common-icon at bounding box center [702, 229] width 17 height 17
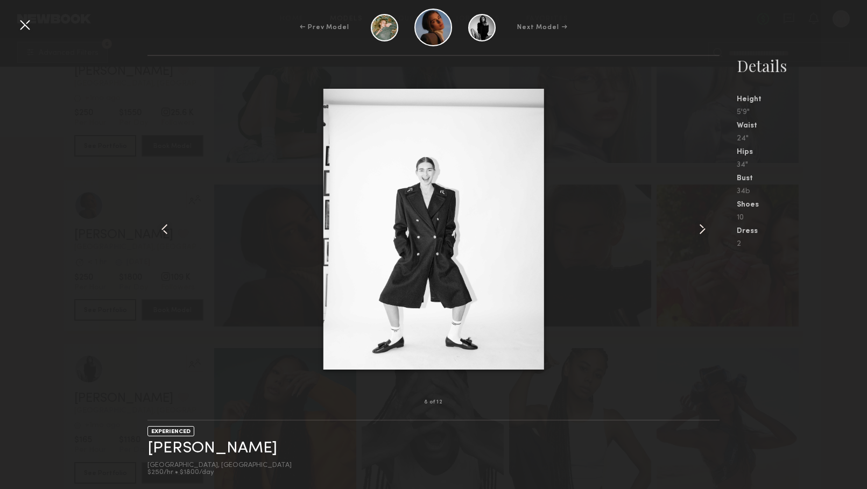
click at [700, 234] on common-icon at bounding box center [702, 229] width 17 height 17
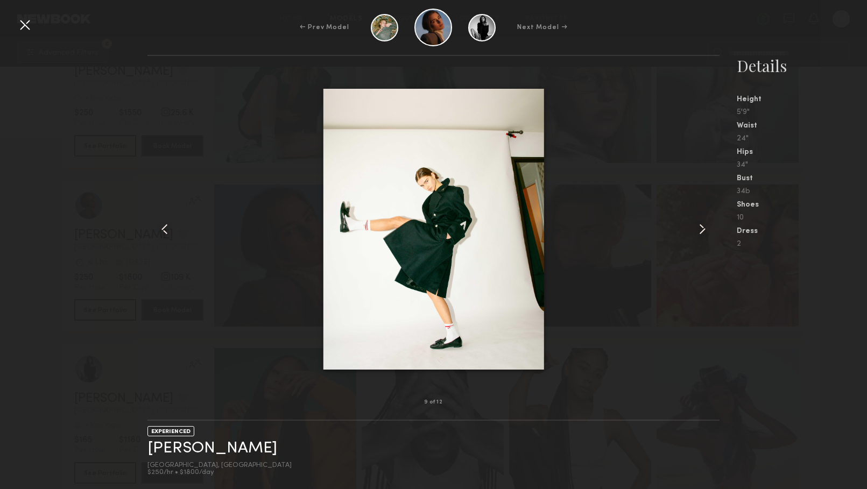
click at [700, 234] on common-icon at bounding box center [702, 229] width 17 height 17
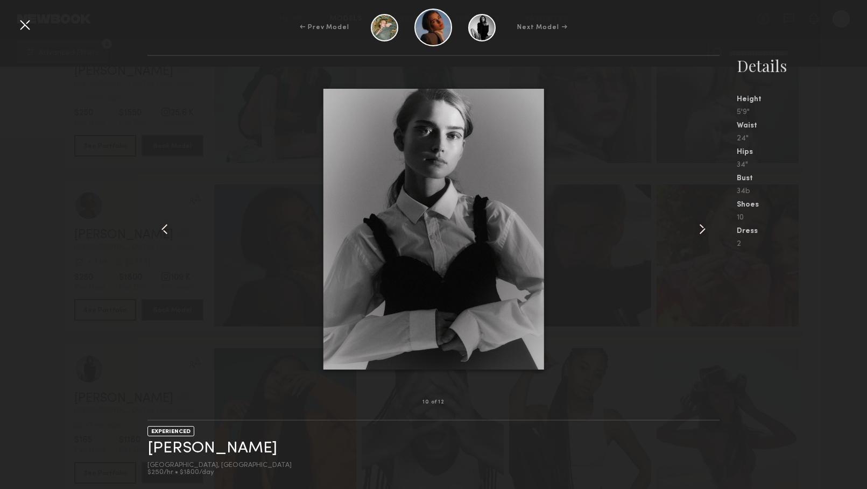
click at [701, 235] on common-icon at bounding box center [702, 229] width 17 height 17
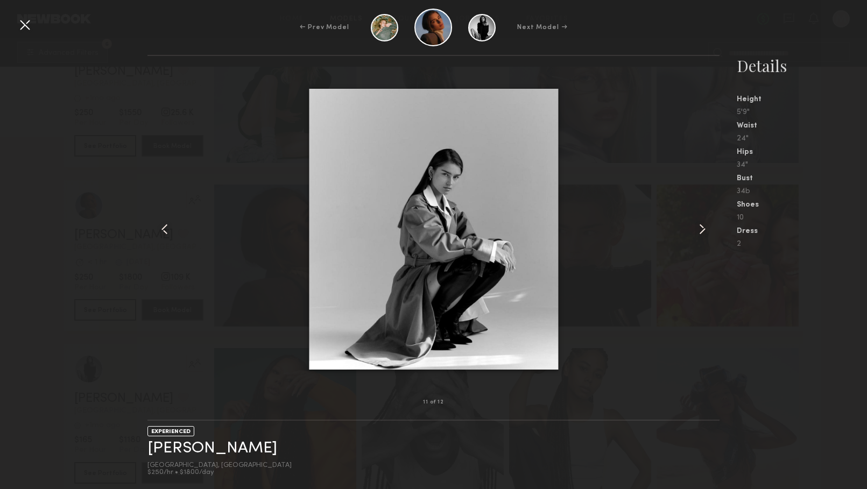
click at [701, 235] on common-icon at bounding box center [702, 229] width 17 height 17
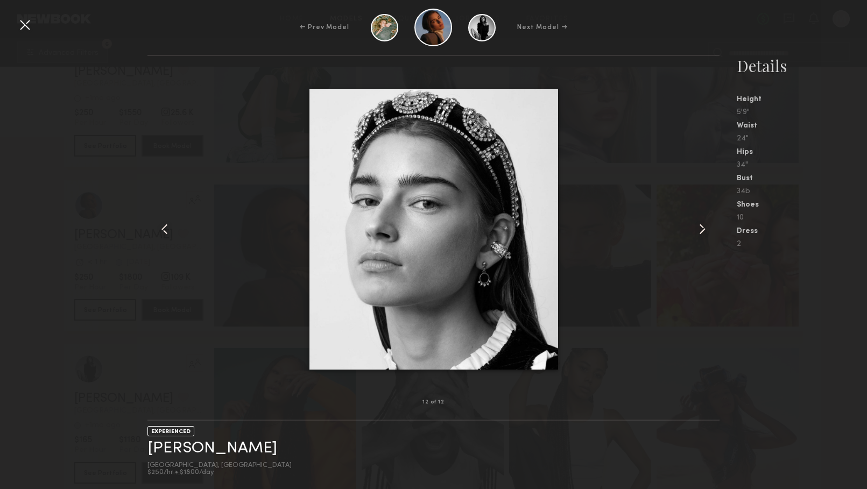
click at [701, 236] on common-icon at bounding box center [702, 229] width 17 height 17
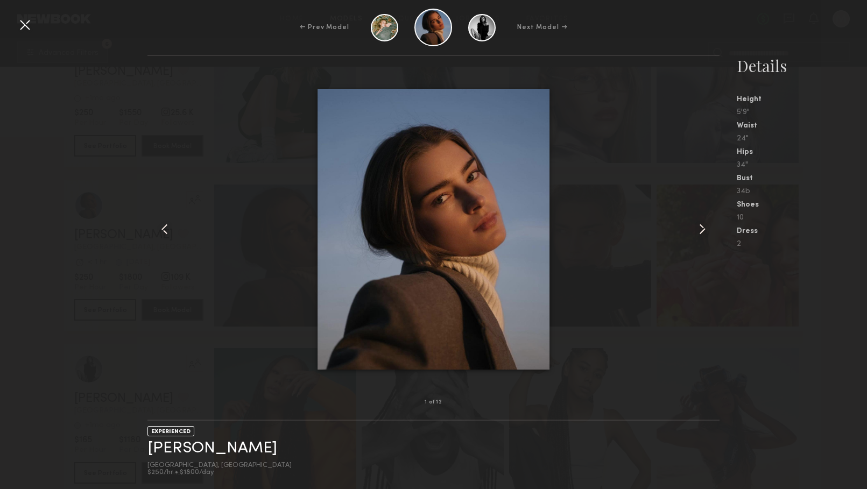
click at [702, 236] on common-icon at bounding box center [702, 229] width 17 height 17
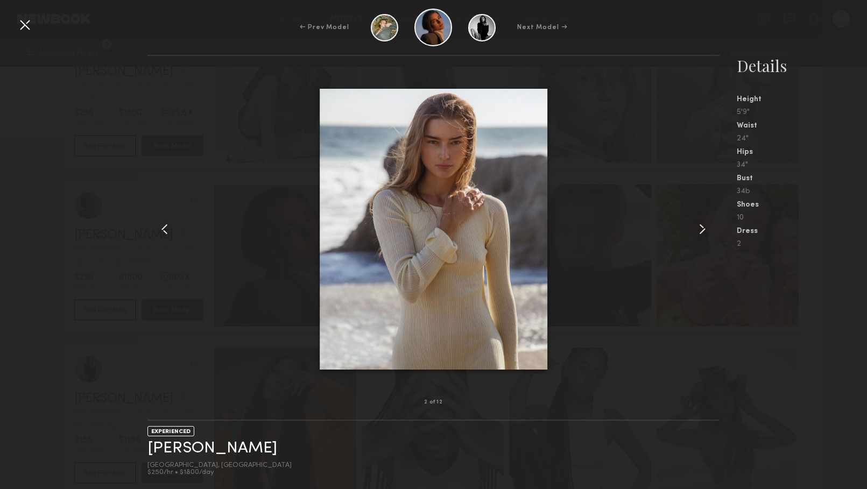
click at [702, 237] on common-icon at bounding box center [702, 229] width 17 height 17
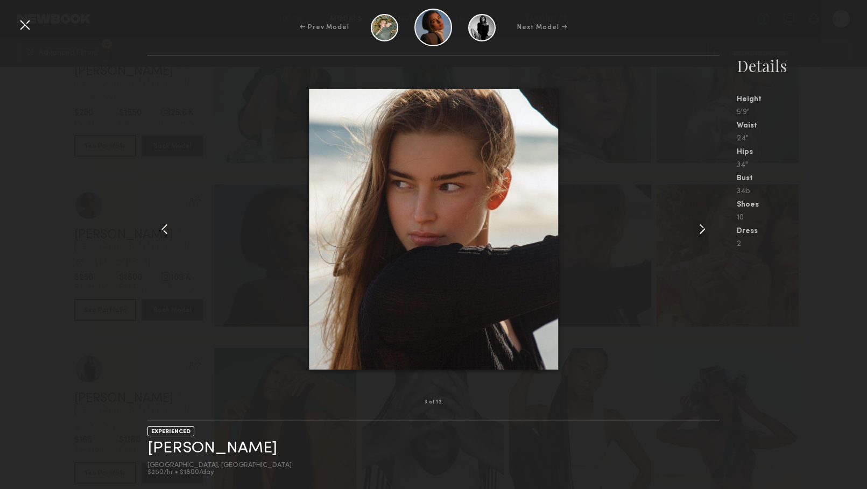
click at [702, 237] on common-icon at bounding box center [702, 229] width 17 height 17
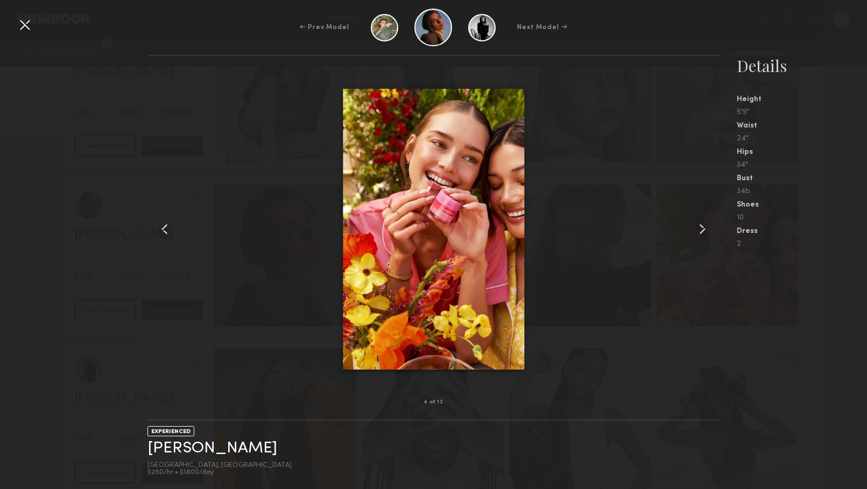
click at [702, 238] on div at bounding box center [708, 229] width 23 height 312
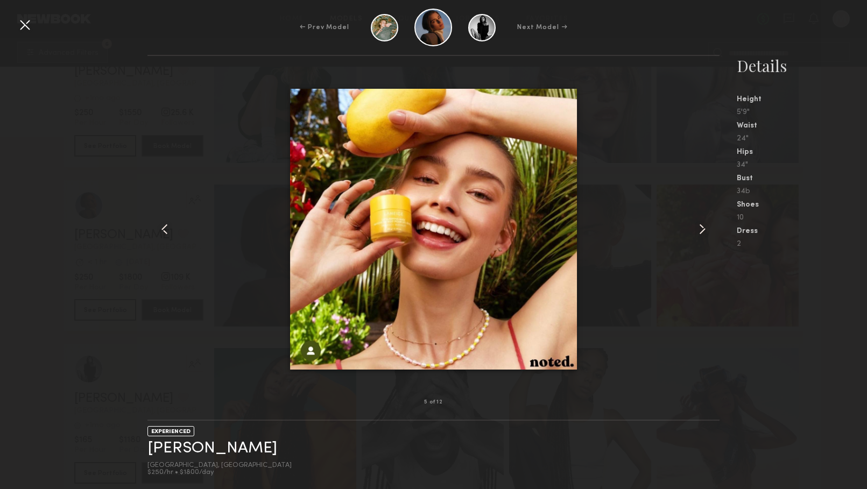
click at [700, 235] on common-icon at bounding box center [702, 229] width 17 height 17
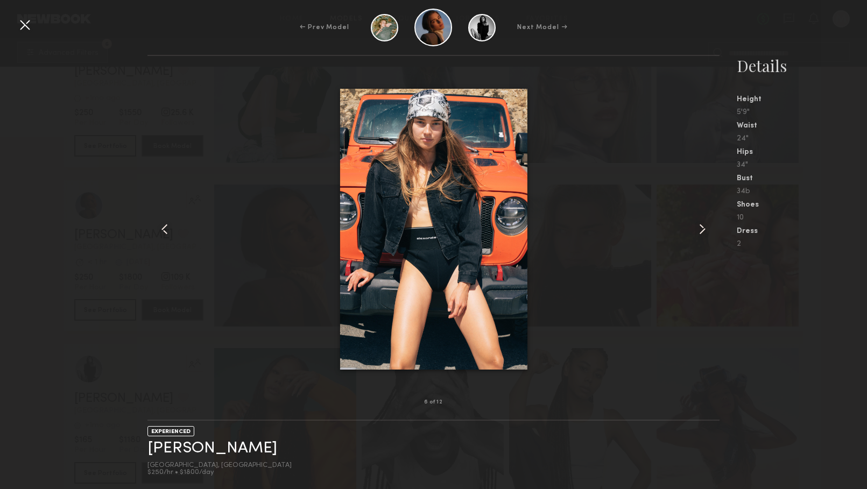
click at [19, 18] on div at bounding box center [24, 24] width 17 height 17
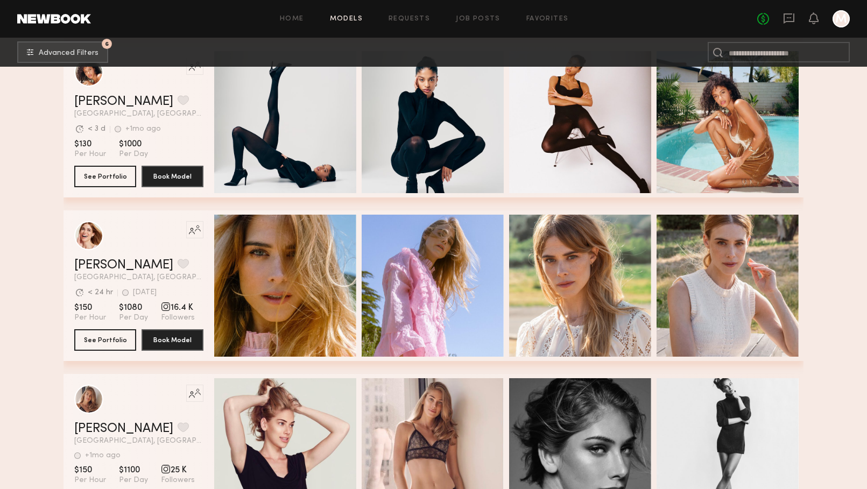
scroll to position [57964, 0]
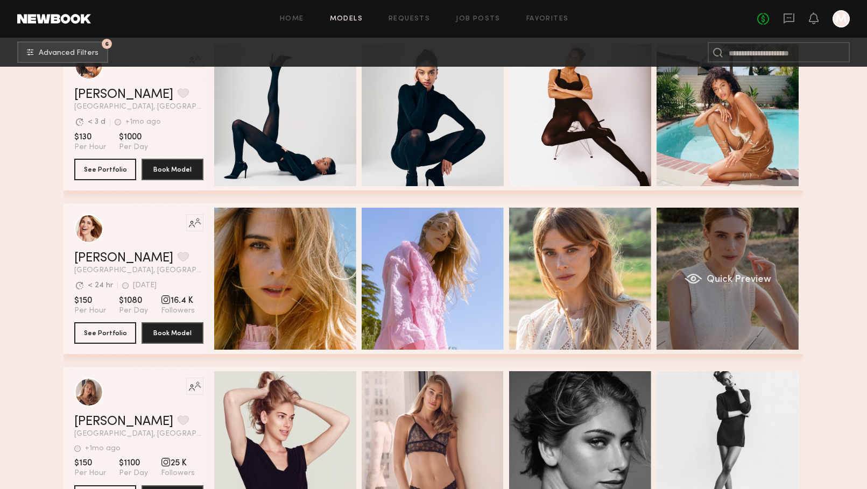
click at [727, 315] on div "Quick Preview" at bounding box center [728, 279] width 142 height 142
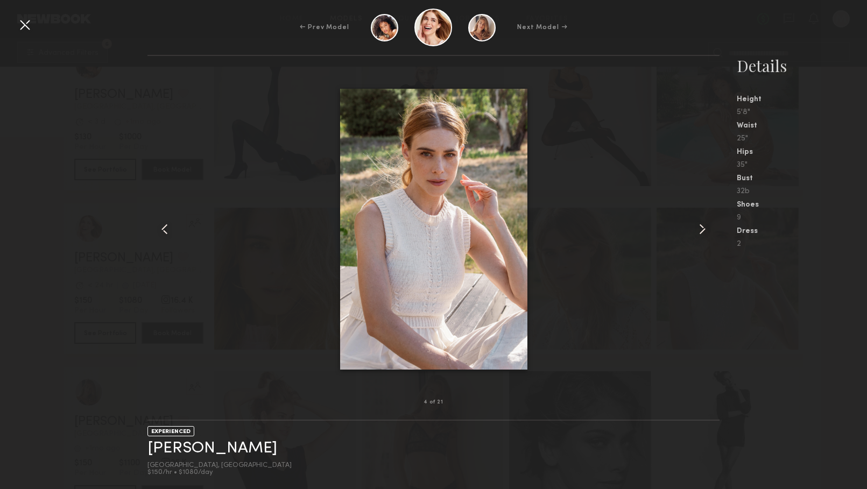
click at [161, 227] on common-icon at bounding box center [164, 229] width 17 height 17
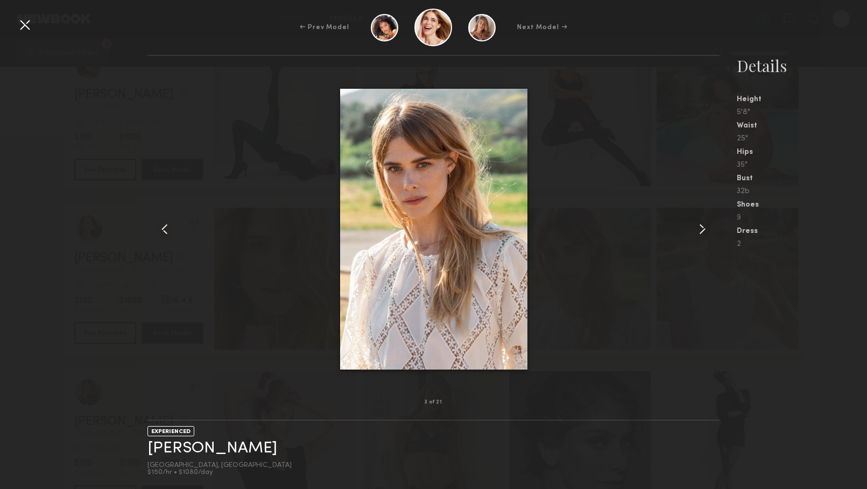
click at [703, 231] on common-icon at bounding box center [702, 229] width 17 height 17
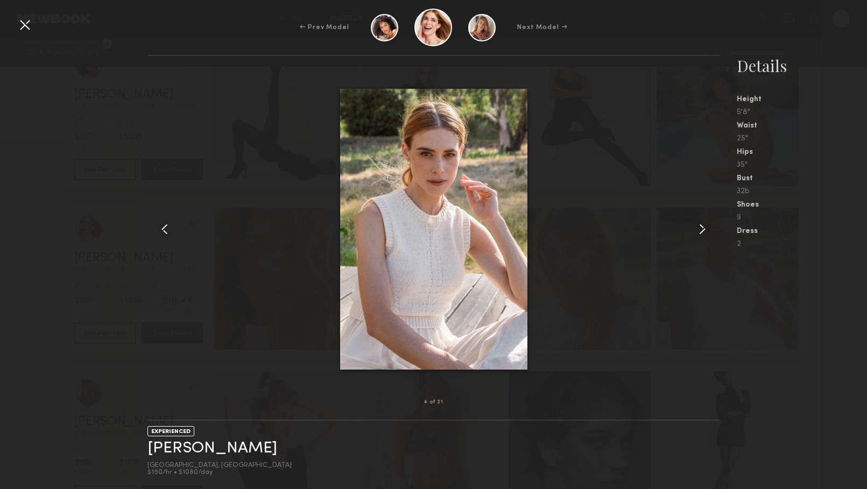
click at [702, 231] on common-icon at bounding box center [702, 229] width 17 height 17
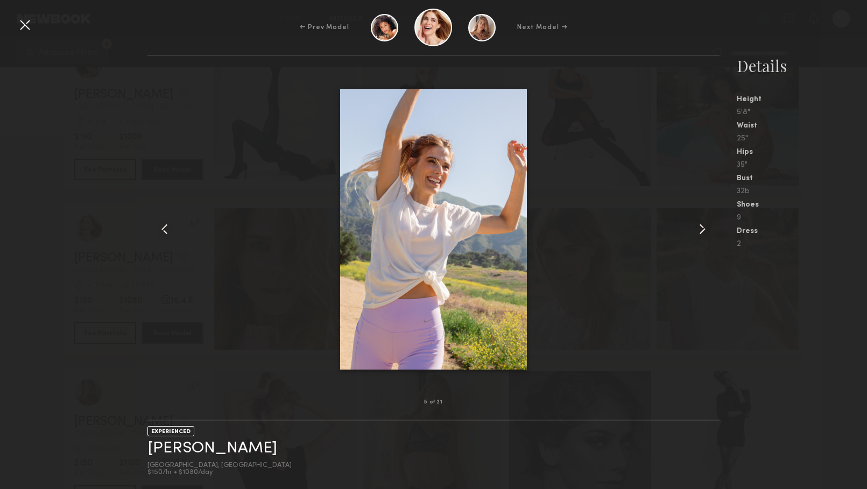
click at [702, 231] on common-icon at bounding box center [702, 229] width 17 height 17
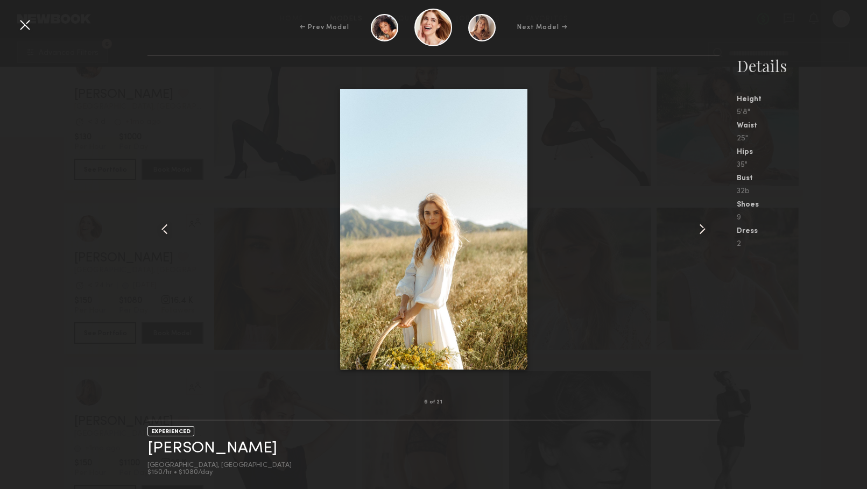
click at [702, 231] on common-icon at bounding box center [702, 229] width 17 height 17
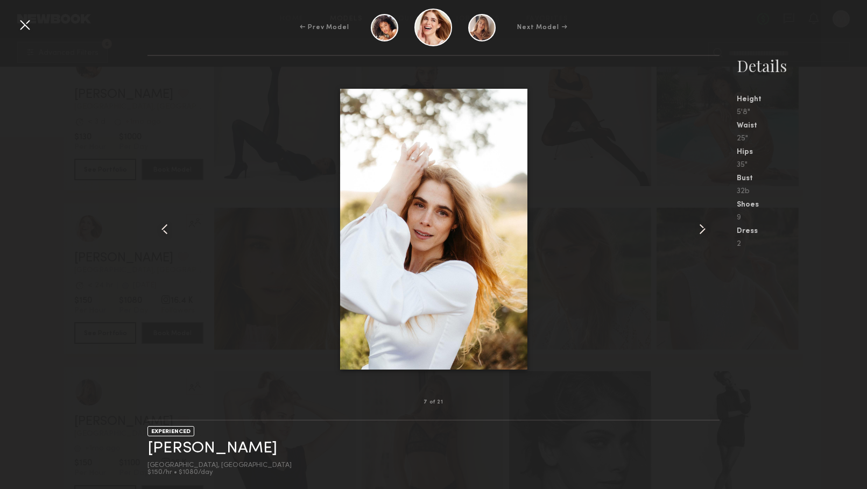
click at [702, 232] on common-icon at bounding box center [702, 229] width 17 height 17
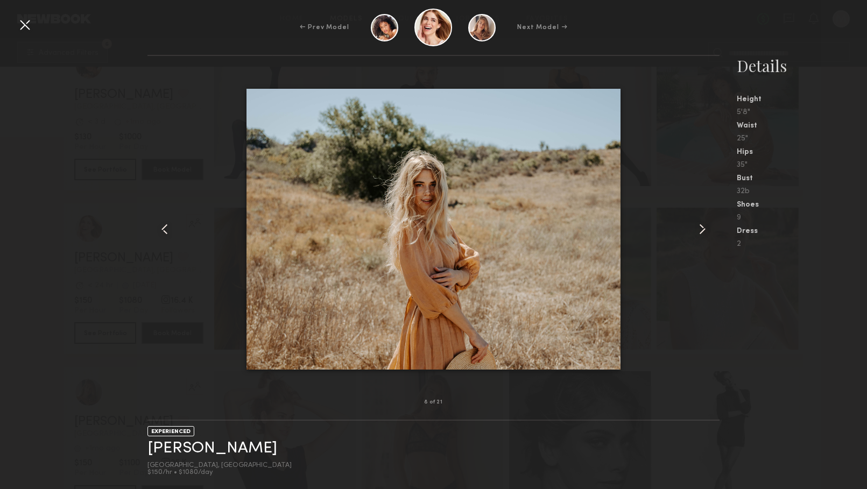
click at [702, 232] on common-icon at bounding box center [702, 229] width 17 height 17
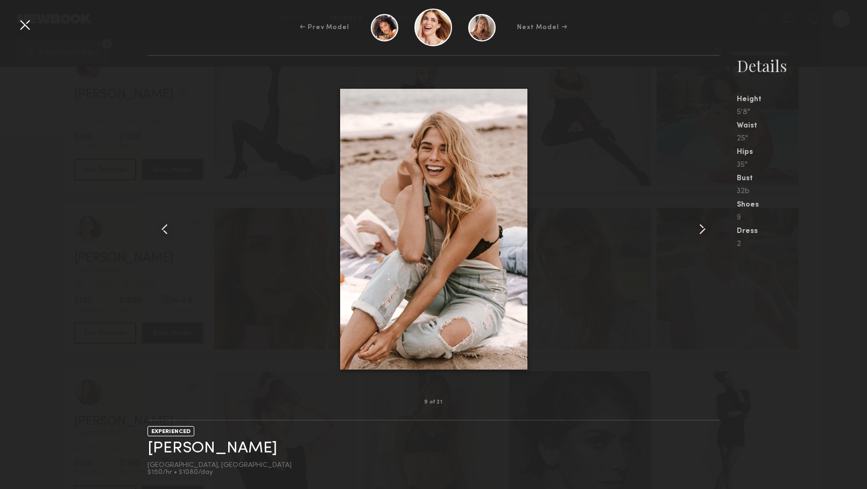
click at [702, 232] on common-icon at bounding box center [702, 229] width 17 height 17
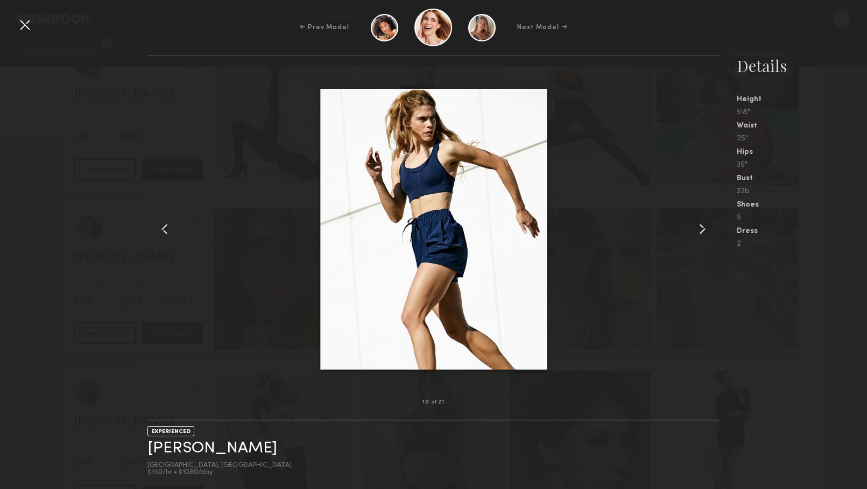
click at [702, 232] on common-icon at bounding box center [702, 229] width 17 height 17
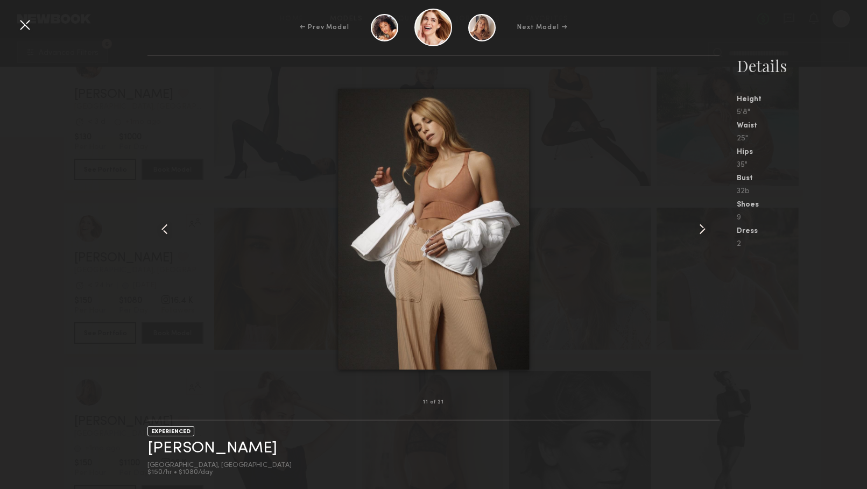
click at [25, 19] on div at bounding box center [24, 24] width 17 height 17
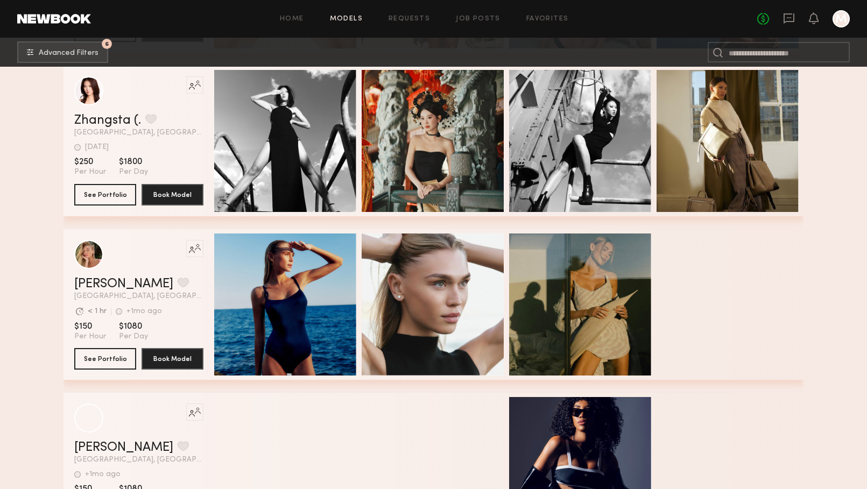
scroll to position [59414, 0]
